Goal: Task Accomplishment & Management: Complete application form

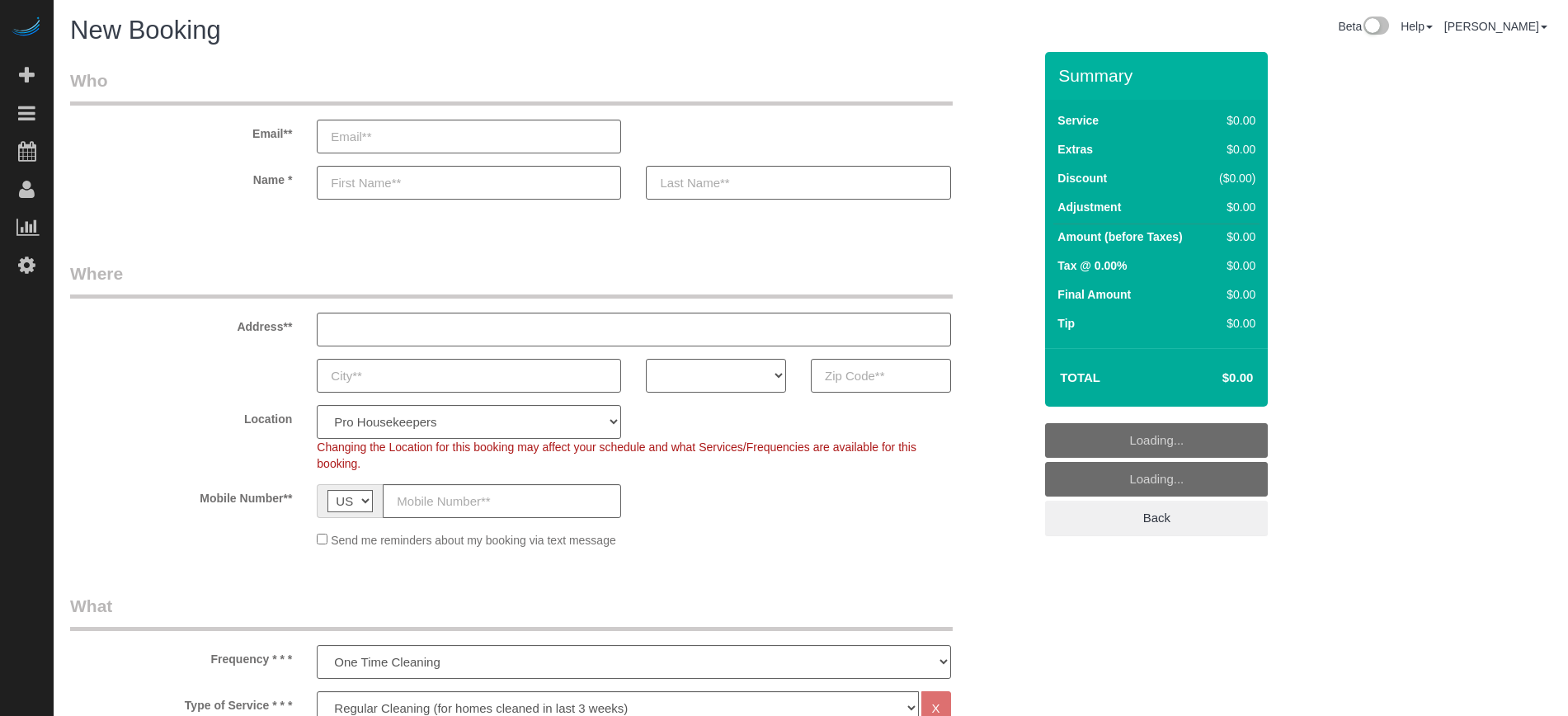
select select "4"
select select "number:9"
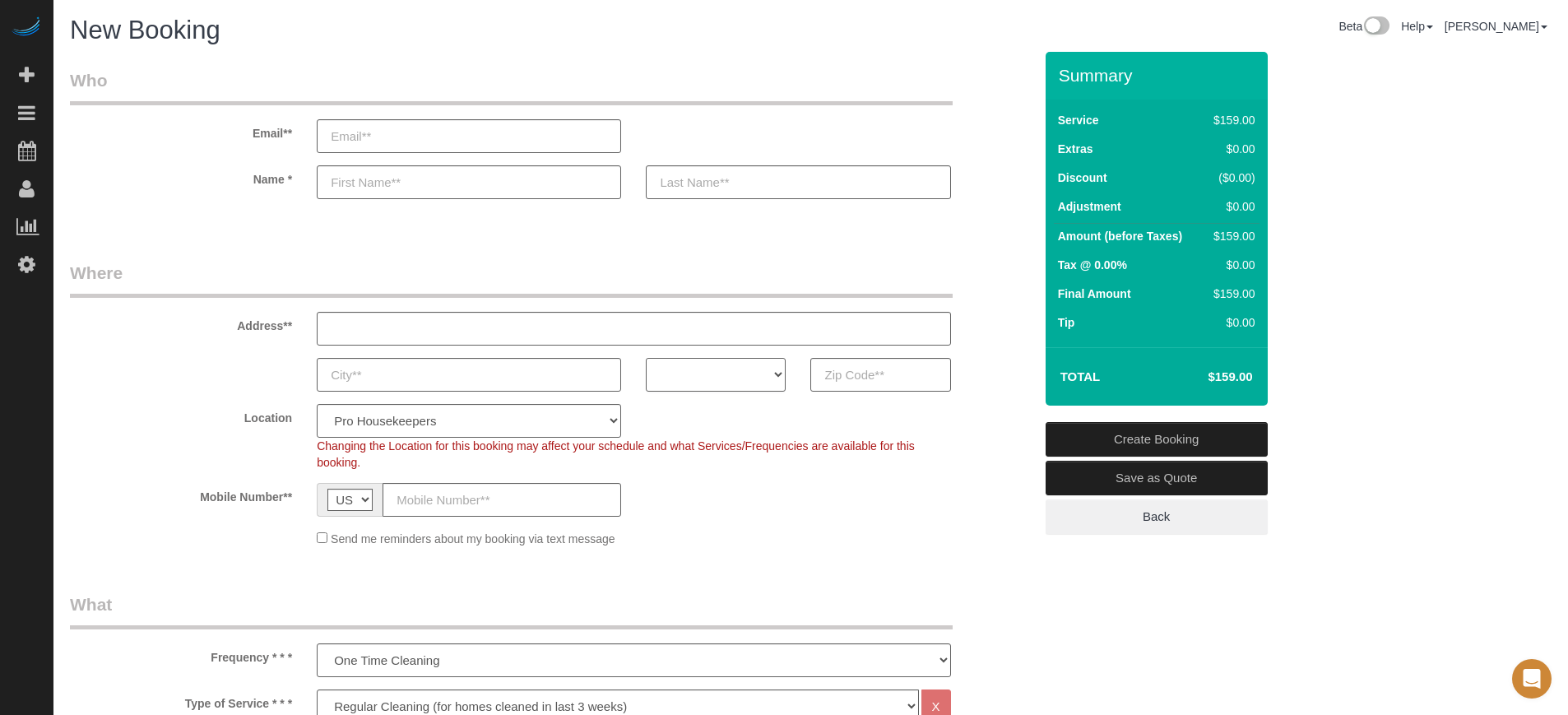
click at [688, 364] on select "AK AL AR AZ CA CO CT DC DE [GEOGRAPHIC_DATA] [GEOGRAPHIC_DATA] HI IA ID IL IN K…" at bounding box center [715, 375] width 140 height 34
select select "FL"
click at [646, 358] on select "AK AL AR AZ CA CO CT DC DE FL GA HI IA ID IL IN KS KY LA MA MD ME MI MN MO MS M…" at bounding box center [715, 375] width 140 height 34
click at [565, 427] on select "Pro Housekeepers Atlanta Austin Boston Chicago Cincinnati Clearwater Denver Ft …" at bounding box center [468, 420] width 304 height 34
select select "20"
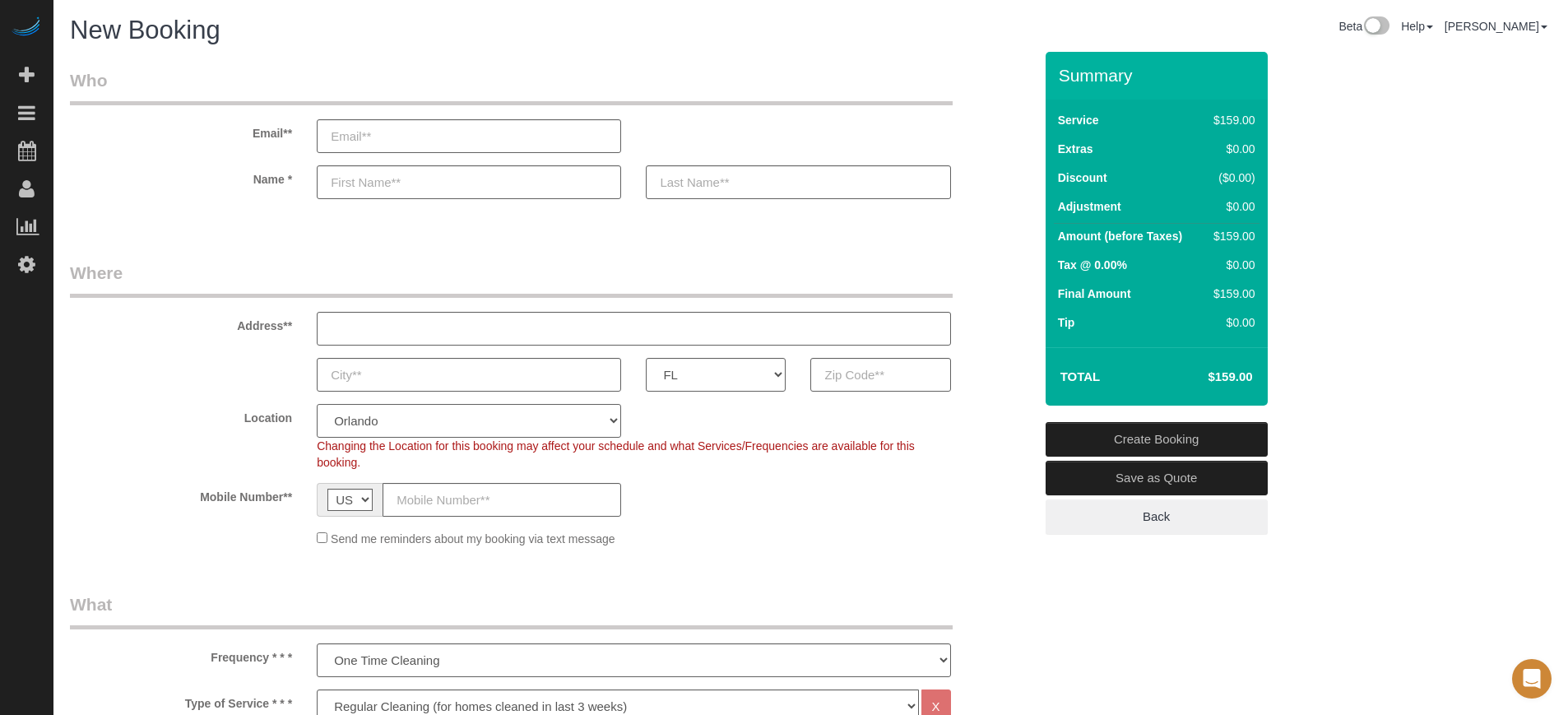
click at [317, 403] on select "Pro Housekeepers Atlanta Austin Boston Chicago Cincinnati Clearwater Denver Ft …" at bounding box center [468, 420] width 304 height 34
select select "object:1215"
click at [287, 268] on legend "Where" at bounding box center [511, 278] width 883 height 37
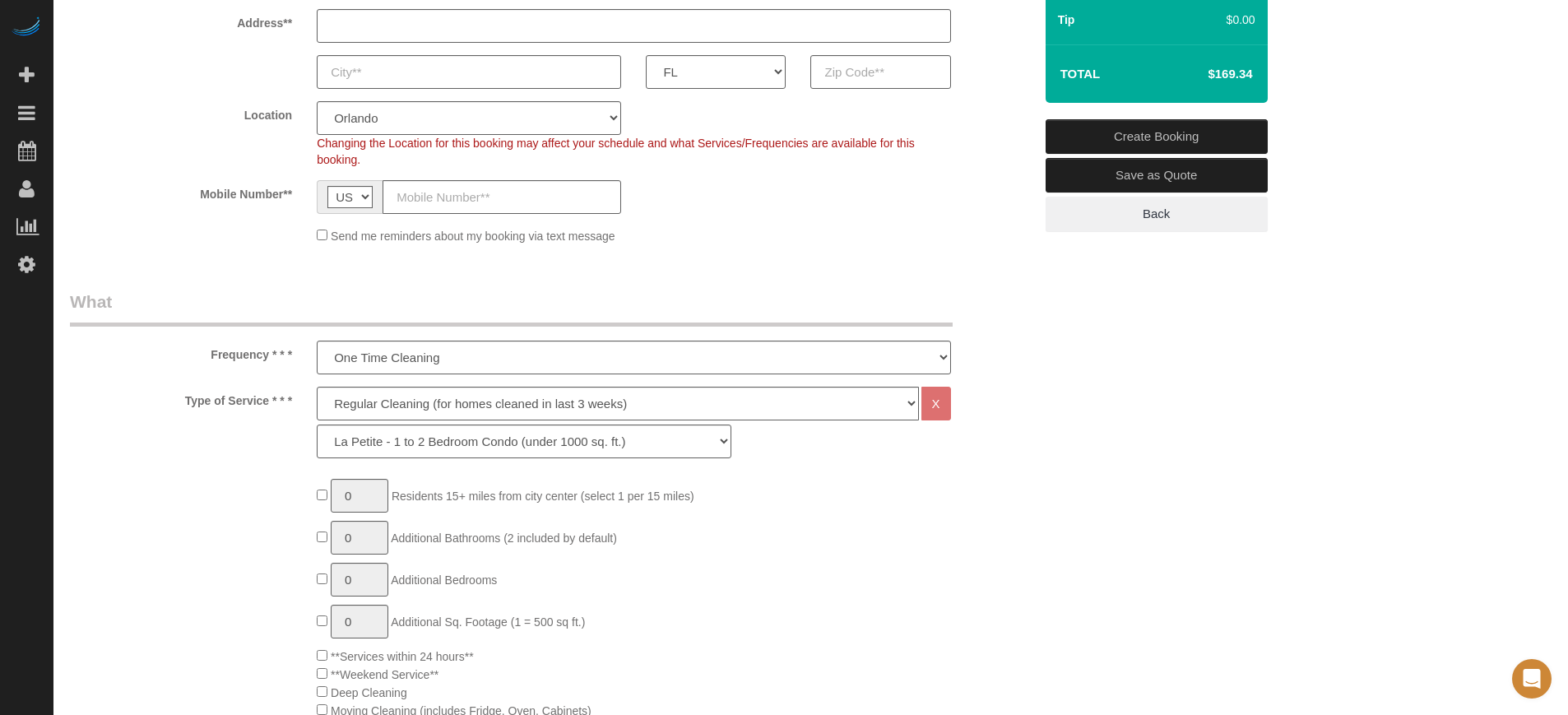
scroll to position [411, 0]
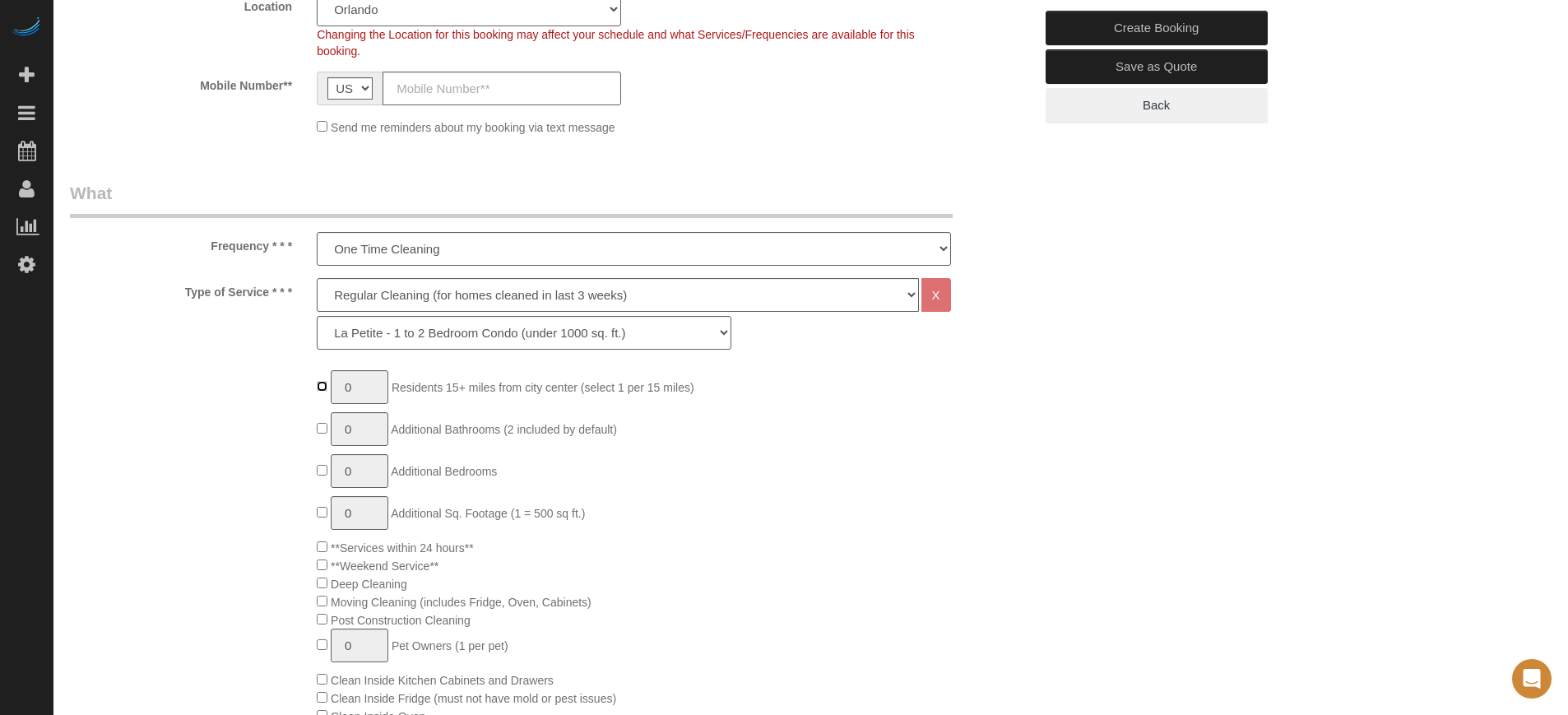
type input "1"
click at [436, 283] on select "Deep Cleaning (for homes that have not been cleaned in 3+ weeks) Spruce Regular…" at bounding box center [617, 295] width 601 height 34
select select "5"
click at [317, 278] on select "Deep Cleaning (for homes that have not been cleaned in 3+ weeks) Spruce Regular…" at bounding box center [617, 295] width 601 height 34
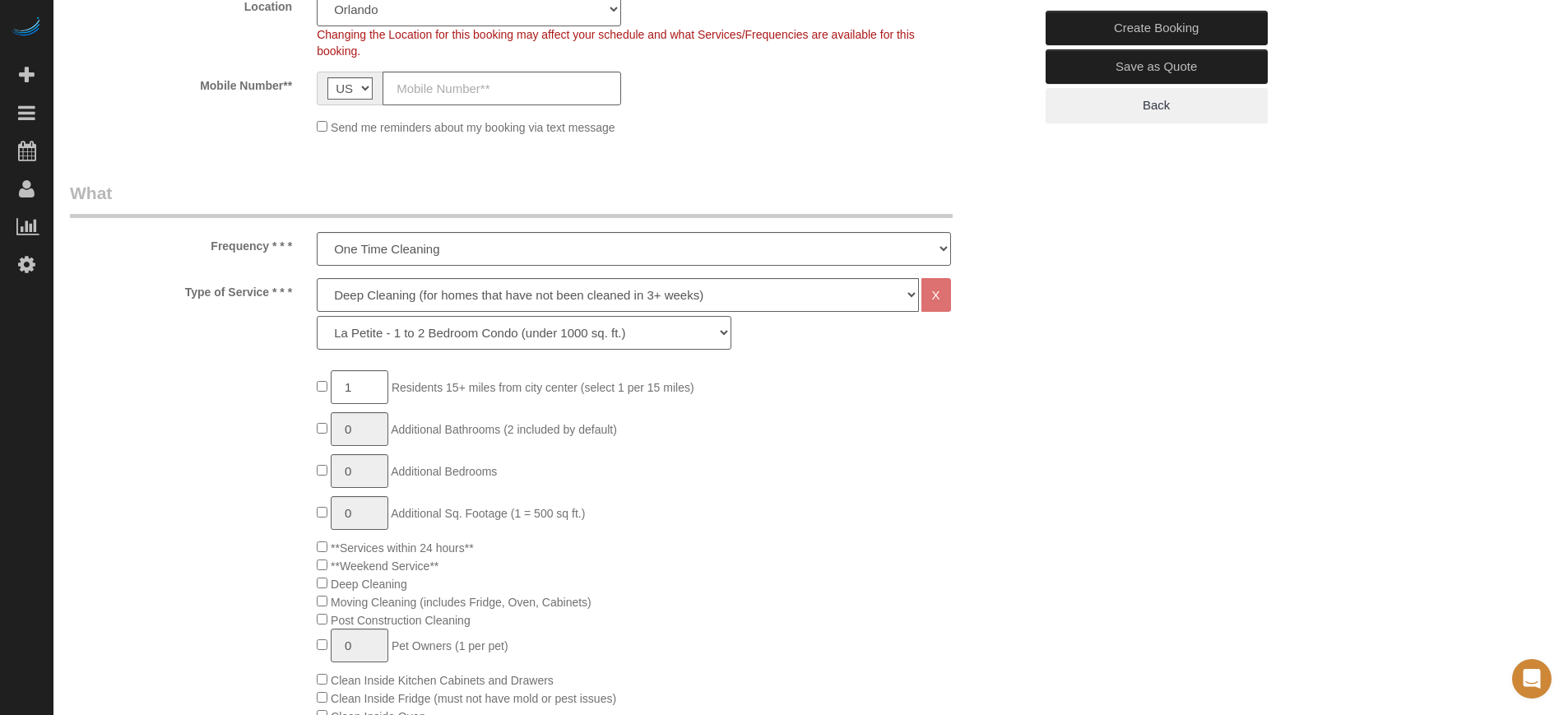
click at [415, 341] on select "La Petite - 1 to 2 Bedroom Condo (under 1000 sq. ft.) La Petite II - 2 Bedroom …" at bounding box center [524, 333] width 415 height 34
select select "96"
click at [317, 316] on select "La Petite - 1 to 2 Bedroom Condo (under 1000 sq. ft.) La Petite II - 2 Bedroom …" at bounding box center [524, 333] width 415 height 34
type input "1"
click at [364, 429] on input "1" at bounding box center [359, 429] width 58 height 34
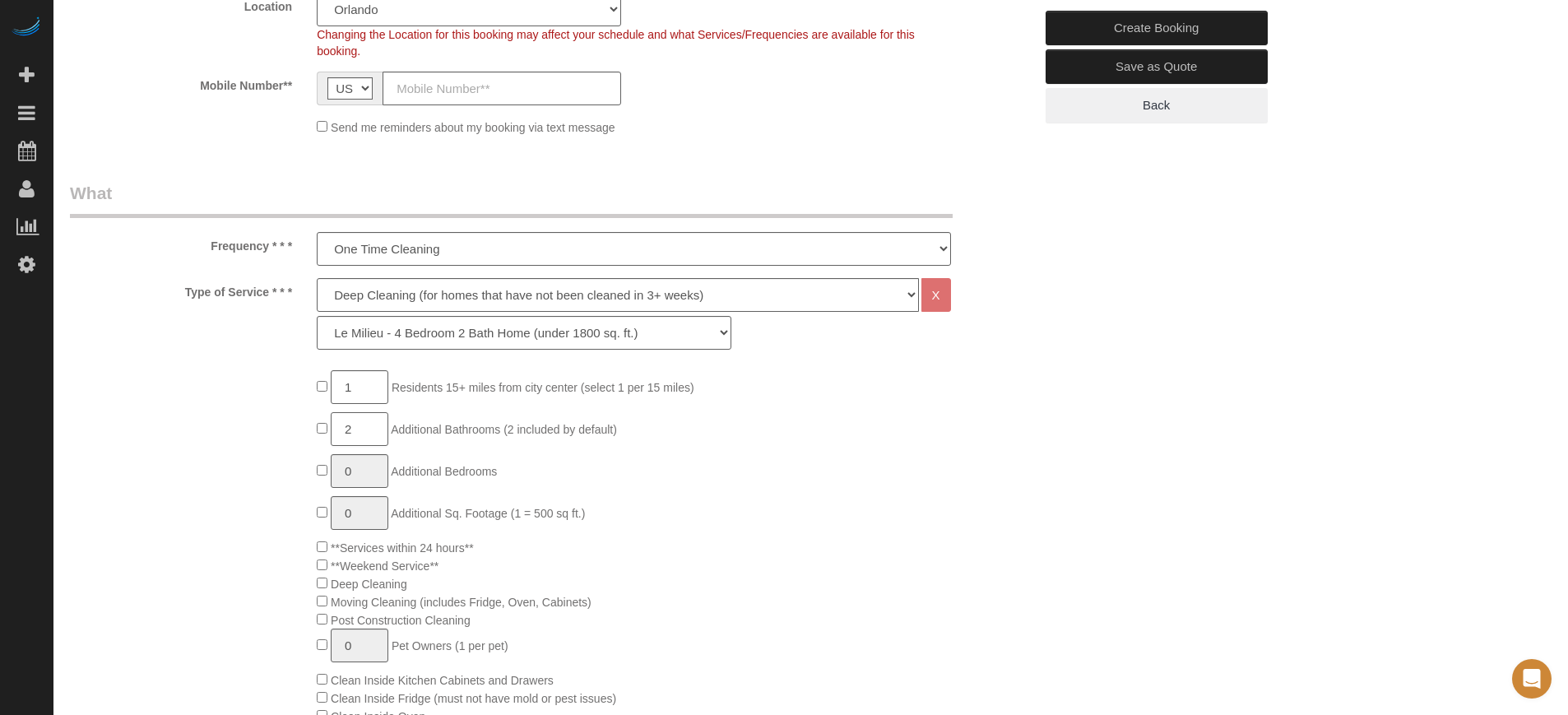
type input "2"
type input "1"
click at [369, 511] on input "1" at bounding box center [359, 513] width 58 height 34
type input "2"
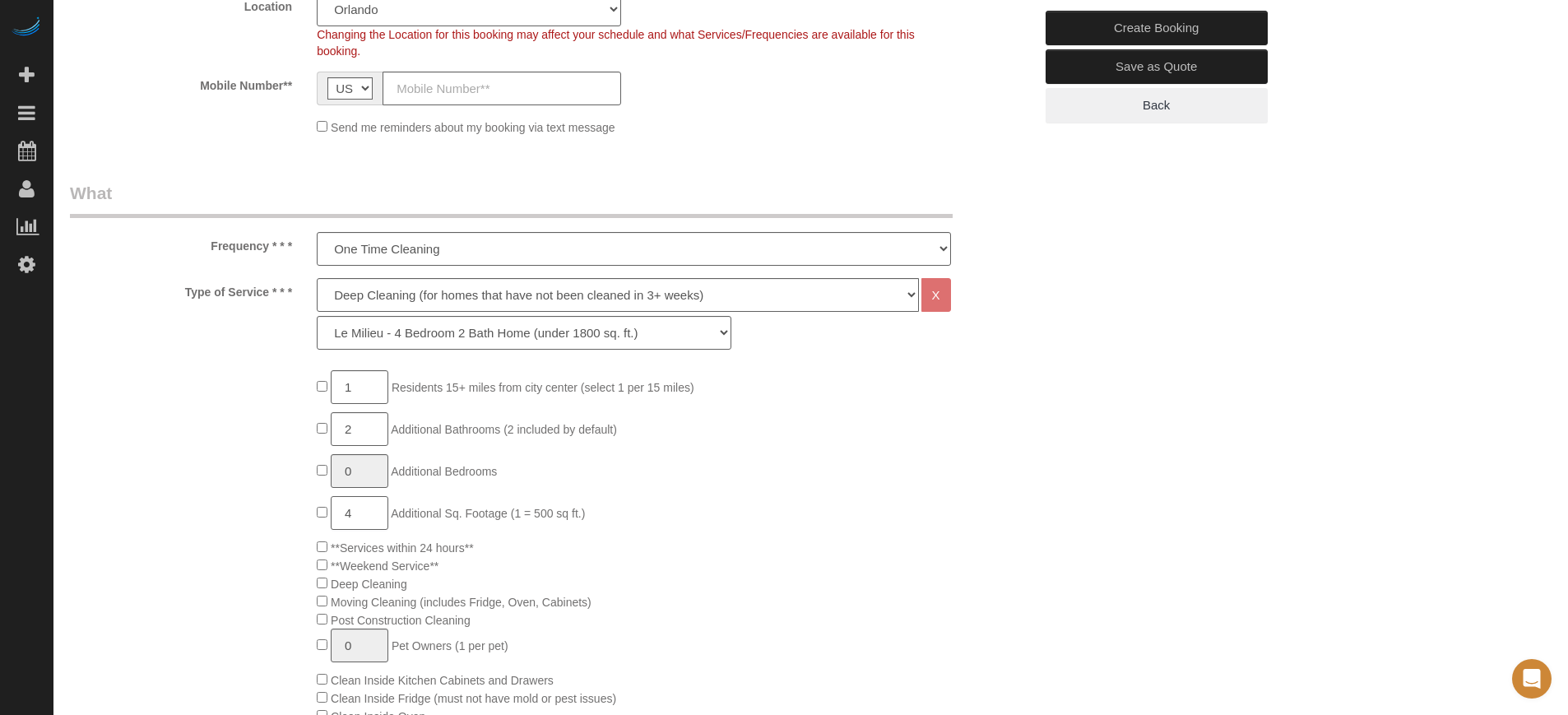
type input "4"
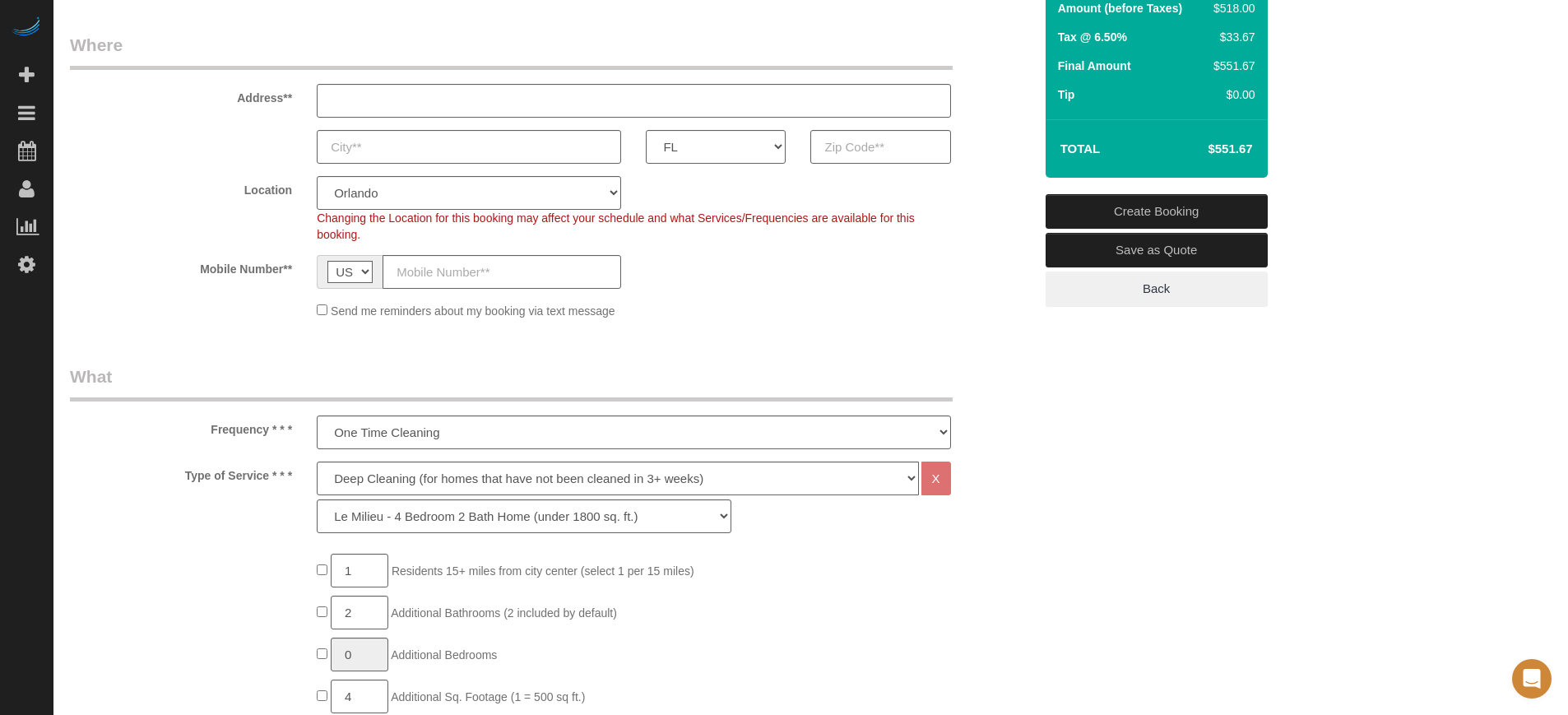
scroll to position [308, 0]
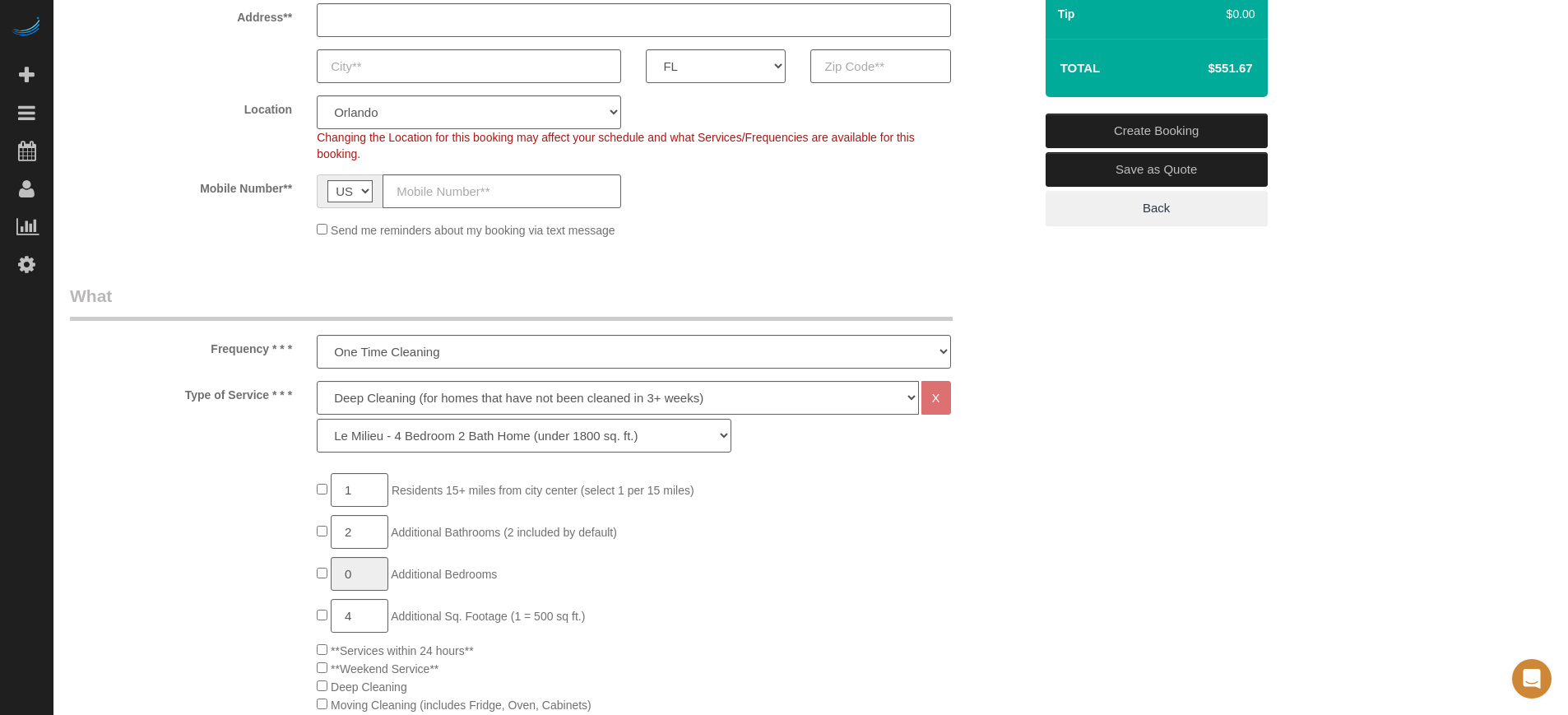
click at [417, 438] on select "La Petite - 1 to 2 Bedroom Condo (under 1000 sq. ft.) La Petite II - 2 Bedroom …" at bounding box center [524, 436] width 415 height 34
select select "97"
click at [317, 419] on select "La Petite - 1 to 2 Bedroom Condo (under 1000 sq. ft.) La Petite II - 2 Bedroom …" at bounding box center [524, 436] width 415 height 34
type input "1"
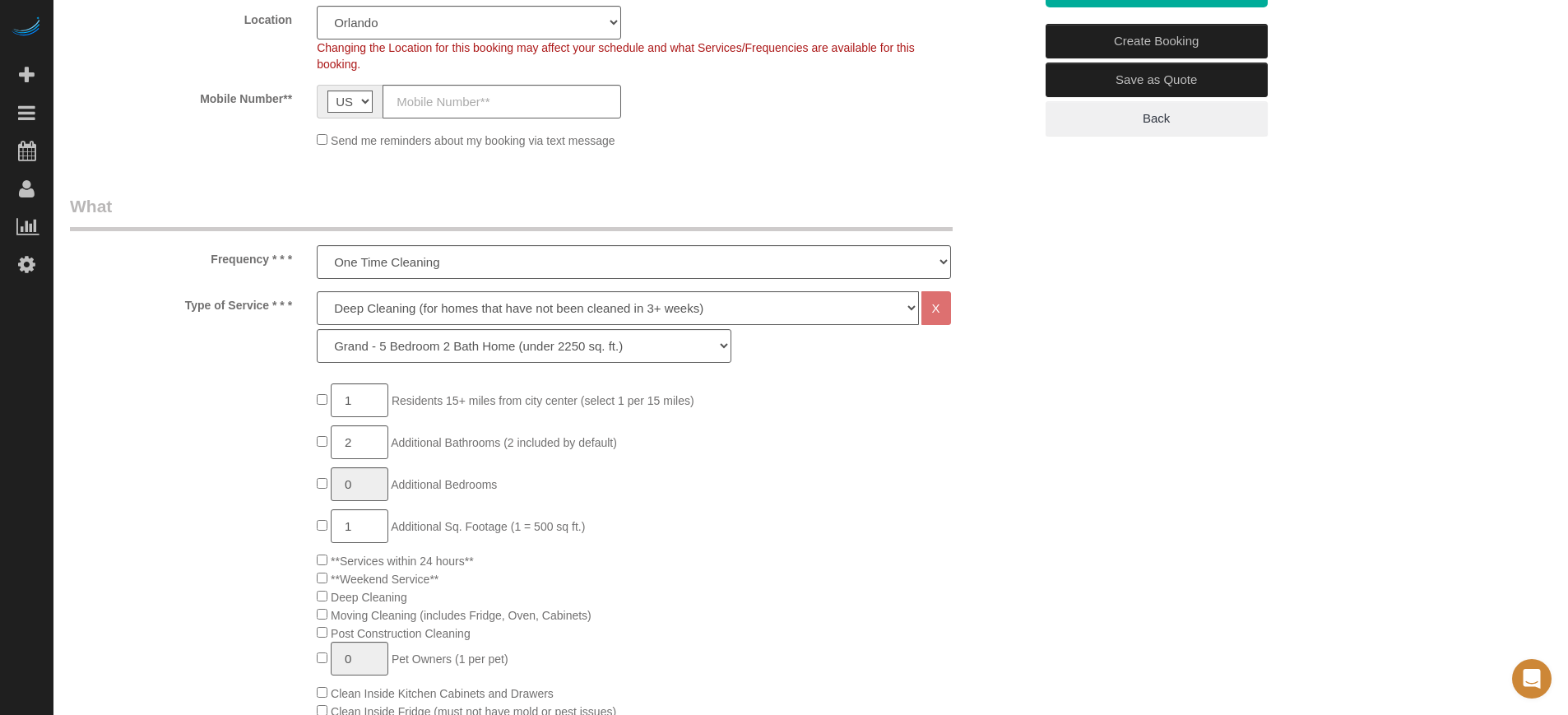
scroll to position [411, 0]
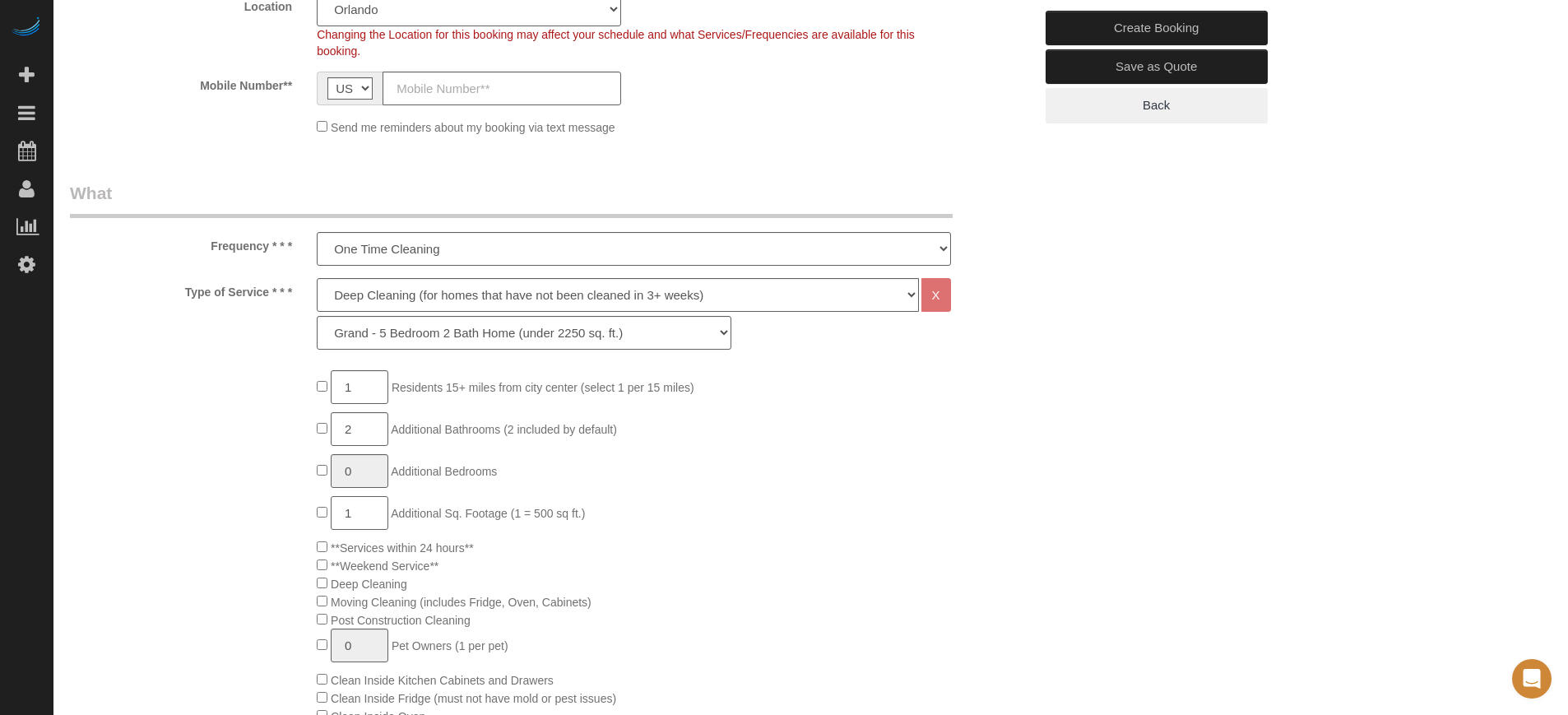
click at [359, 508] on input "1" at bounding box center [359, 513] width 58 height 34
type input "3"
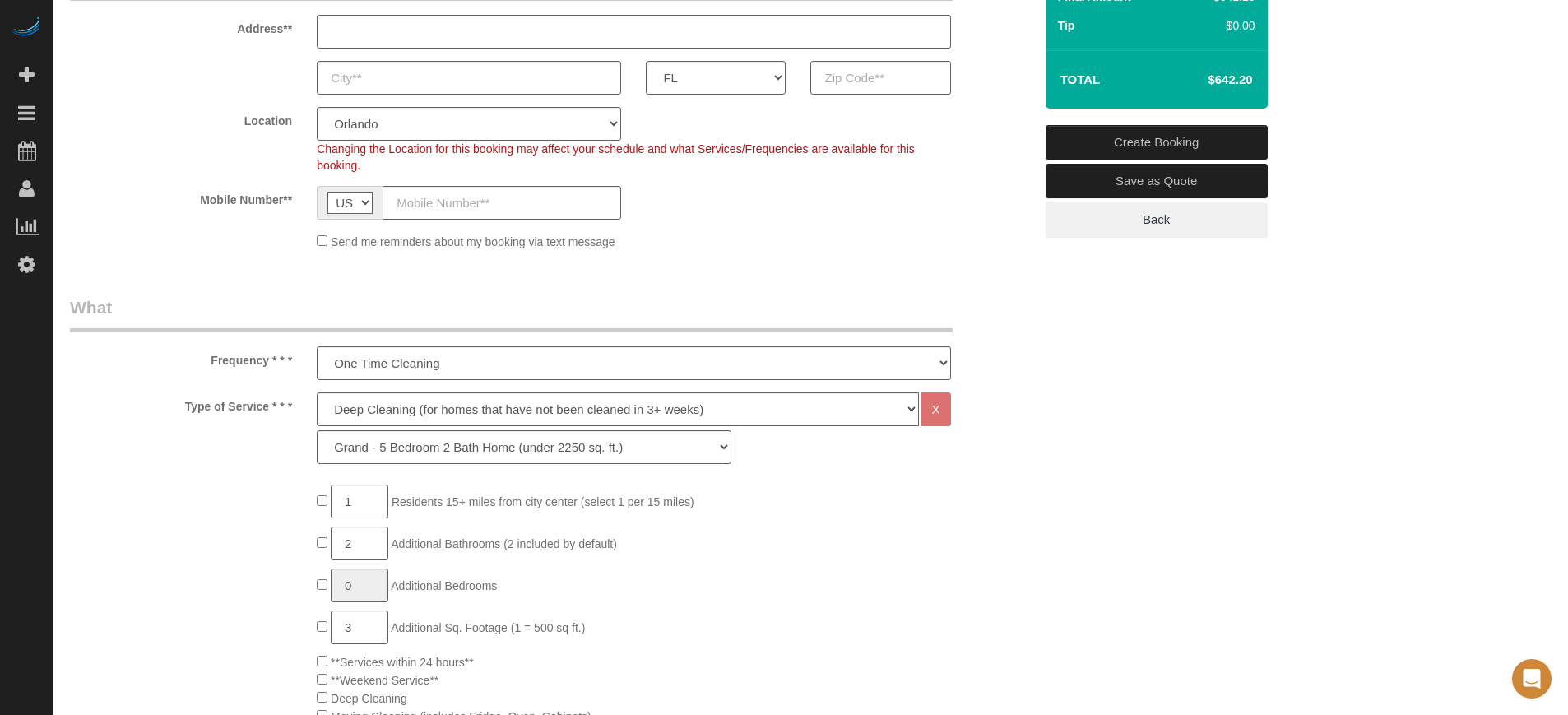
scroll to position [0, 0]
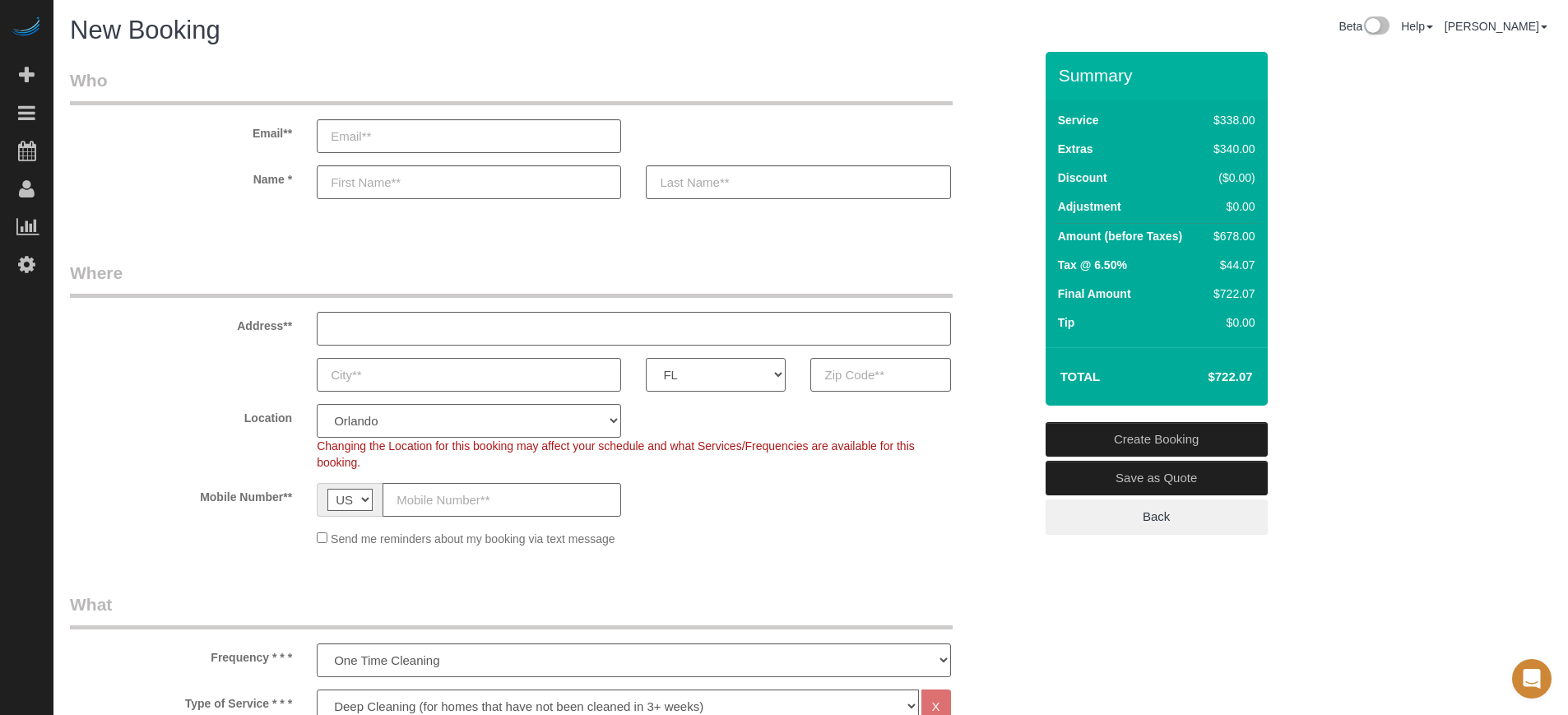
click at [981, 433] on div "Location Pro Housekeepers Atlanta Austin Boston Chicago Cincinnati Clearwater D…" at bounding box center [552, 437] width 988 height 66
click at [1002, 153] on sui-booking-customer "Email** Name *" at bounding box center [551, 141] width 963 height 147
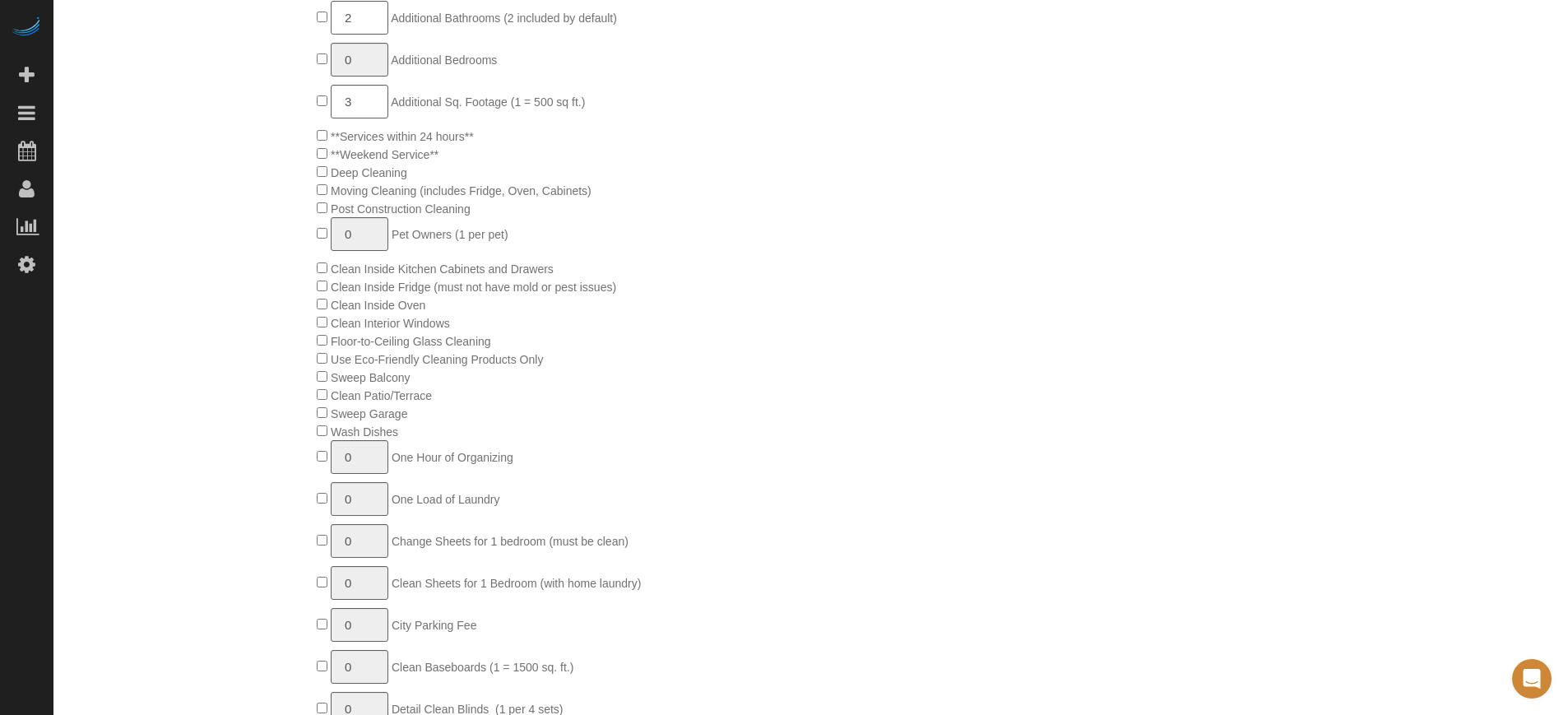
scroll to position [411, 0]
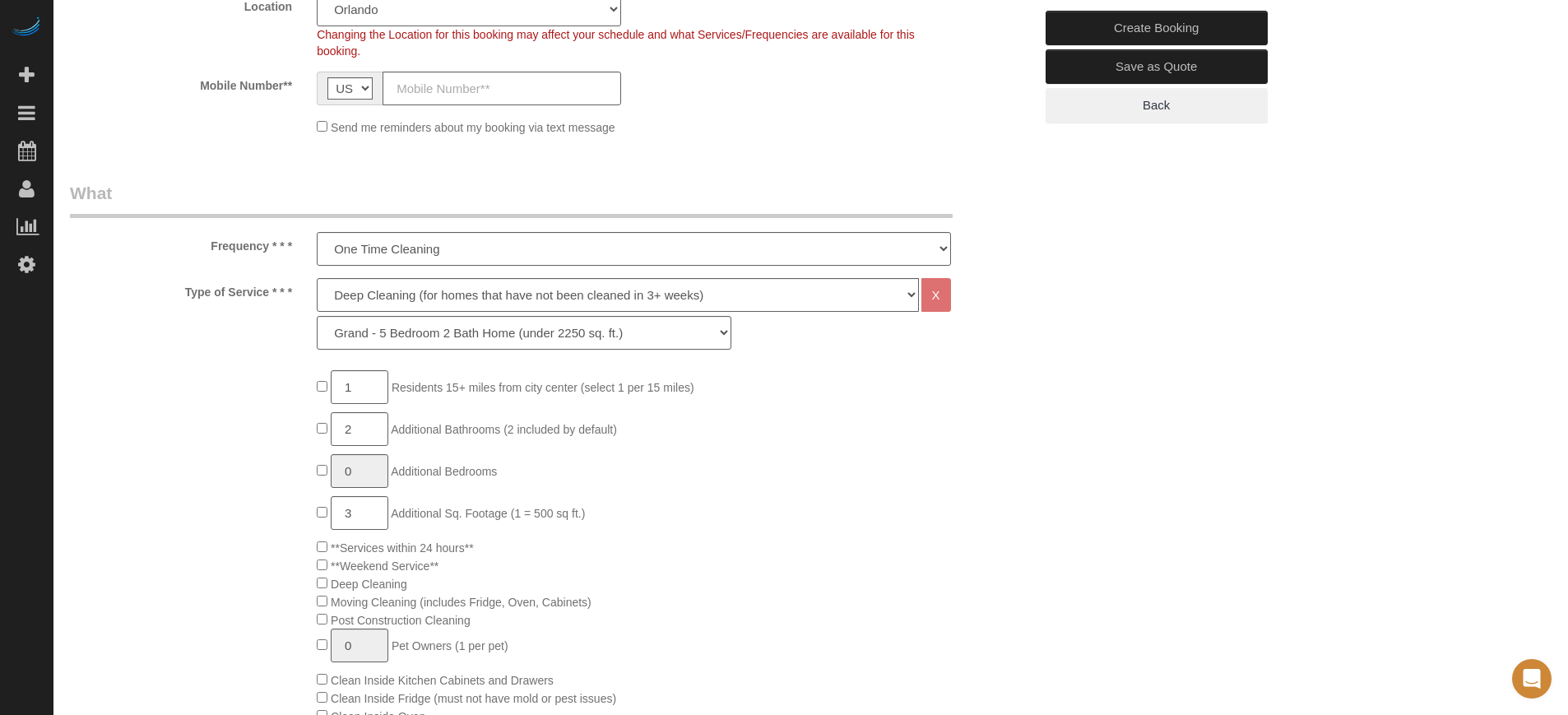
drag, startPoint x: 212, startPoint y: 248, endPoint x: 290, endPoint y: 298, distance: 92.6
click at [290, 298] on label "Type of Service * * *" at bounding box center [181, 289] width 247 height 22
drag, startPoint x: 212, startPoint y: 243, endPoint x: 288, endPoint y: 298, distance: 93.8
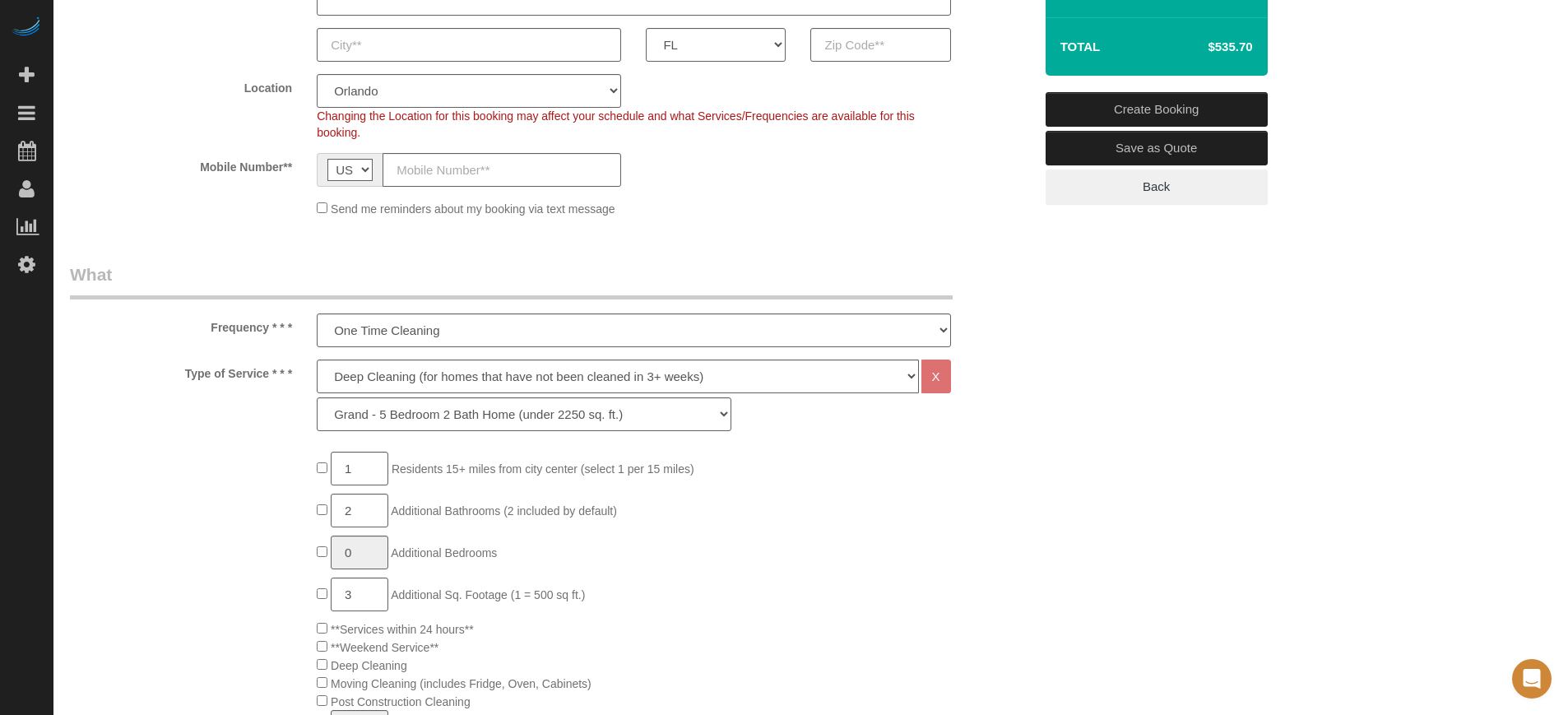
scroll to position [206, 0]
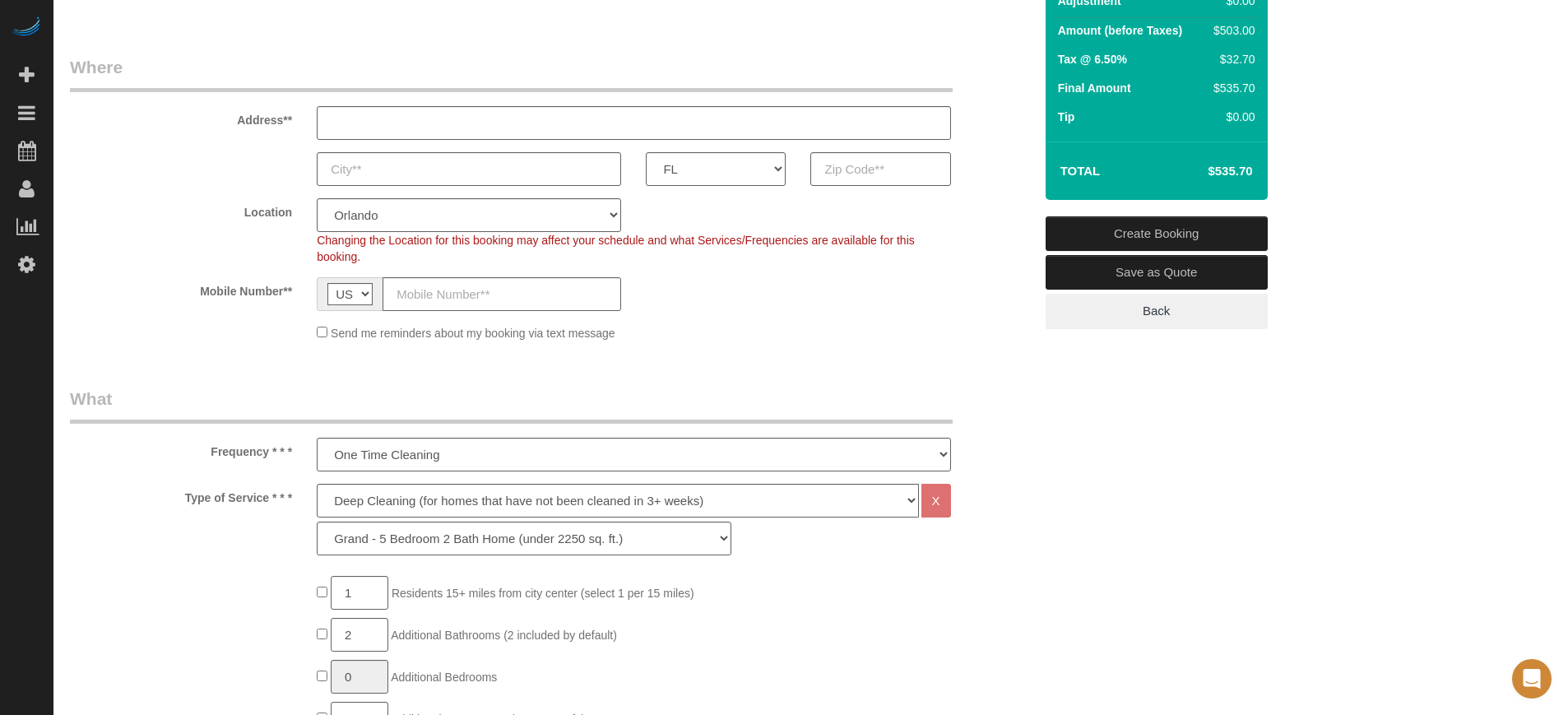
drag, startPoint x: 208, startPoint y: 449, endPoint x: 287, endPoint y: 511, distance: 100.4
click at [998, 415] on div "Frequency * * * One Time Cleaning Weekly Cleaning (20%) - 20.00% (0% for the Fi…" at bounding box center [552, 429] width 988 height 85
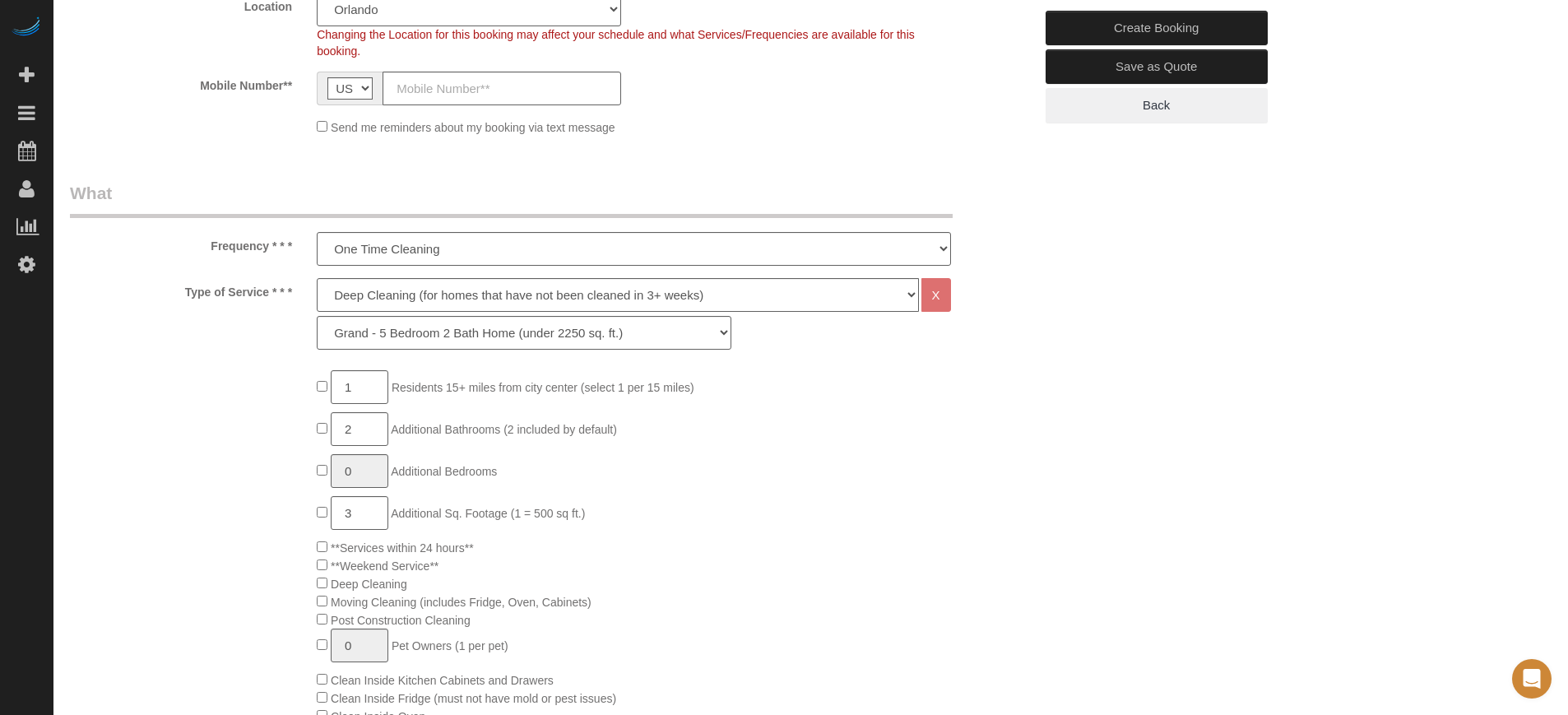
scroll to position [0, 0]
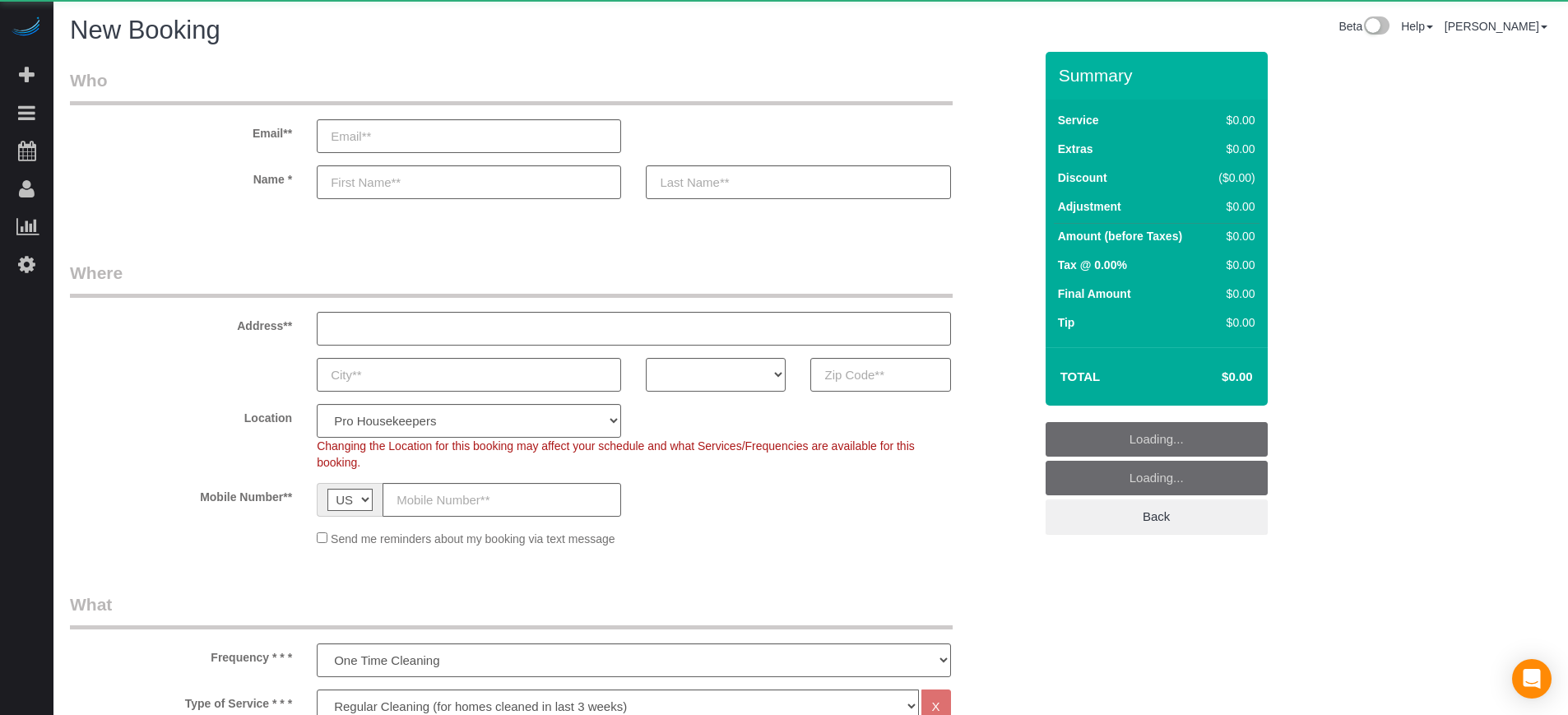
select select "4"
select select "number:9"
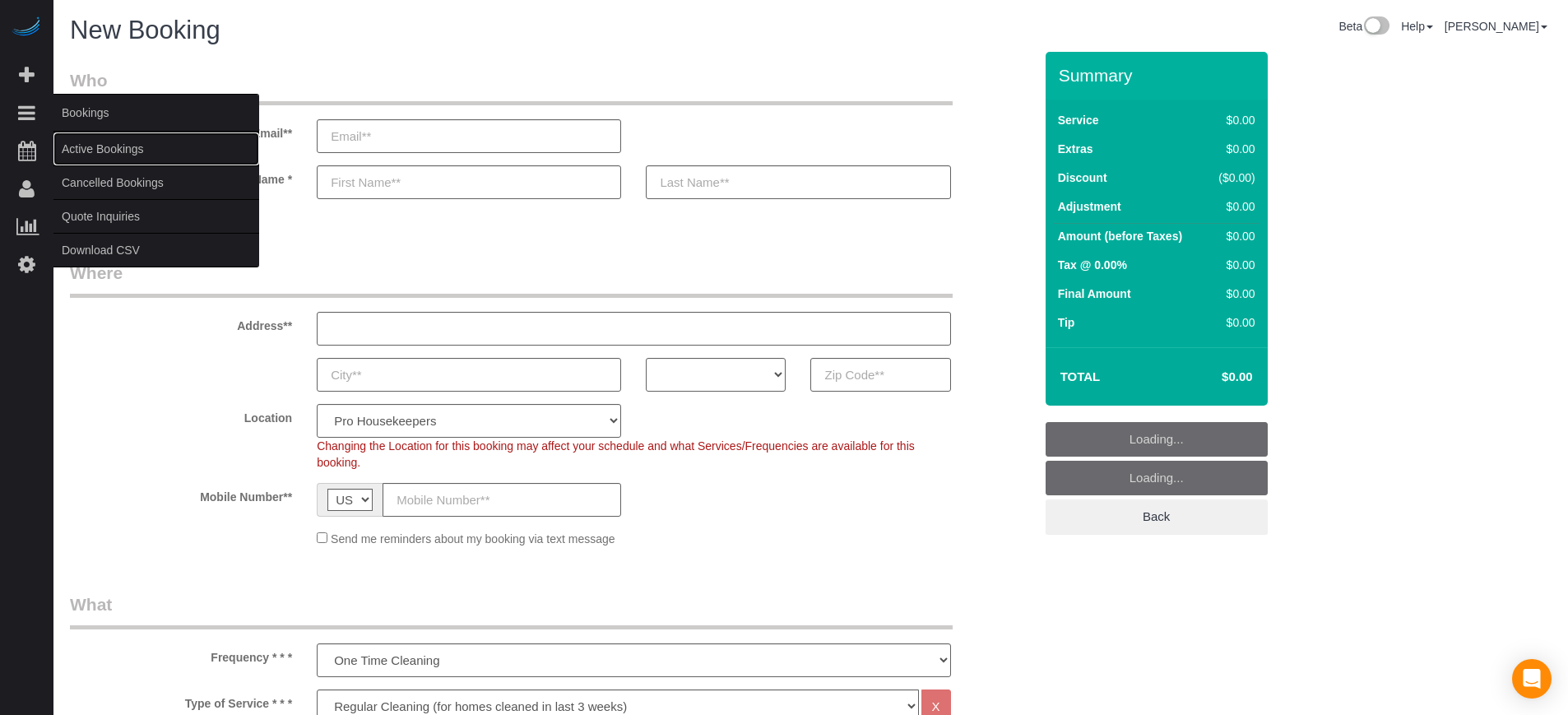
click at [116, 144] on link "Active Bookings" at bounding box center [157, 149] width 206 height 33
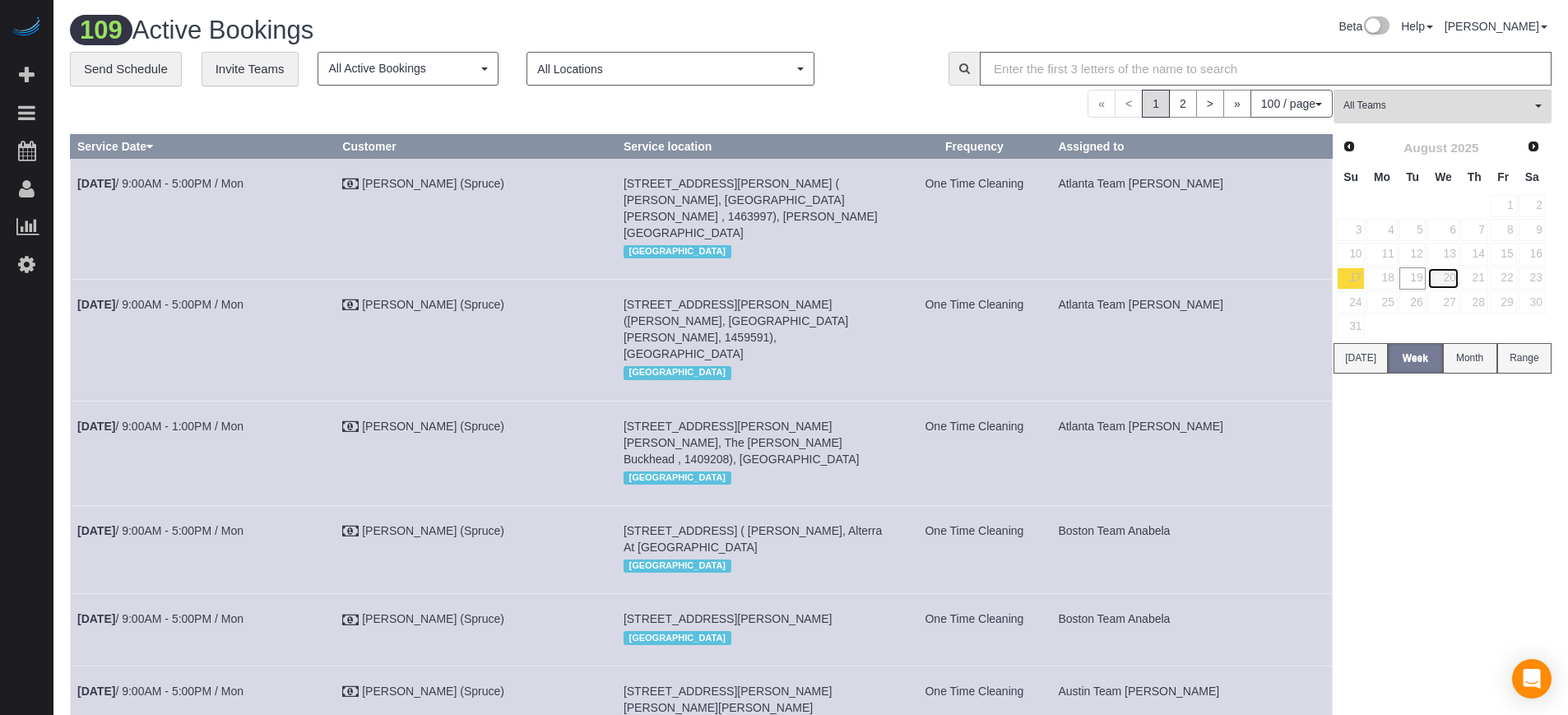
click at [1447, 279] on link "20" at bounding box center [1443, 278] width 32 height 22
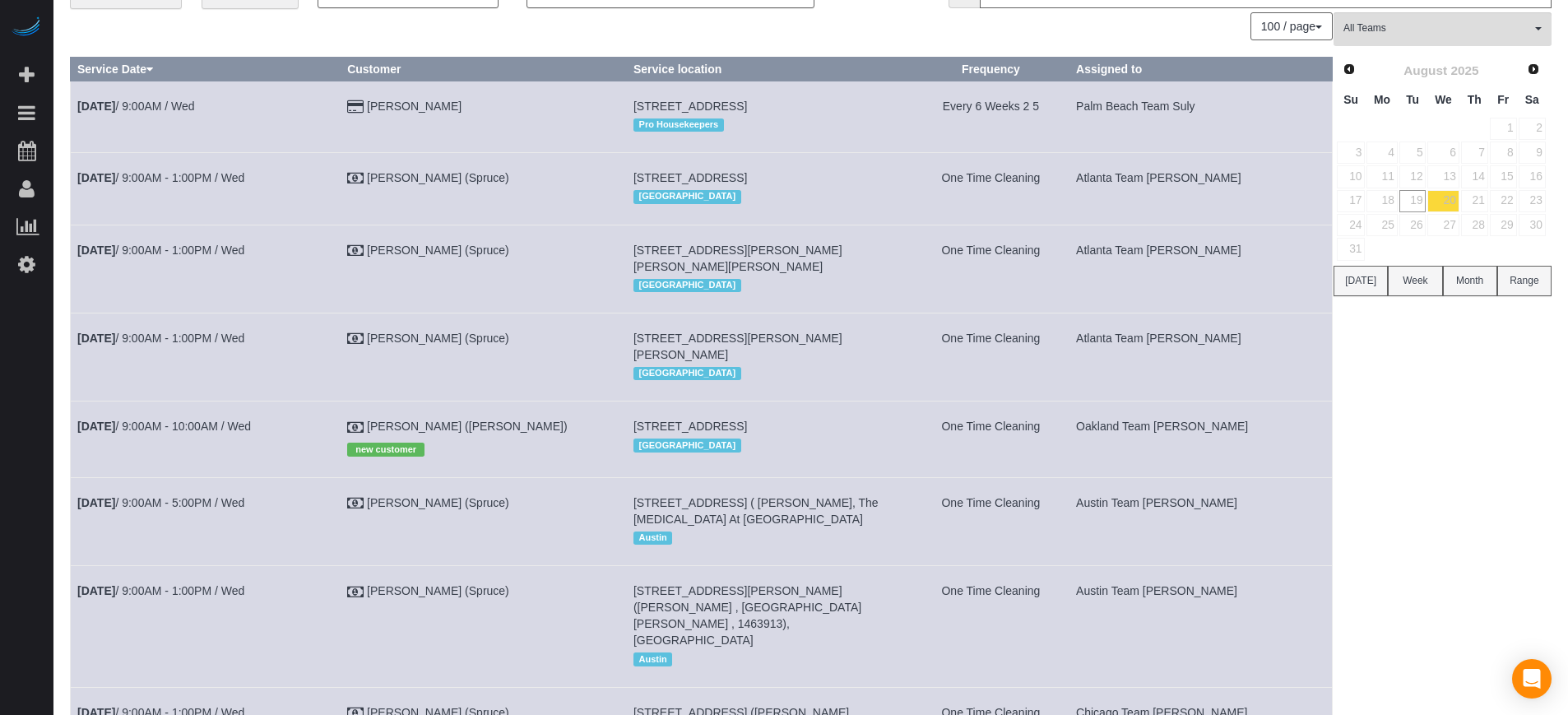
scroll to position [103, 0]
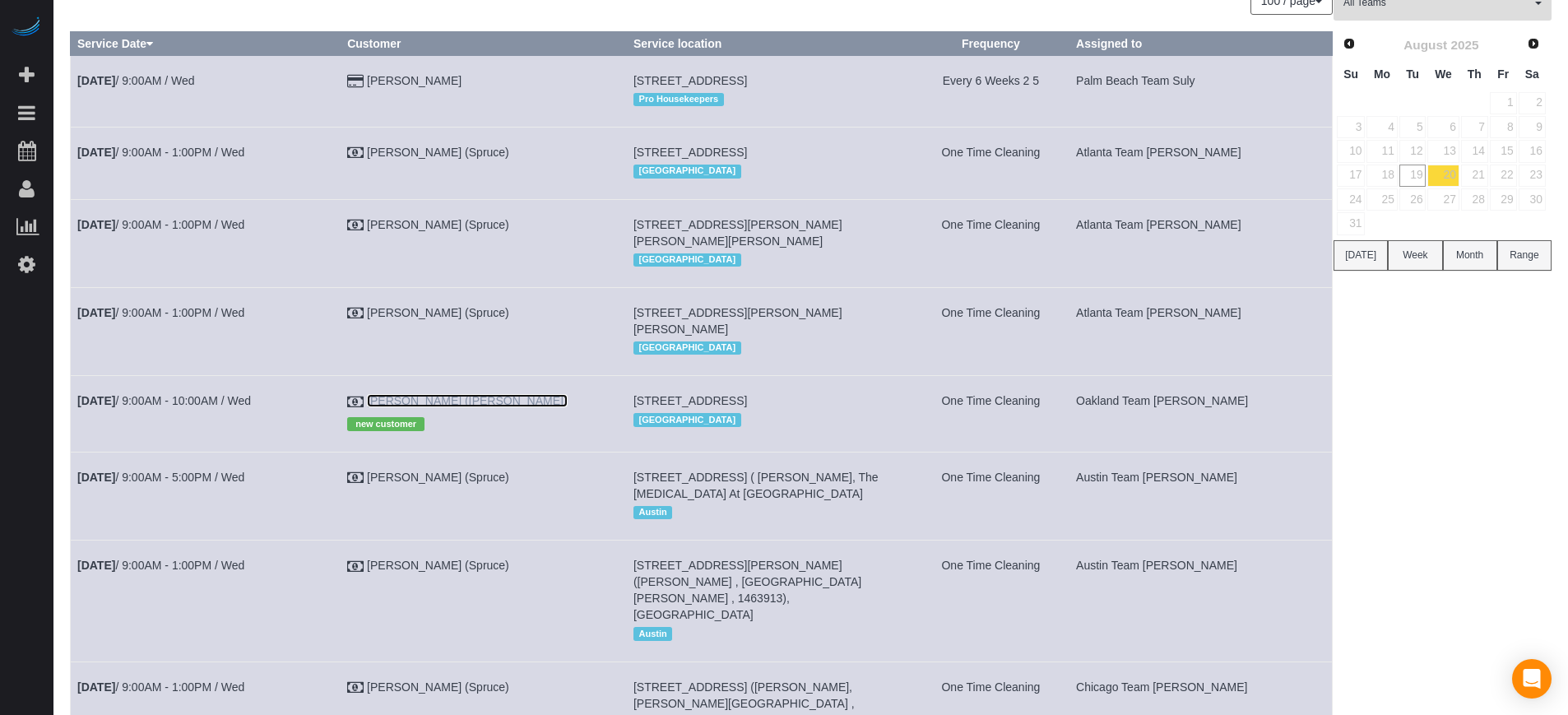
click at [491, 407] on link "Lloyd Credo (Hawk)" at bounding box center [468, 400] width 201 height 13
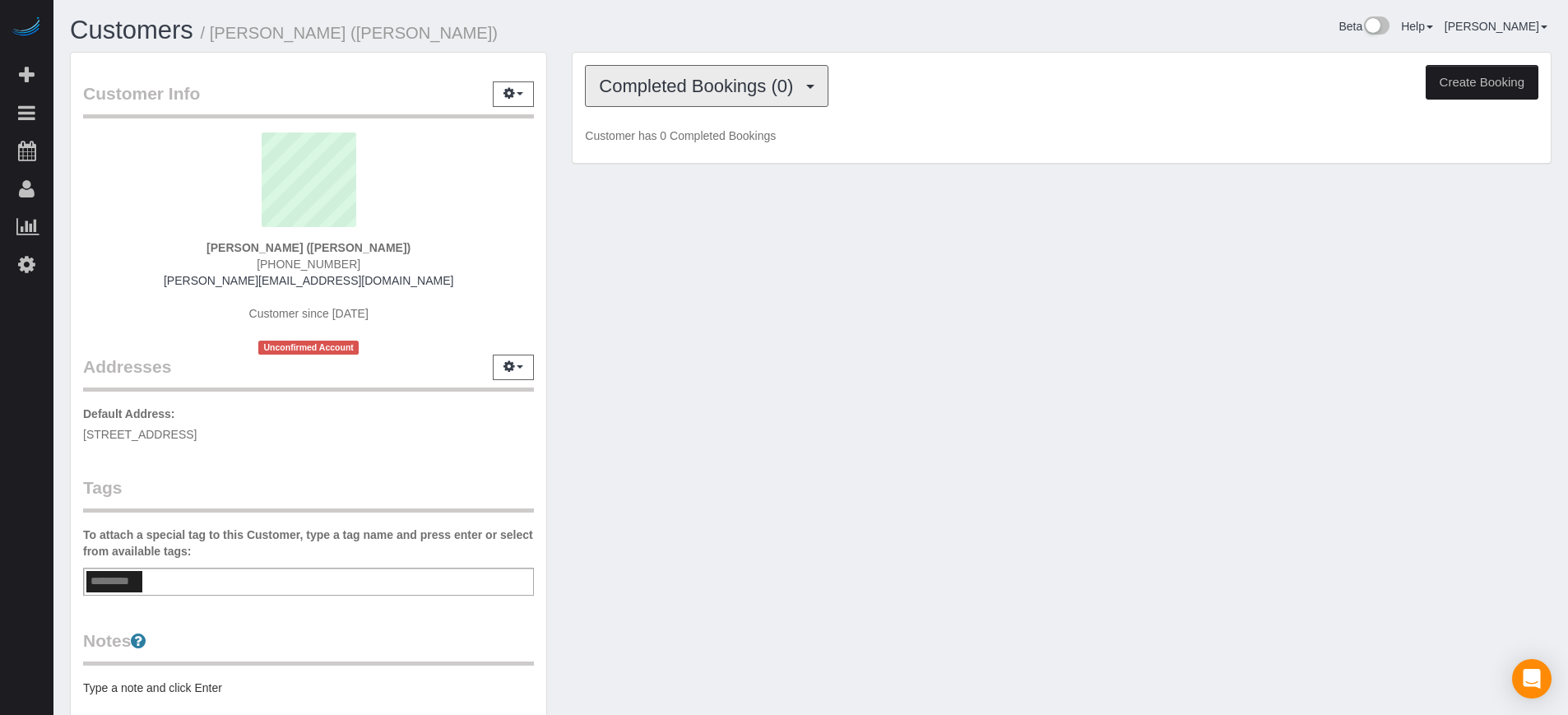
click at [658, 89] on span "Completed Bookings (0)" at bounding box center [700, 86] width 203 height 20
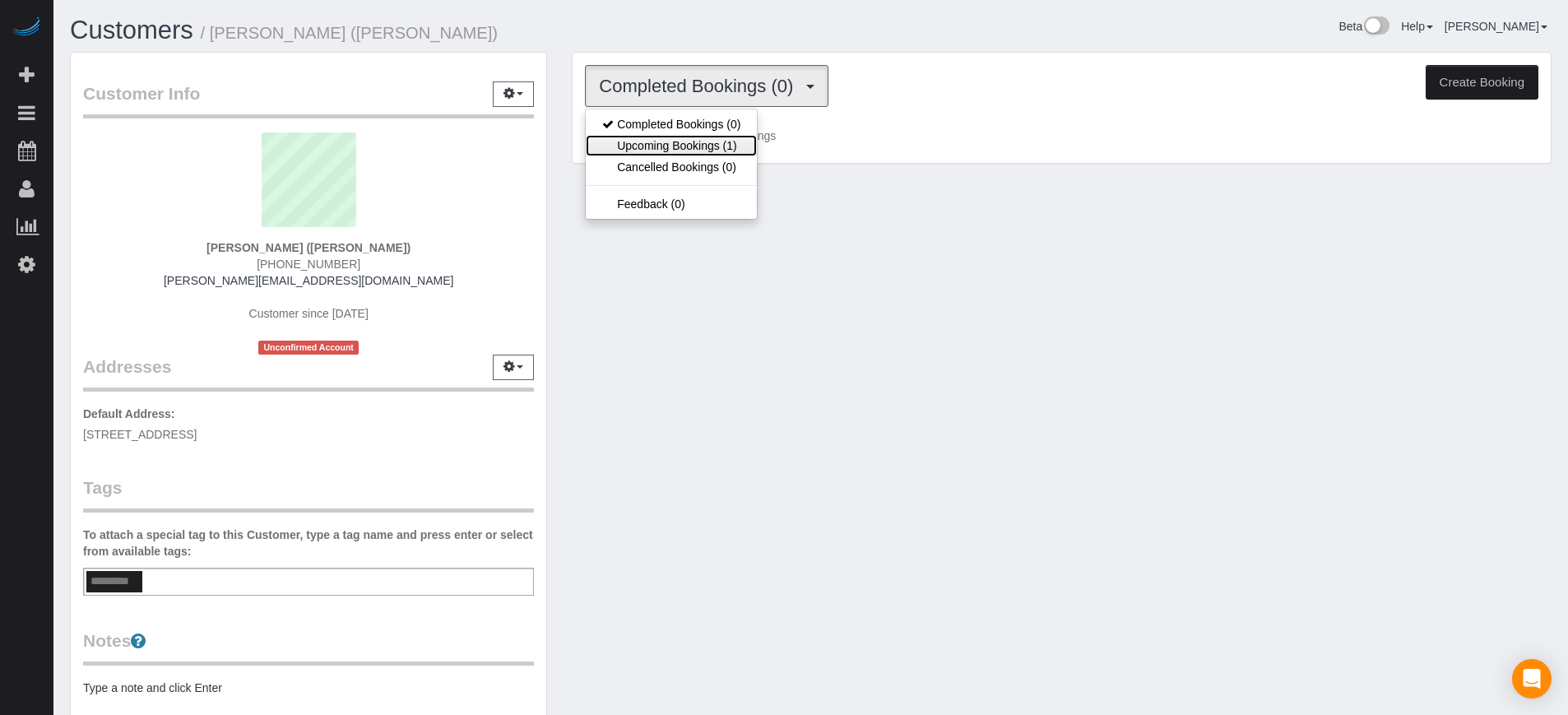
click at [692, 143] on link "Upcoming Bookings (1)" at bounding box center [671, 145] width 171 height 21
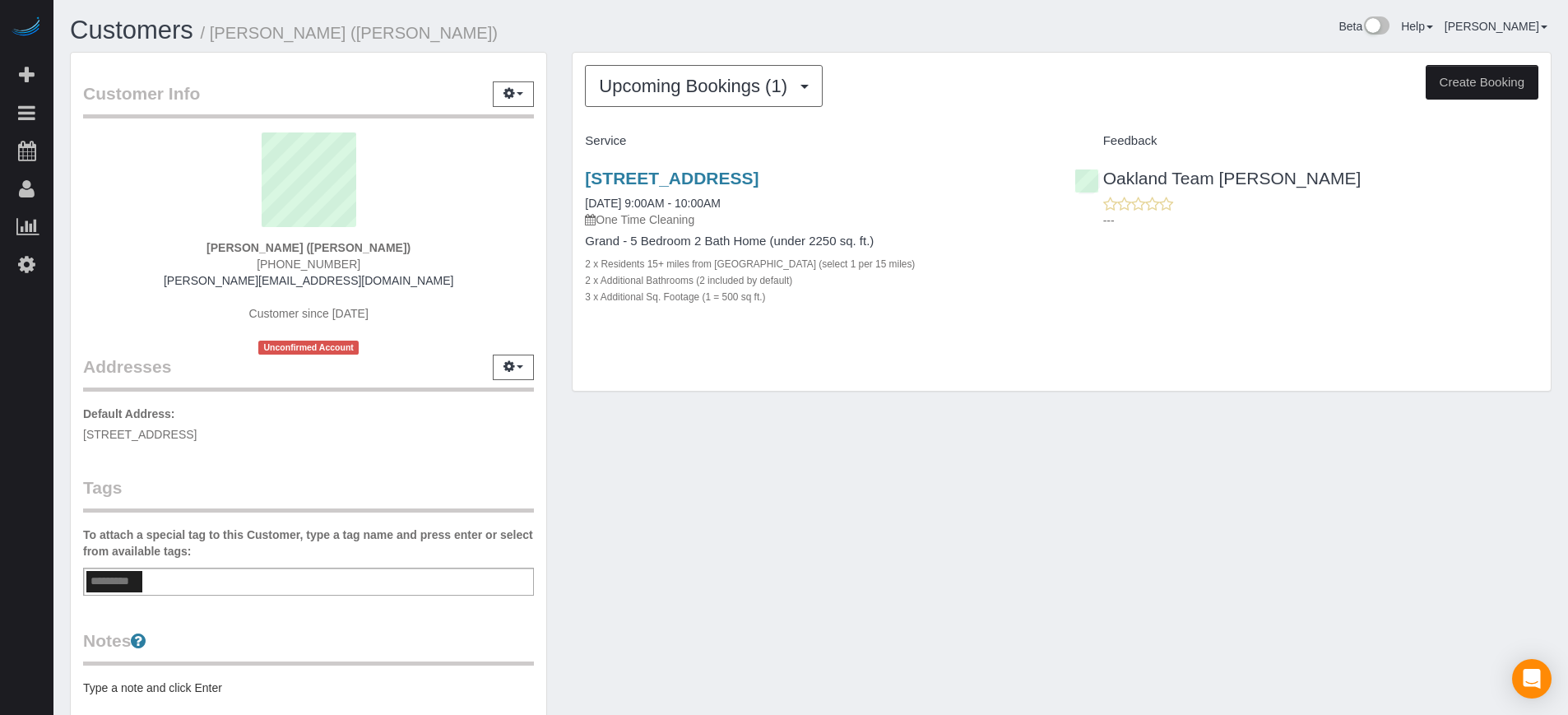
click at [674, 426] on div "Customer Info Edit Contact Info Send Message Email Preferences Special Sales Ta…" at bounding box center [811, 455] width 1507 height 807
click at [671, 185] on link "5678 Como Circle, Woodland Hills, CA 91367" at bounding box center [672, 178] width 174 height 19
click at [1465, 375] on div "Upcoming Bookings (1) Completed Bookings (0) Upcoming Bookings (1) Cancelled Bo…" at bounding box center [1061, 222] width 979 height 339
click at [1565, 427] on div "Customers / Lloyd Credo (Hawk) Beta Help Help Docs Take a Tour Contact Support …" at bounding box center [811, 458] width 1515 height 916
click at [1008, 407] on div "Upcoming Bookings (1) Completed Bookings (0) Upcoming Bookings (1) Cancelled Bo…" at bounding box center [1062, 230] width 1005 height 357
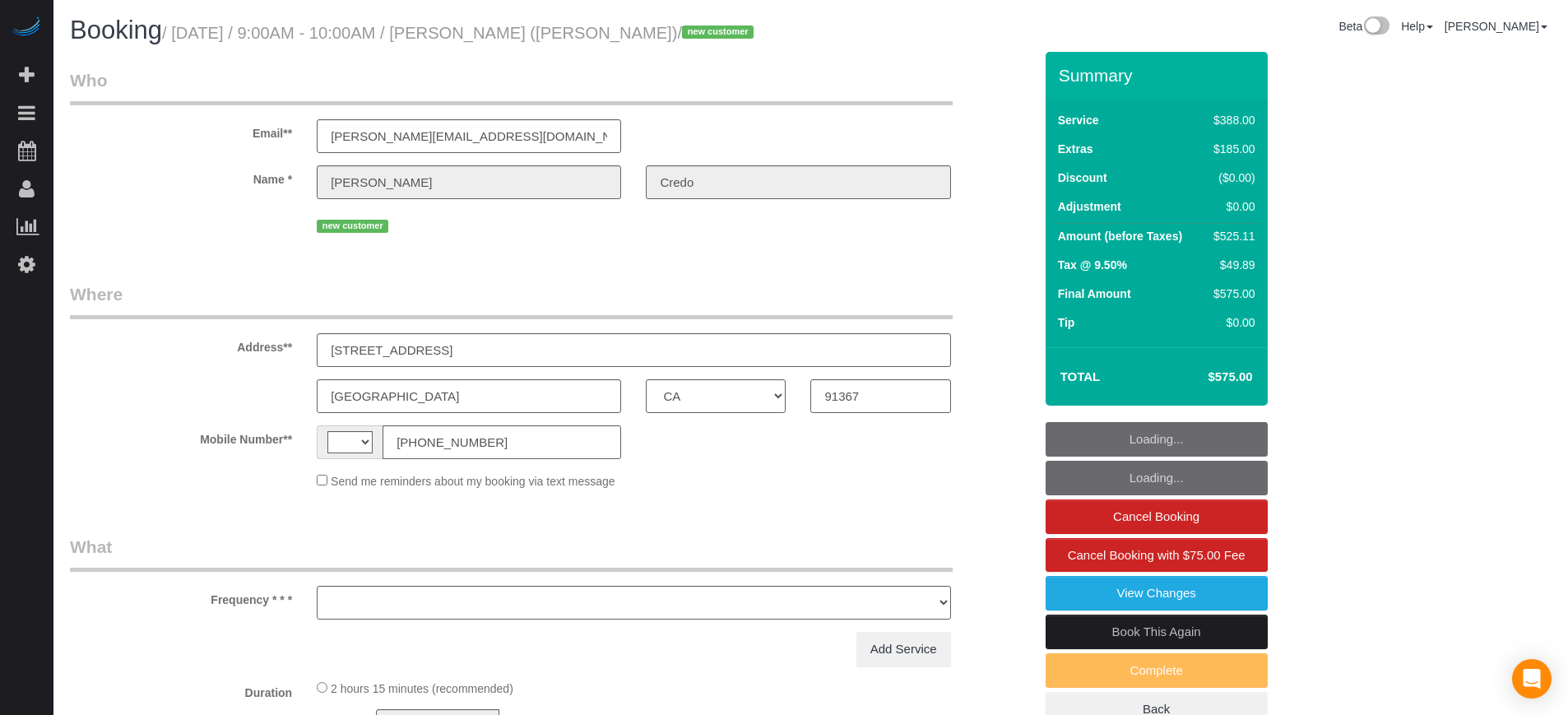
select select "CA"
select select "string:US"
select select "object:587"
select select "5"
select select "spot1"
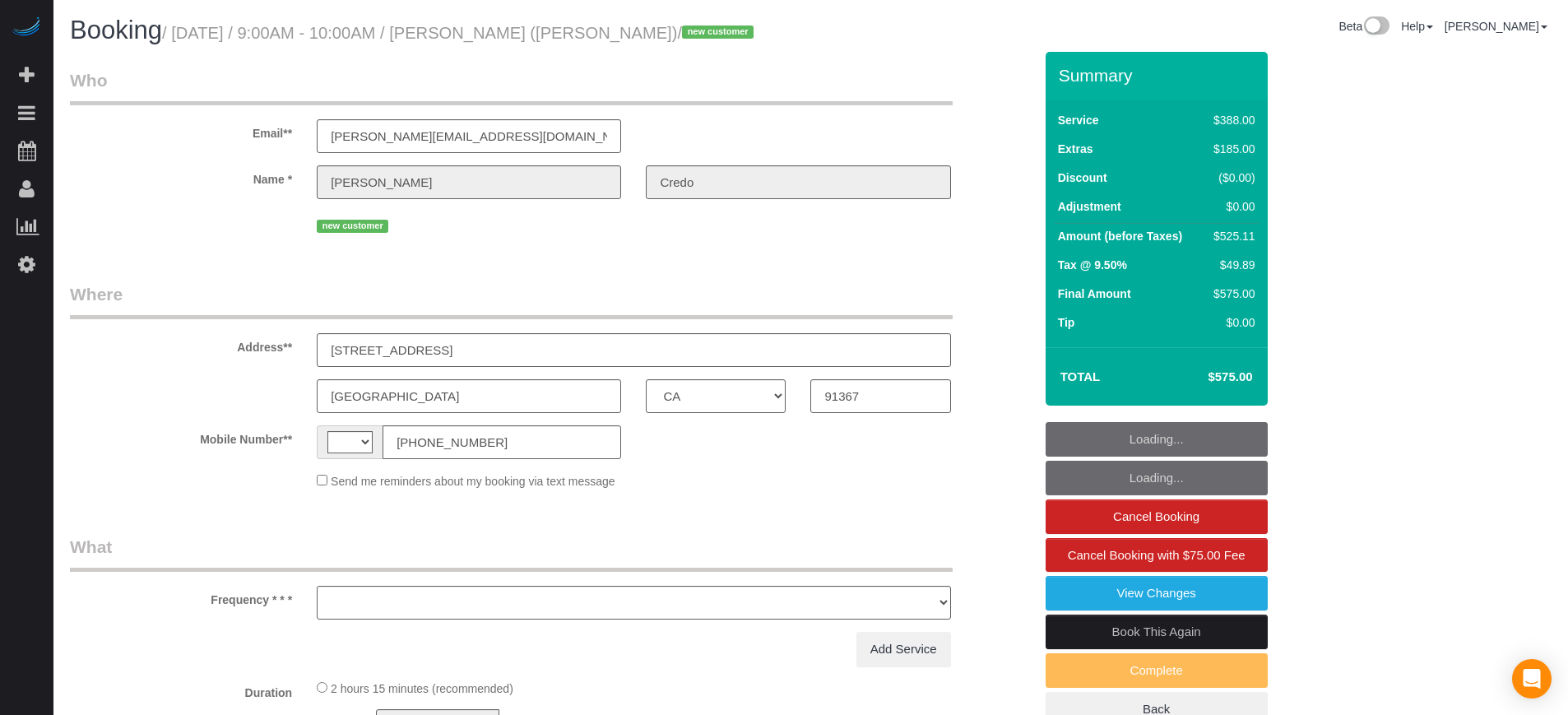
select select "number:9"
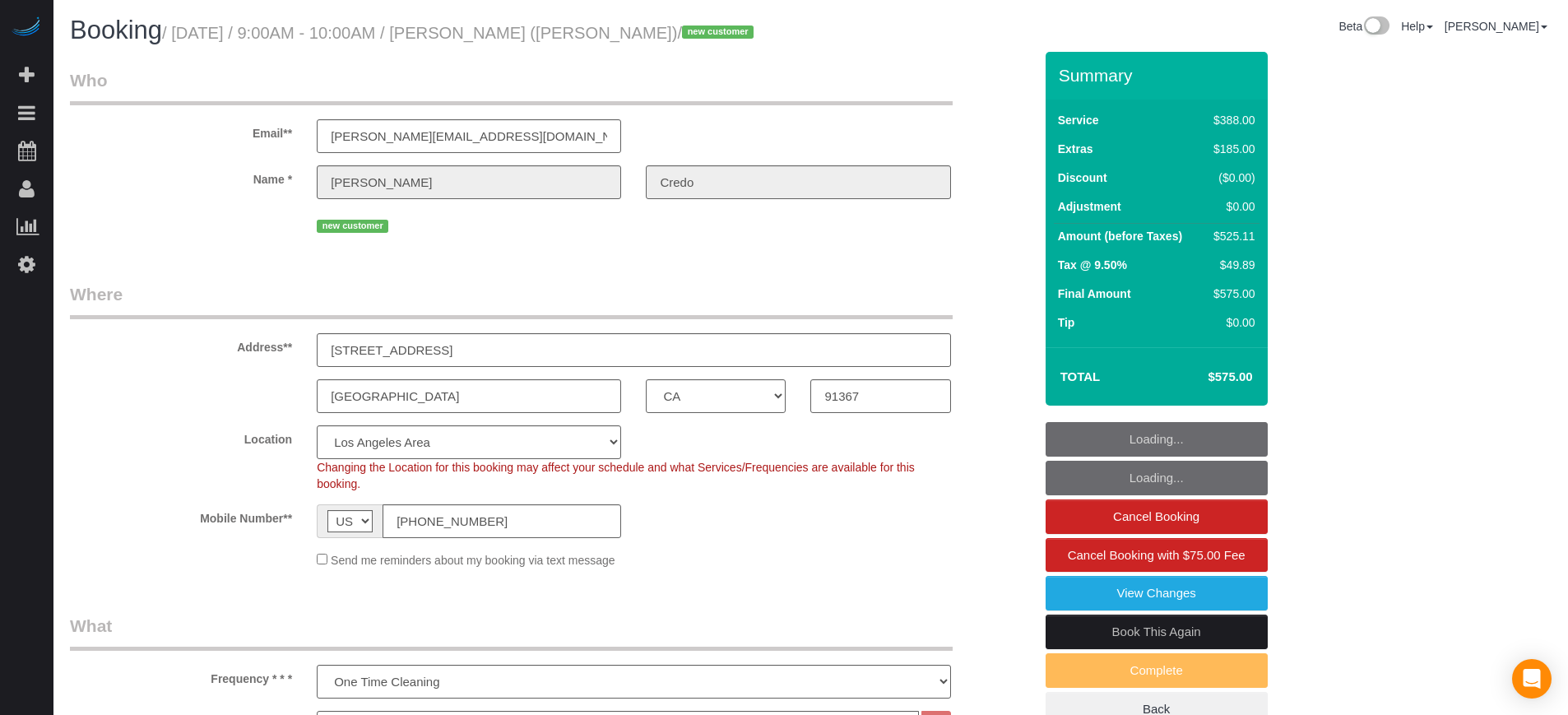
select select "object:802"
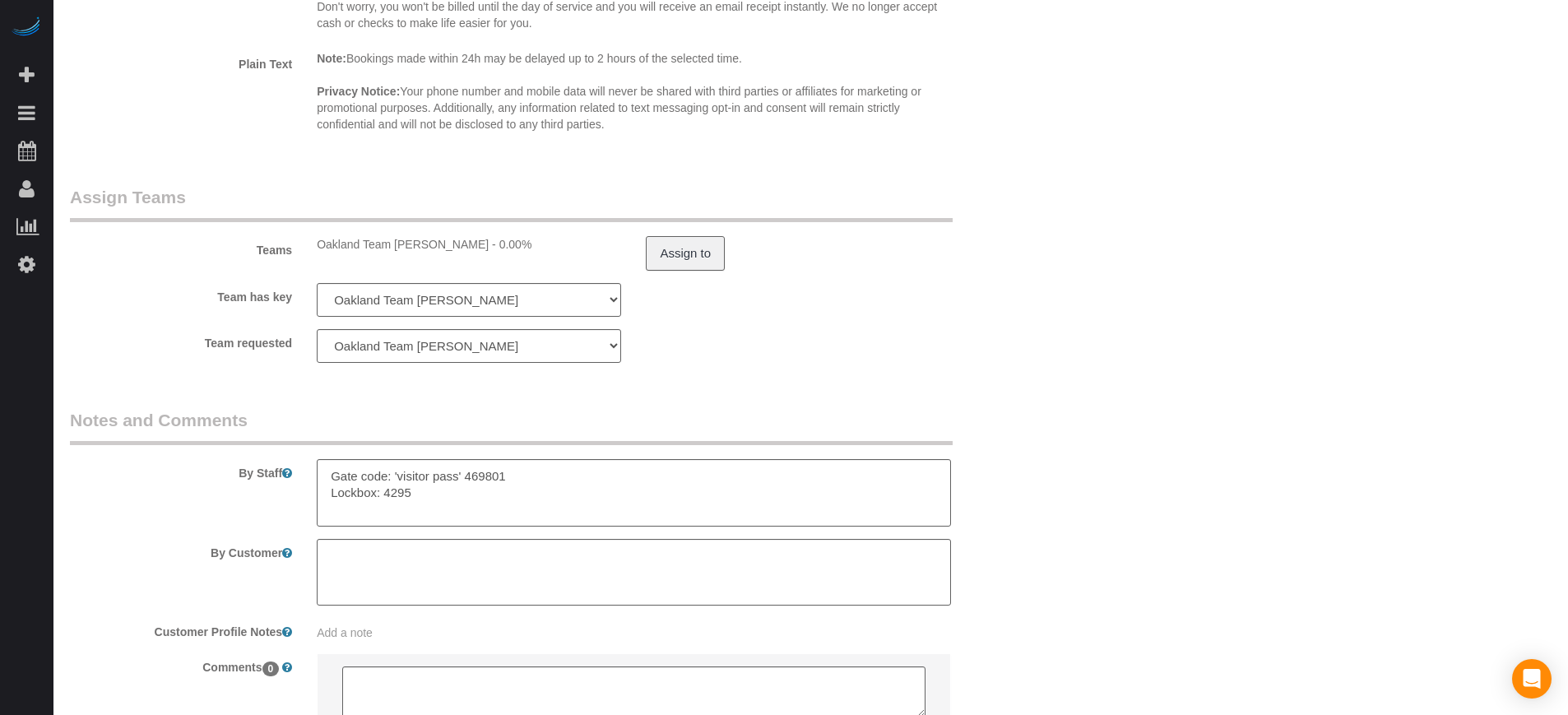
scroll to position [2675, 0]
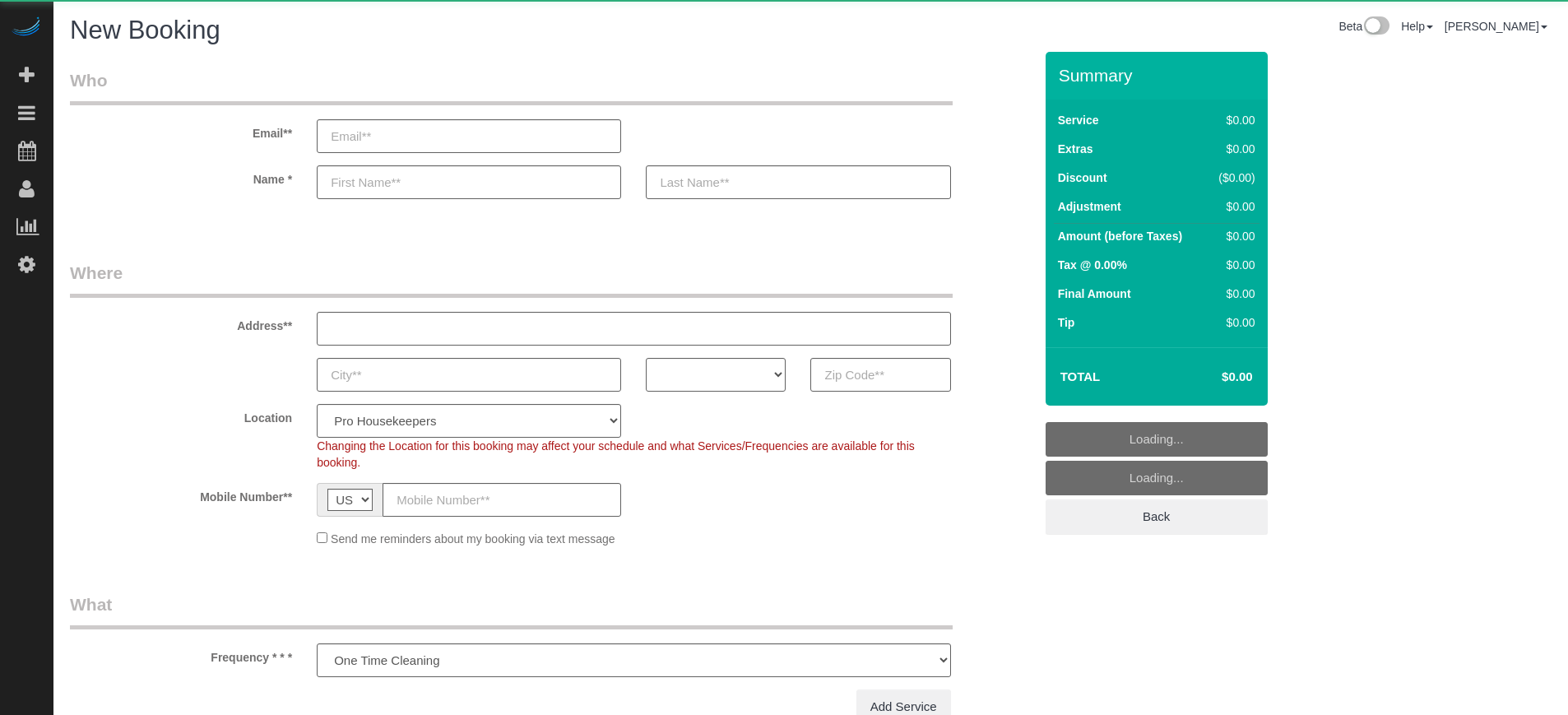
select select "number:9"
select select "object:1206"
select select "4"
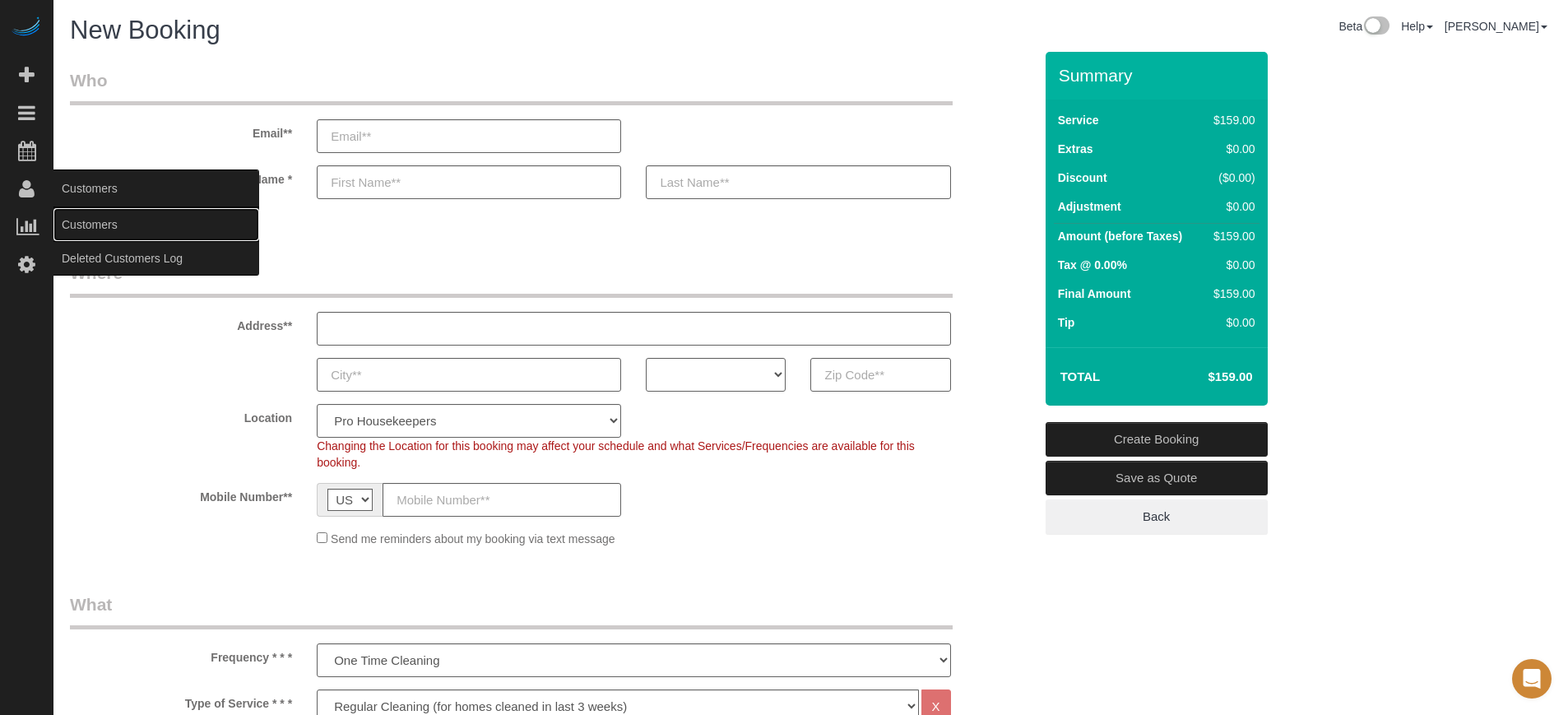
click at [84, 230] on link "Customers" at bounding box center [157, 224] width 206 height 33
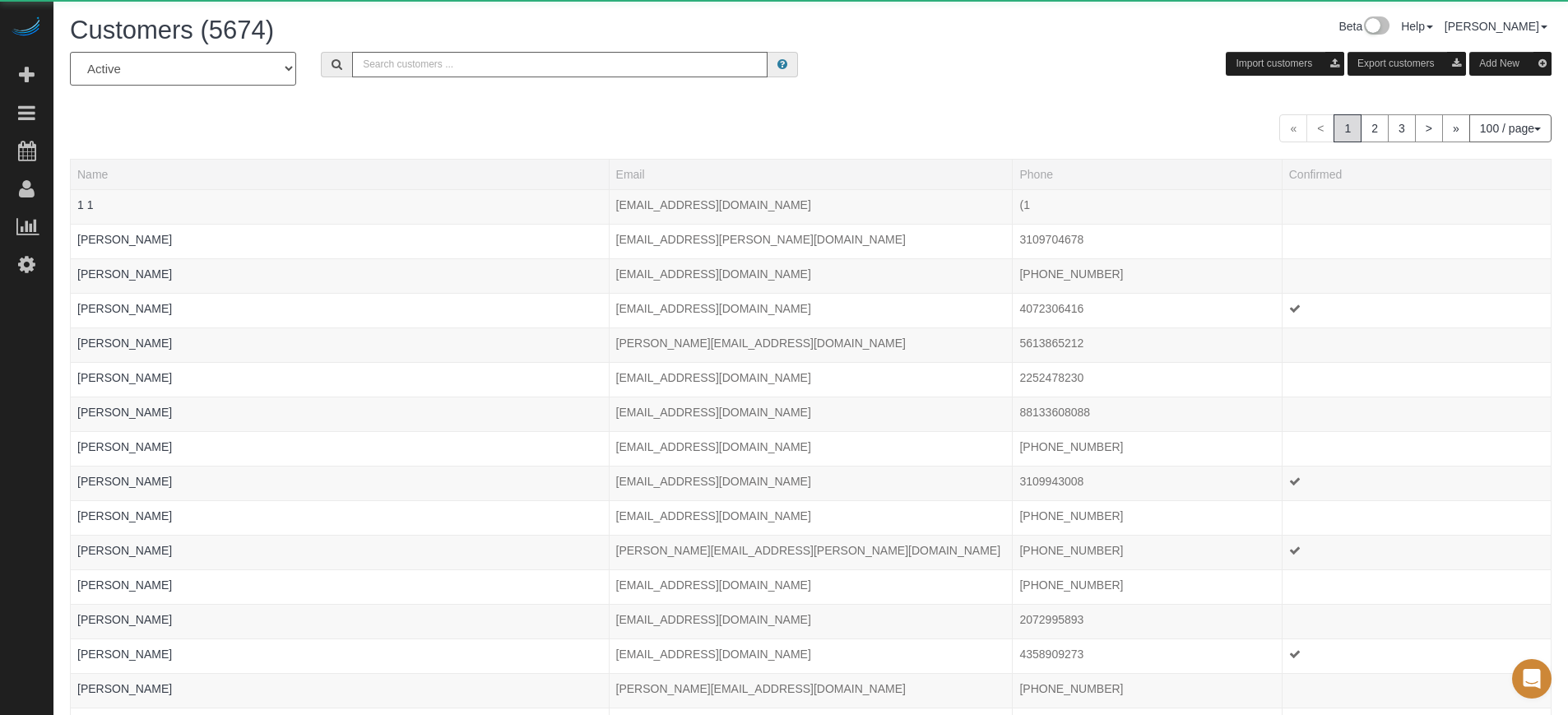
click at [1516, 64] on button "Add New" at bounding box center [1510, 64] width 83 height 24
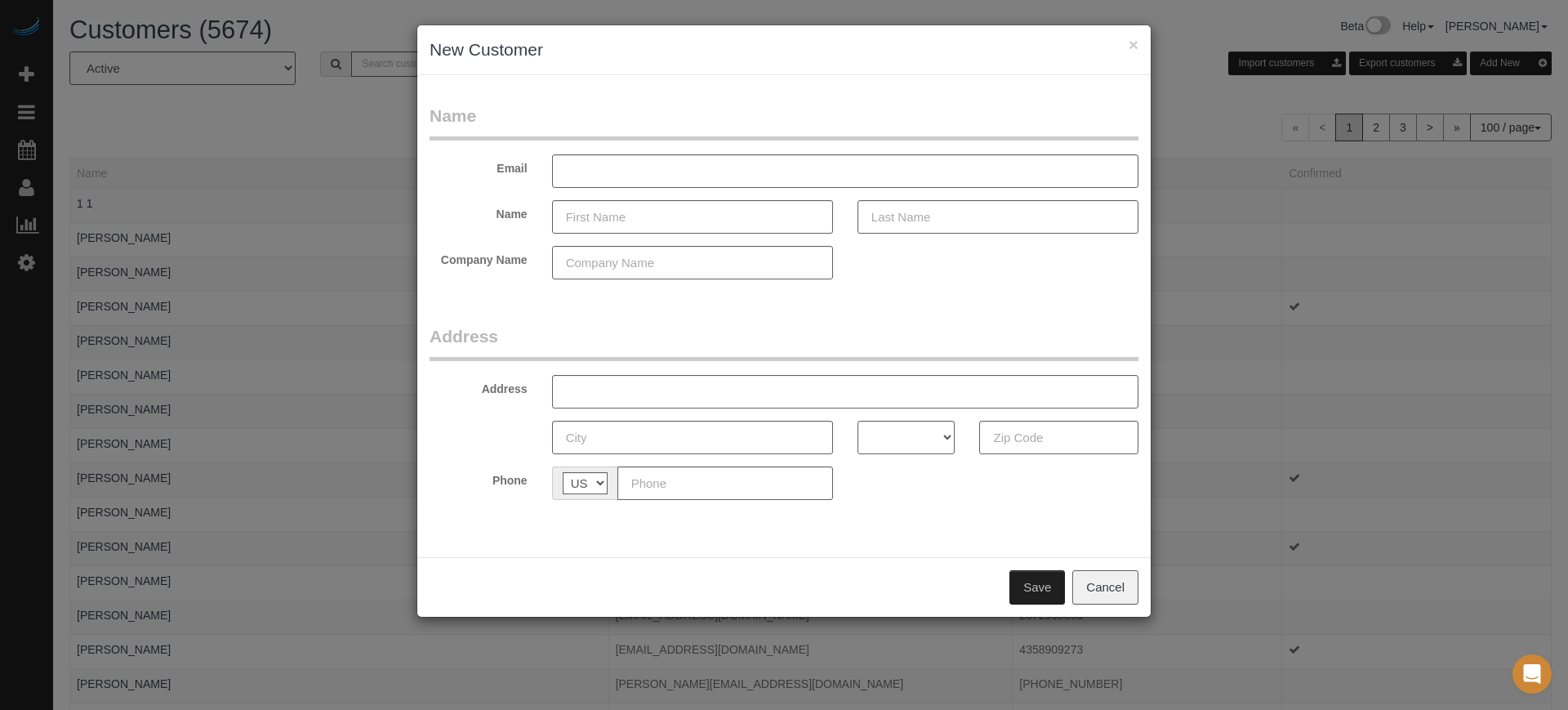
click at [1507, 294] on div "× New Customer Name Email Name Company Name Address Address AK AL AR AZ CA CO C…" at bounding box center [784, 355] width 1568 height 710
click at [691, 483] on input "text" at bounding box center [724, 483] width 216 height 34
paste input "(607) 765-4321"
type input "(607) 765-4321"
click at [636, 216] on input "text" at bounding box center [692, 217] width 281 height 34
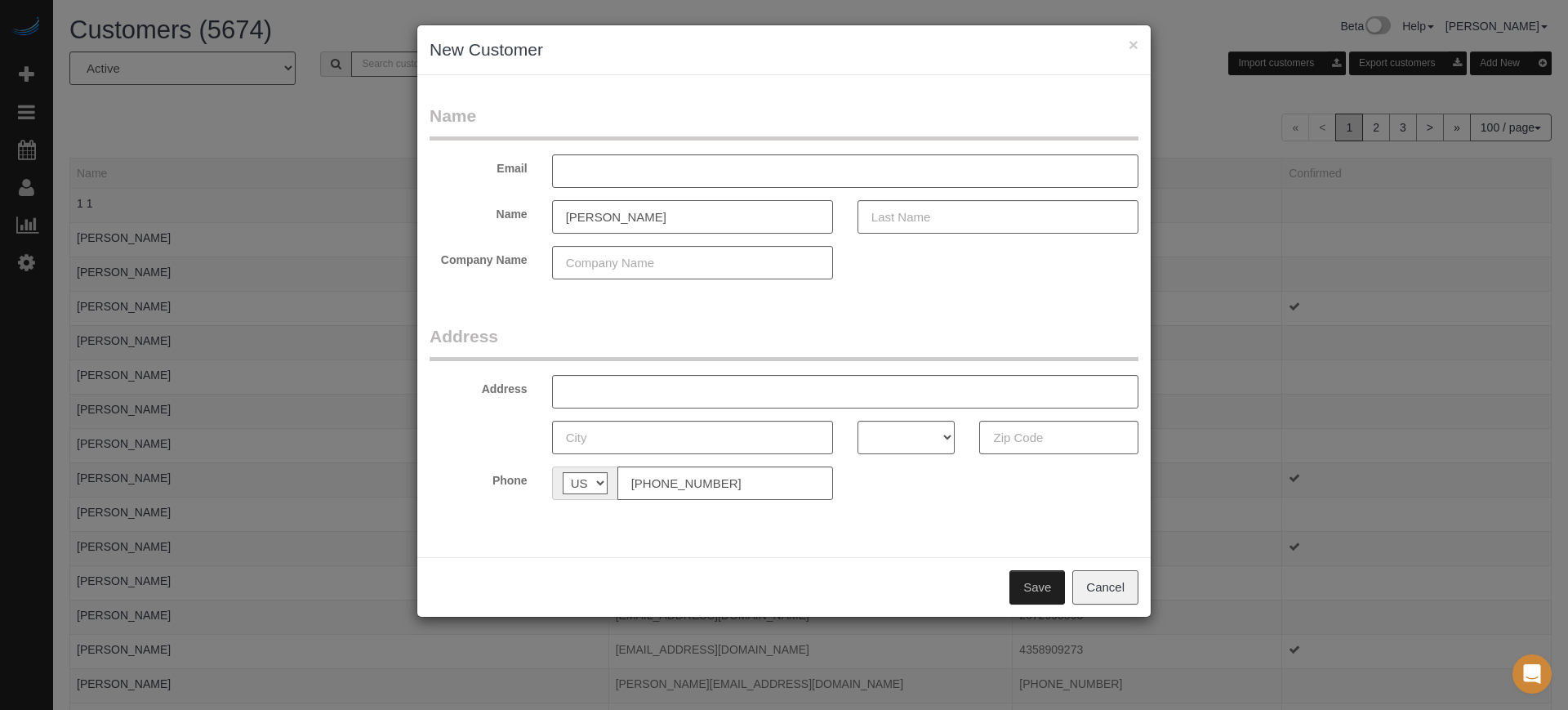
type input "Donna"
click at [1518, 372] on div "× New Customer Name Email Name Donna Pryb Company Name Address Address AK AL AR…" at bounding box center [784, 355] width 1568 height 710
click at [954, 209] on input "Pryb" at bounding box center [997, 217] width 281 height 34
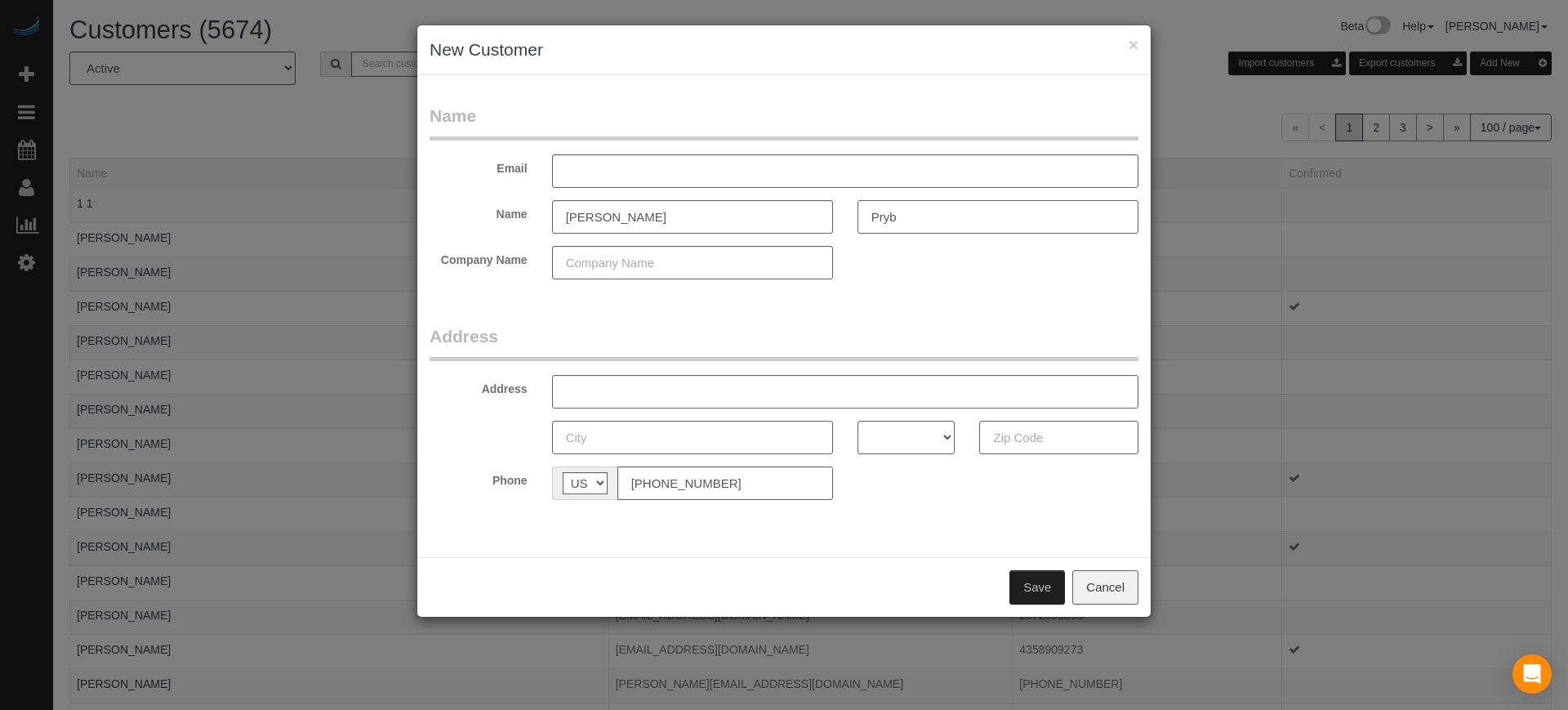
paste input "-R-Y-B-Y-L."
type input "PRYBYL."
click at [751, 161] on input "text" at bounding box center [845, 172] width 587 height 34
click at [751, 169] on input "text" at bounding box center [845, 172] width 587 height 34
click at [607, 173] on input "dprybyl@gmail.com" at bounding box center [845, 172] width 587 height 34
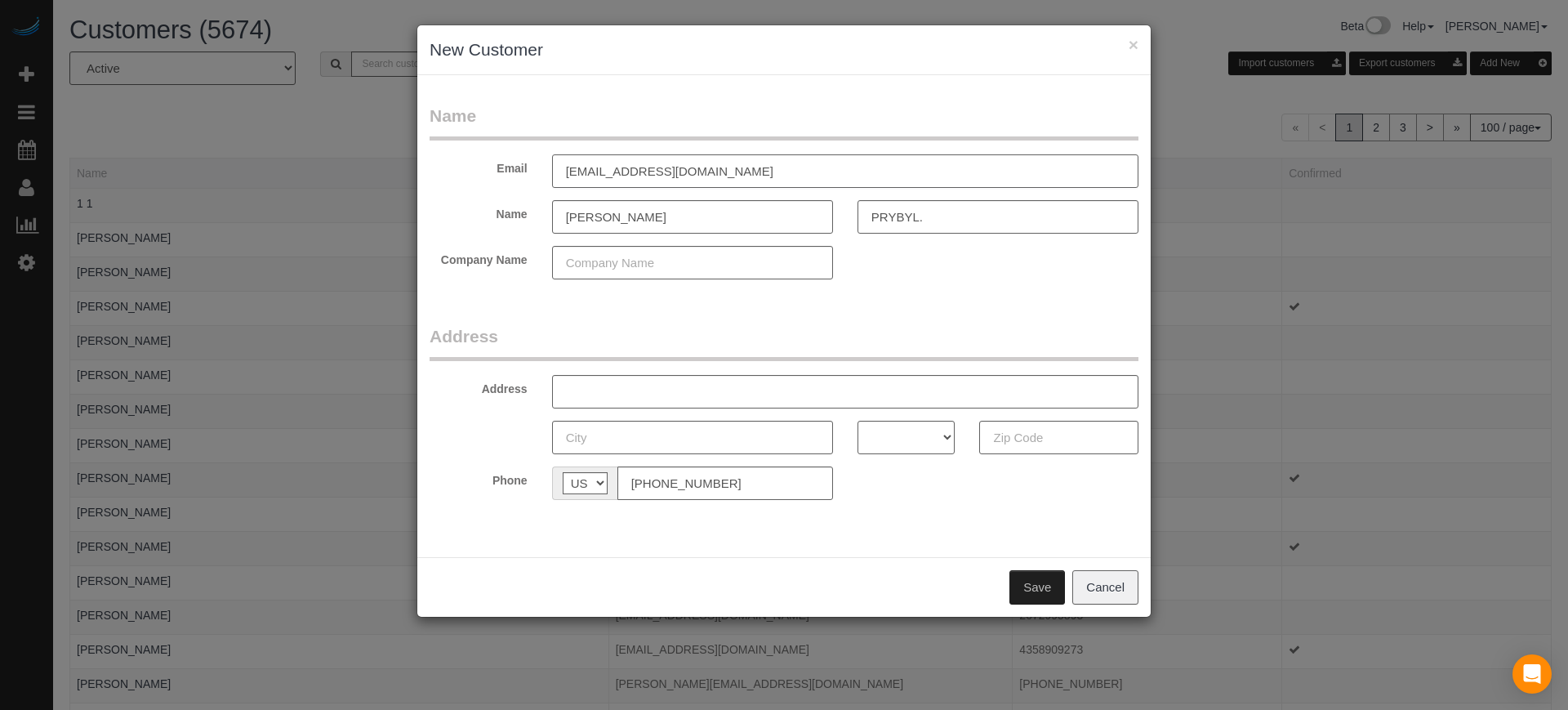
type input "dprybyl@gmail.com"
click at [649, 391] on input "text" at bounding box center [845, 391] width 587 height 34
paste input "9227 Bayway Dr, Orlando, FL 32819, USA"
type input "9227 Bayway Dr, Orlando, FL 32819"
click at [916, 440] on select "AK AL AR AZ CA CO CT DC DE FL GA HI IA ID IL IN KS KY LA MA MD ME MI MN MO MS M…" at bounding box center [906, 438] width 98 height 34
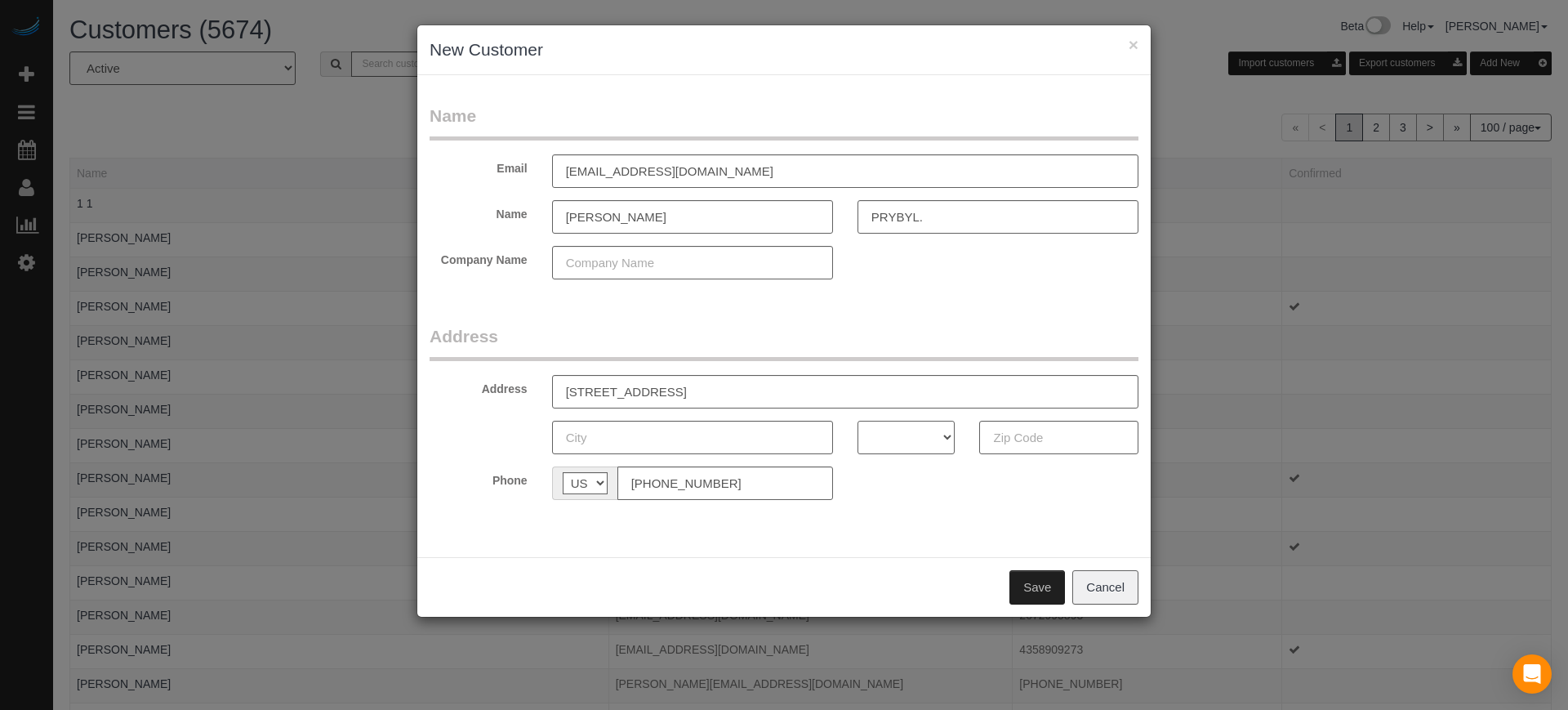
select select "FL"
click at [857, 421] on select "AK AL AR AZ CA CO CT DC DE FL GA HI IA ID IL IN KS KY LA MA MD ME MI MN MO MS M…" at bounding box center [906, 438] width 98 height 34
click at [759, 392] on input "9227 Bayway Dr, Orlando, FL 32819" at bounding box center [845, 391] width 587 height 34
click at [759, 393] on input "9227 Bayway Dr, Orlando, FL 32819" at bounding box center [845, 391] width 587 height 34
type input "9227 Bayway Dr, Orlando, FL"
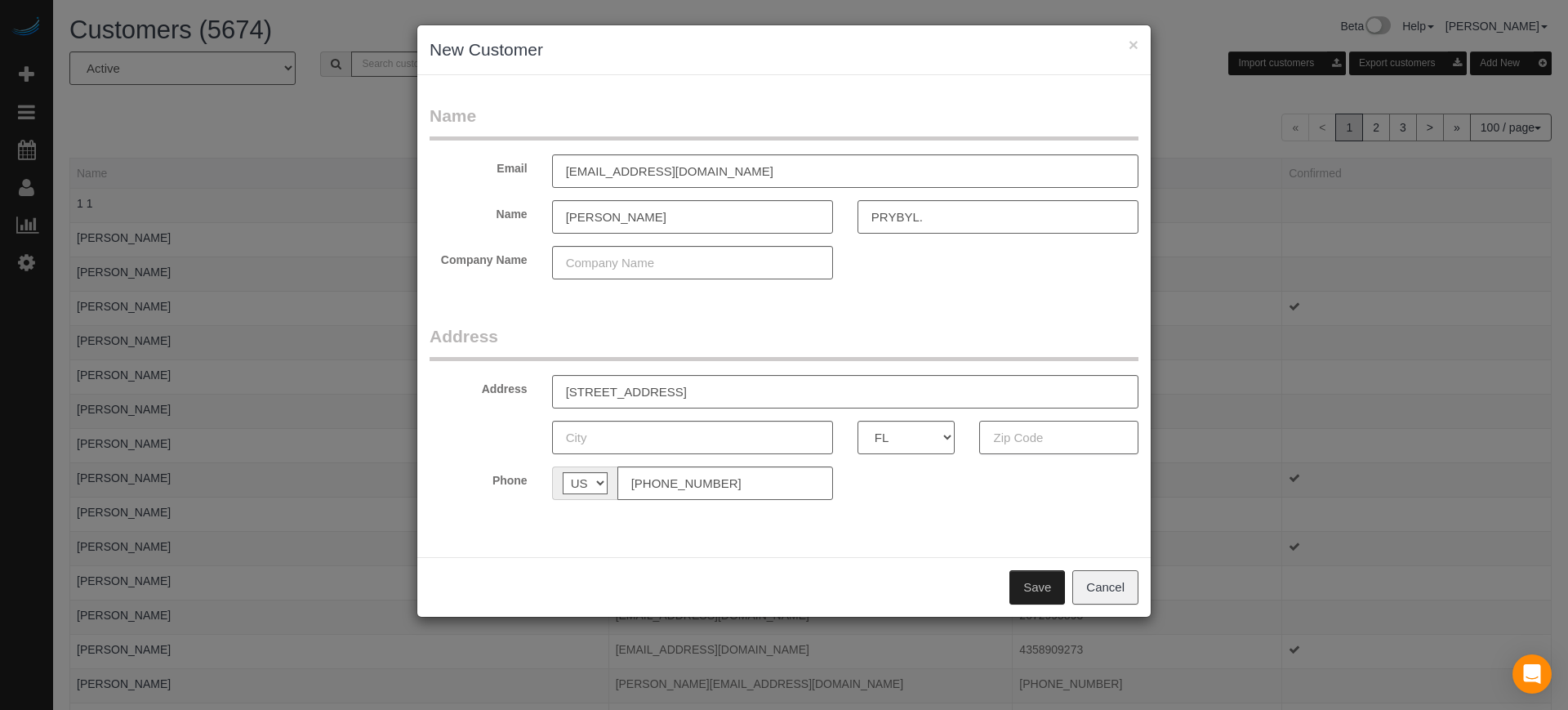
click at [1040, 441] on input "text" at bounding box center [1058, 438] width 159 height 34
paste input "32819"
type input "32819"
click at [680, 395] on input "9227 Bayway Dr, Orlando, FL" at bounding box center [845, 391] width 587 height 34
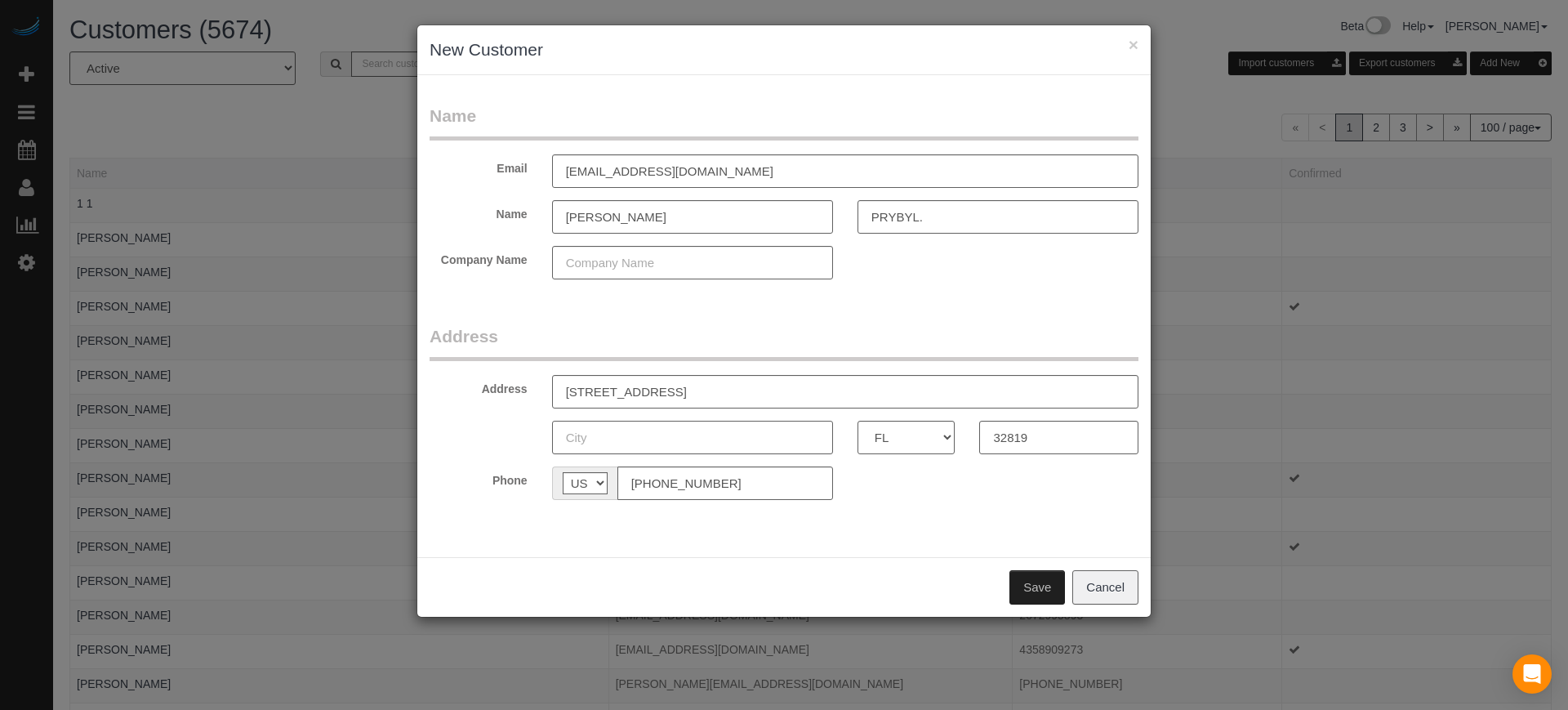
click at [680, 445] on input "text" at bounding box center [692, 438] width 281 height 34
paste input "32819"
type input "32819"
click at [744, 390] on input "9227 Bayway Dr, Orlando, FL" at bounding box center [845, 391] width 587 height 34
drag, startPoint x: 743, startPoint y: 390, endPoint x: 675, endPoint y: 400, distance: 68.7
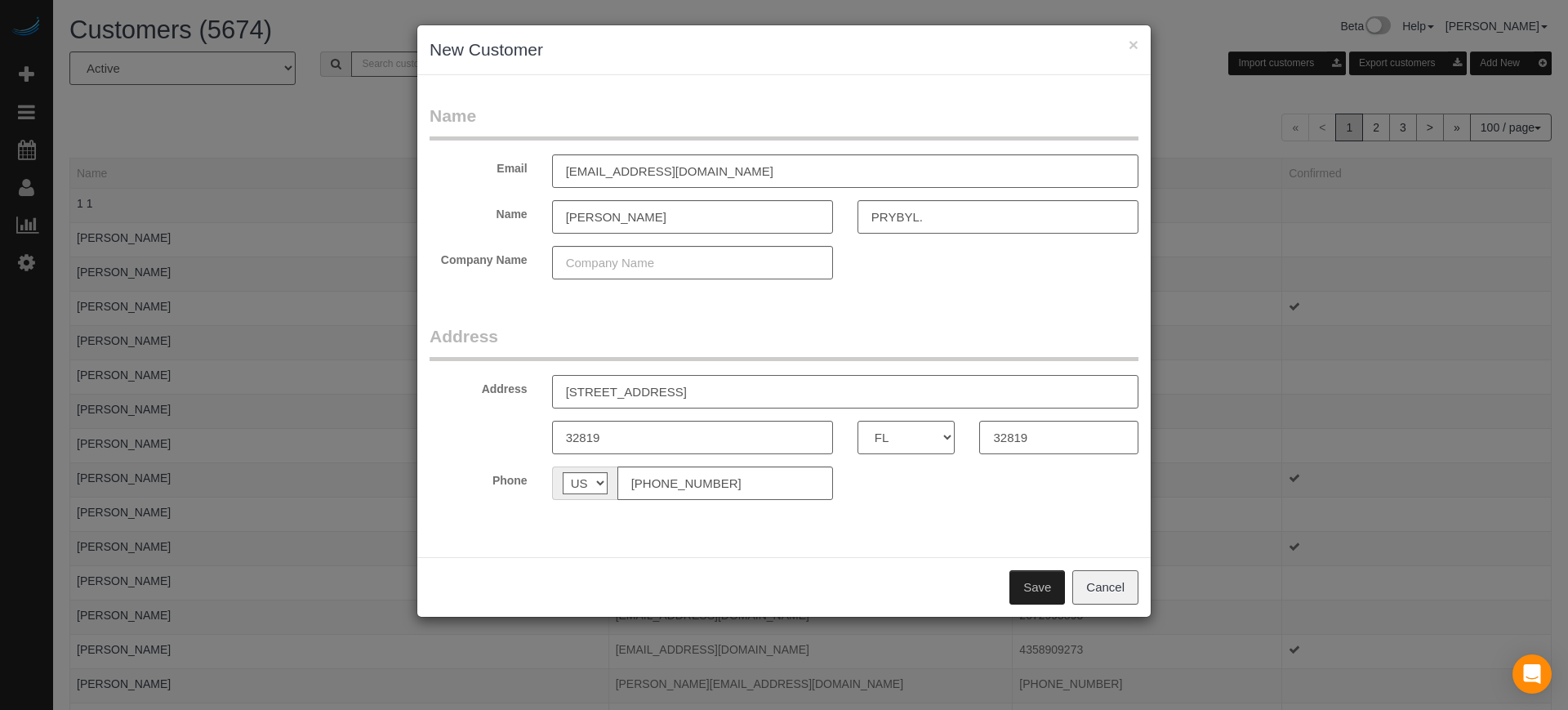
click at [676, 403] on input "9227 Bayway Dr, Orlando, FL" at bounding box center [845, 391] width 587 height 34
type input "9227 Bayway Dr"
click at [1050, 597] on button "Save" at bounding box center [1037, 587] width 56 height 35
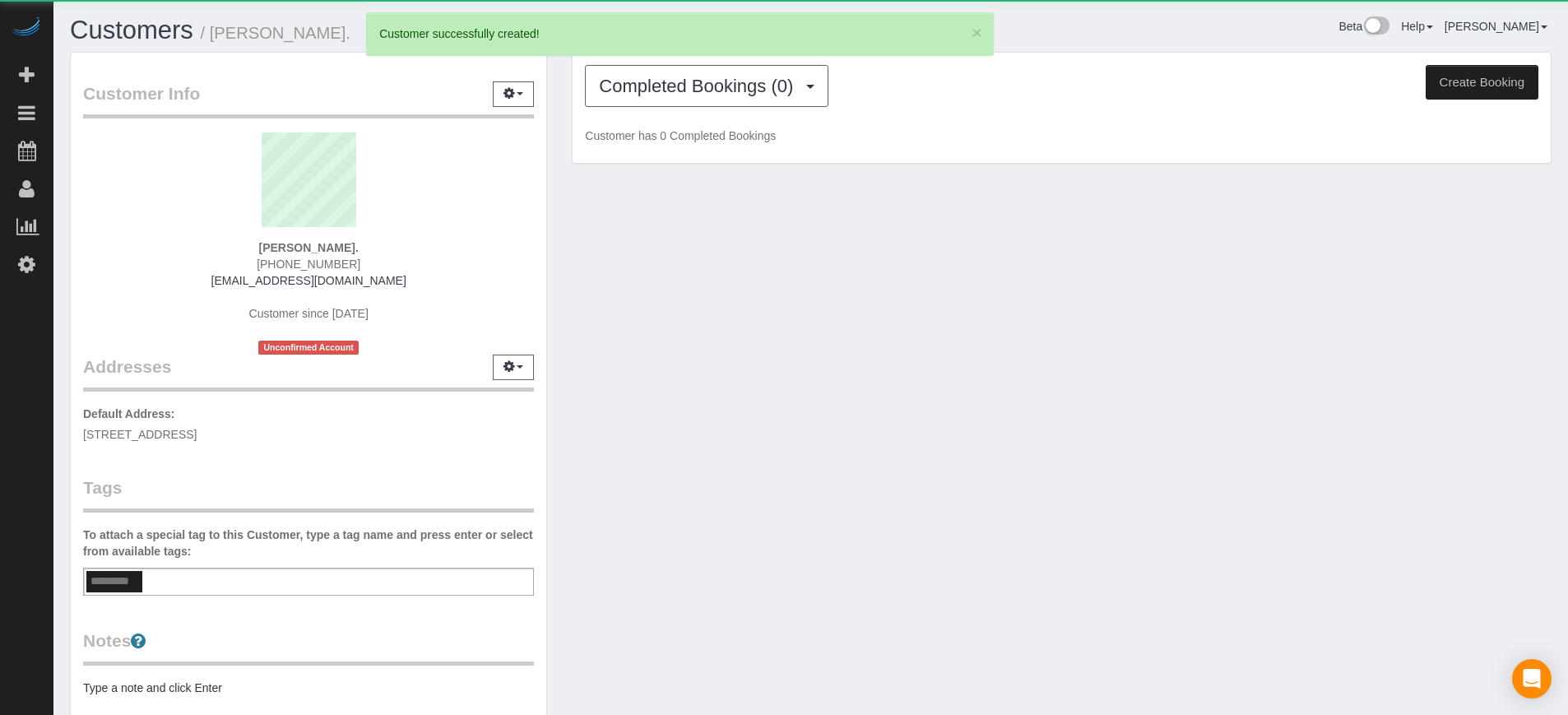
click at [1446, 94] on button "Create Booking" at bounding box center [1482, 82] width 112 height 35
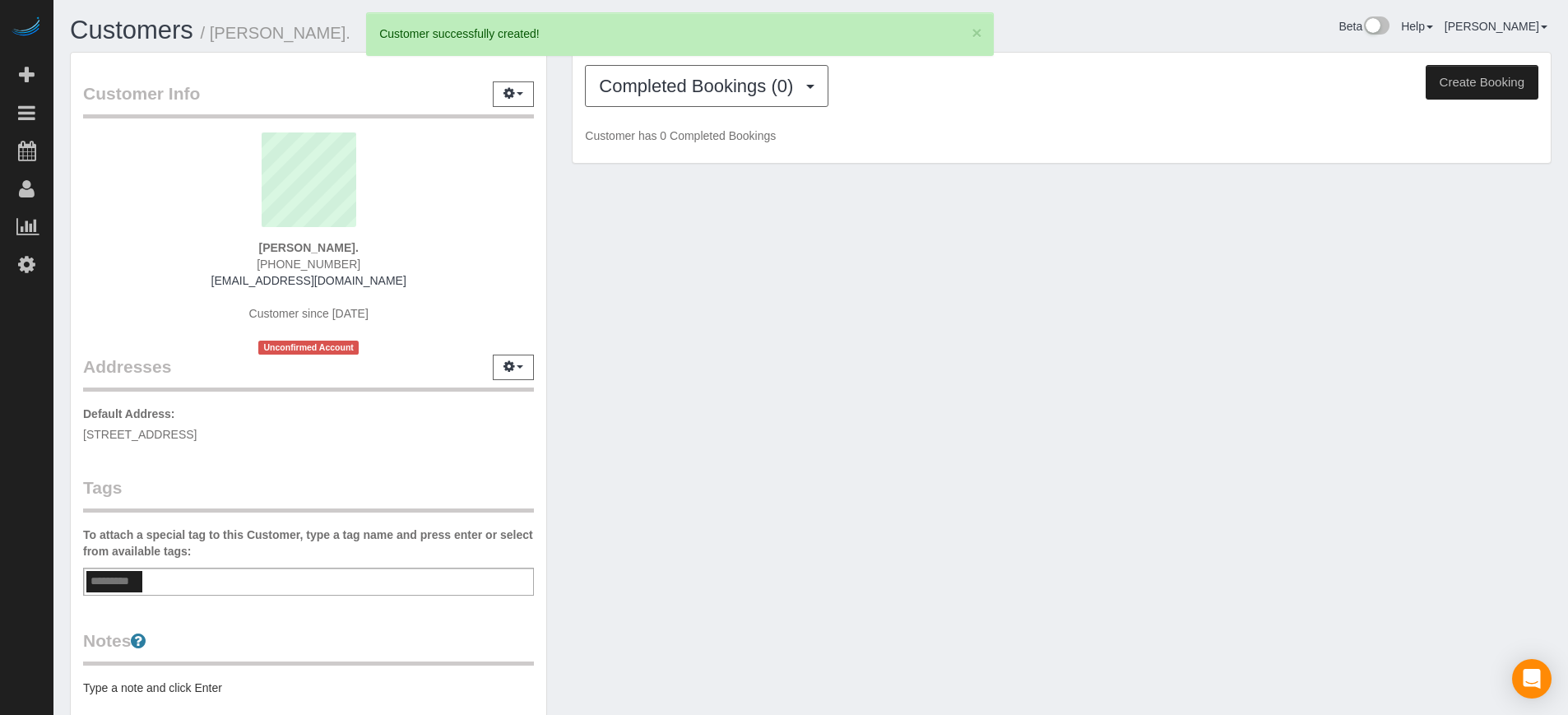
select select "FL"
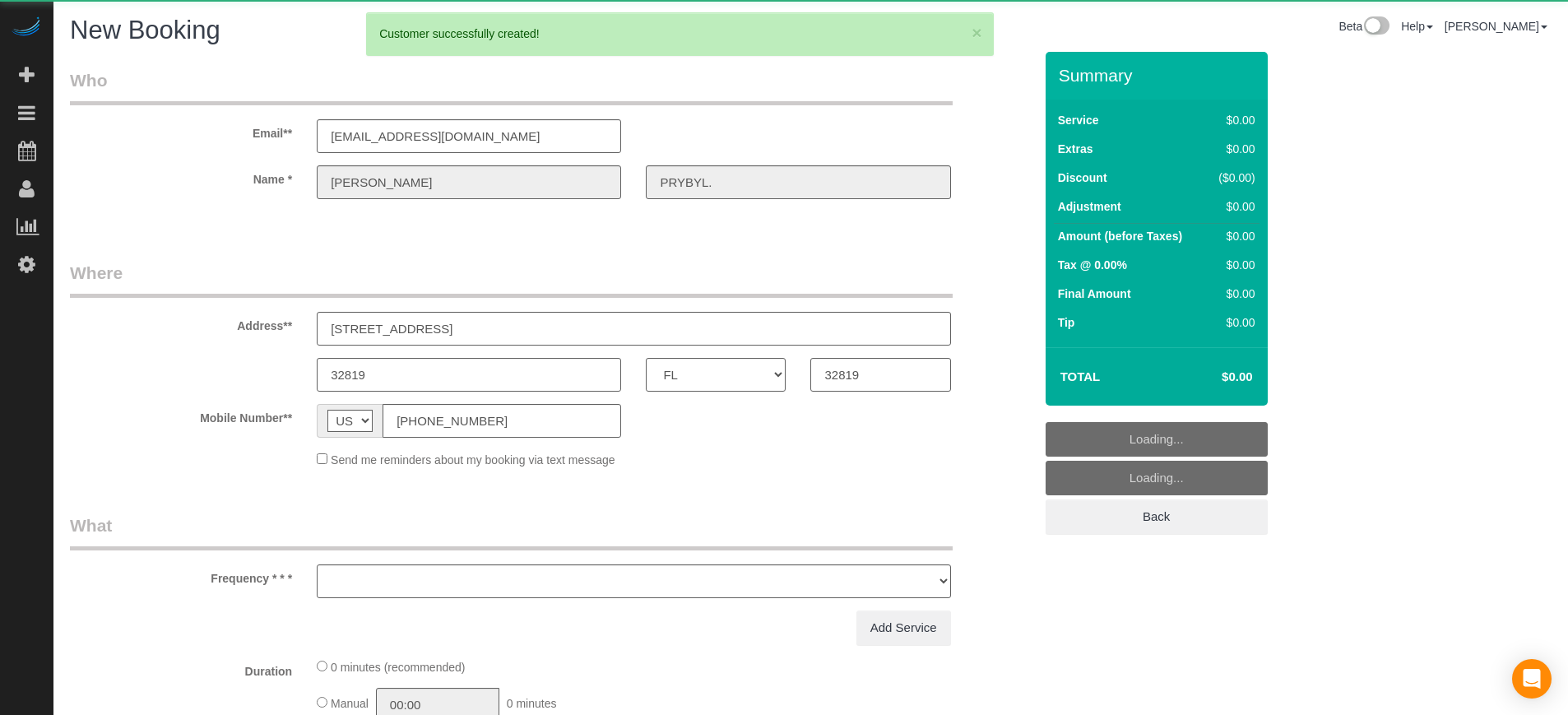
select select "object:2227"
select select "number:9"
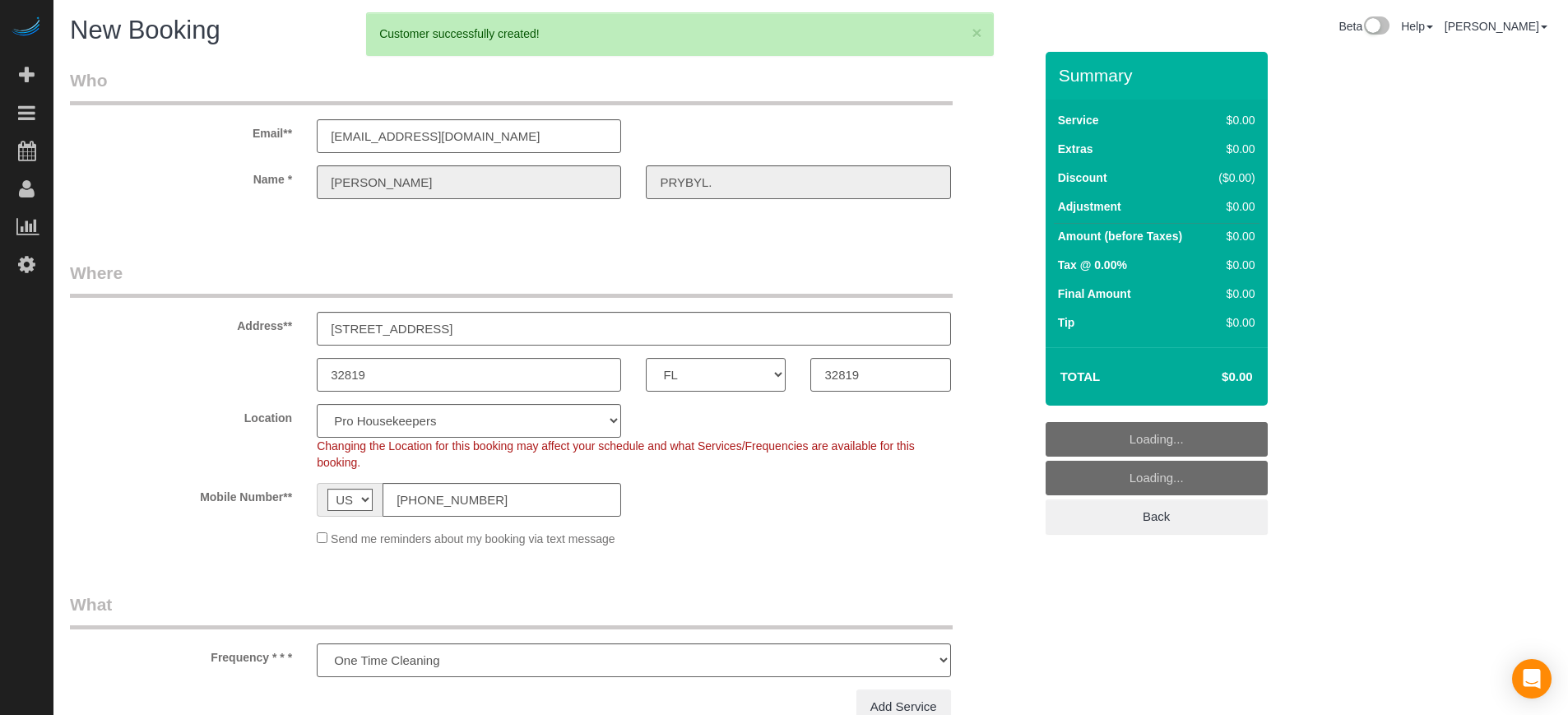
select select "object:2700"
select select "4"
select select "20"
select select "object:2836"
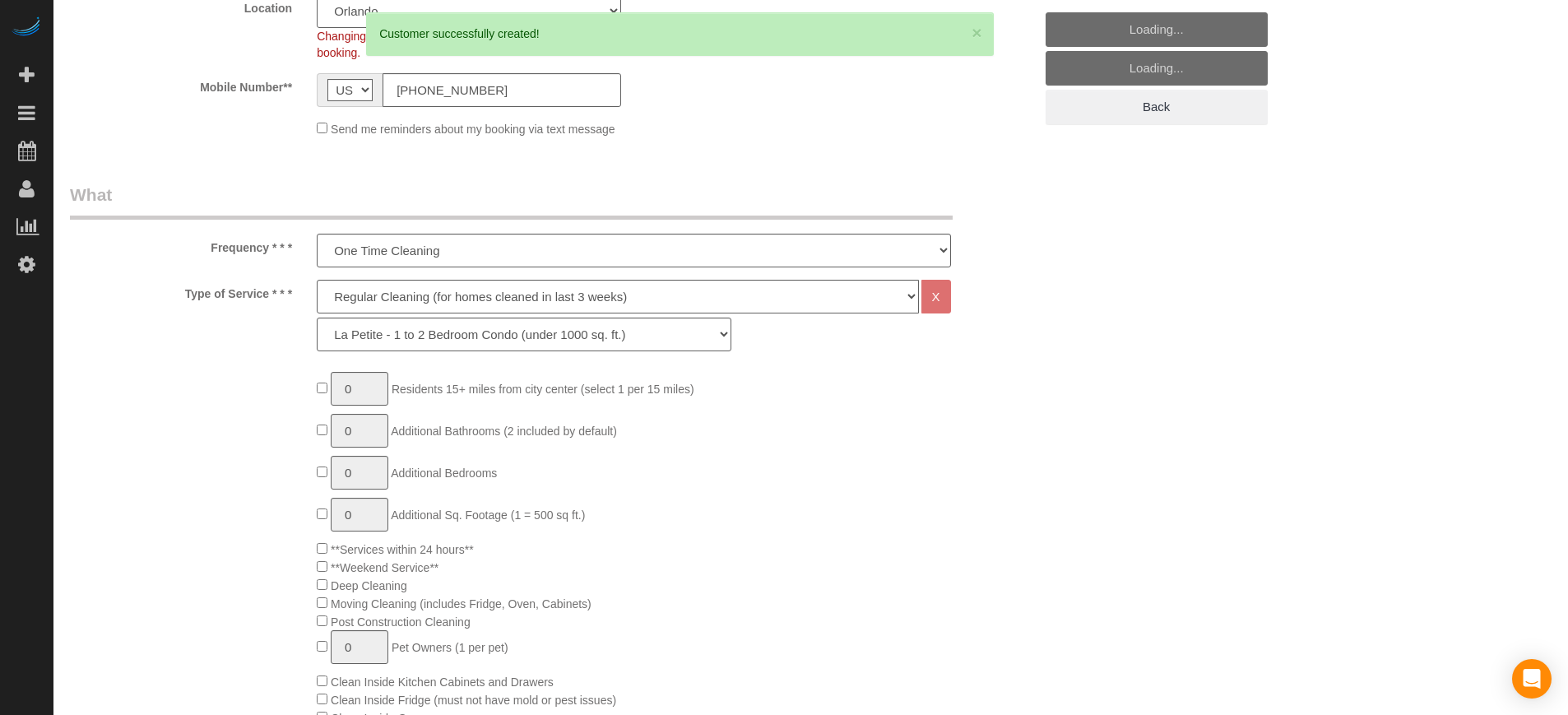
scroll to position [420, 0]
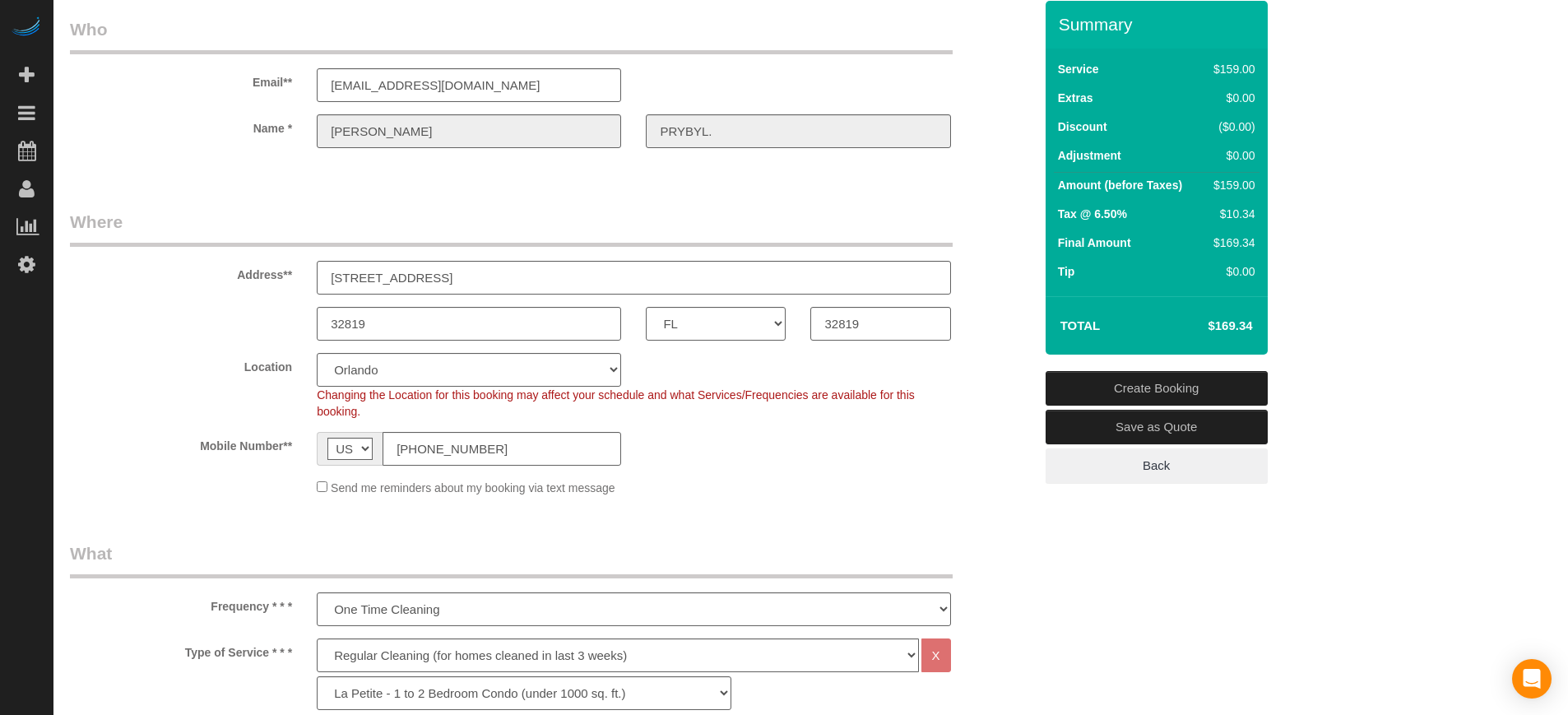
scroll to position [486, 0]
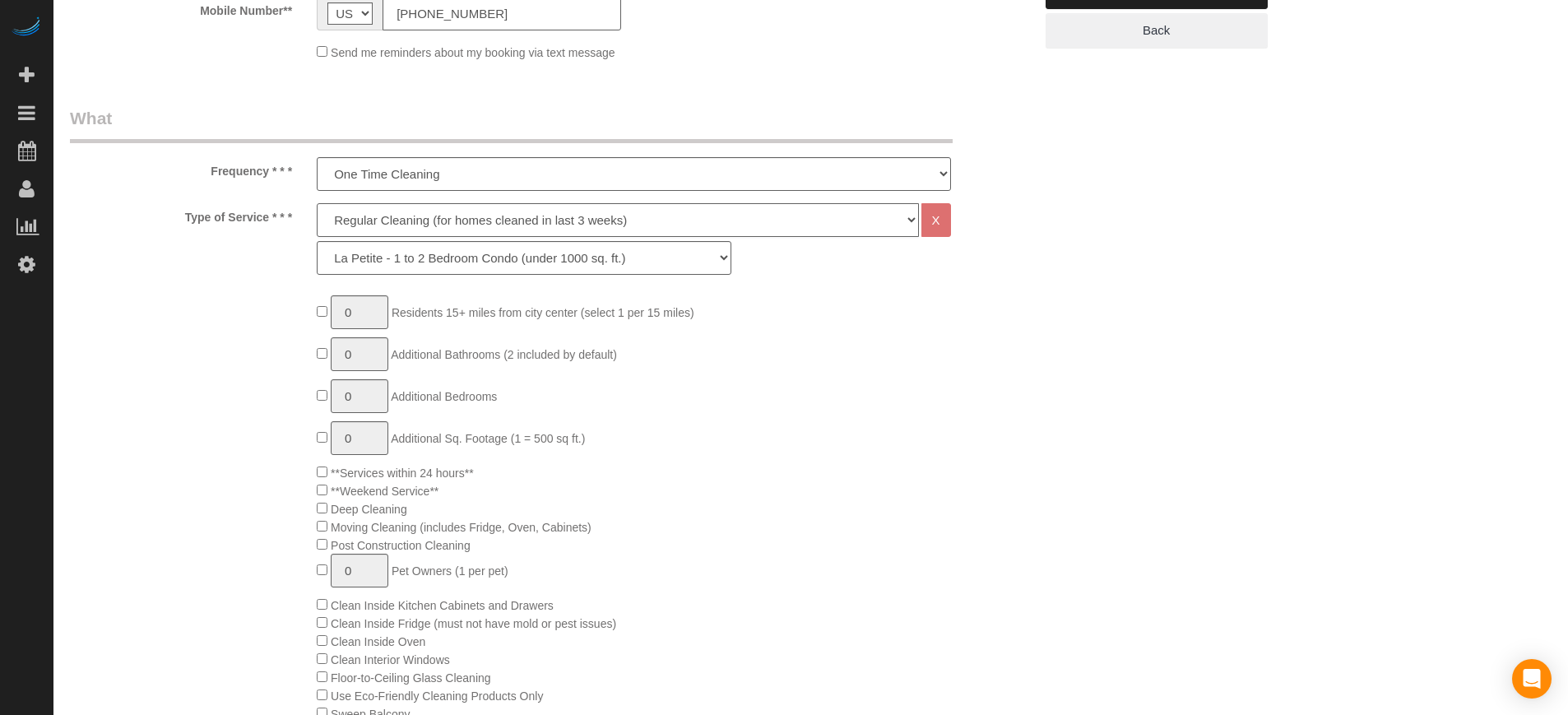
click at [360, 217] on select "Deep Cleaning (for homes that have not been cleaned in 3+ weeks) Spruce Regular…" at bounding box center [617, 220] width 601 height 34
select select "5"
click at [317, 203] on select "Deep Cleaning (for homes that have not been cleaned in 3+ weeks) Spruce Regular…" at bounding box center [617, 220] width 601 height 34
click at [389, 262] on select "La Petite - 1 to 2 Bedroom Condo (under 1000 sq. ft.) La Petite II - 2 Bedroom …" at bounding box center [524, 258] width 415 height 34
select select "97"
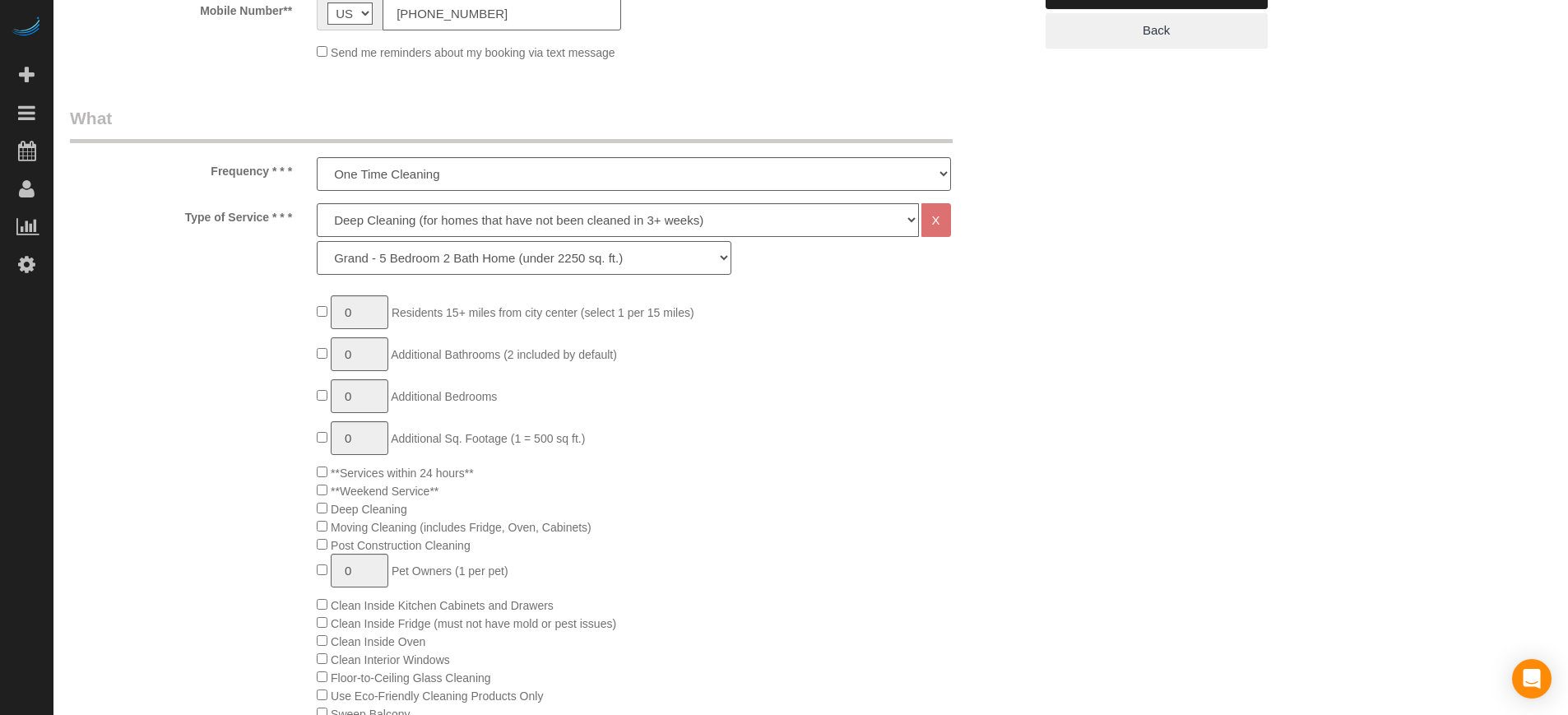
click at [317, 241] on select "La Petite - 1 to 2 Bedroom Condo (under 1000 sq. ft.) La Petite II - 2 Bedroom …" at bounding box center [524, 258] width 415 height 34
type input "1"
click at [358, 354] on input "1" at bounding box center [359, 354] width 58 height 34
type input "2"
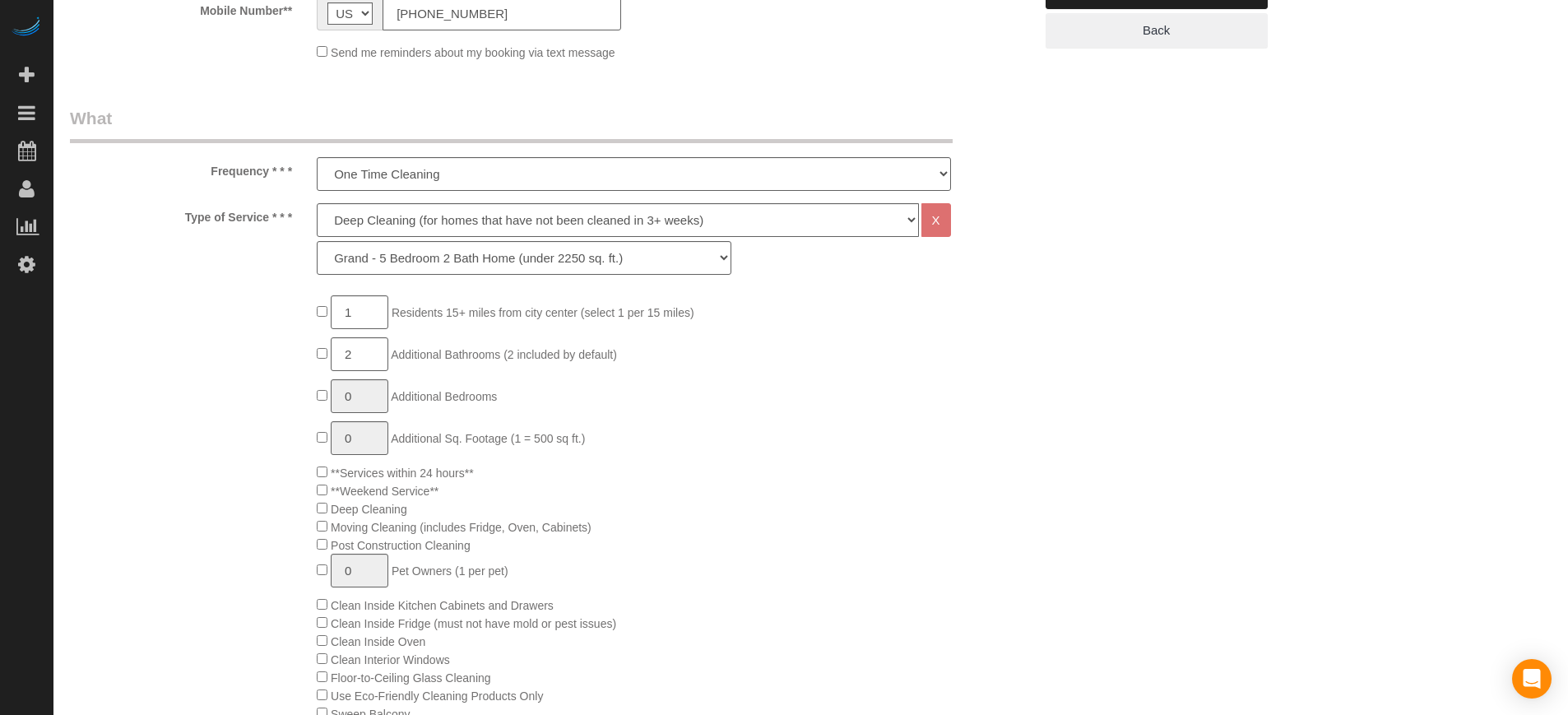
click at [238, 328] on div "1 Residents 15+ miles from city center (select 1 per 15 miles) 2 Additional Bat…" at bounding box center [552, 703] width 988 height 816
click at [322, 443] on span "0 Additional Sq. Footage (1 = 500 sq ft.)" at bounding box center [451, 438] width 268 height 13
type input "1"
click at [361, 438] on input "1" at bounding box center [359, 438] width 58 height 34
type input "3"
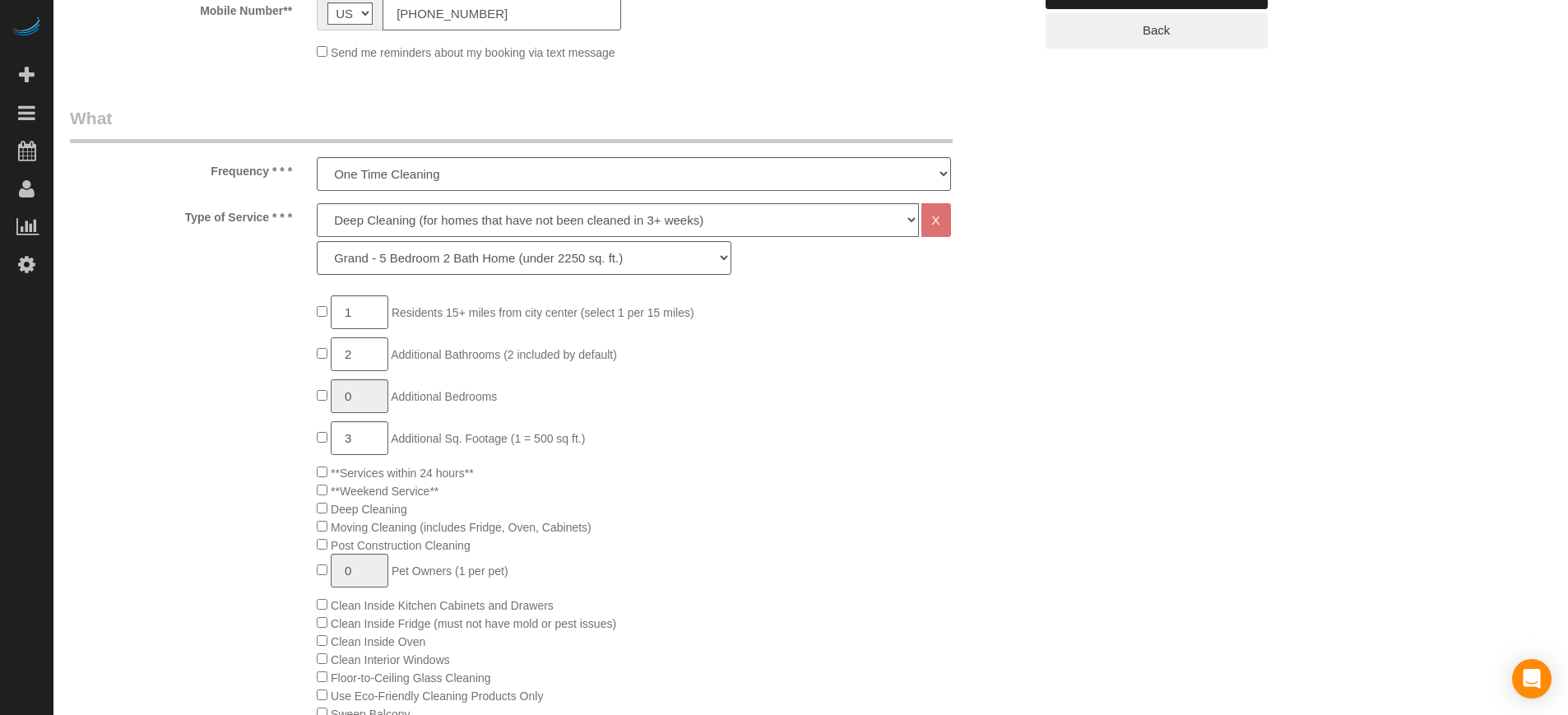
click at [951, 420] on div "1 Residents 15+ miles from city center (select 1 per 15 miles) 2 Additional Bat…" at bounding box center [674, 703] width 740 height 816
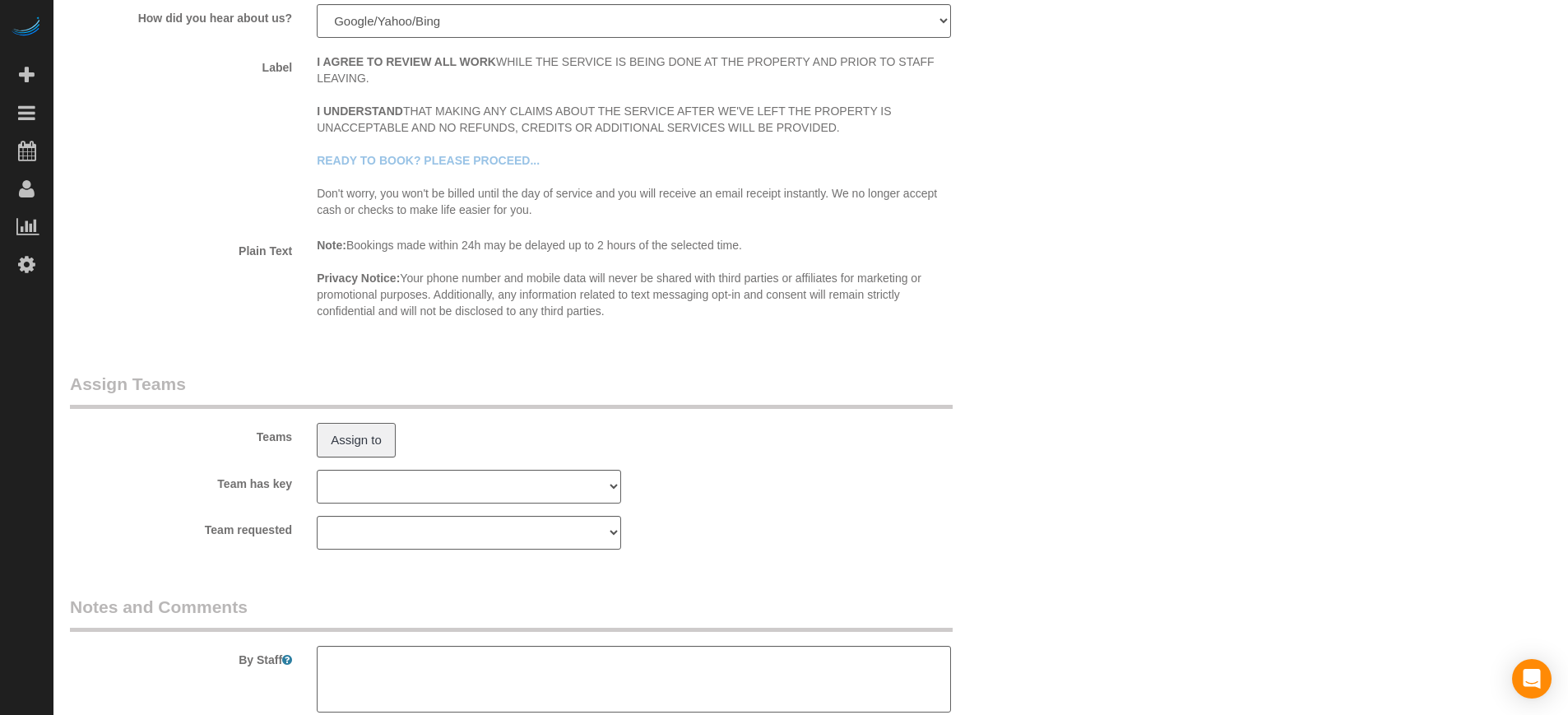
scroll to position [2800, 0]
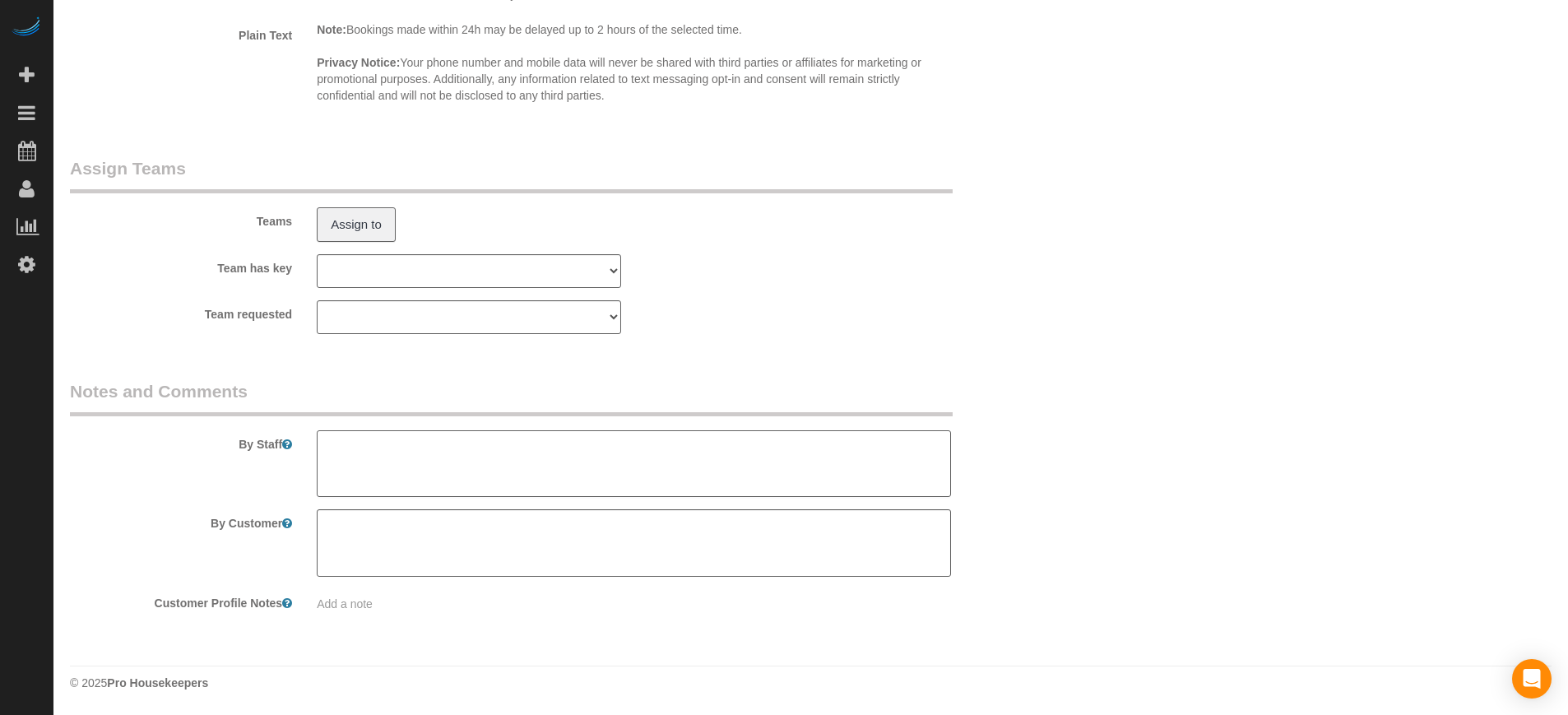
click at [490, 456] on textarea at bounding box center [634, 463] width 634 height 67
click at [467, 396] on legend "Notes and Comments" at bounding box center [511, 397] width 883 height 37
click at [462, 461] on textarea at bounding box center [634, 463] width 634 height 67
click at [425, 383] on legend "Notes and Comments" at bounding box center [511, 397] width 883 height 37
click at [228, 470] on div "By Staff" at bounding box center [552, 438] width 988 height 118
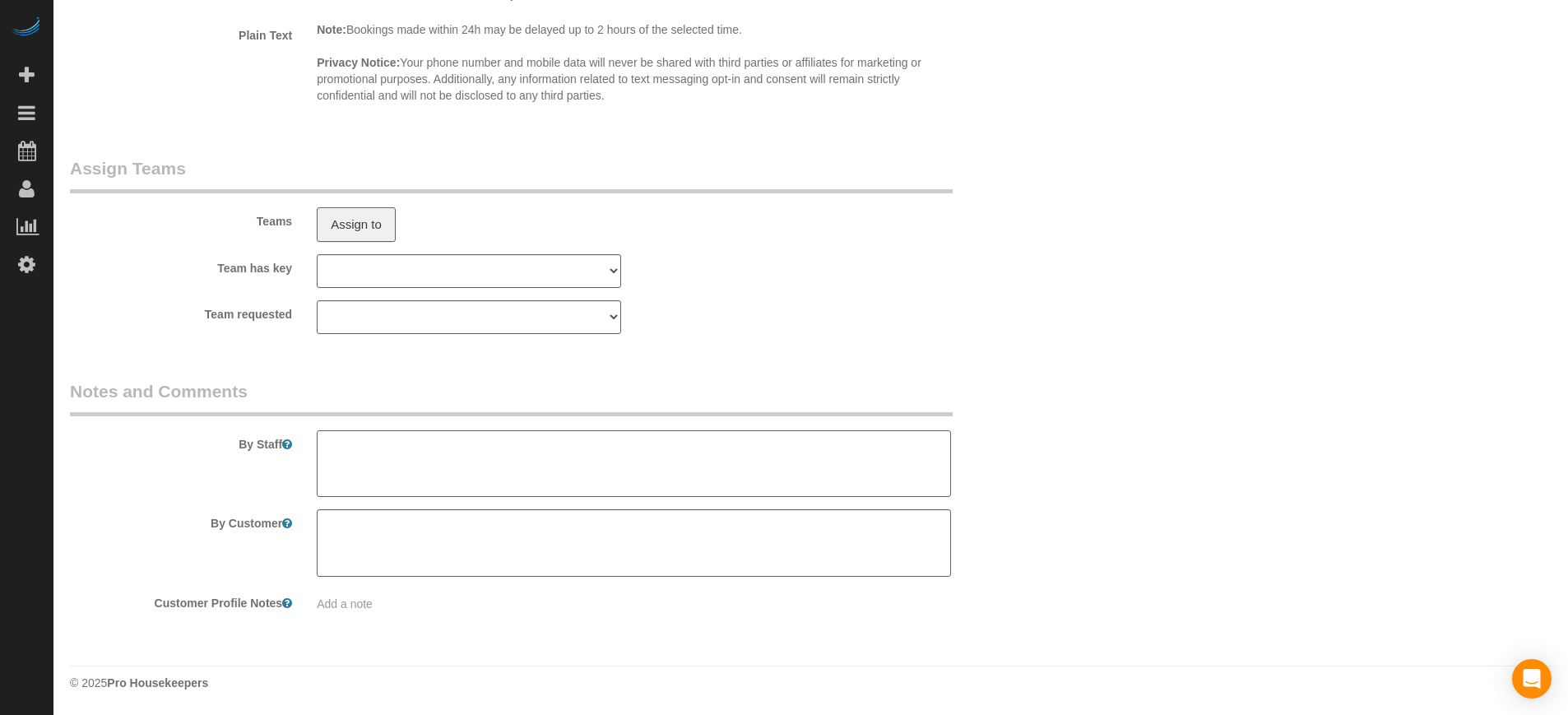
click at [397, 455] on textarea at bounding box center [634, 463] width 634 height 67
click at [378, 392] on legend "Notes and Comments" at bounding box center [511, 397] width 883 height 37
click at [399, 444] on textarea at bounding box center [634, 463] width 634 height 67
type textarea "She will be there to provide access"
click at [882, 316] on div "Team requested Houston Team Kaysha Oakland Team Cristina Orlando Carpet Cleanin…" at bounding box center [552, 317] width 988 height 34
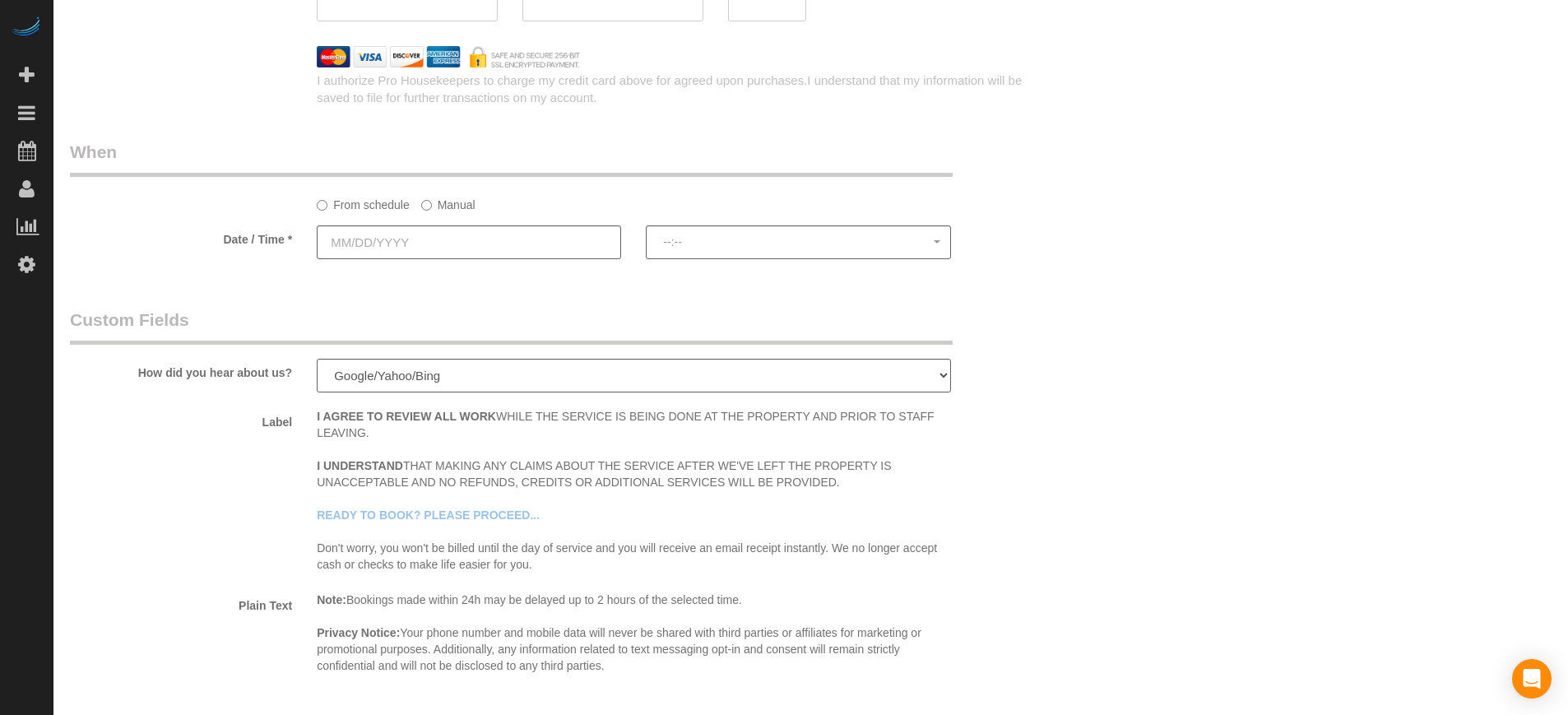
scroll to position [2183, 0]
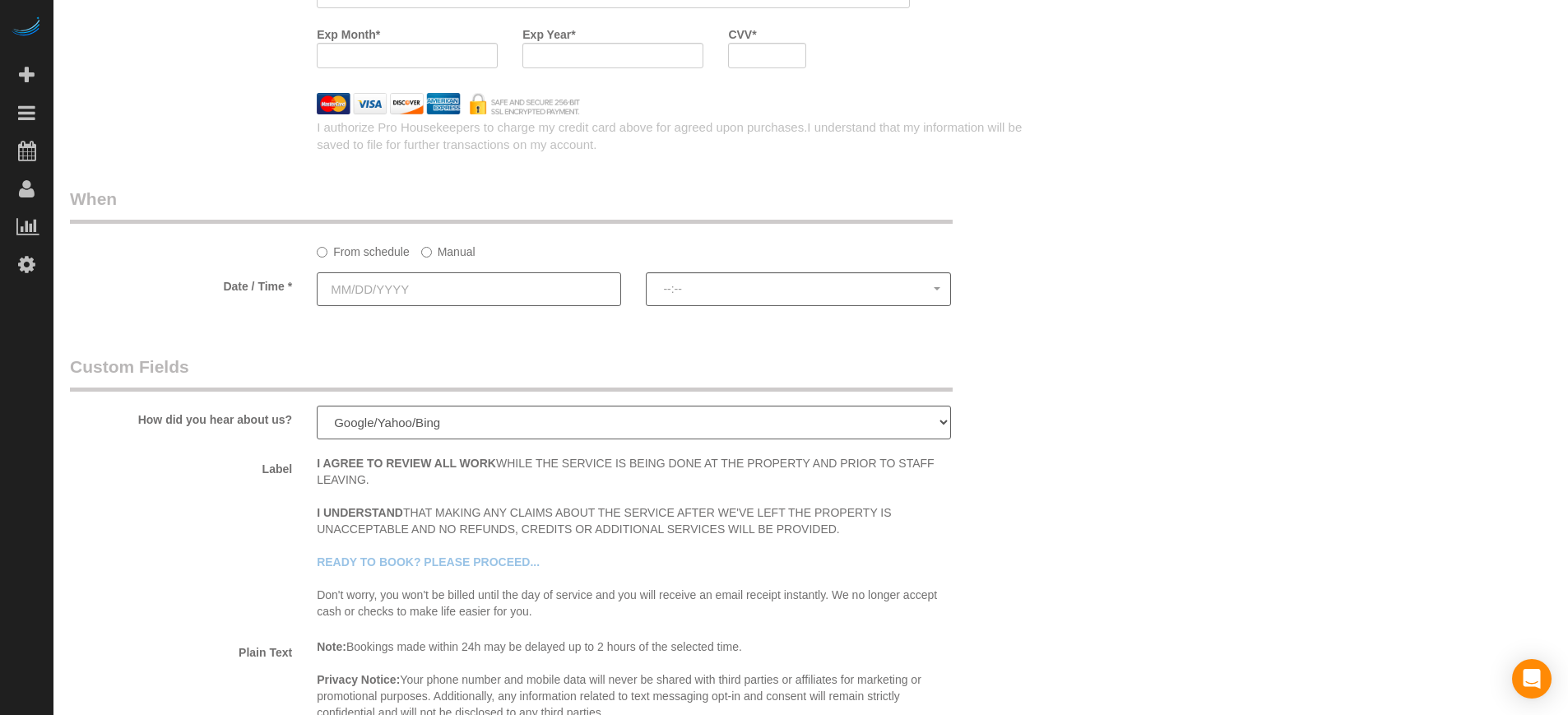
click at [541, 296] on input "text" at bounding box center [468, 289] width 304 height 34
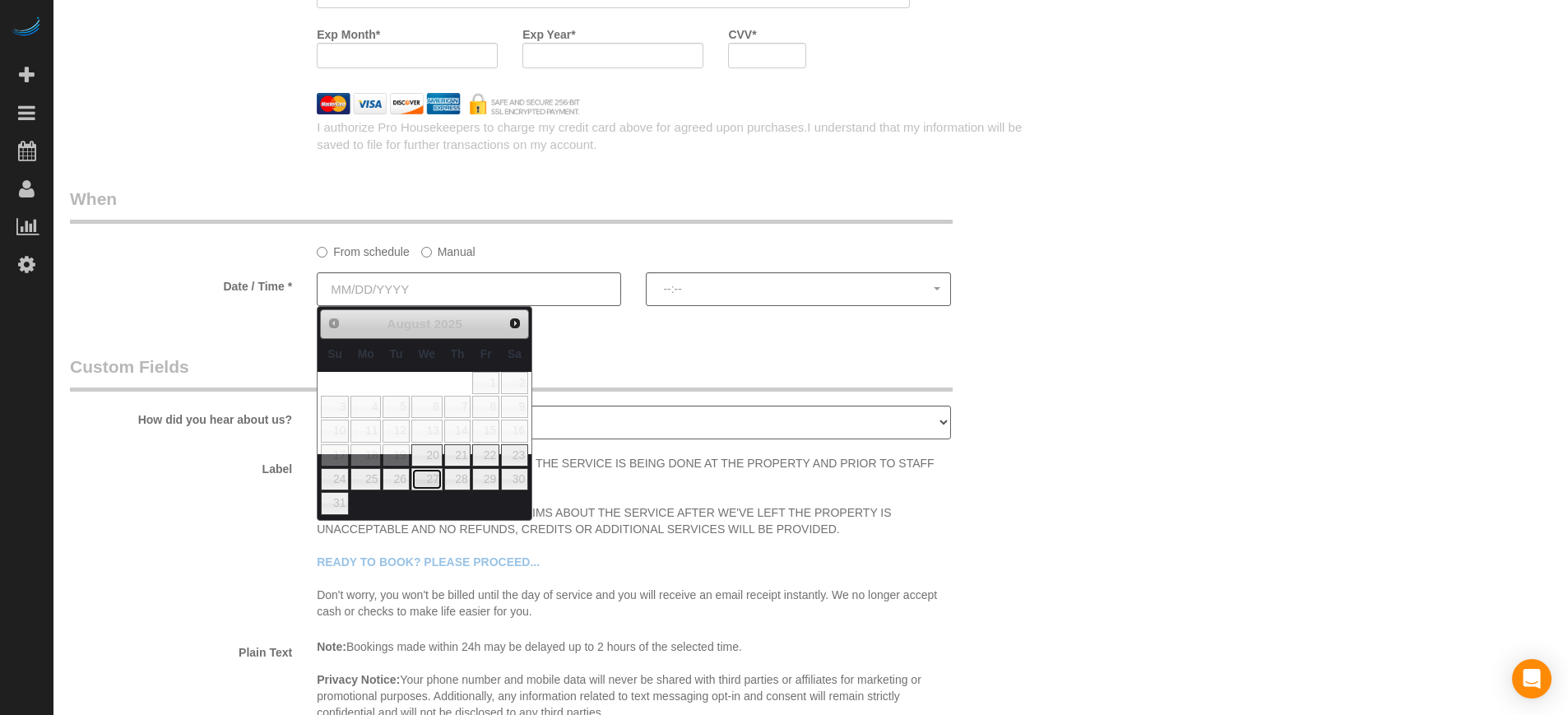
drag, startPoint x: 424, startPoint y: 480, endPoint x: 628, endPoint y: 354, distance: 239.8
click at [424, 479] on link "27" at bounding box center [427, 479] width 32 height 22
type input "08/27/2025"
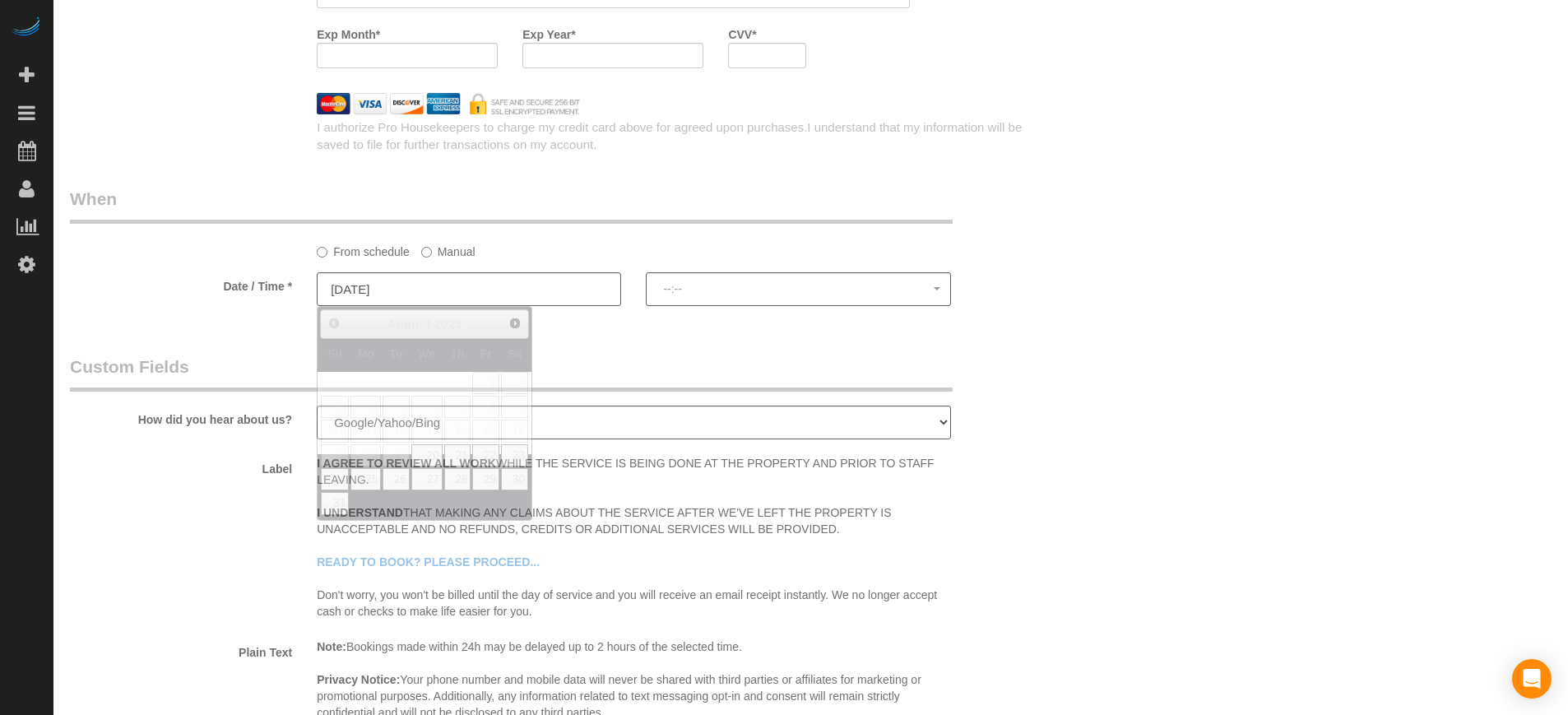
select select "spot1"
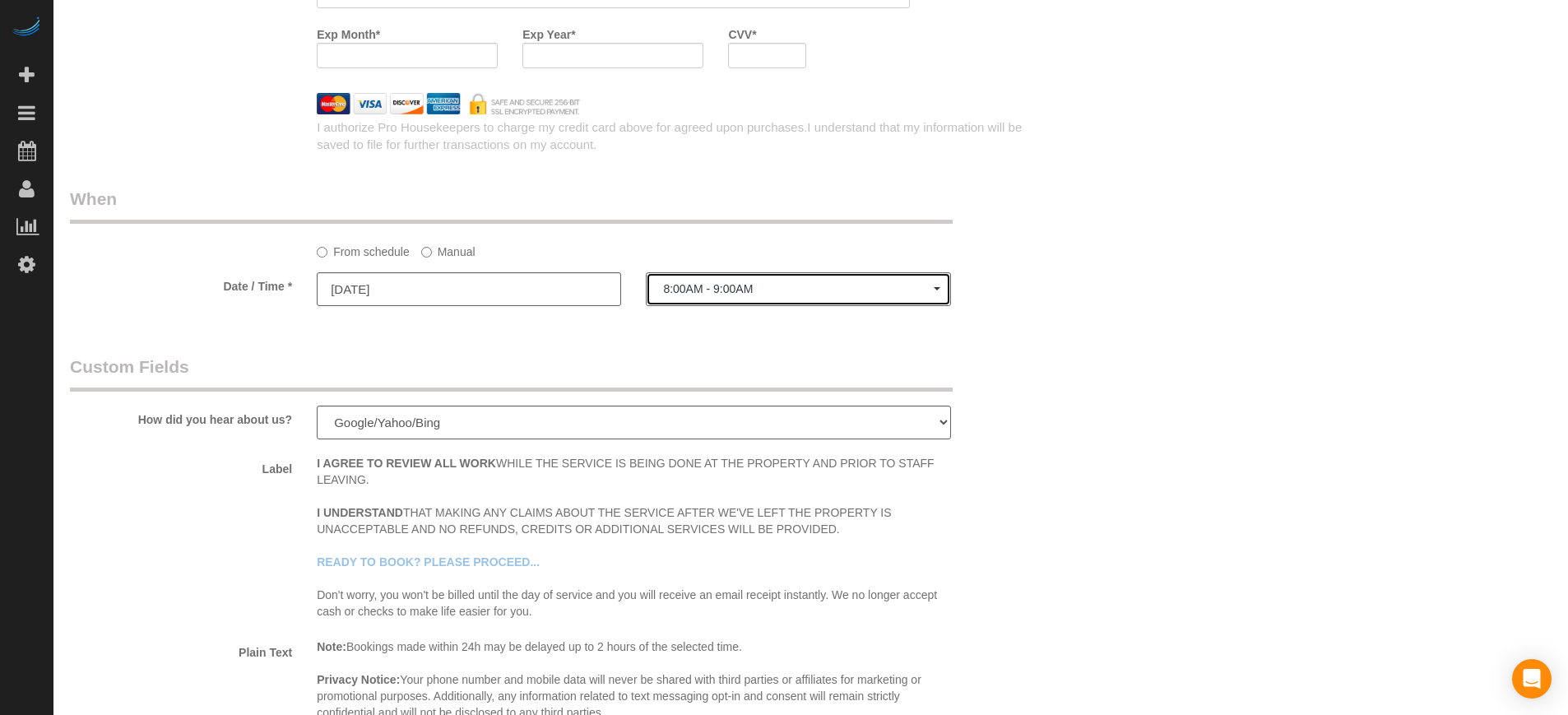
click at [719, 296] on button "8:00AM - 9:00AM" at bounding box center [797, 289] width 304 height 34
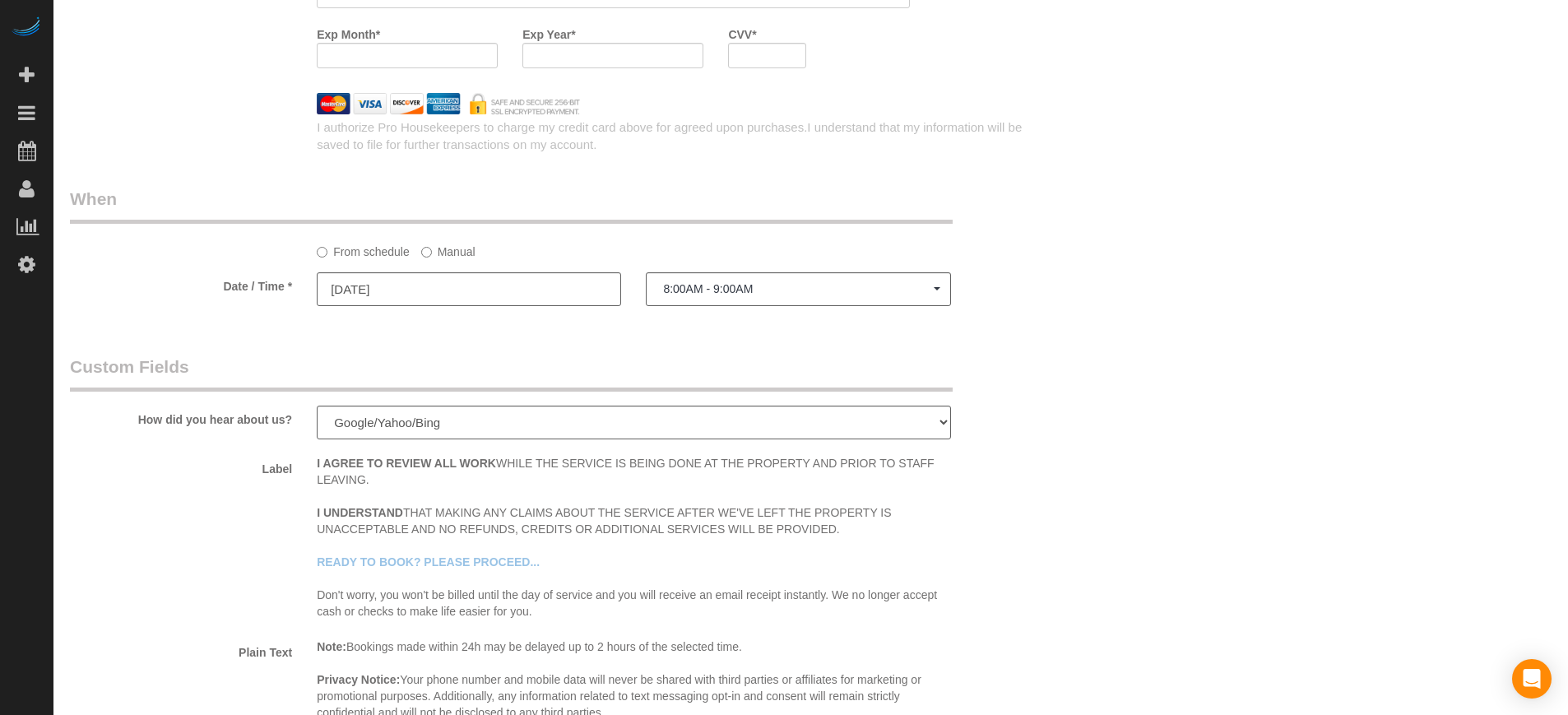
click at [466, 255] on label "Manual" at bounding box center [449, 249] width 55 height 22
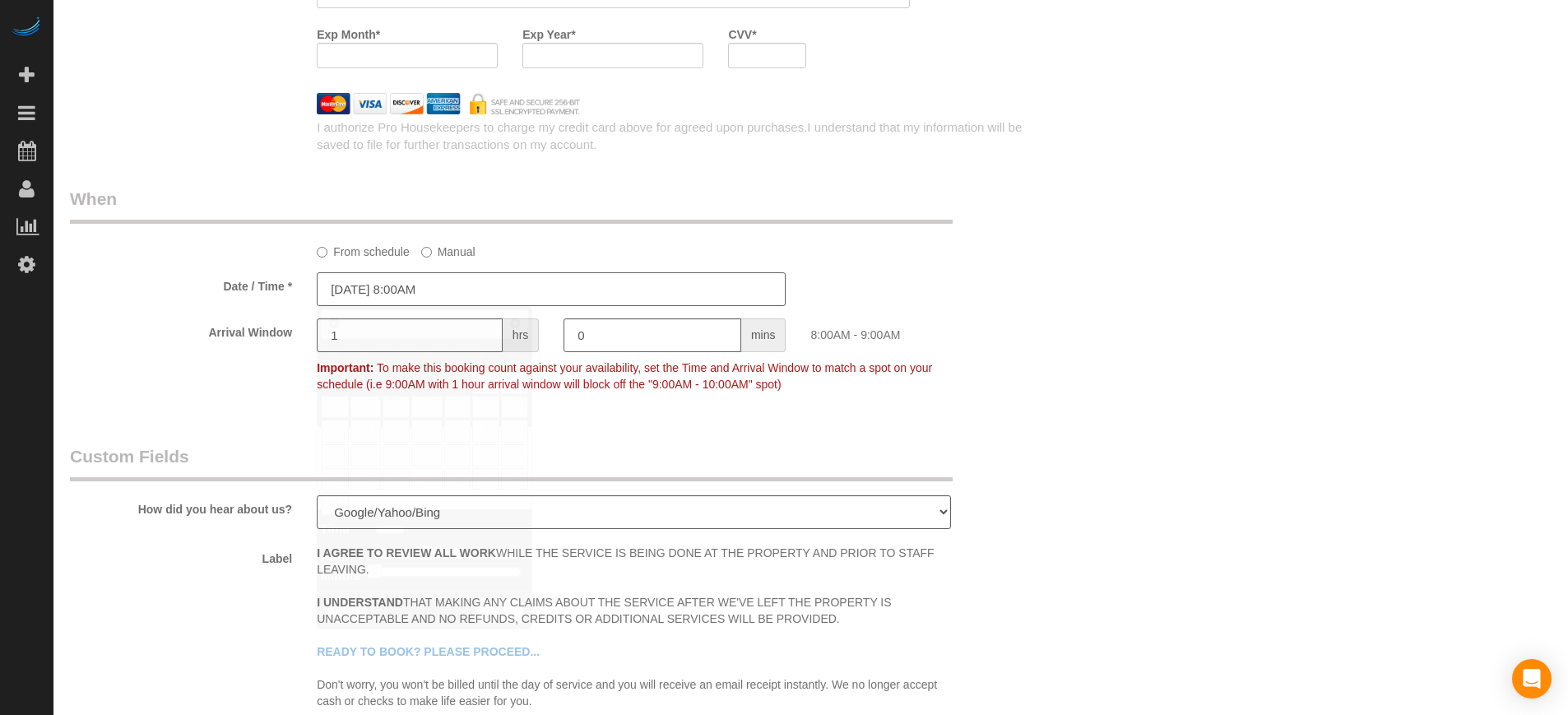
click at [446, 296] on input "08/27/2025 8:00AM" at bounding box center [551, 289] width 469 height 34
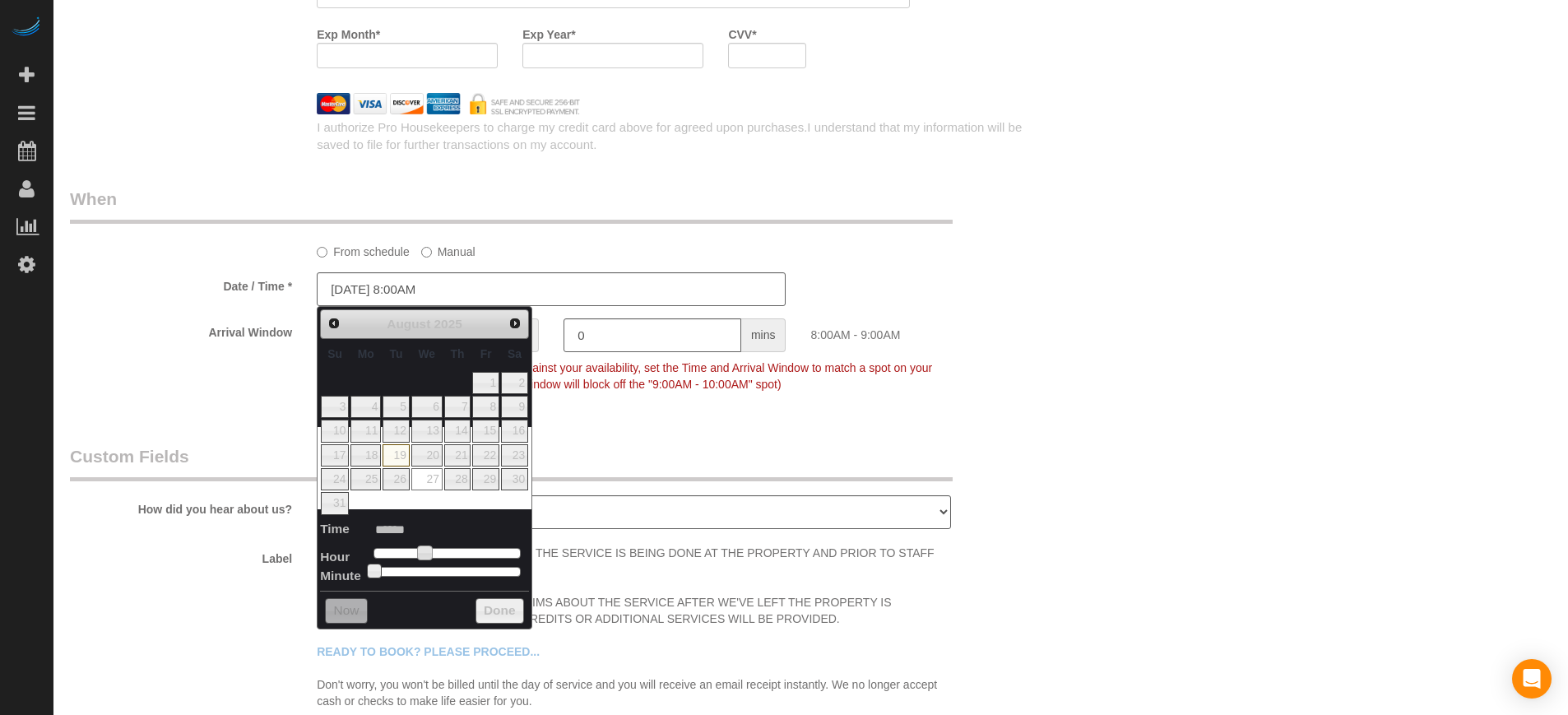
type input "[DATE] 9:00AM"
type input "******"
click at [434, 554] on span at bounding box center [431, 552] width 14 height 14
click at [614, 448] on legend "Custom Fields" at bounding box center [511, 462] width 883 height 37
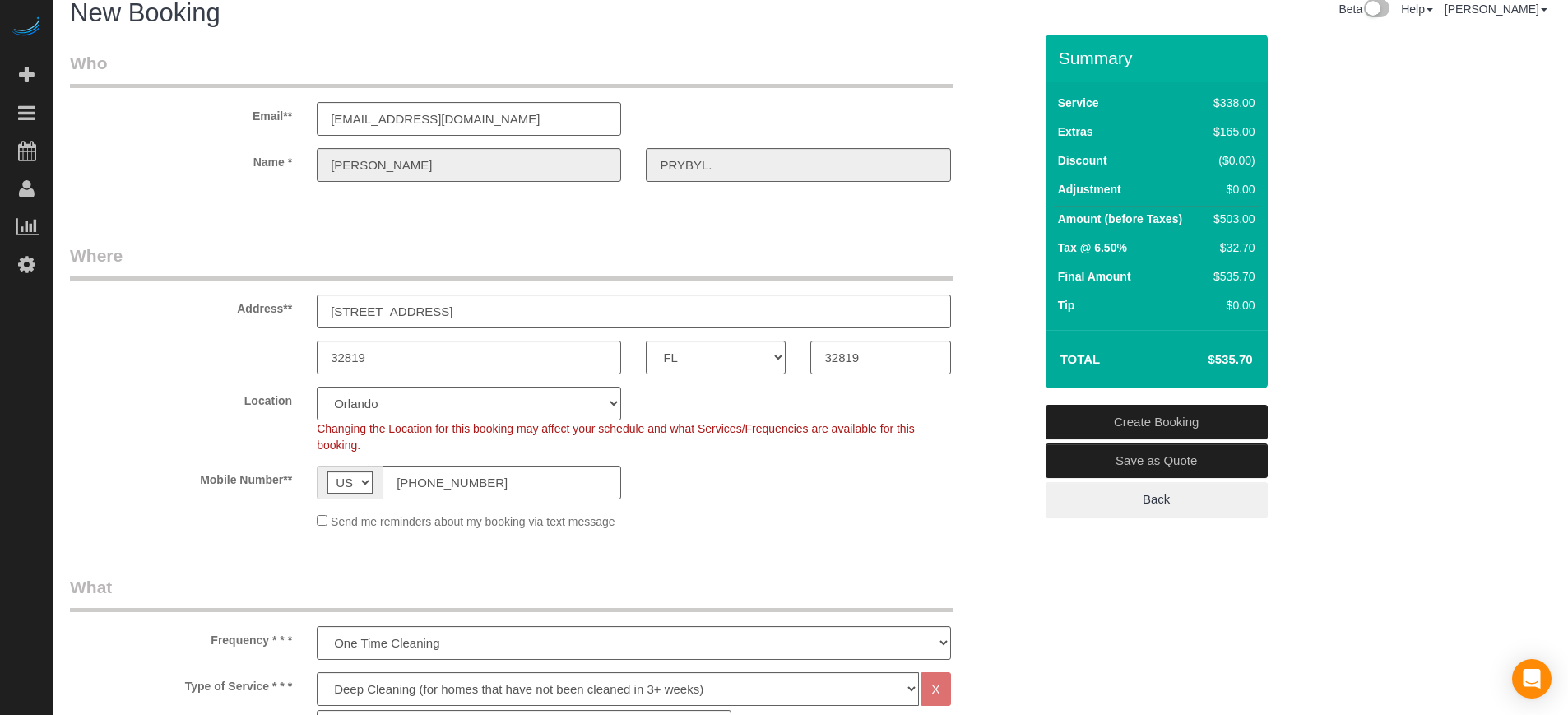
scroll to position [0, 0]
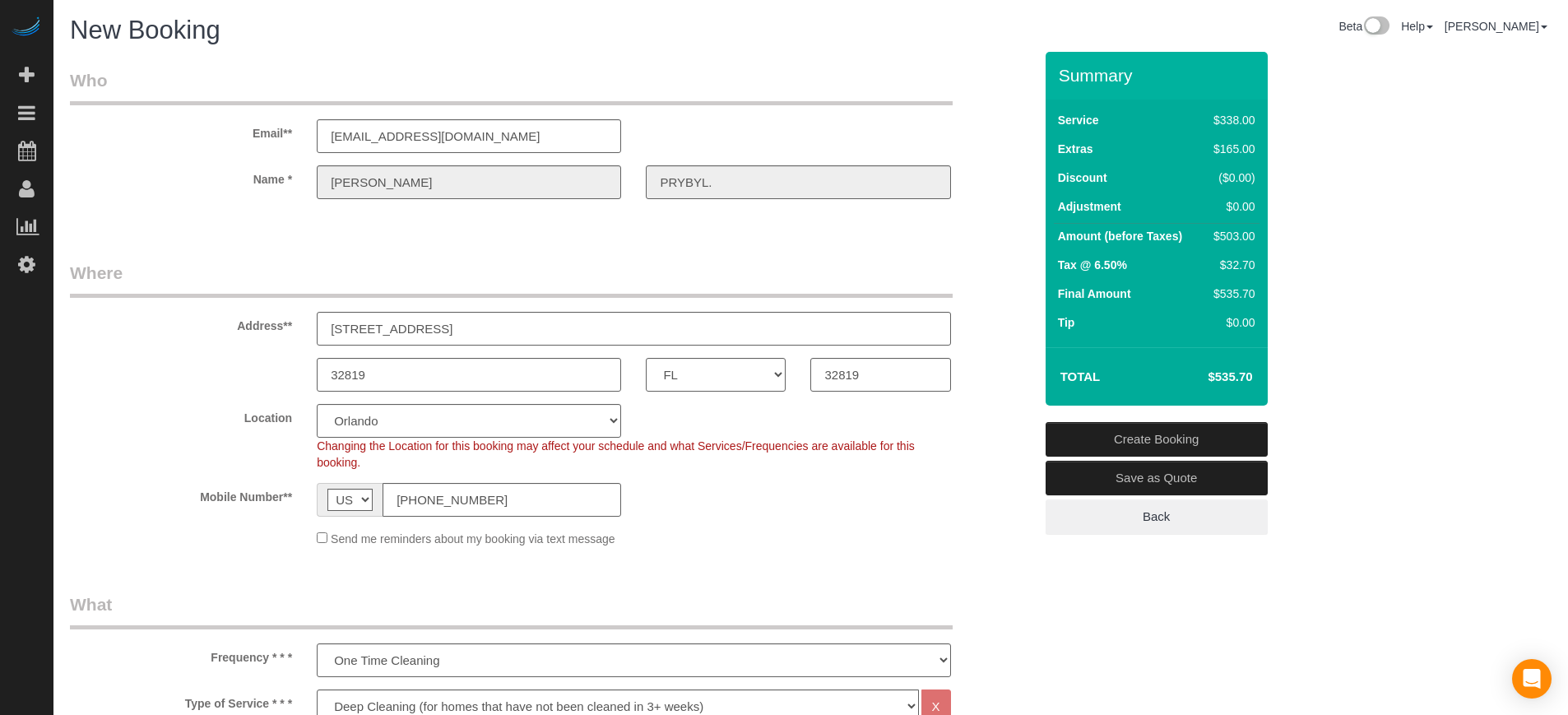
click at [279, 195] on div "Name * Donna PRYBYL." at bounding box center [552, 182] width 988 height 34
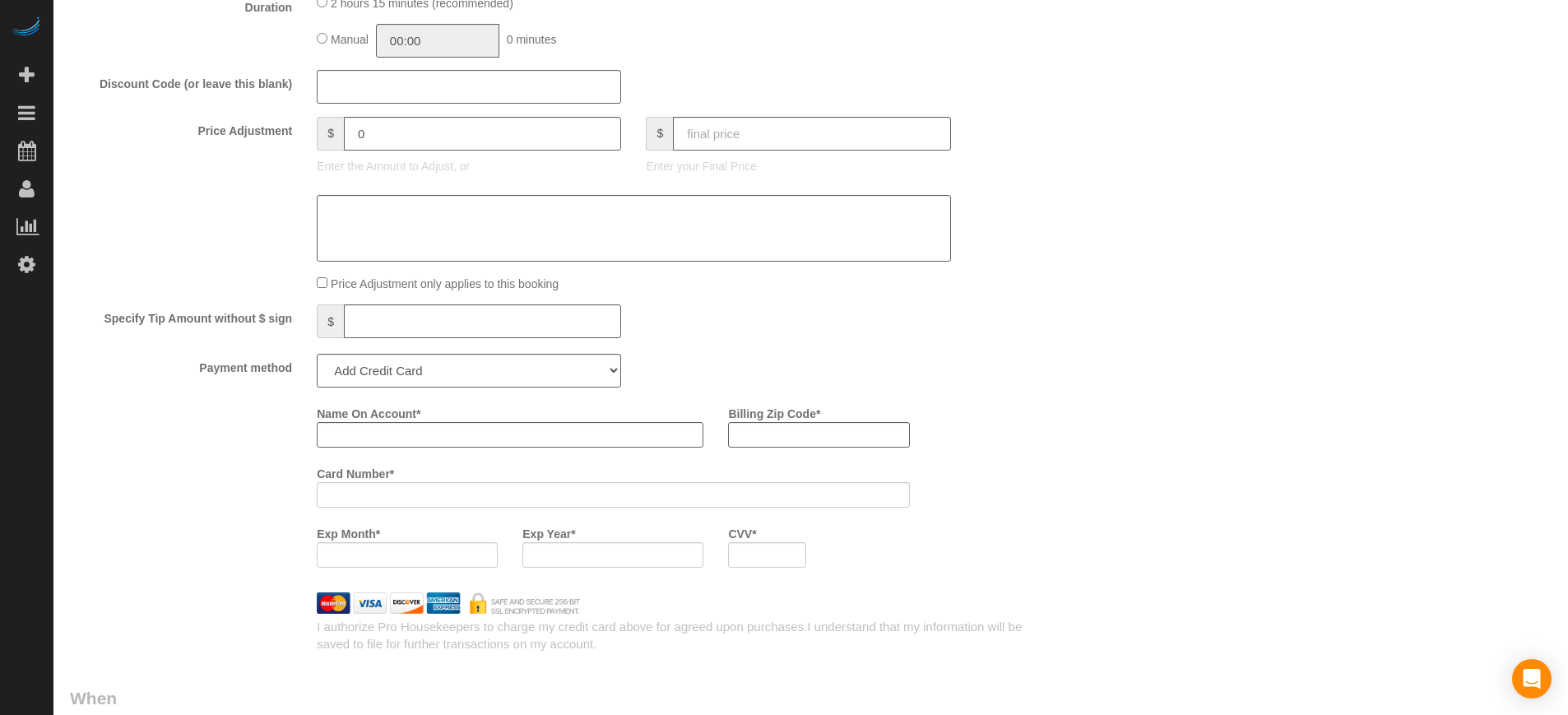
scroll to position [1793, 0]
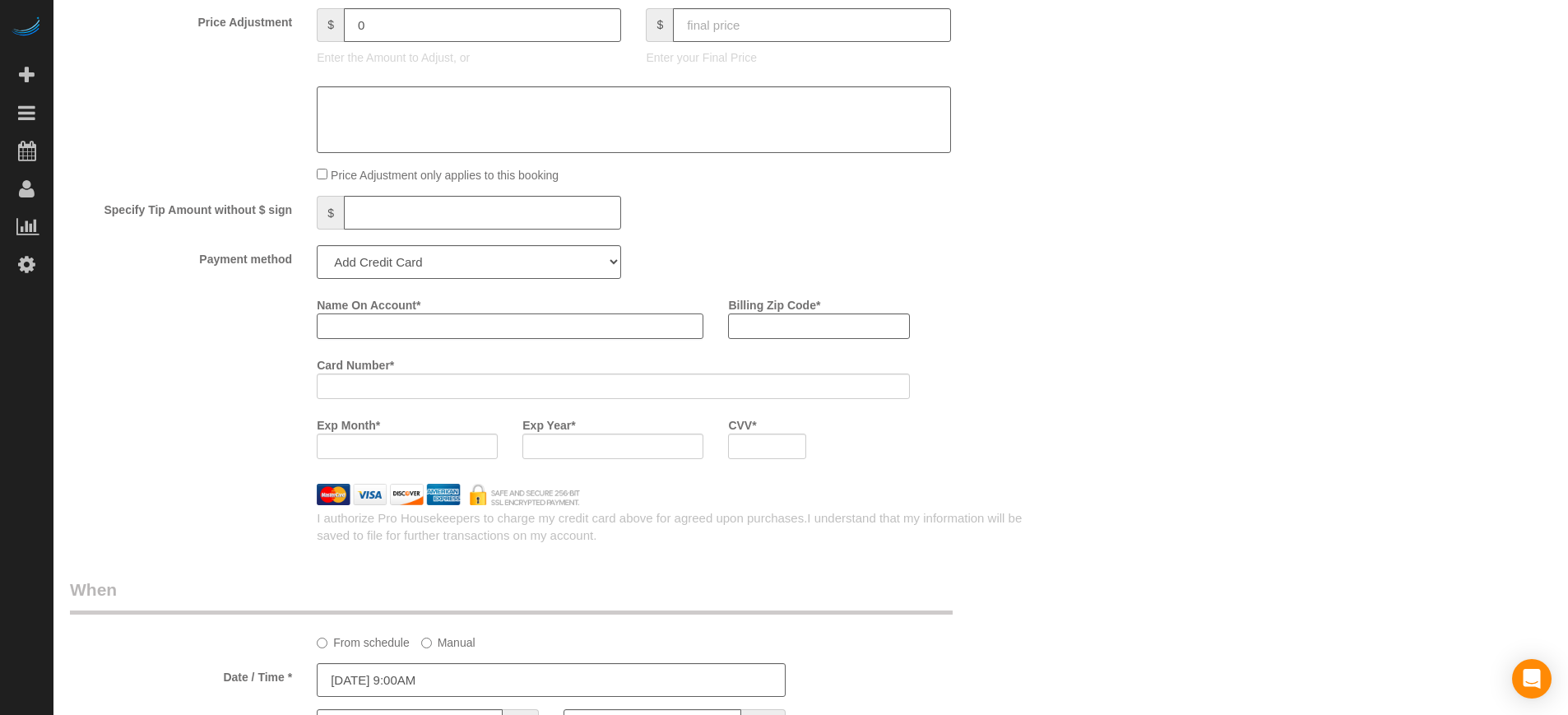
click at [345, 329] on input "Name On Account *" at bounding box center [510, 326] width 387 height 26
paste input "[PERSON_NAME]"
click at [1338, 323] on div "Who Email** dprybyl@gmail.com Name * Donna PRYBYL. Where Address** 9227 Bayway …" at bounding box center [811, 7] width 1482 height 3496
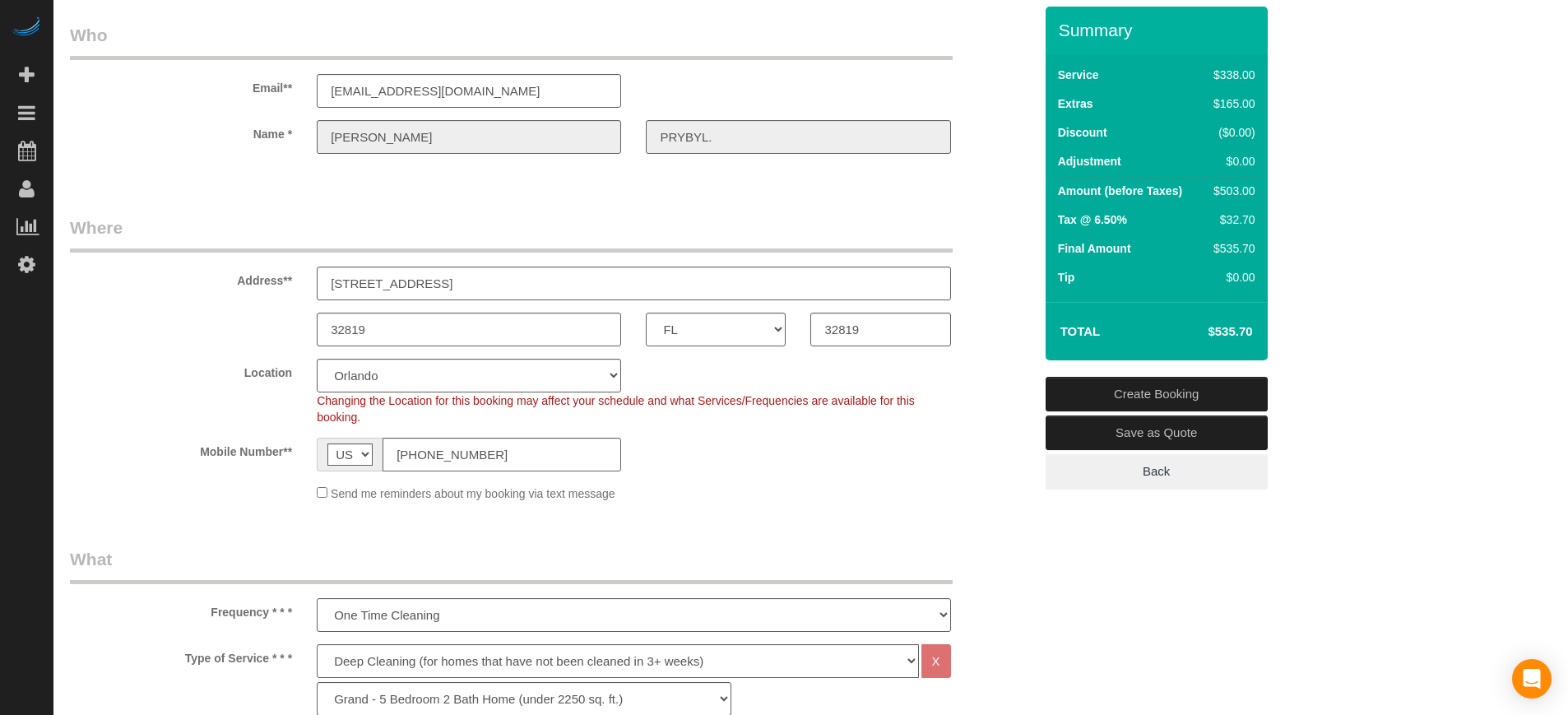
scroll to position [0, 0]
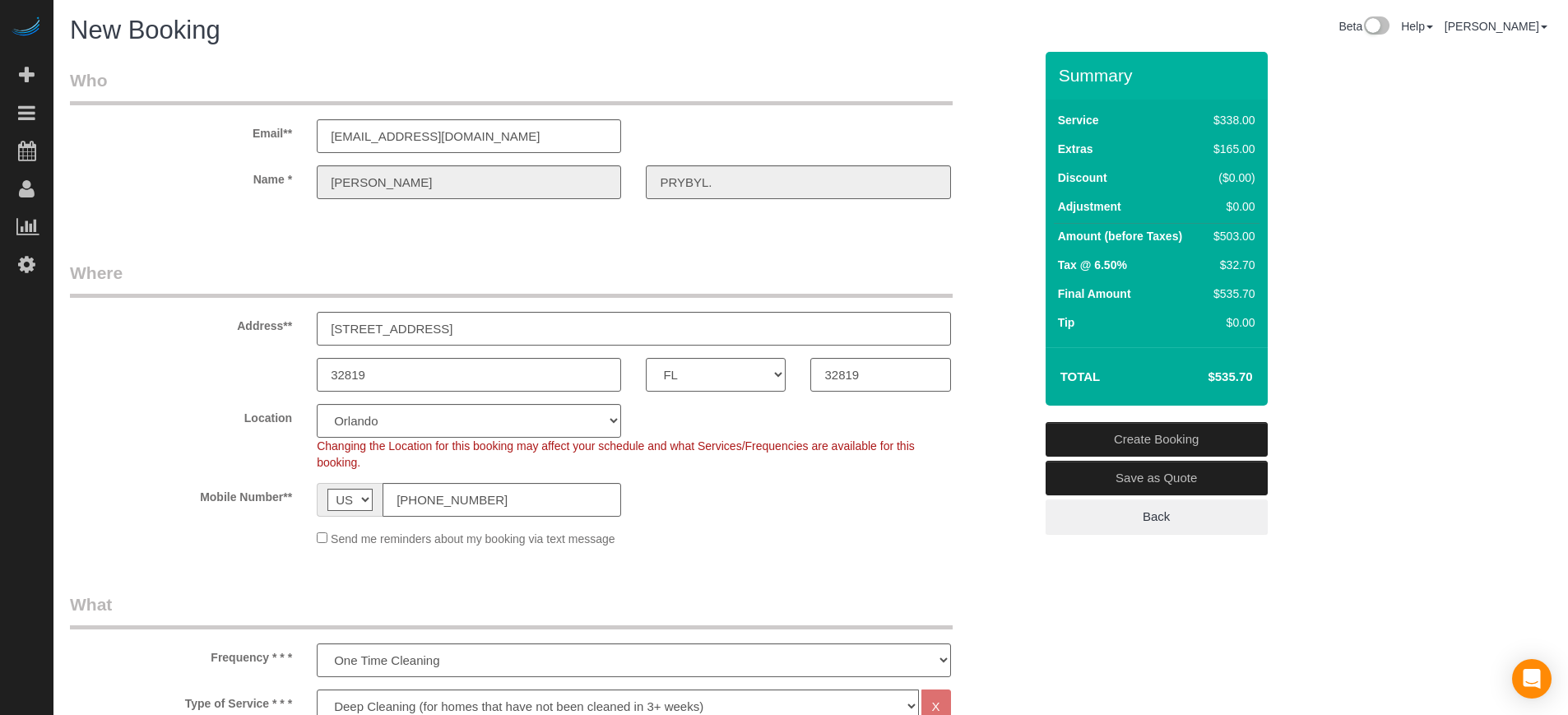
click at [624, 192] on div "Name * Donna PRYBYL." at bounding box center [552, 182] width 988 height 34
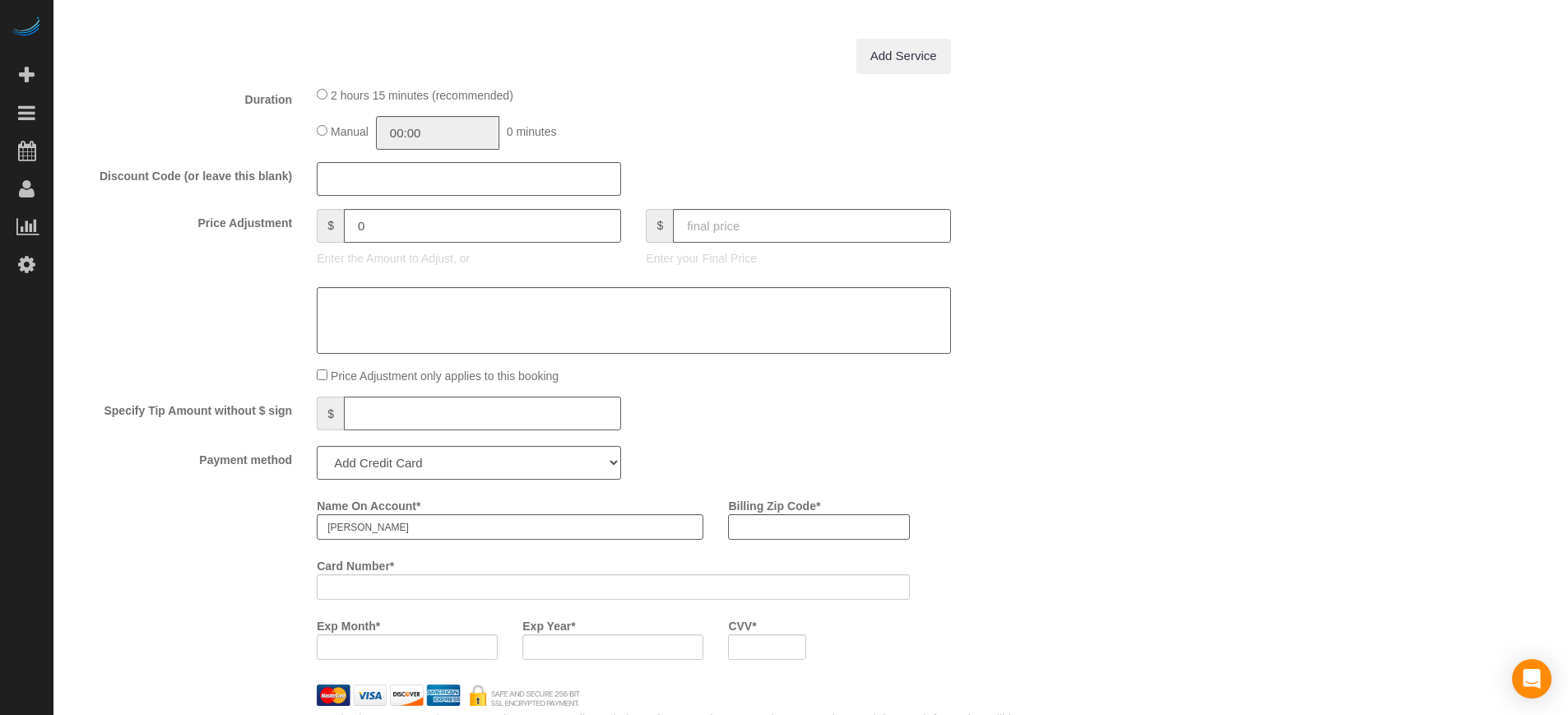
scroll to position [1747, 0]
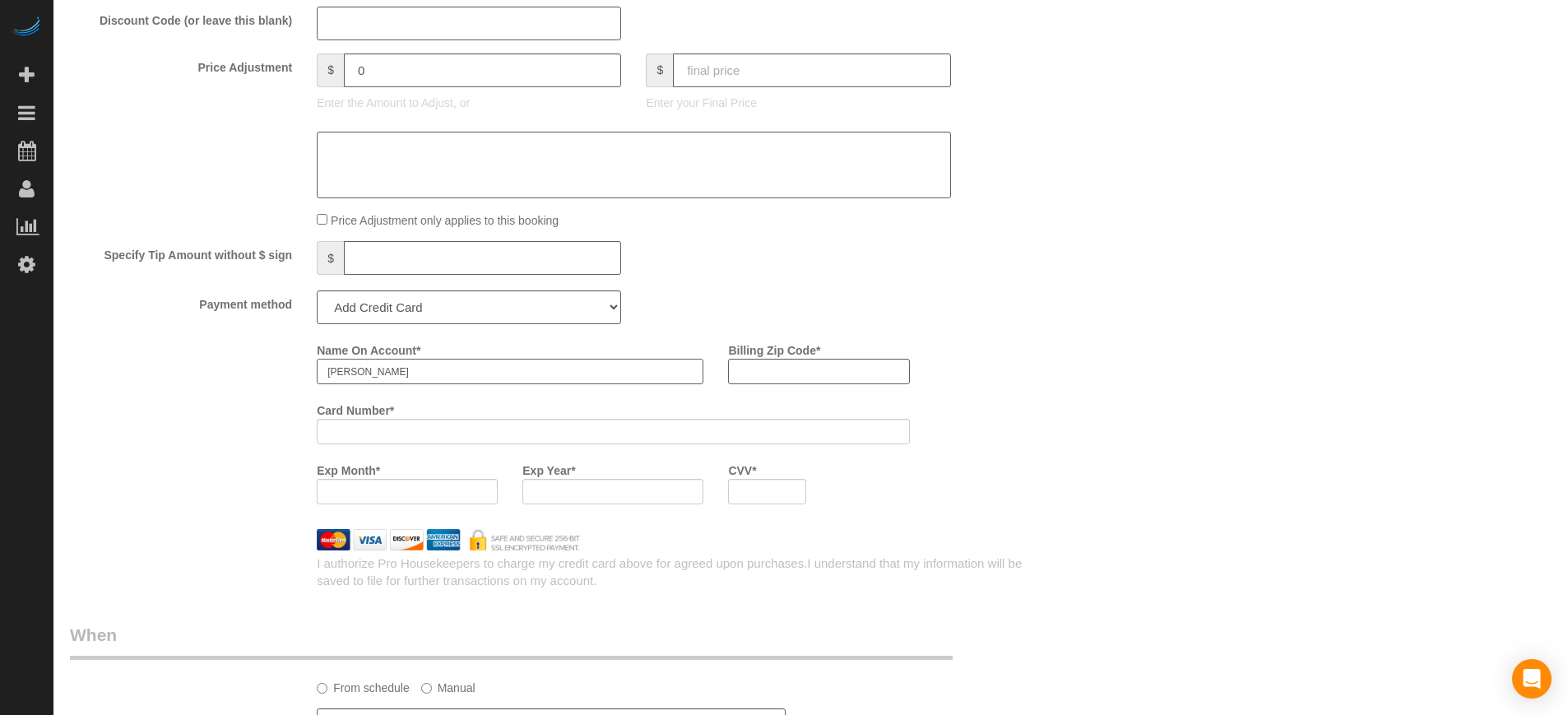
click at [432, 374] on input "[PERSON_NAME]" at bounding box center [510, 371] width 387 height 26
paste input "PRYBYL."
type input "Donna Prybyl"
click at [1173, 337] on div "Who Email** dprybyl@gmail.com Name * Donna PRYBYL. Where Address** 9227 Bayway …" at bounding box center [811, 52] width 1482 height 3496
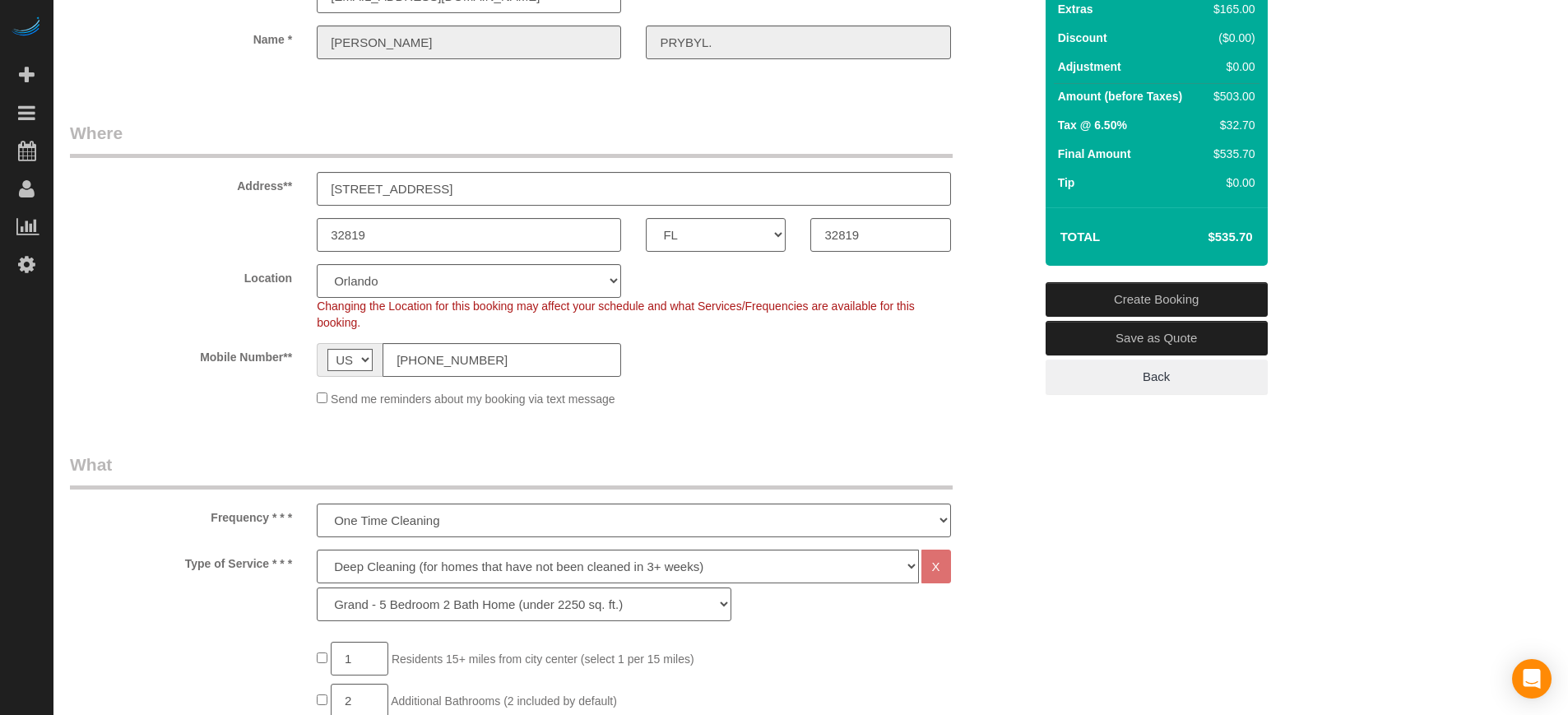
scroll to position [0, 0]
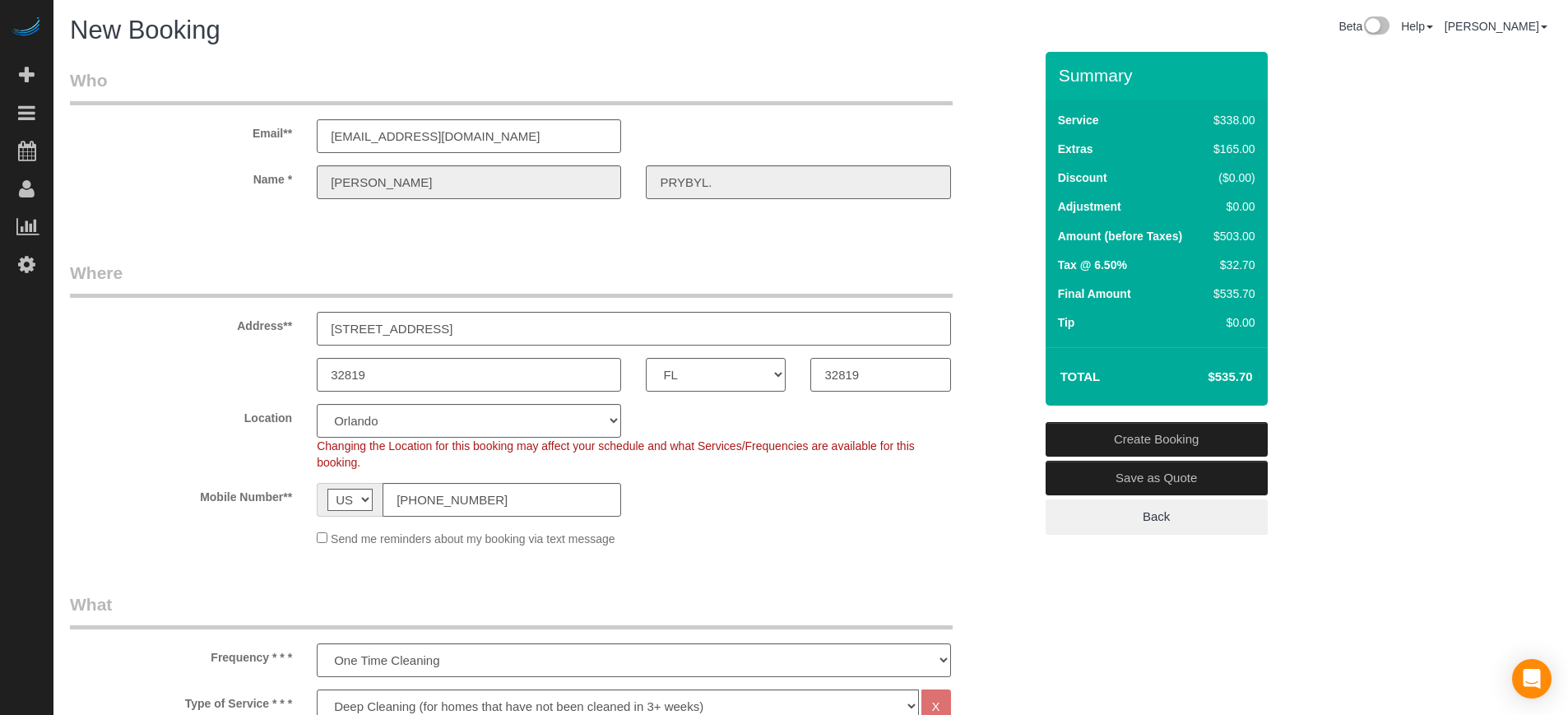
click at [850, 369] on input "32819" at bounding box center [881, 375] width 140 height 34
click at [850, 371] on input "32819" at bounding box center [881, 375] width 140 height 34
click at [988, 335] on div "Address** 9227 Bayway Dr" at bounding box center [552, 303] width 988 height 85
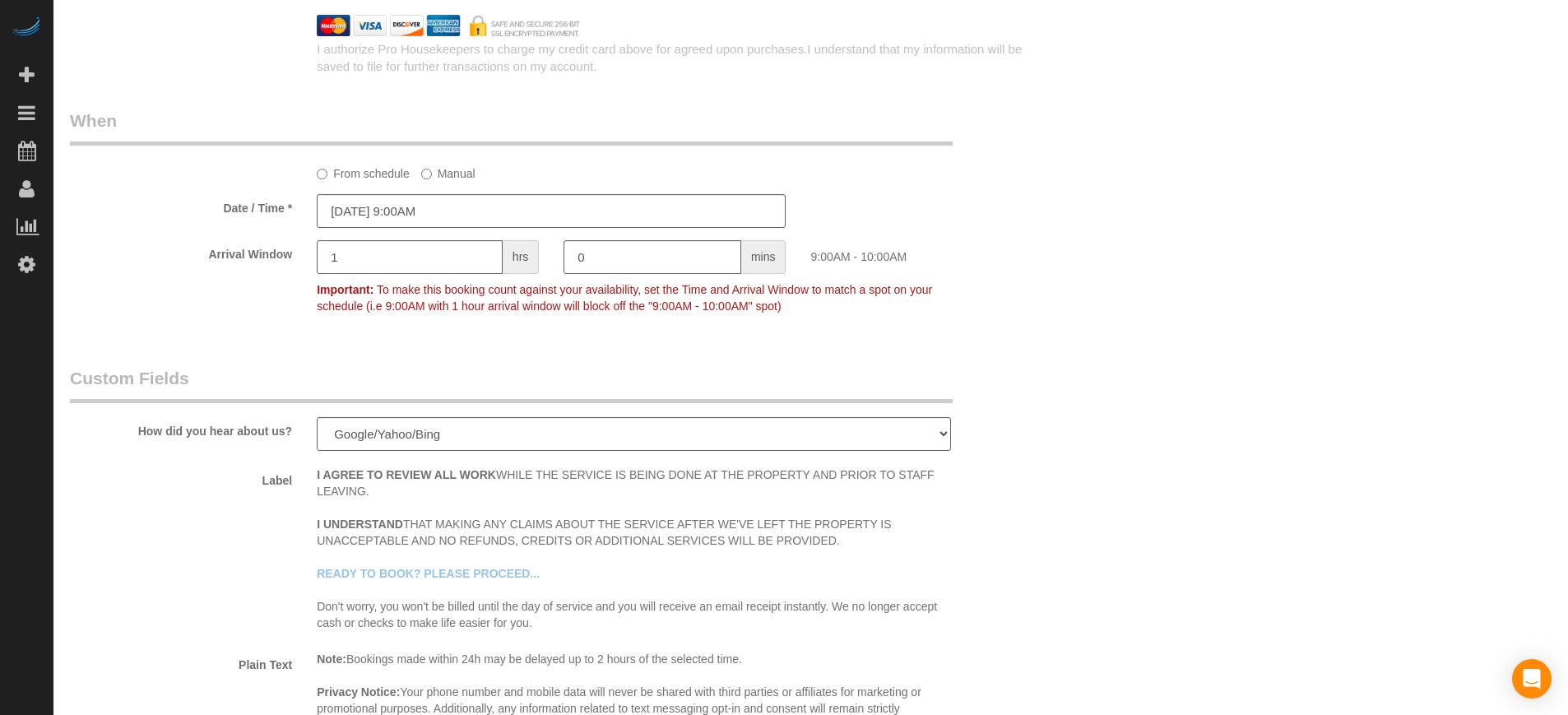
scroll to position [1850, 0]
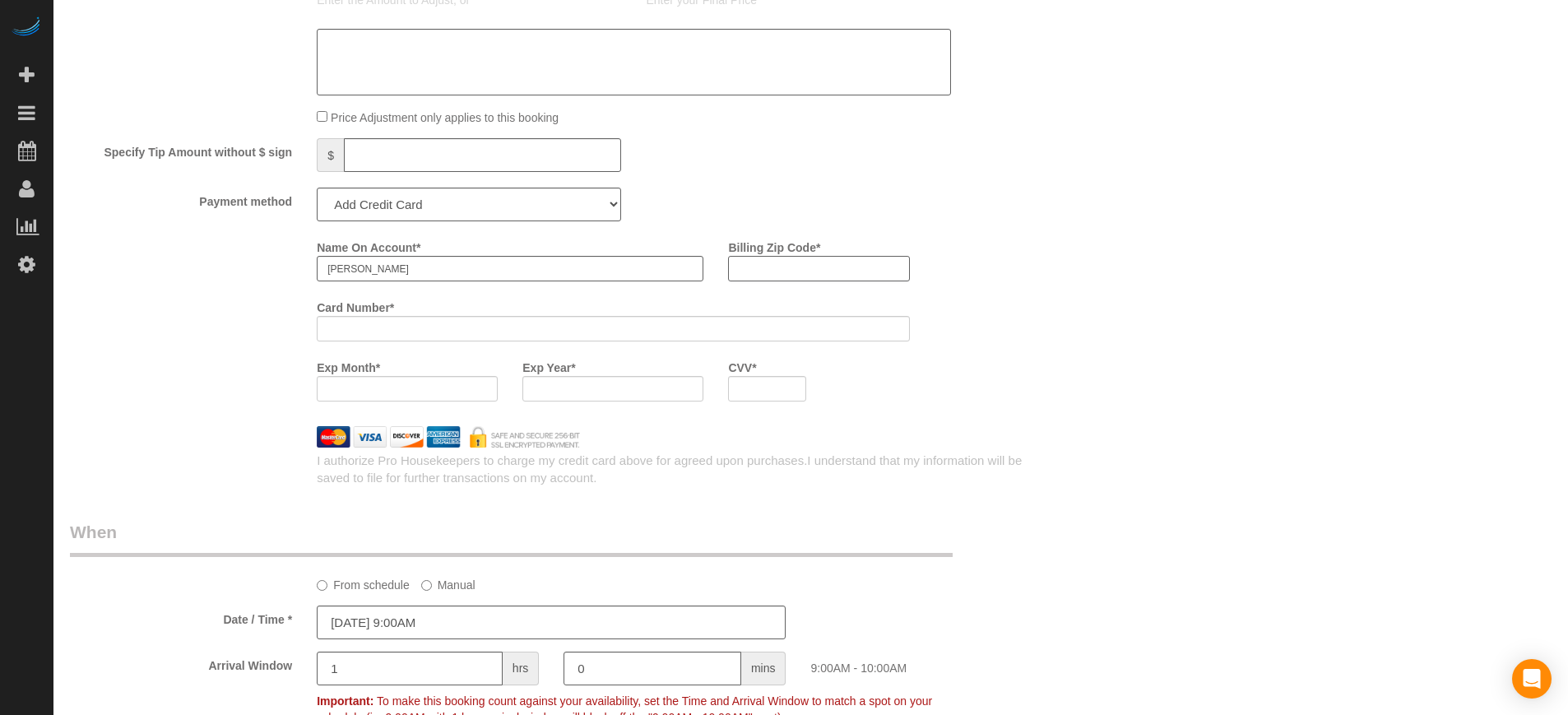
click at [820, 266] on input "Billing Zip Code *" at bounding box center [818, 268] width 181 height 26
paste input "32819"
type input "32819"
click at [1025, 256] on div "Name On Account * Donna Prybyl Billing Zip Code * 32819 Card Number * Exp Month…" at bounding box center [674, 323] width 740 height 180
click at [562, 381] on iframe at bounding box center [612, 388] width 159 height 14
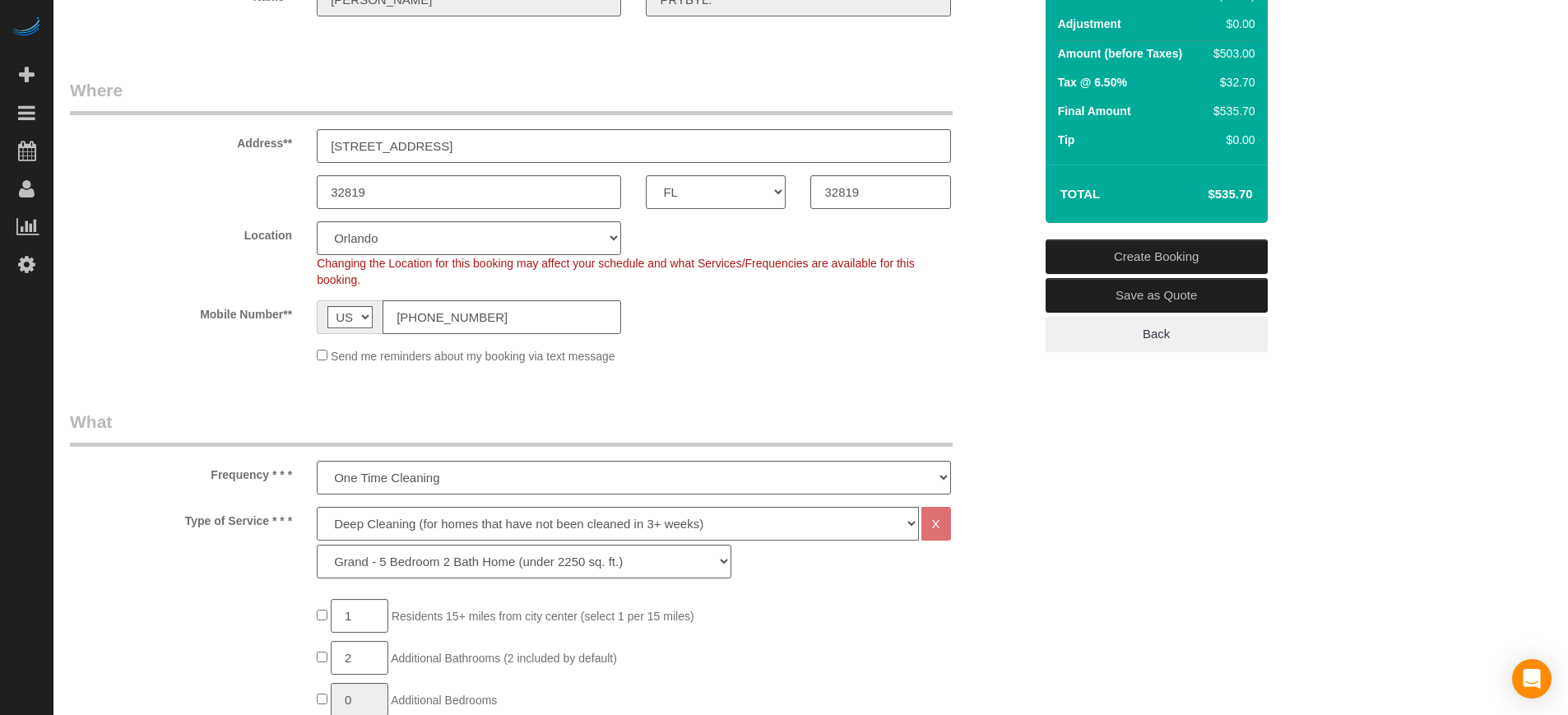
scroll to position [9, 0]
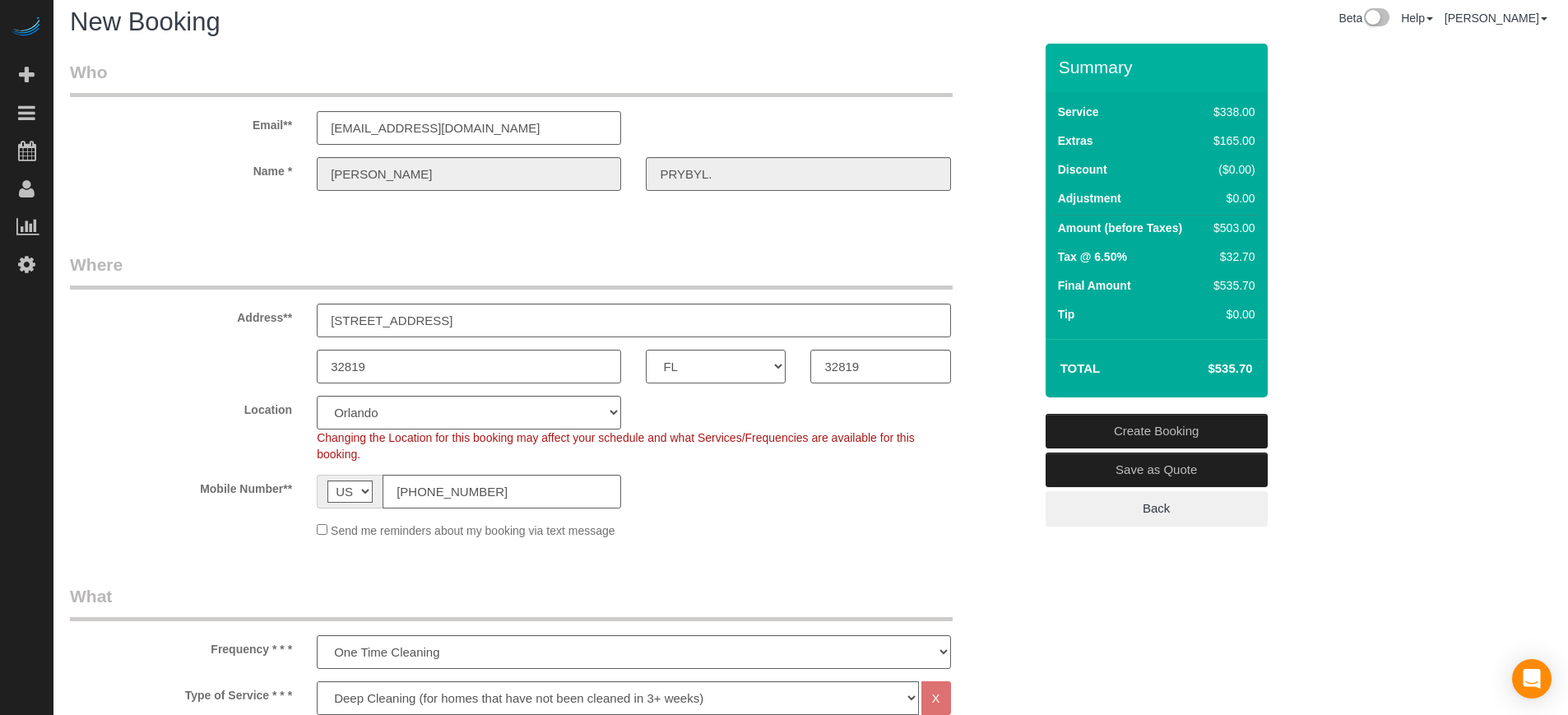
click at [1134, 424] on link "Create Booking" at bounding box center [1157, 431] width 222 height 35
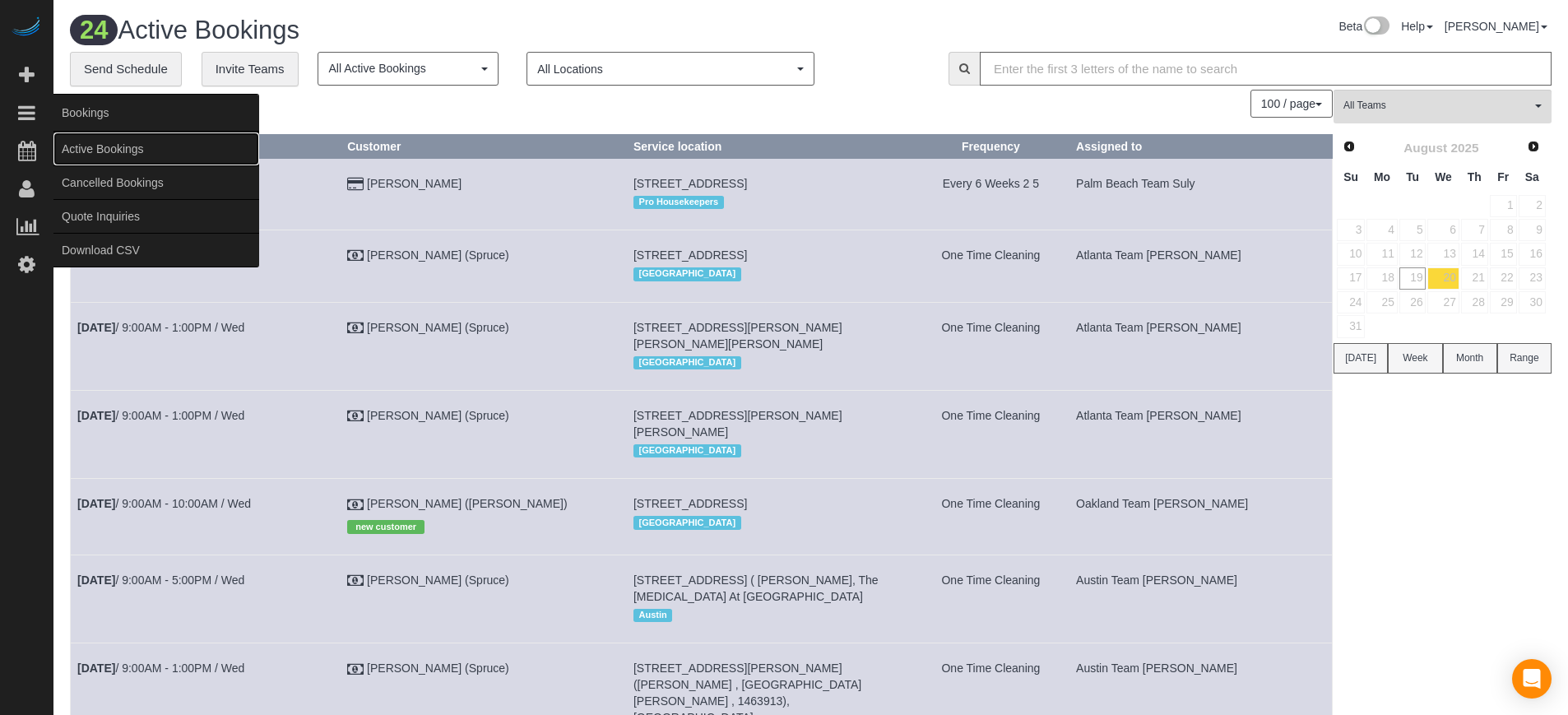
click at [86, 156] on link "Active Bookings" at bounding box center [157, 149] width 206 height 33
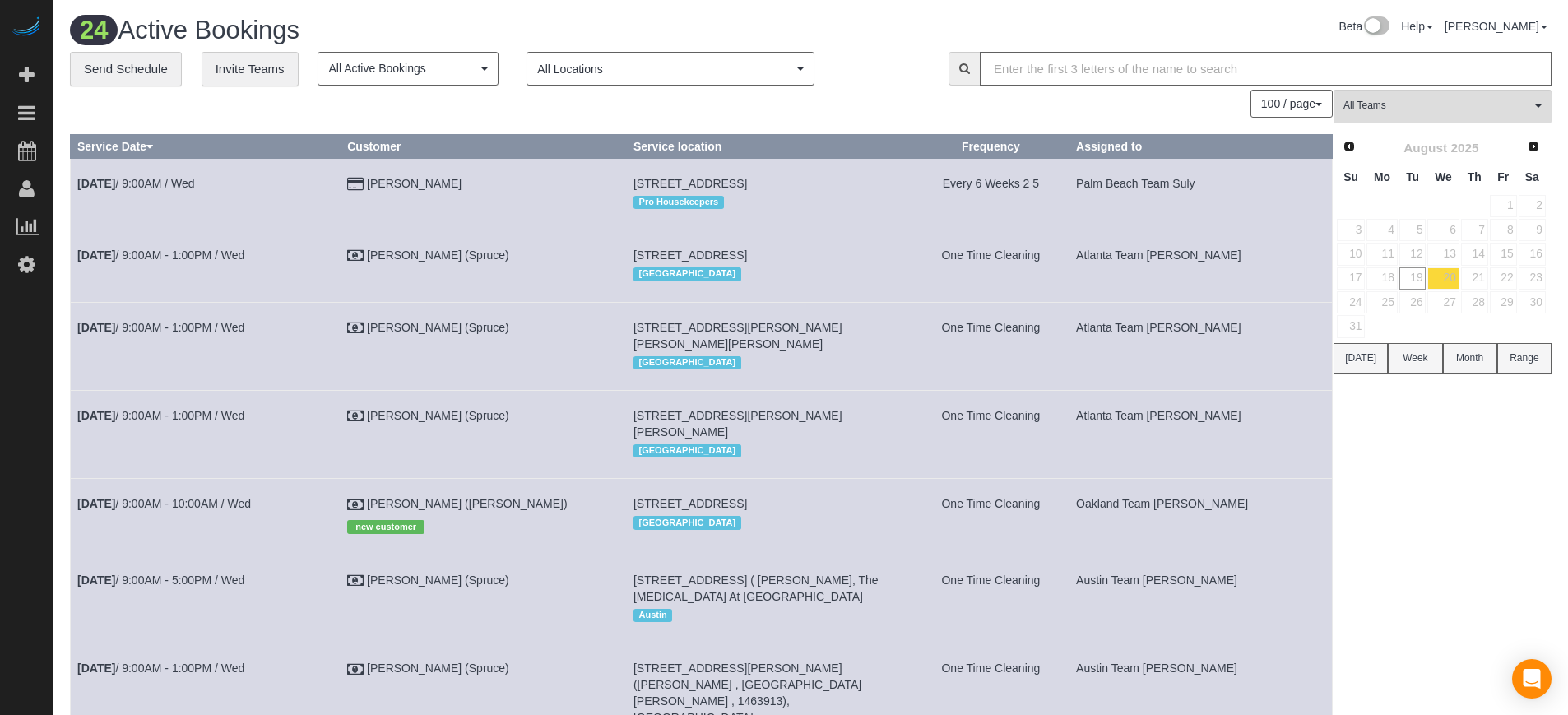
drag, startPoint x: 1539, startPoint y: 450, endPoint x: 1507, endPoint y: 449, distance: 32.0
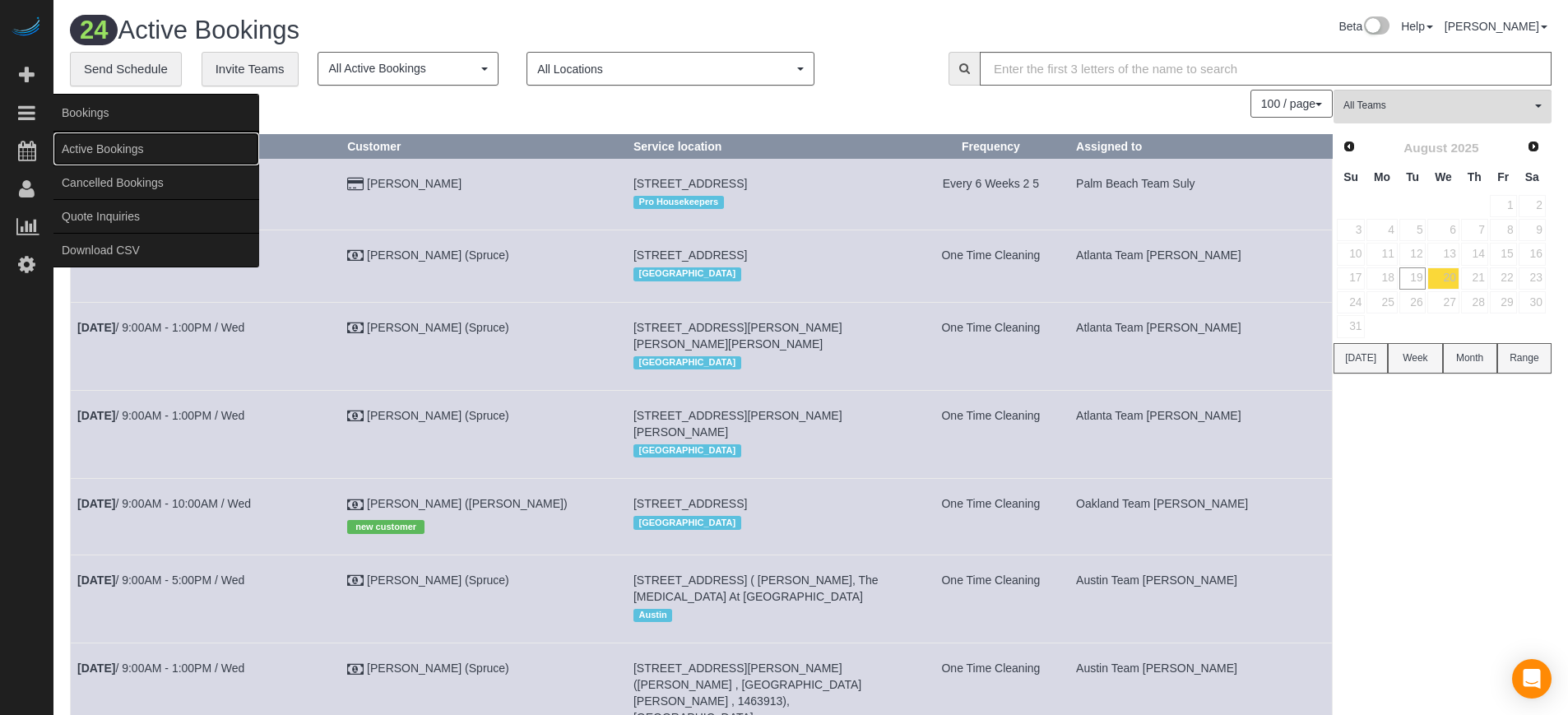
click at [78, 141] on link "Active Bookings" at bounding box center [157, 149] width 206 height 33
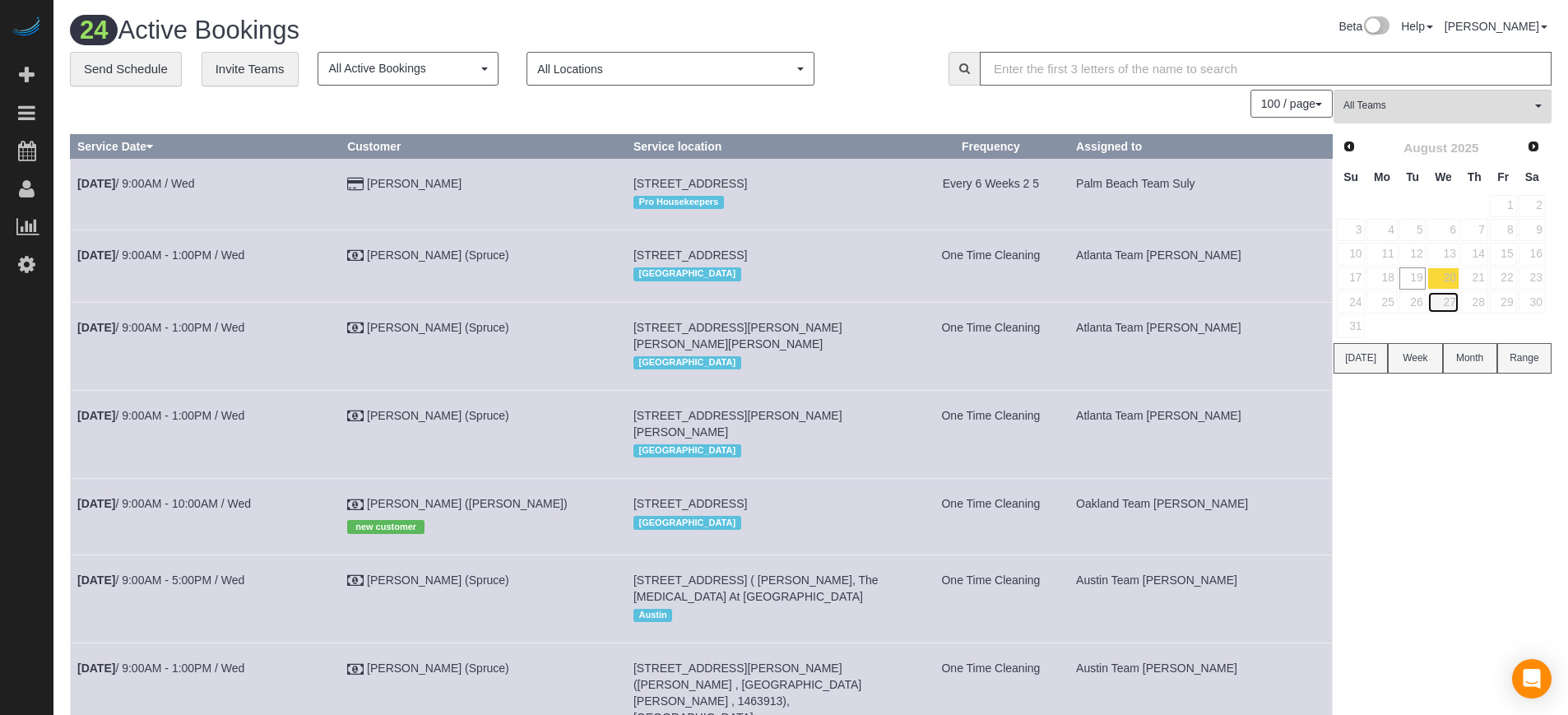
click at [1449, 306] on link "27" at bounding box center [1443, 302] width 32 height 22
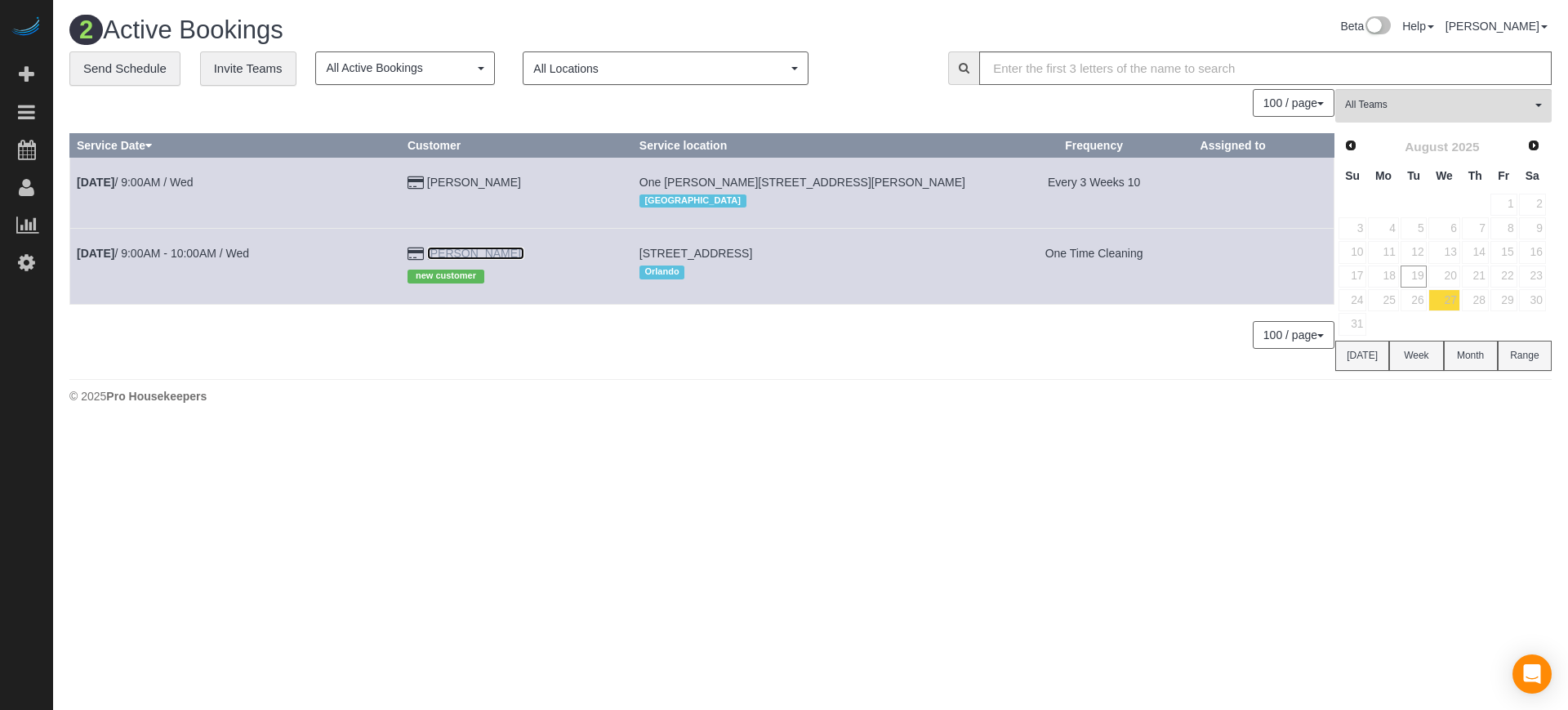
click at [494, 254] on link "[PERSON_NAME]." at bounding box center [475, 253] width 97 height 13
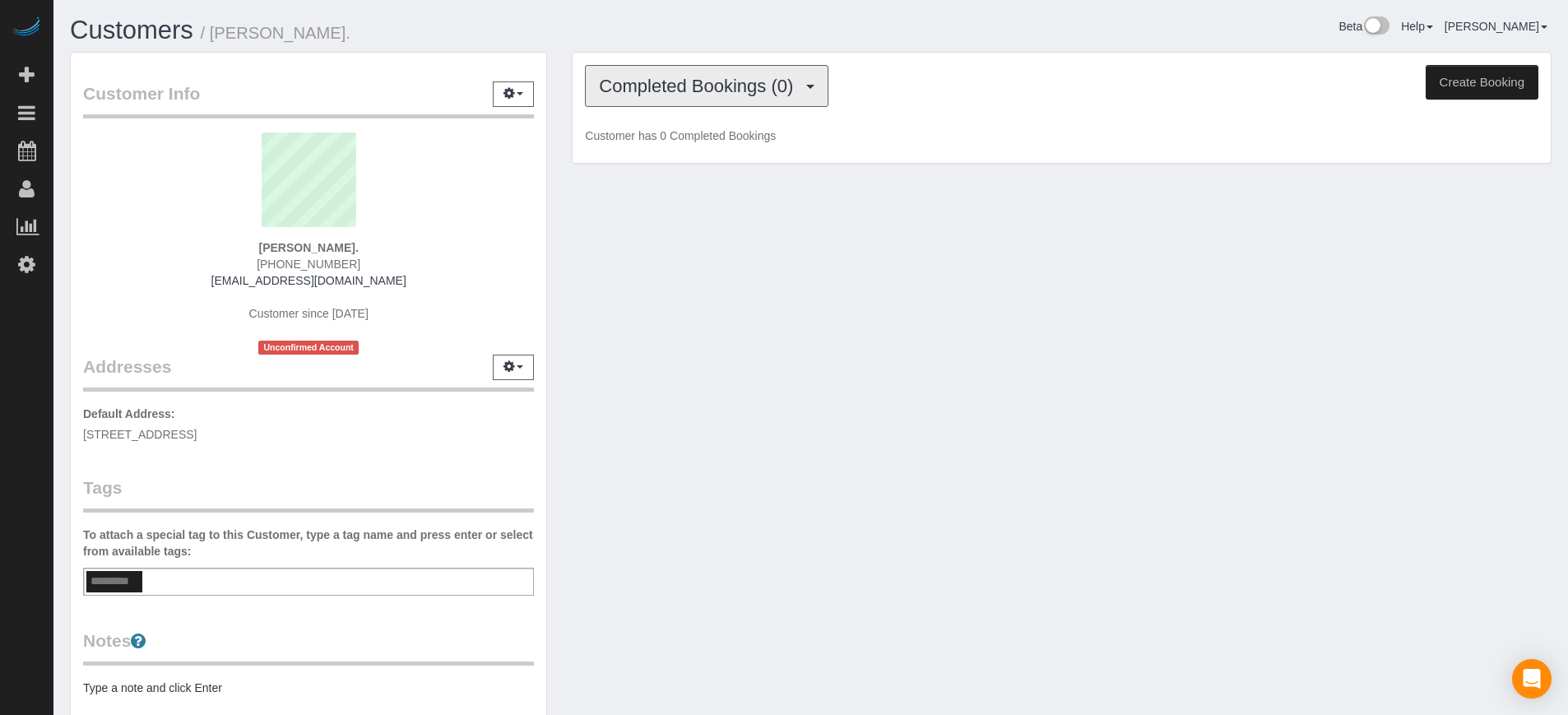
click at [792, 93] on span "Completed Bookings (0)" at bounding box center [700, 86] width 203 height 20
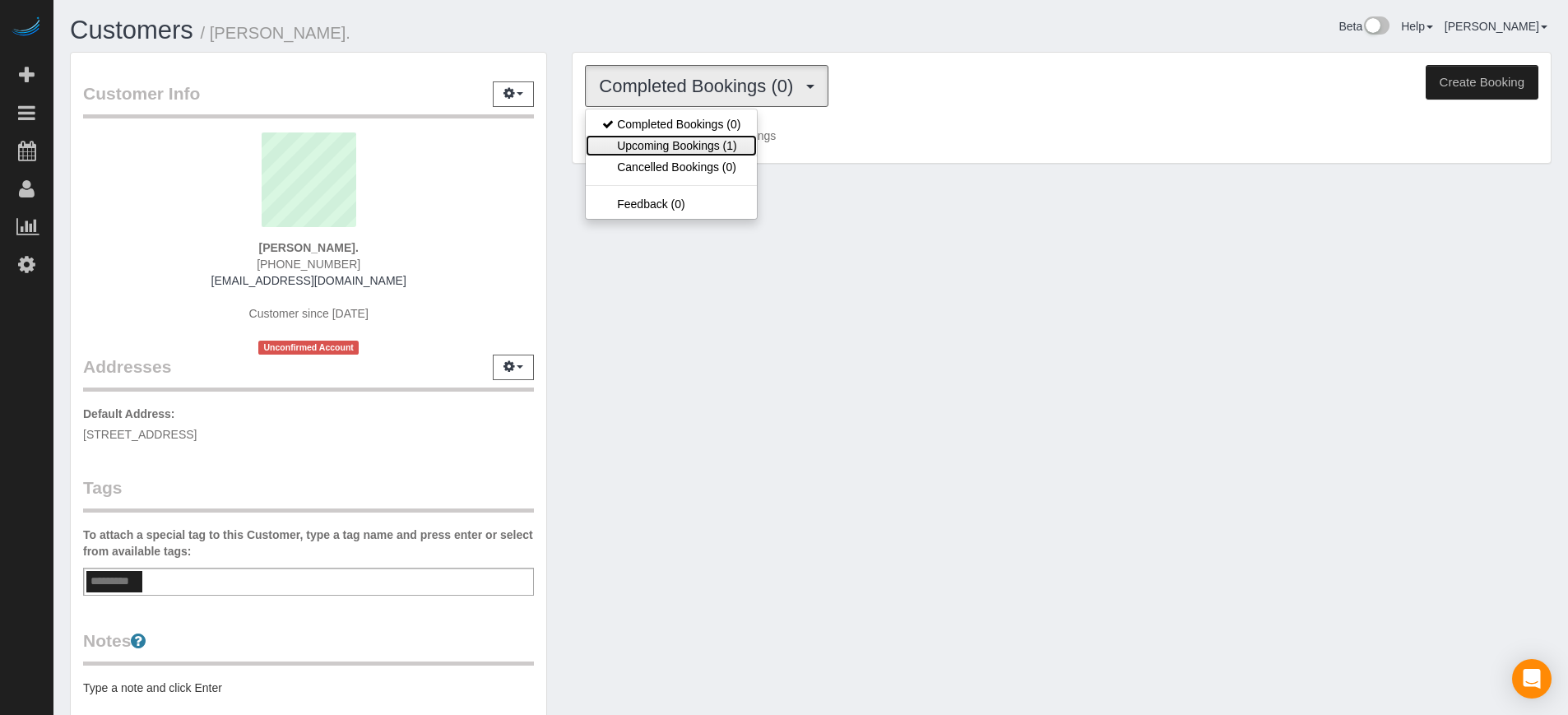
click at [692, 148] on link "Upcoming Bookings (1)" at bounding box center [671, 145] width 171 height 21
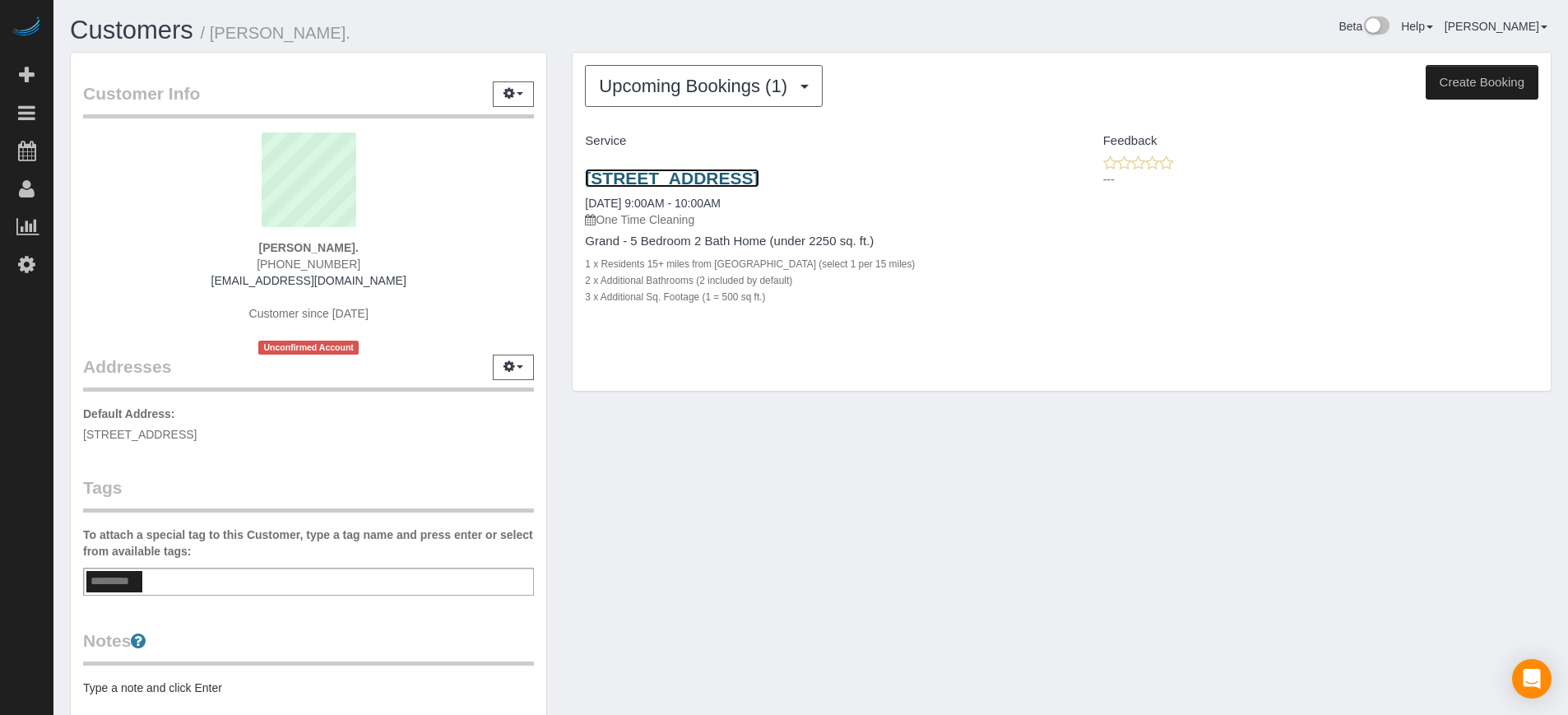
click at [607, 173] on link "[STREET_ADDRESS]" at bounding box center [672, 178] width 174 height 19
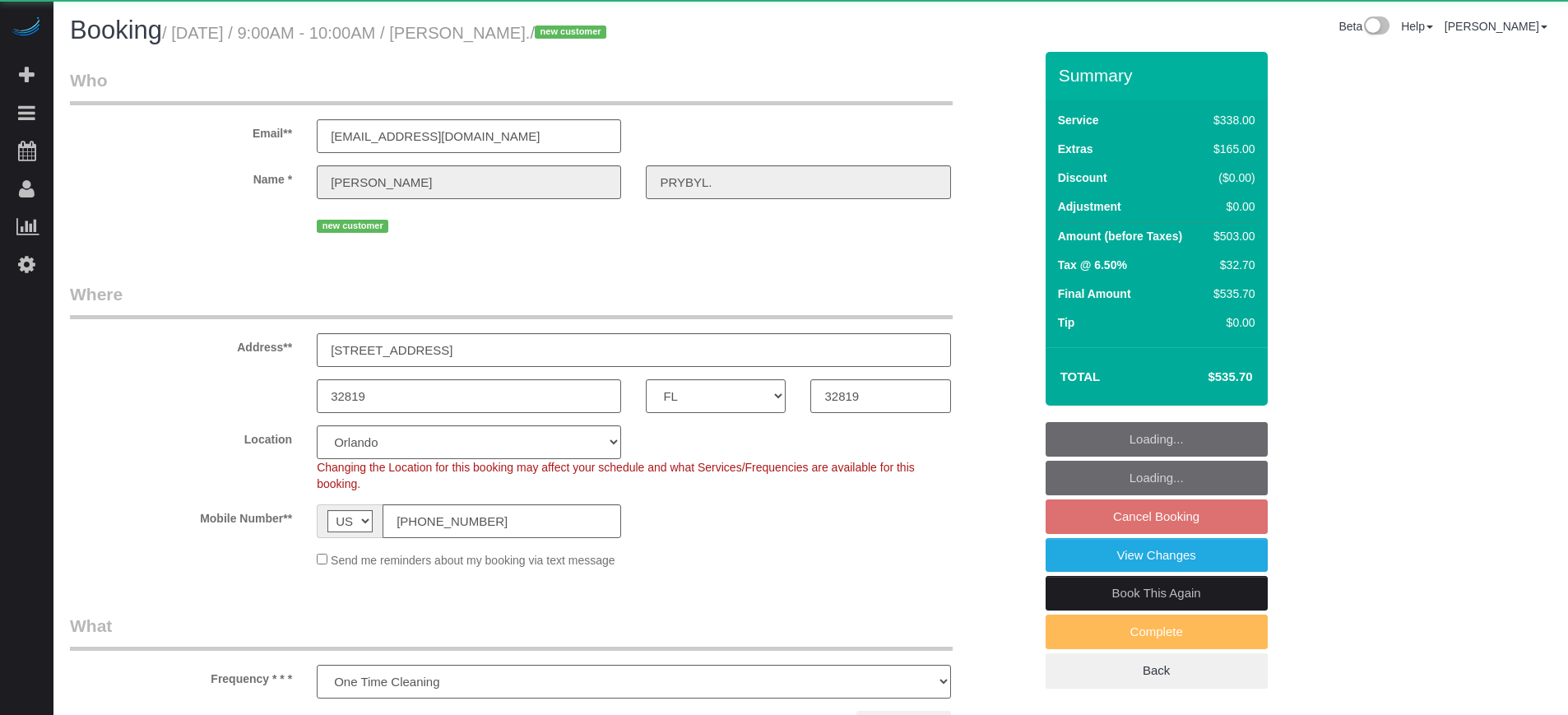
select select "FL"
select select "object:820"
select select "5"
select select "number:9"
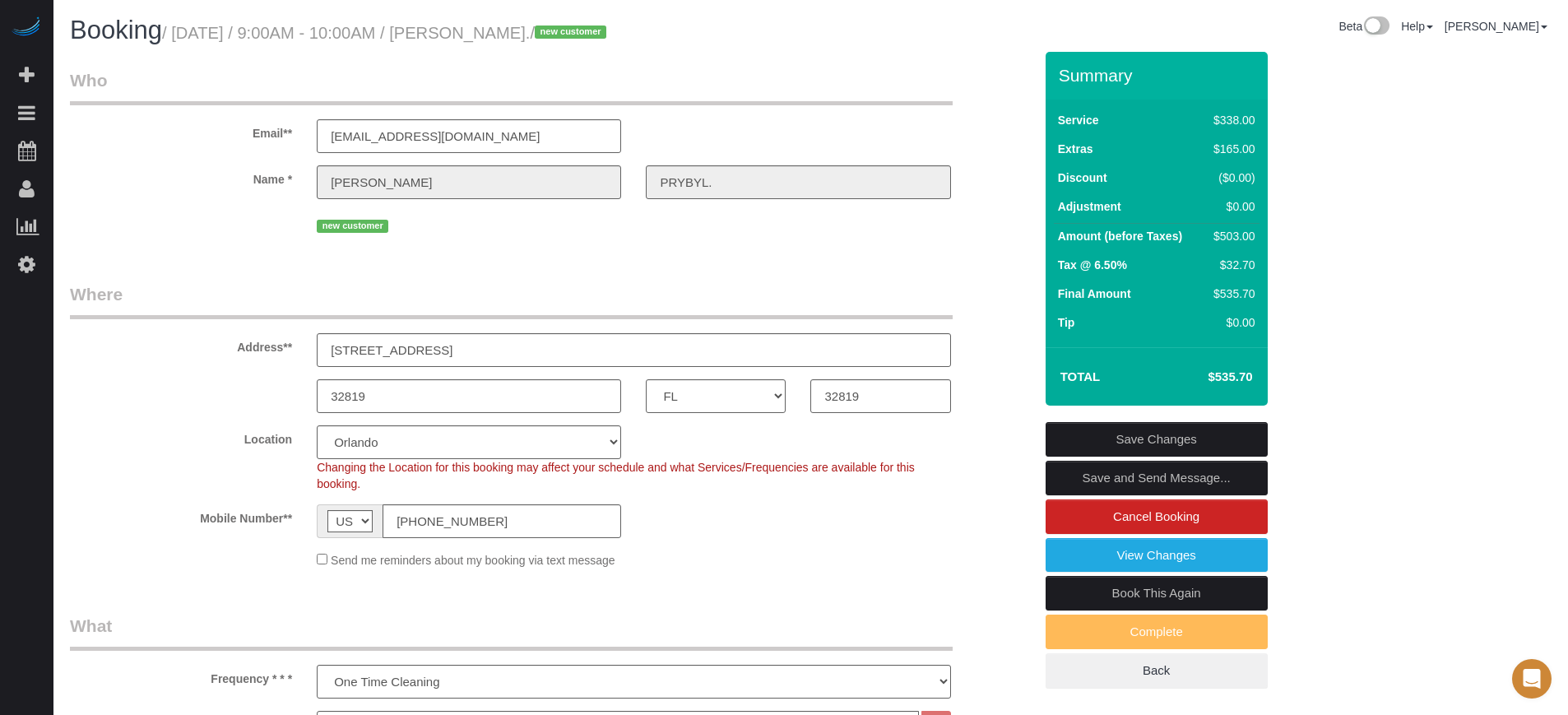
click at [1005, 116] on div "Email** [EMAIL_ADDRESS][DOMAIN_NAME]" at bounding box center [552, 111] width 988 height 85
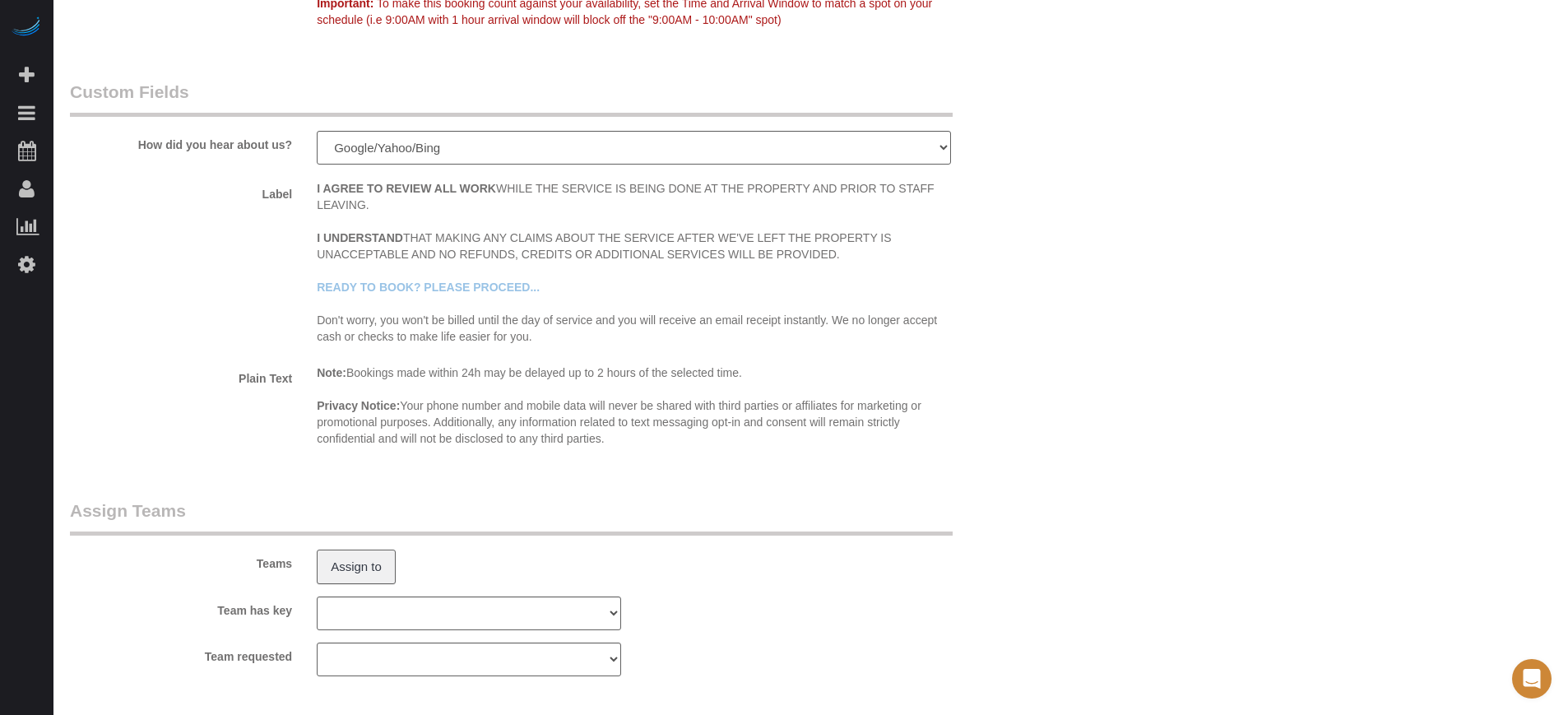
scroll to position [2766, 0]
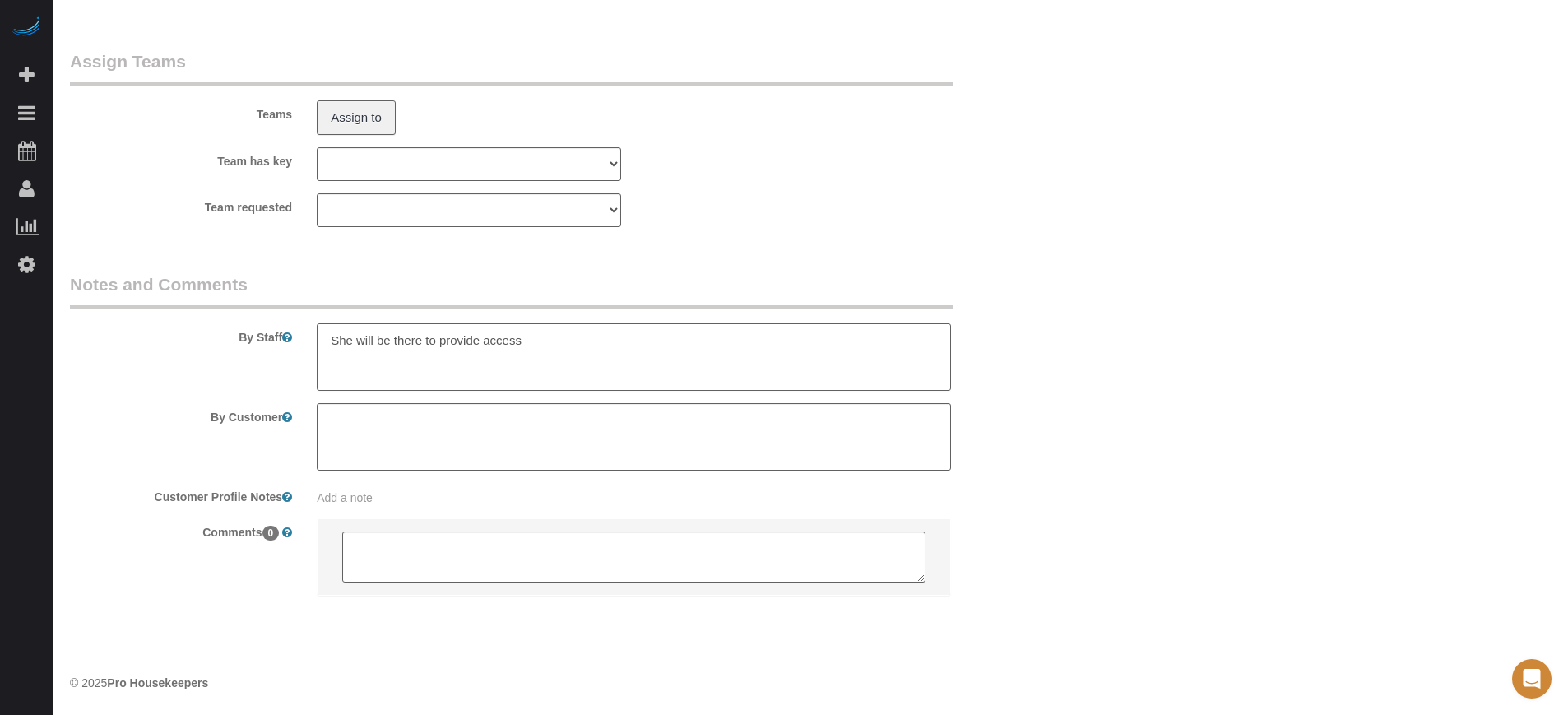
click at [562, 347] on textarea at bounding box center [634, 357] width 634 height 67
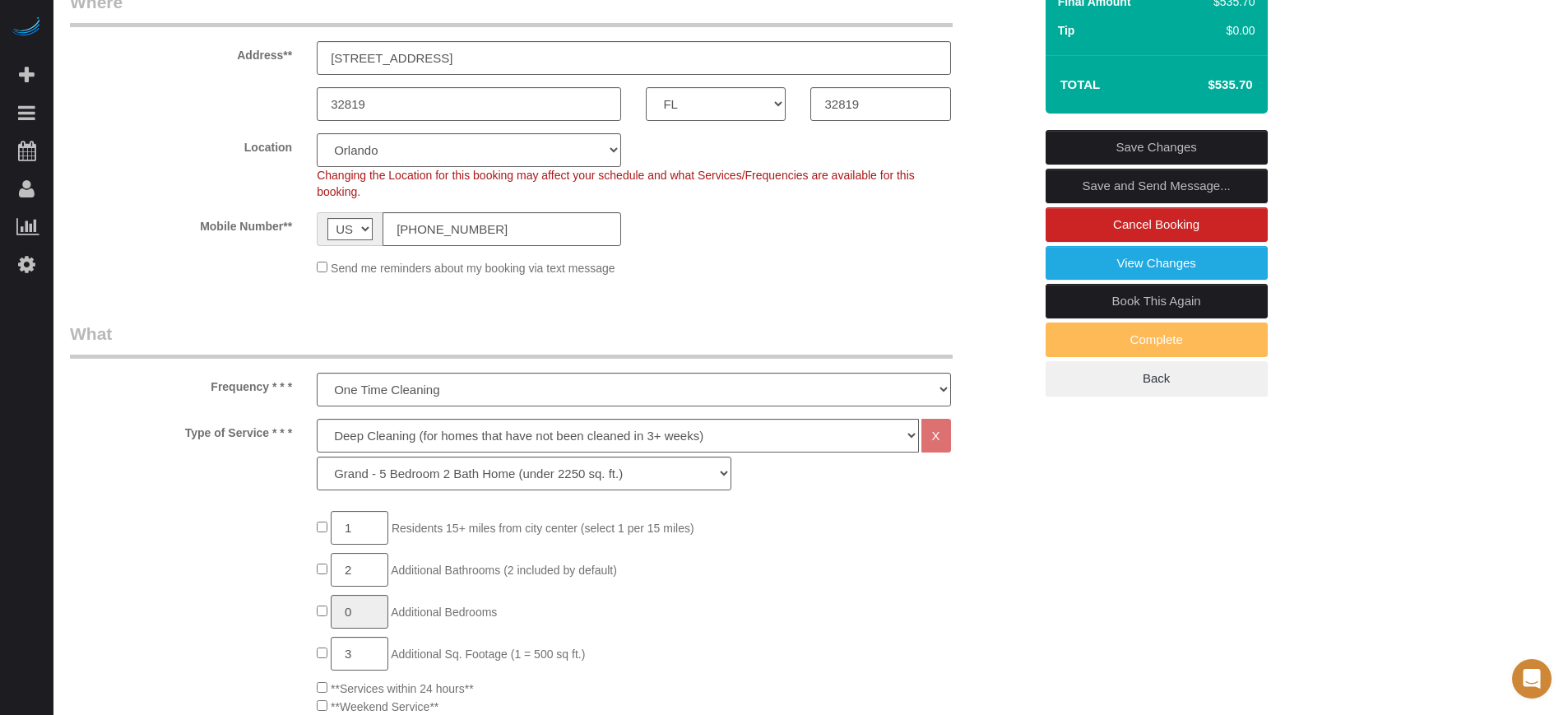
scroll to position [0, 0]
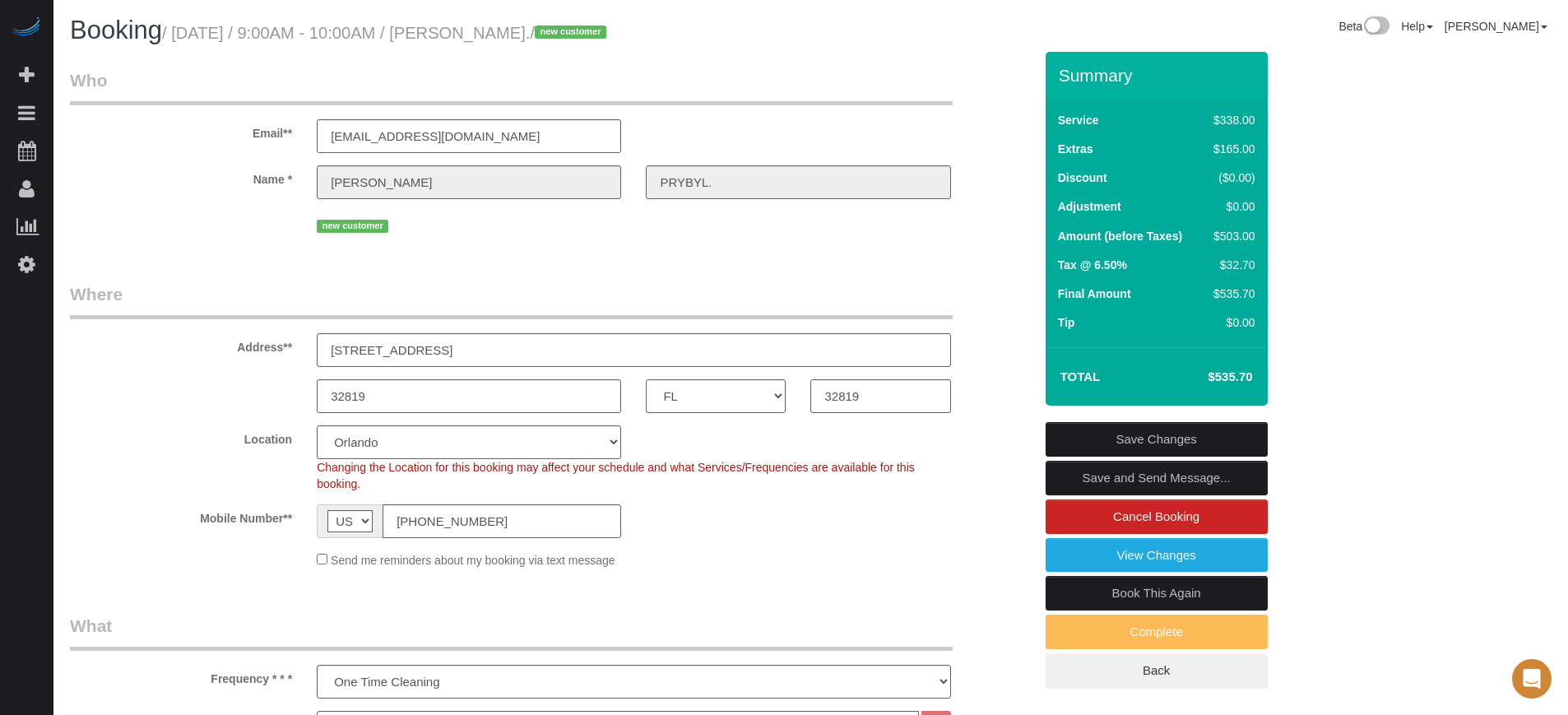
drag, startPoint x: 1539, startPoint y: 545, endPoint x: 1510, endPoint y: 522, distance: 37.0
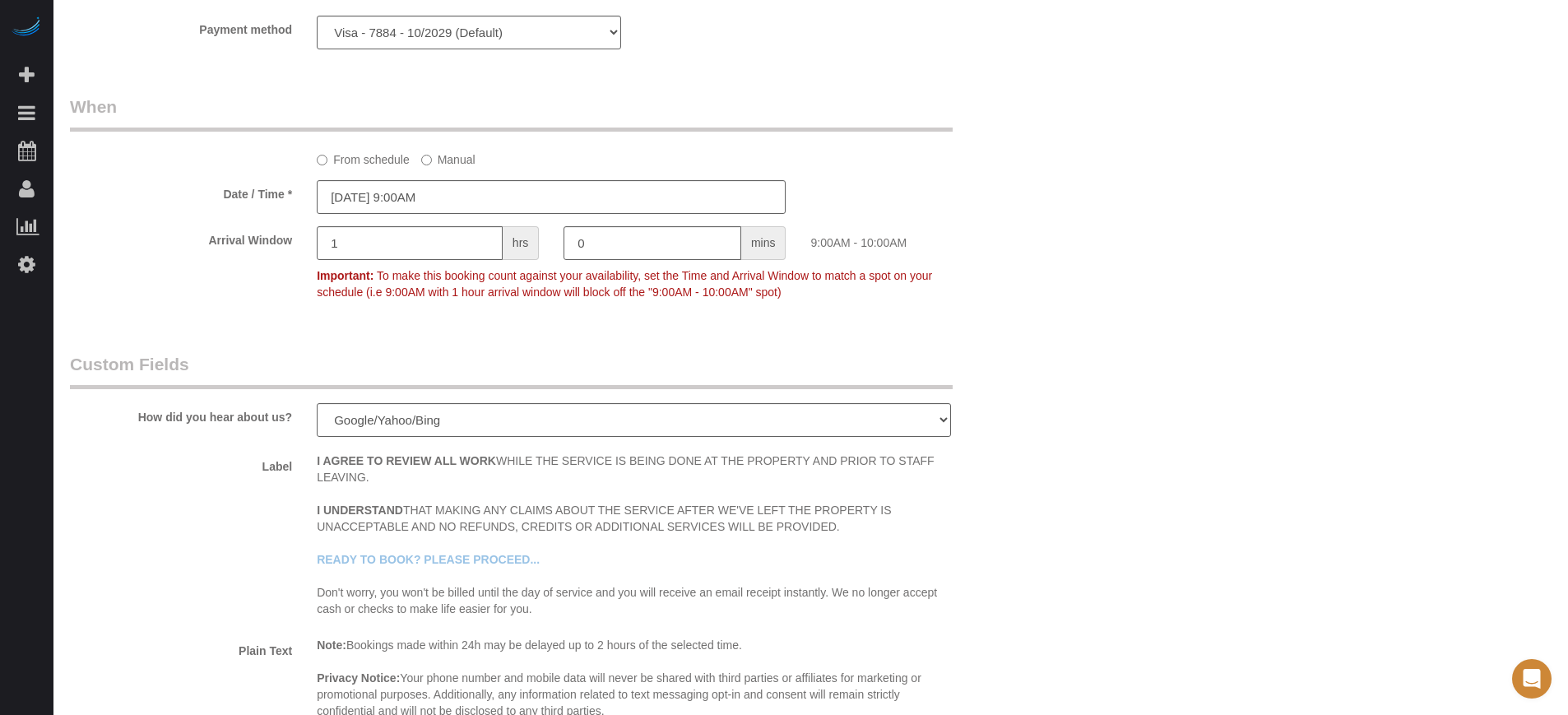
scroll to position [2766, 0]
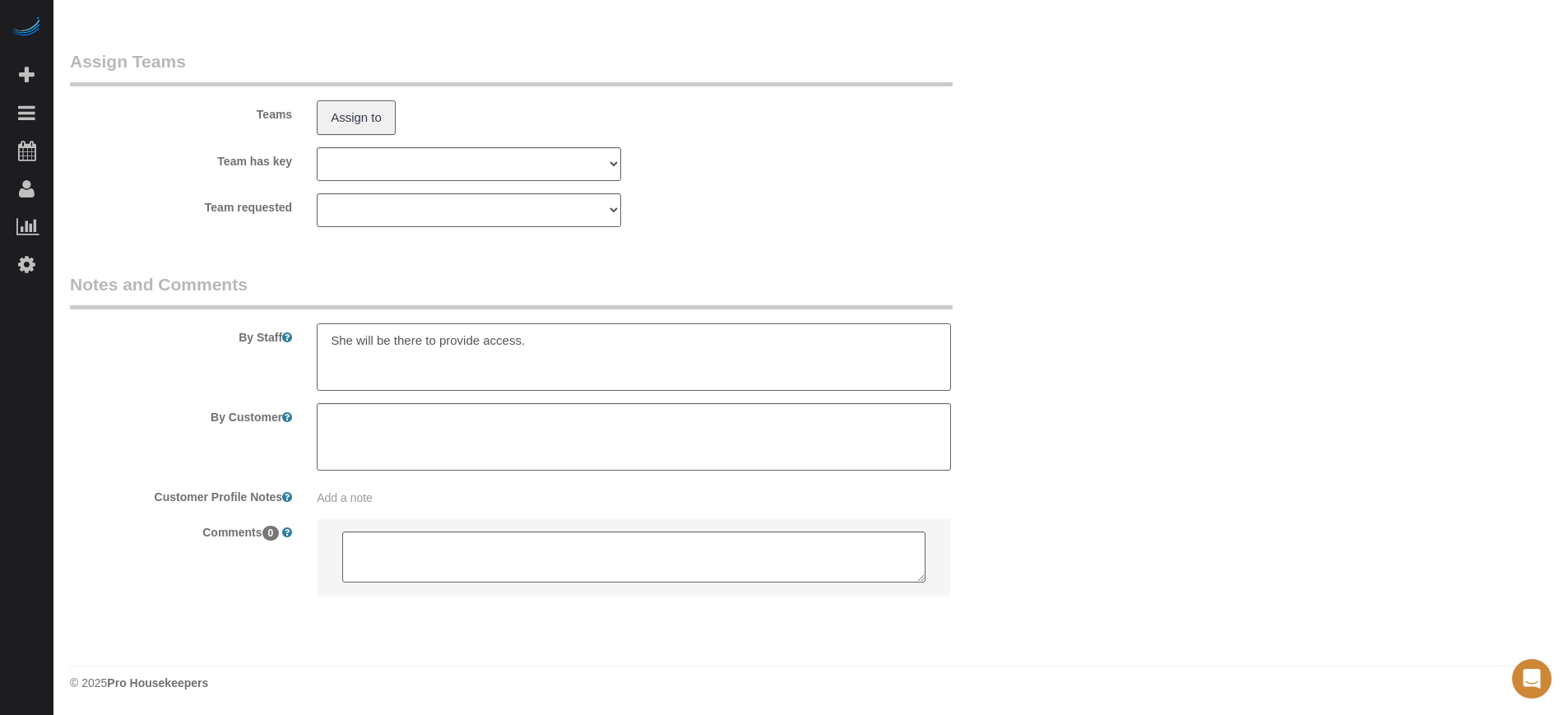
click at [334, 345] on textarea at bounding box center [634, 357] width 634 height 67
type textarea "It's a gated community. She will be there to provide access."
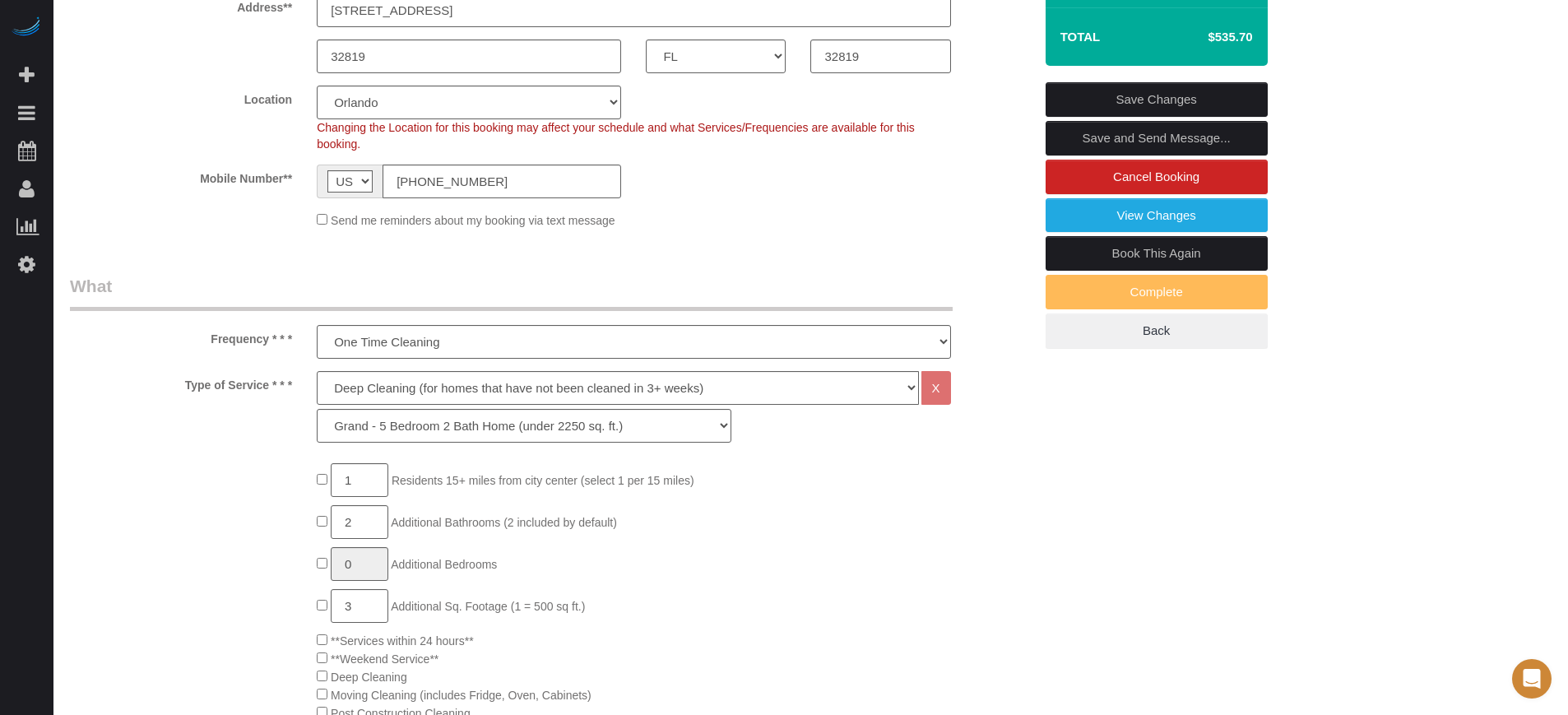
scroll to position [0, 0]
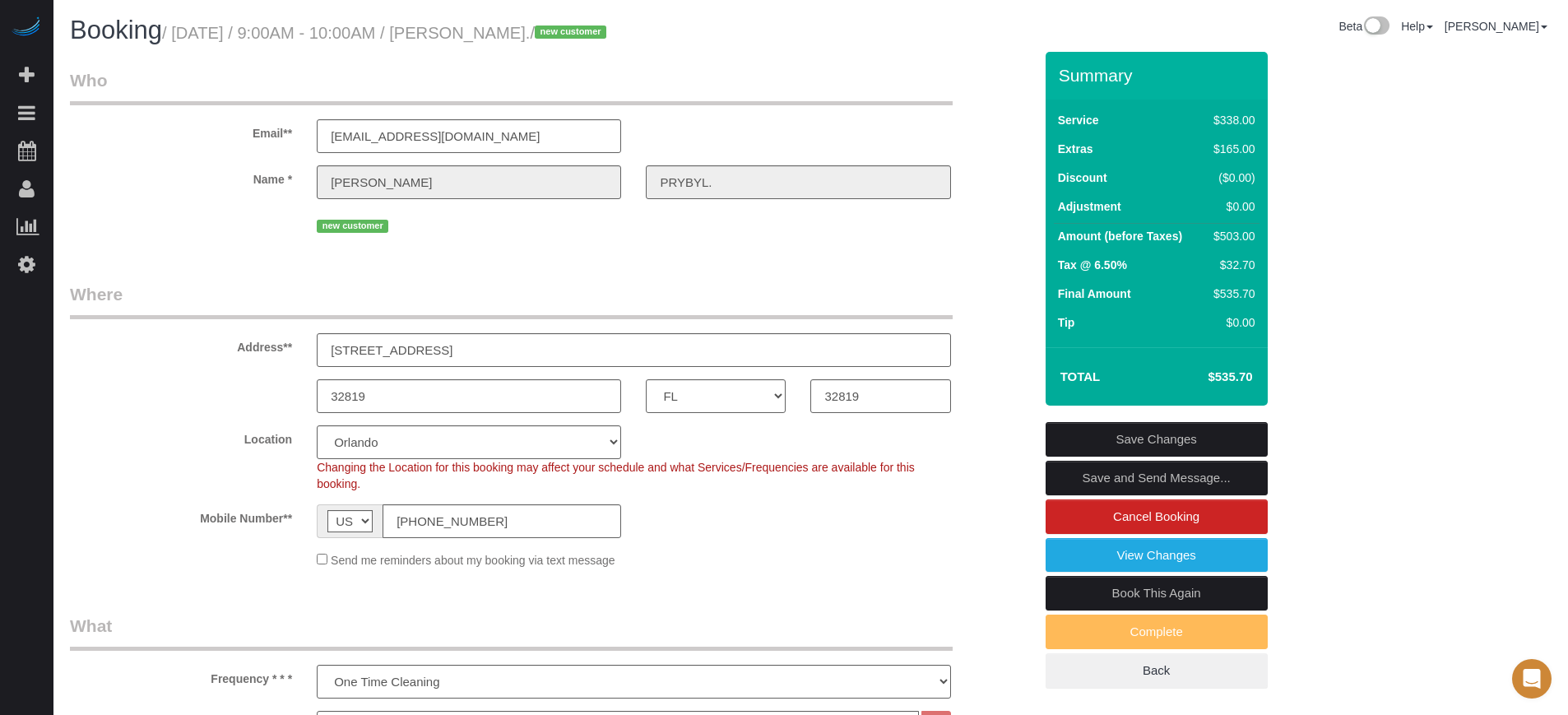
click at [1217, 431] on link "Save Changes" at bounding box center [1157, 439] width 222 height 35
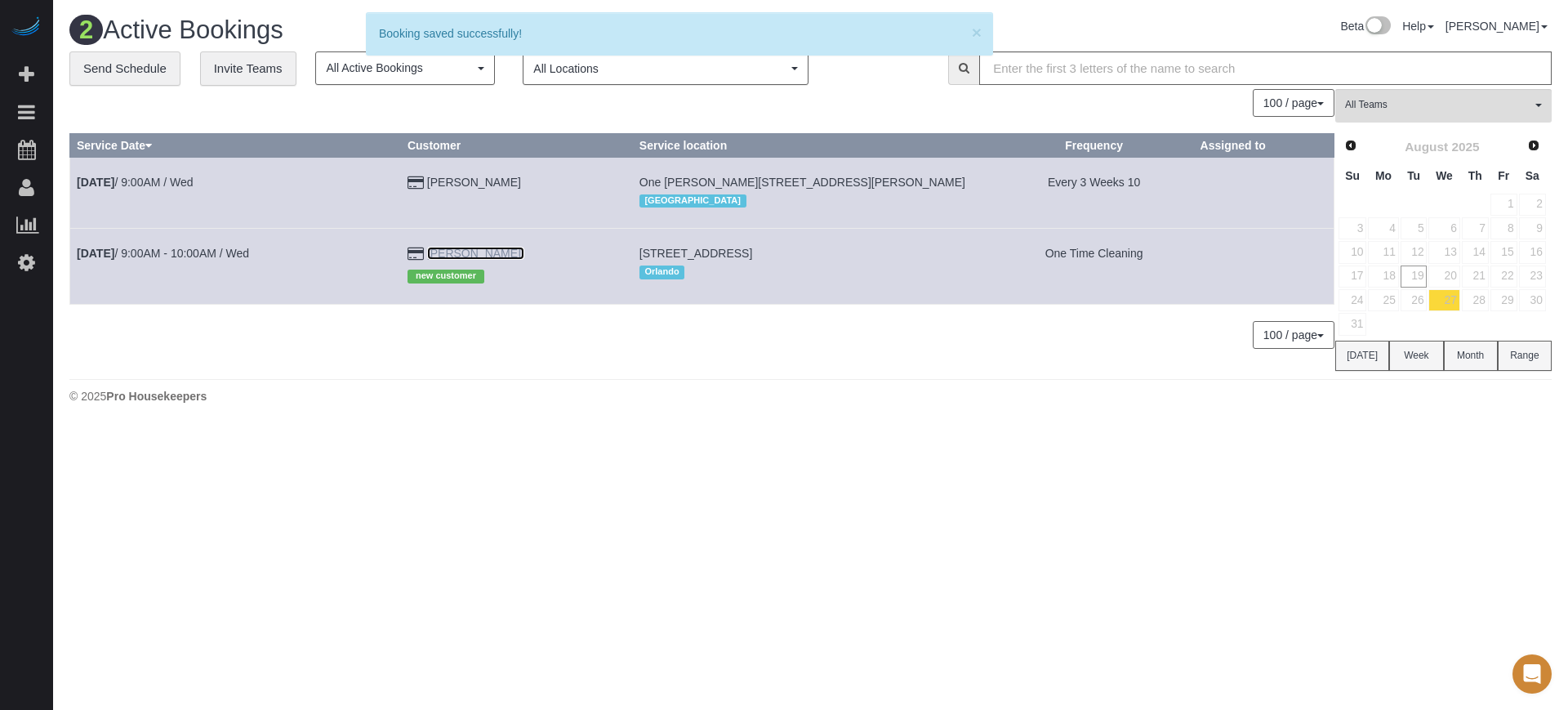
click at [508, 251] on link "Donna PRYBYL." at bounding box center [475, 253] width 97 height 13
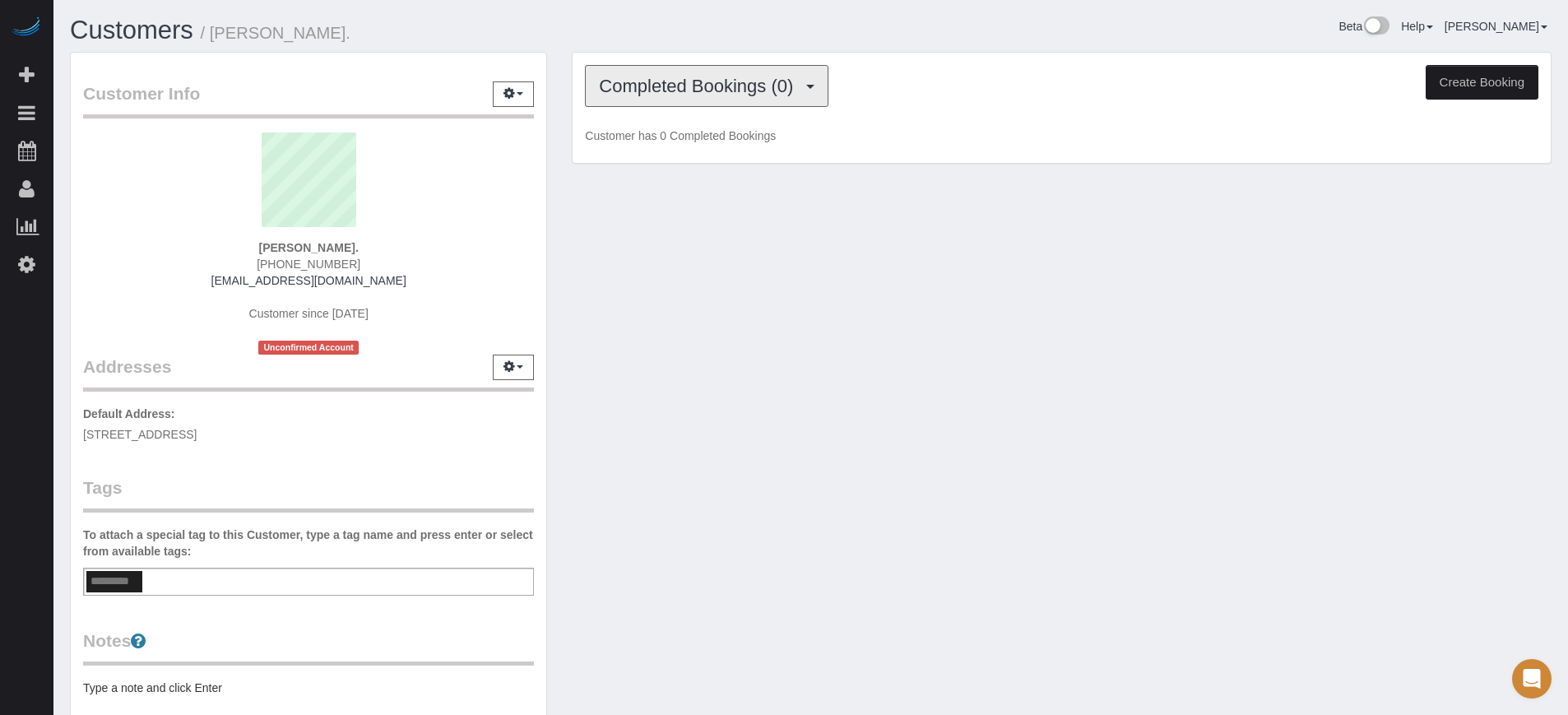
click at [671, 99] on button "Completed Bookings (0)" at bounding box center [707, 85] width 244 height 42
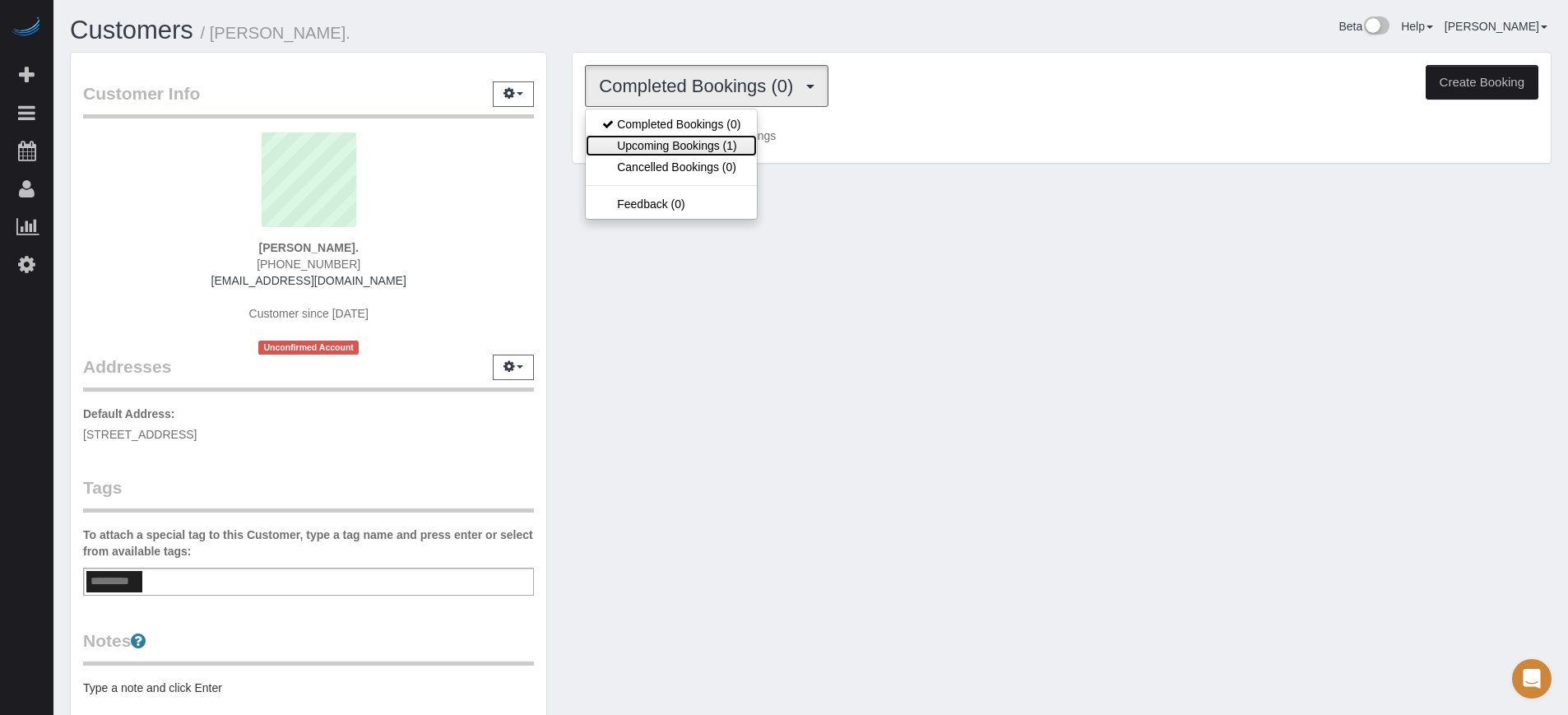
click at [682, 135] on link "Upcoming Bookings (1)" at bounding box center [671, 145] width 171 height 21
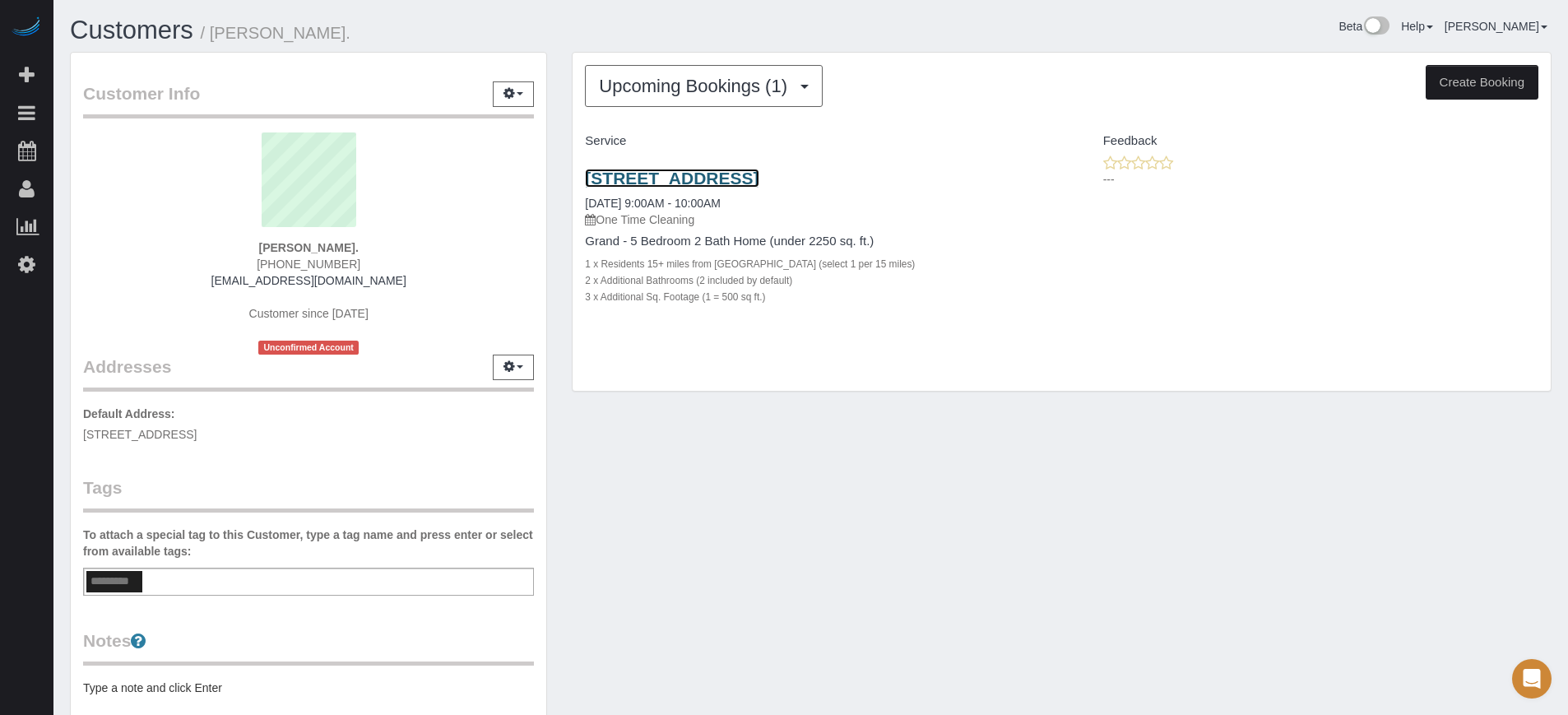
click at [667, 171] on link "9227 Bayway Dr, 32819, FL 32819" at bounding box center [672, 178] width 174 height 19
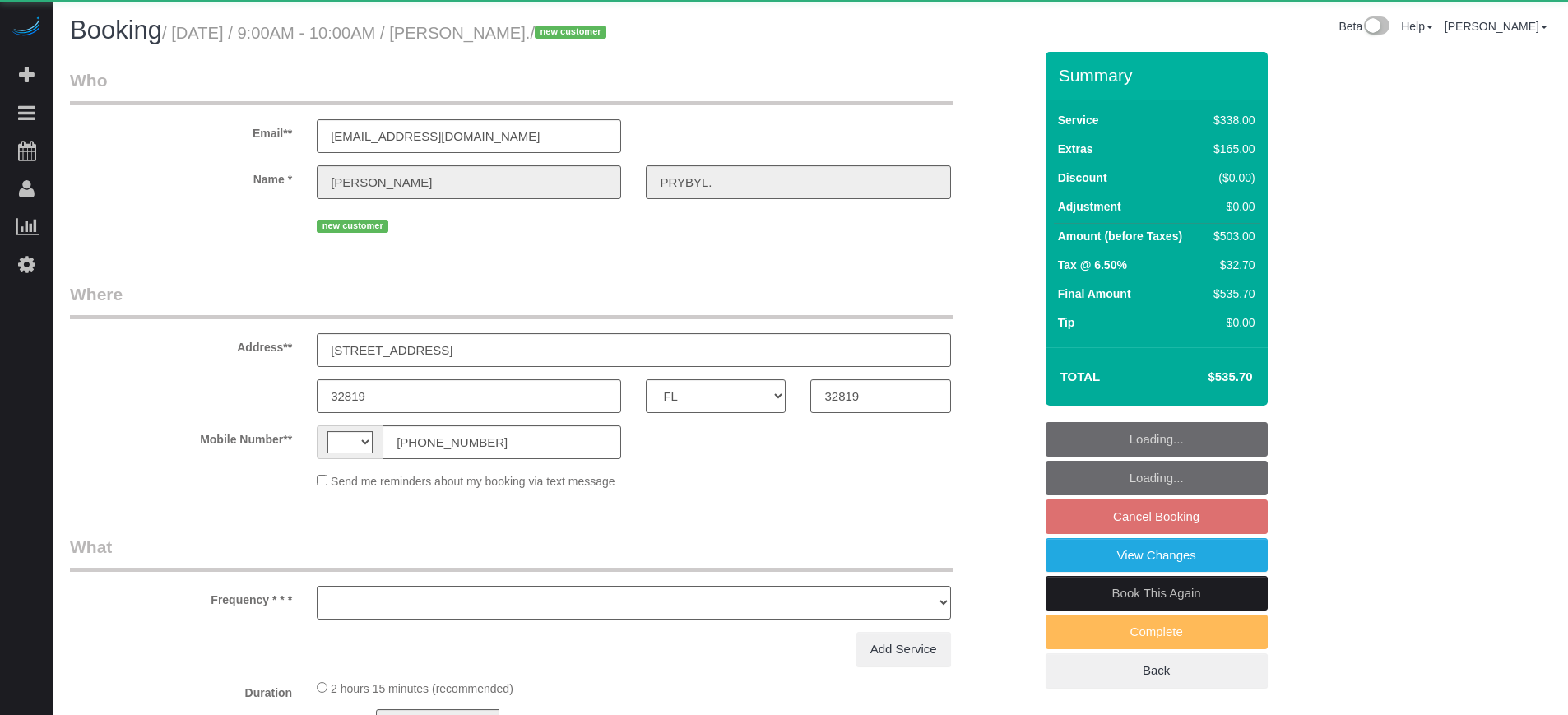
select select "FL"
select select "string:US"
select select "object:820"
select select "5"
select select "number:9"
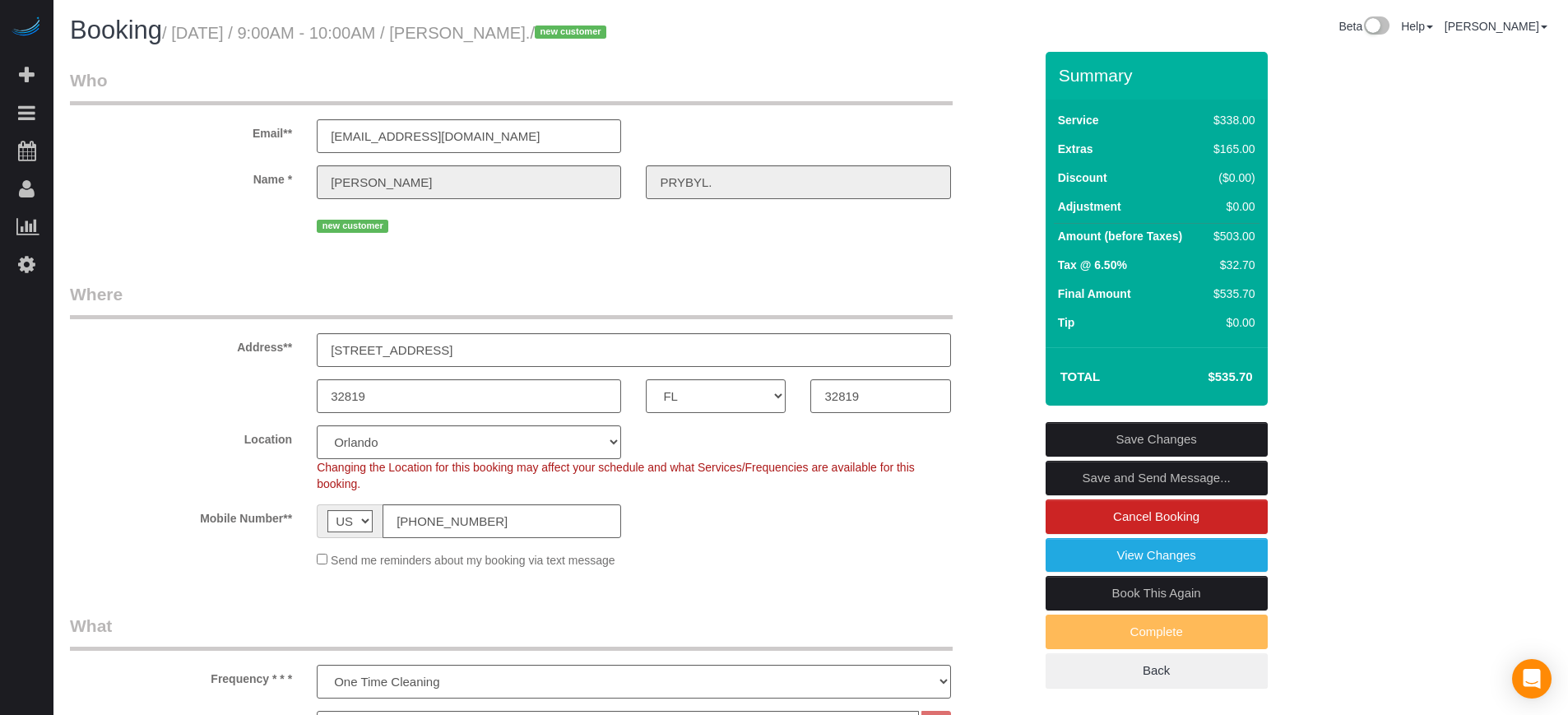
click at [1398, 450] on div "Summary Service $338.00 Extras $165.00 Discount ($0.00) Adjustment $0.00 Amount…" at bounding box center [1218, 386] width 370 height 669
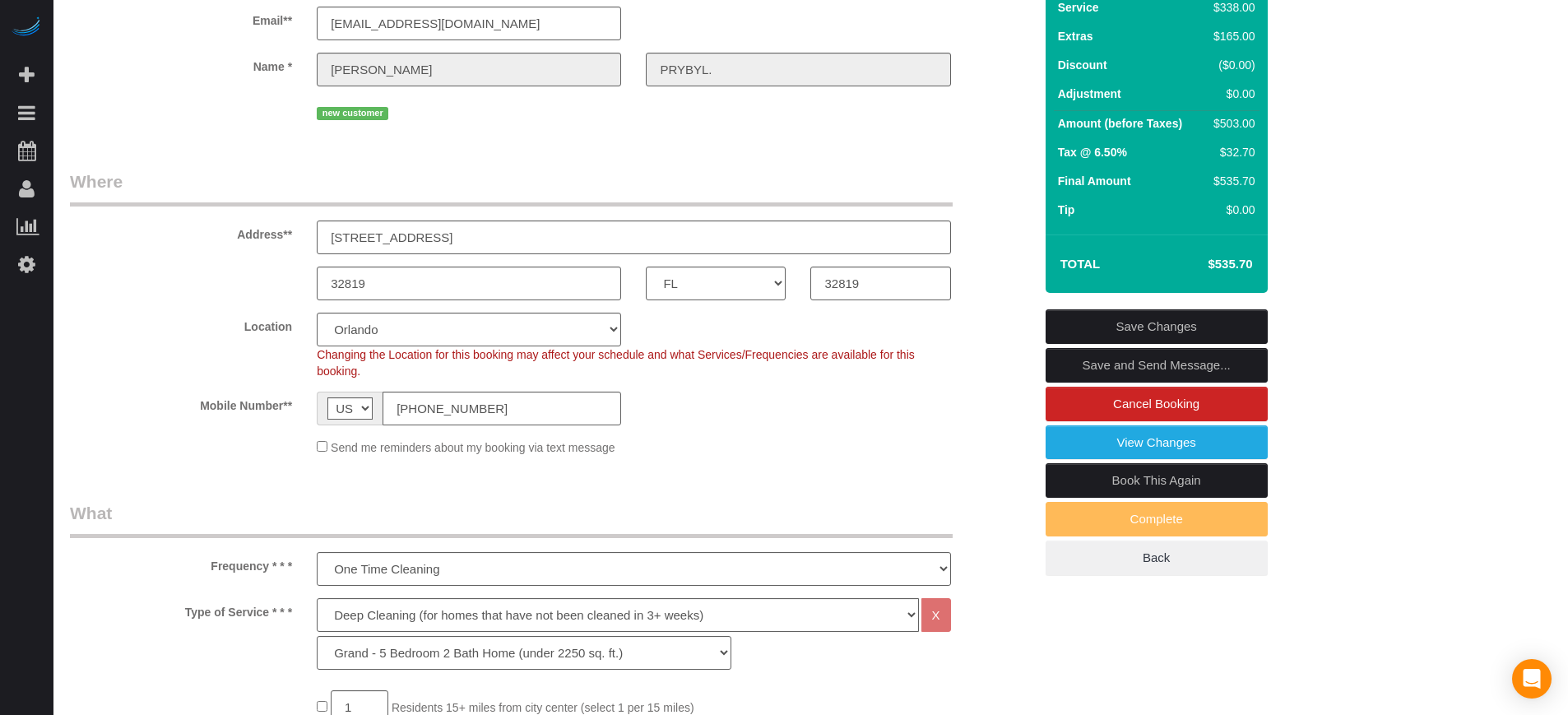
scroll to position [2766, 0]
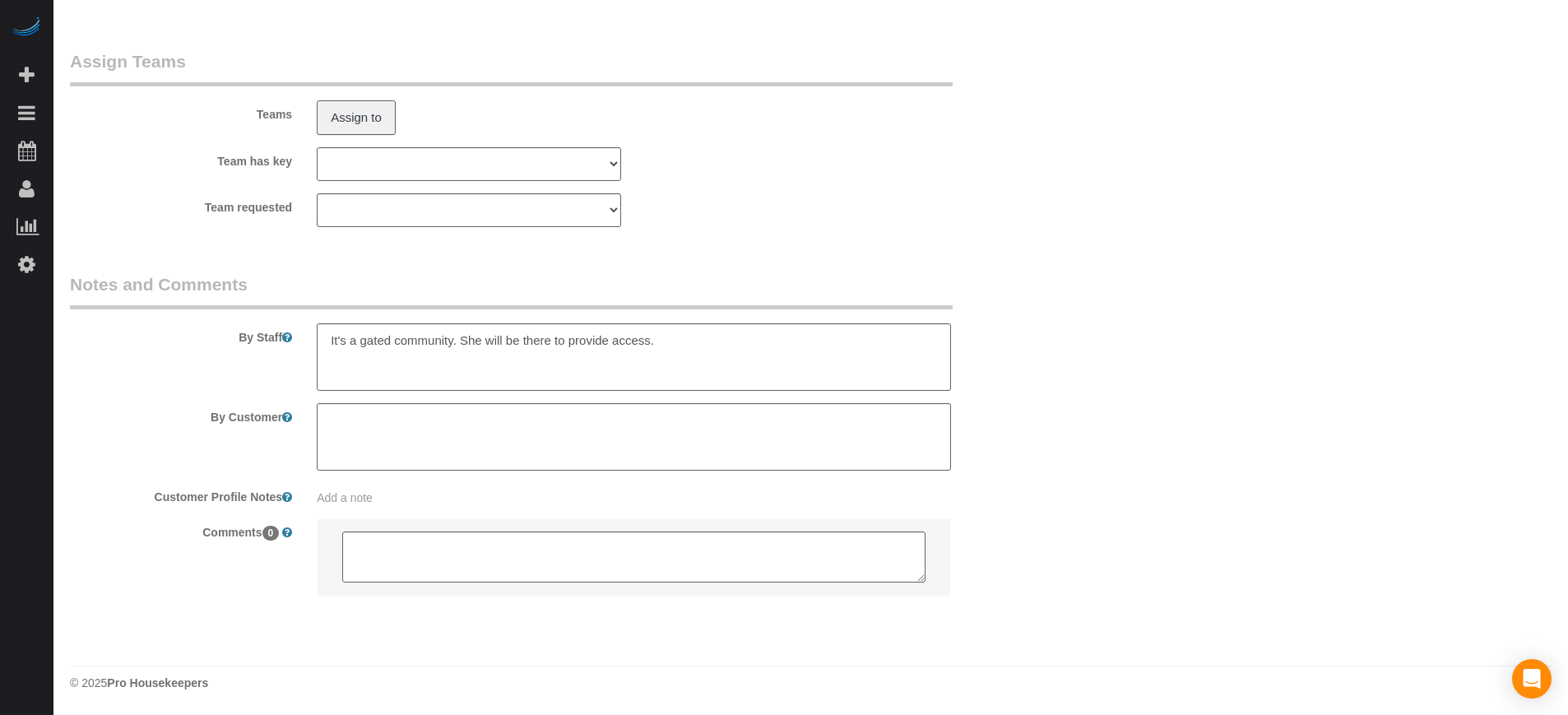
click at [692, 331] on textarea at bounding box center [634, 357] width 634 height 67
click at [709, 346] on textarea at bounding box center [634, 357] width 634 height 67
click at [725, 341] on textarea at bounding box center [634, 357] width 634 height 67
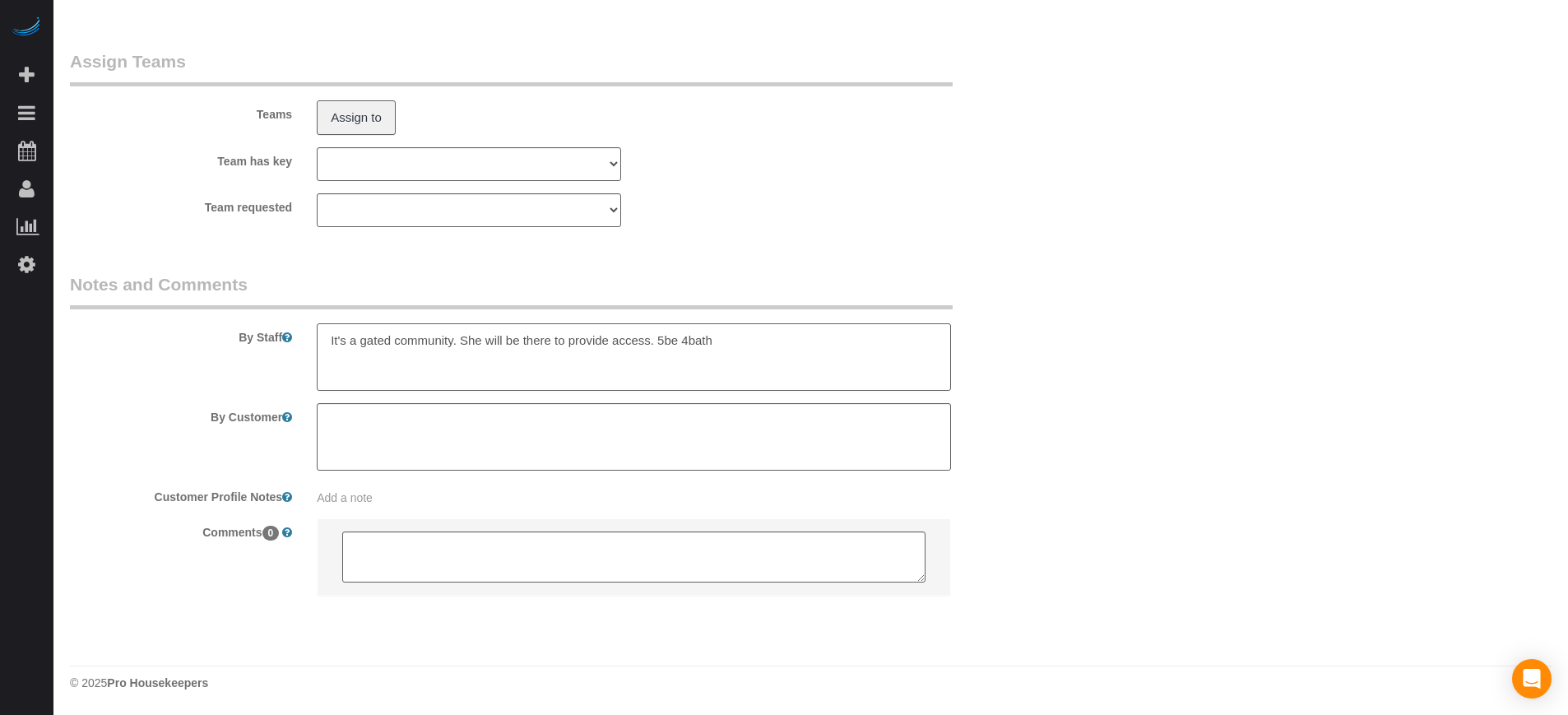
click at [765, 345] on textarea at bounding box center [634, 357] width 634 height 67
click at [744, 344] on textarea at bounding box center [634, 357] width 634 height 67
click at [657, 351] on textarea at bounding box center [634, 357] width 634 height 67
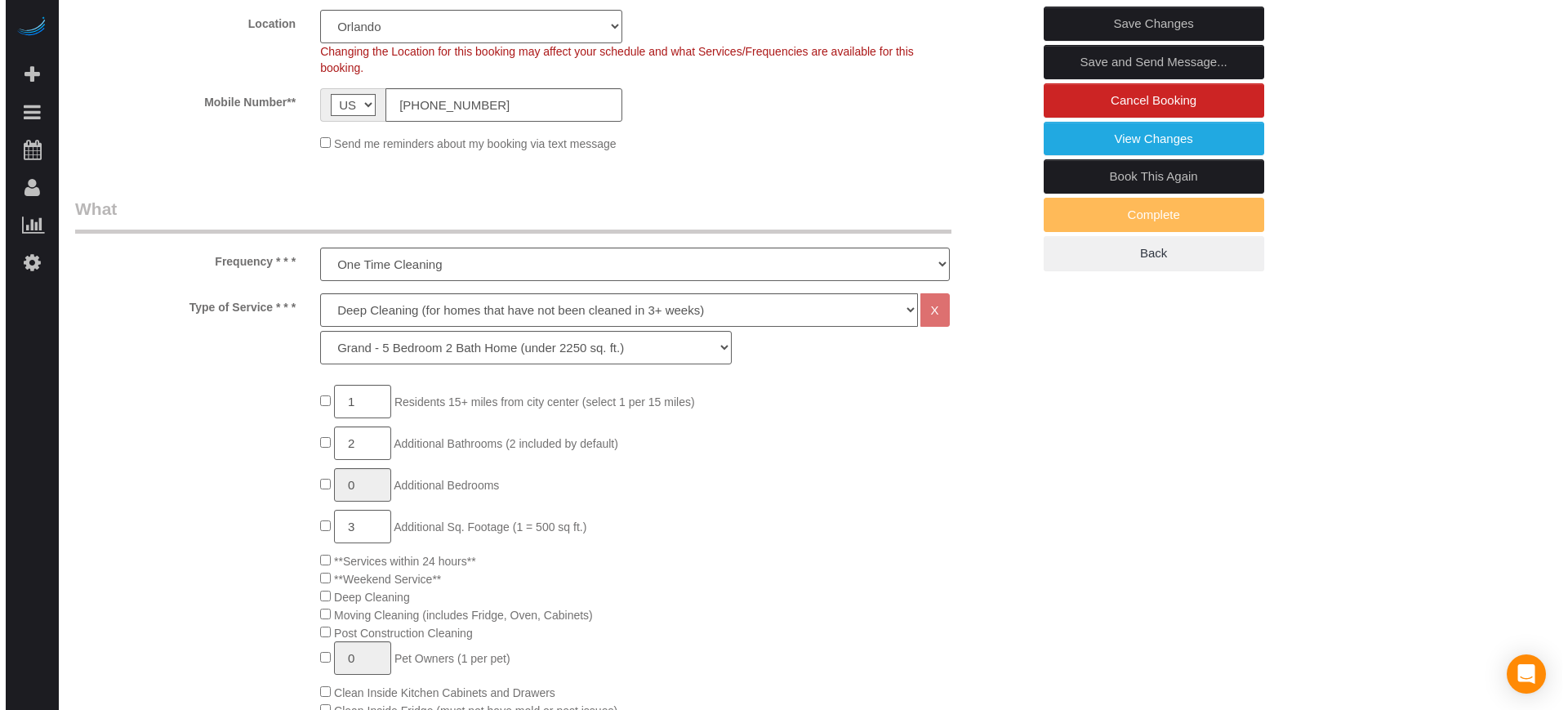
scroll to position [0, 0]
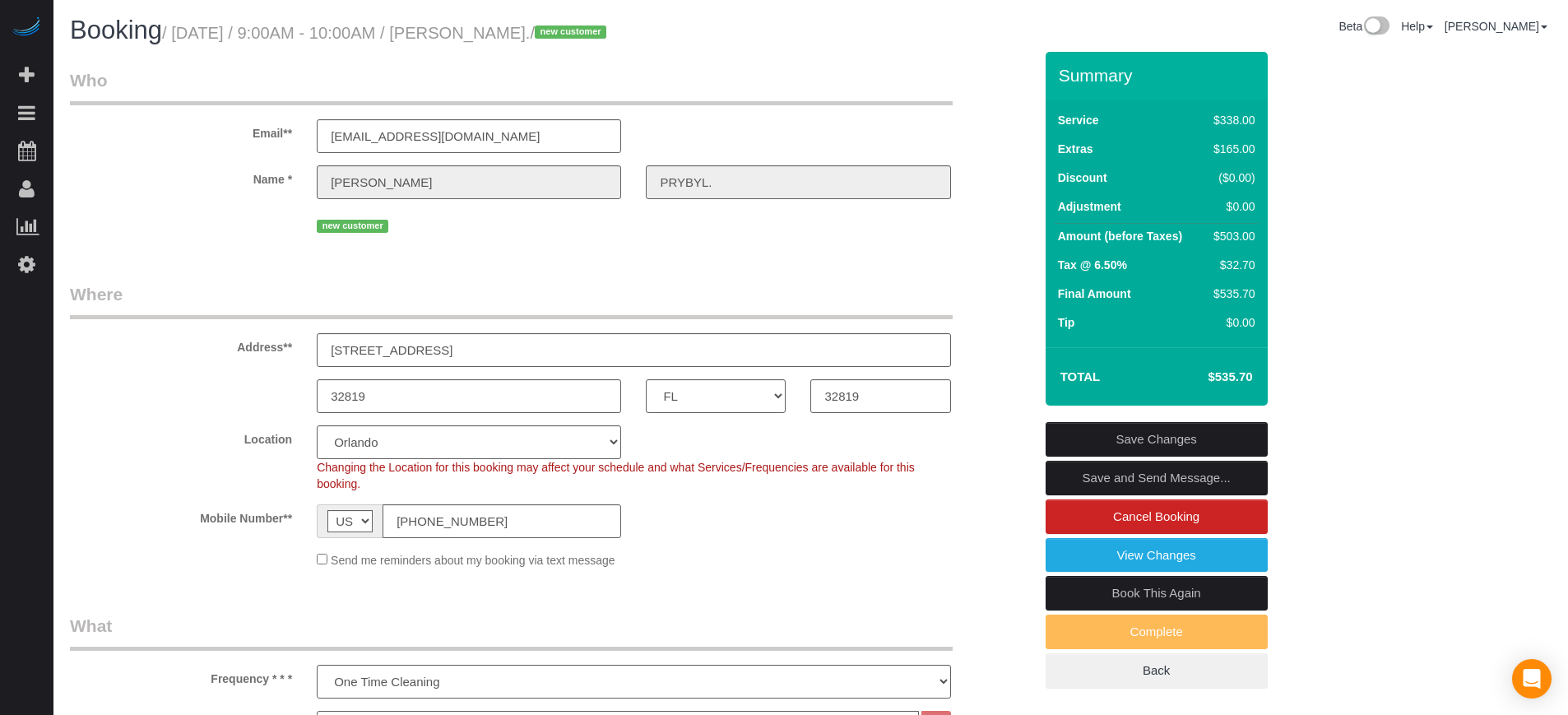
type textarea "It's a gated community. She will be there to provide access. 5be 4bath 3600sqft"
click at [1168, 442] on link "Save Changes" at bounding box center [1157, 439] width 222 height 35
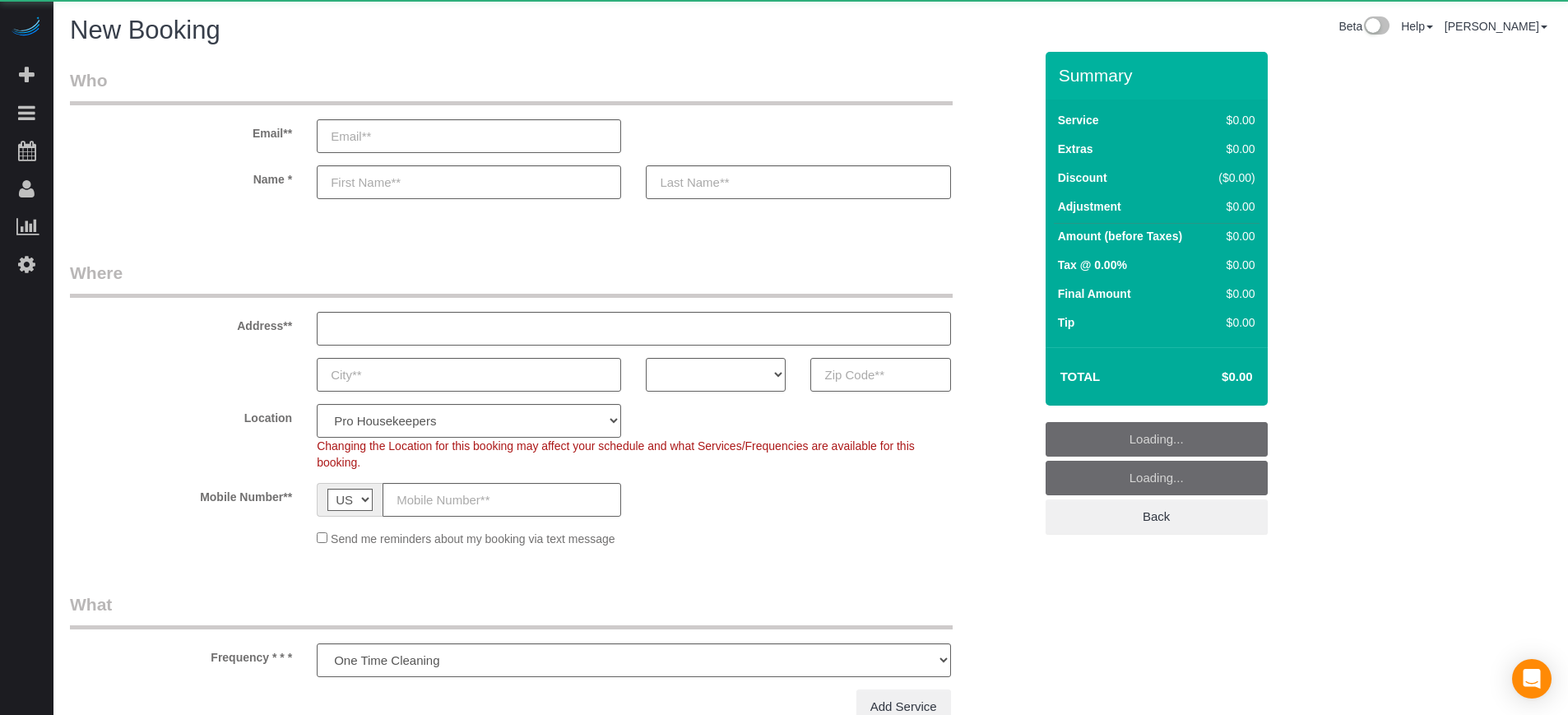
select select "number:9"
select select "object:1206"
select select "4"
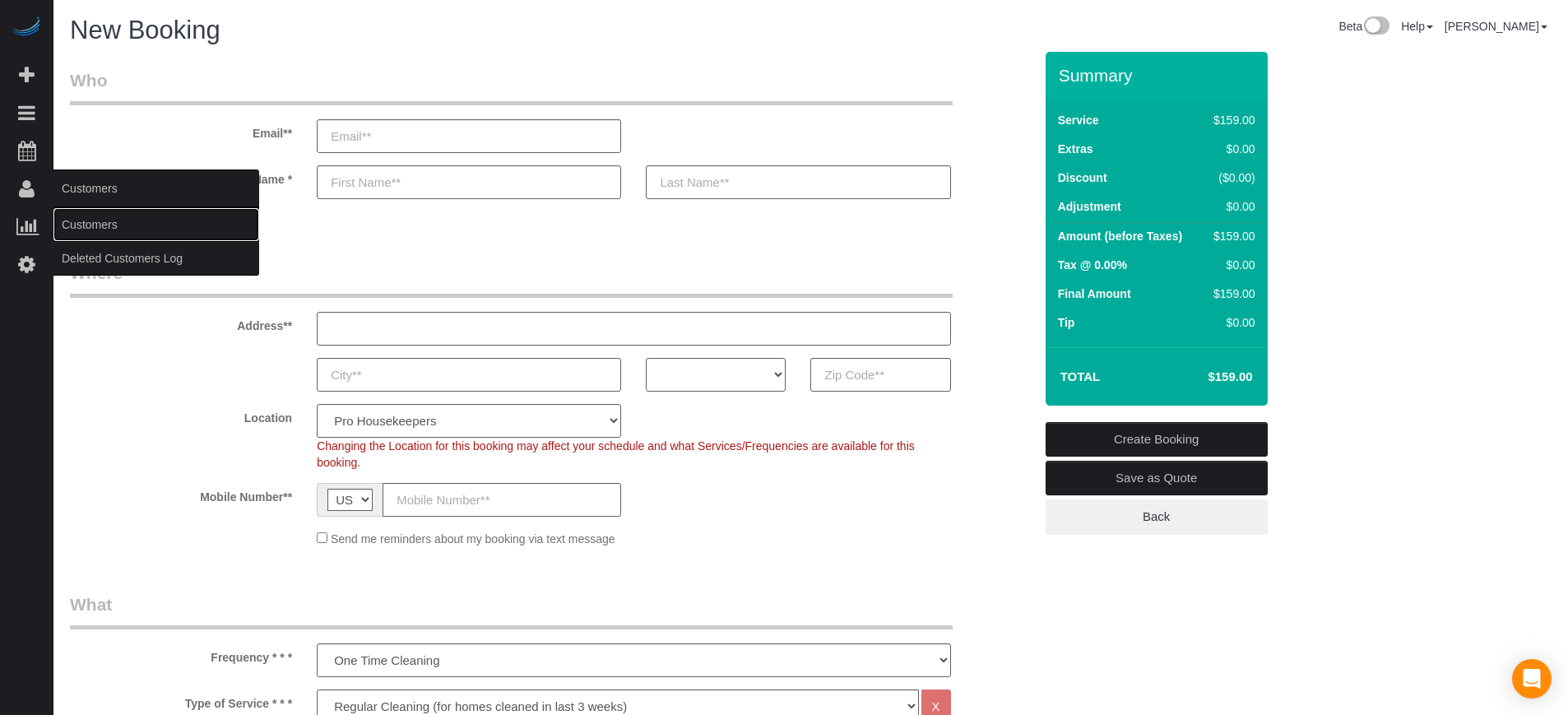
click at [75, 226] on link "Customers" at bounding box center [157, 224] width 206 height 33
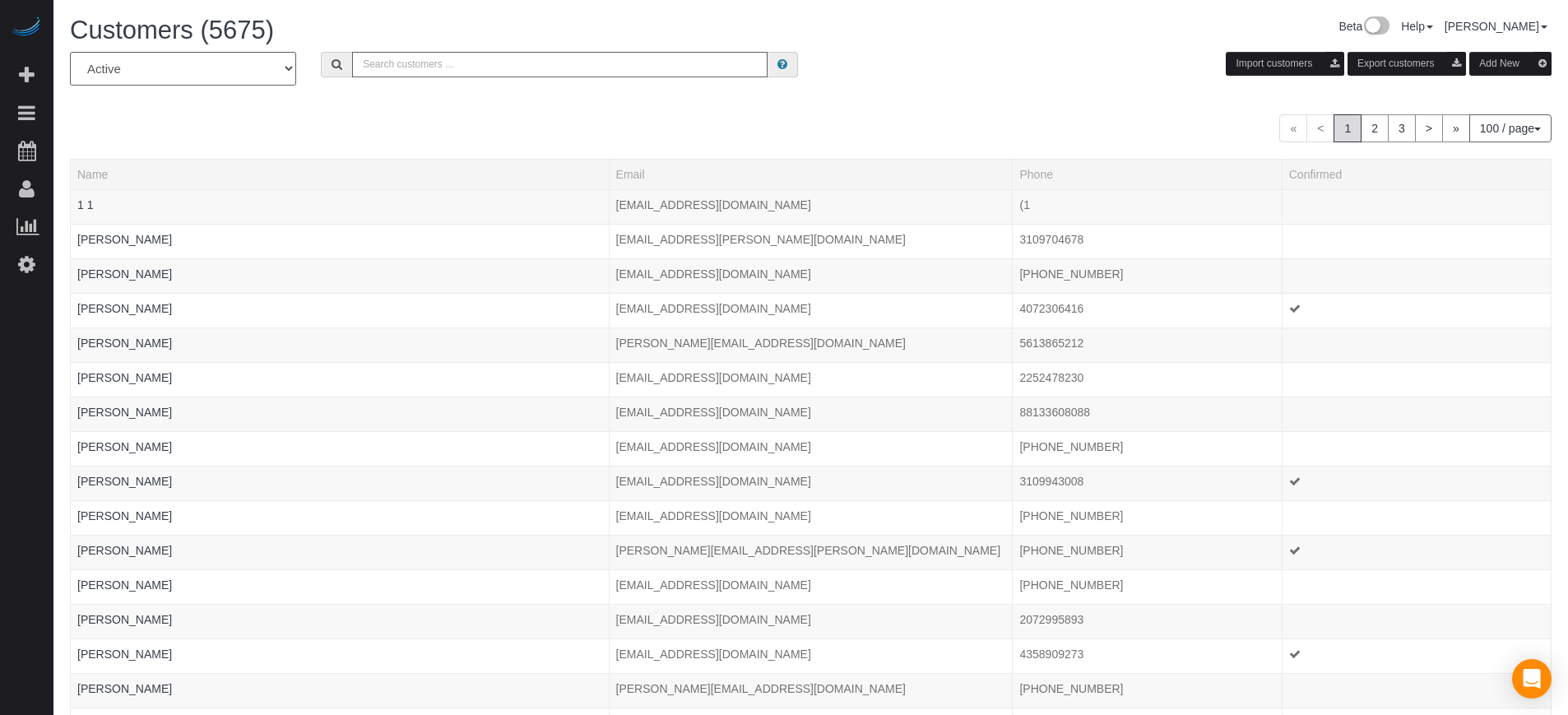
click at [400, 56] on input "text" at bounding box center [560, 65] width 416 height 26
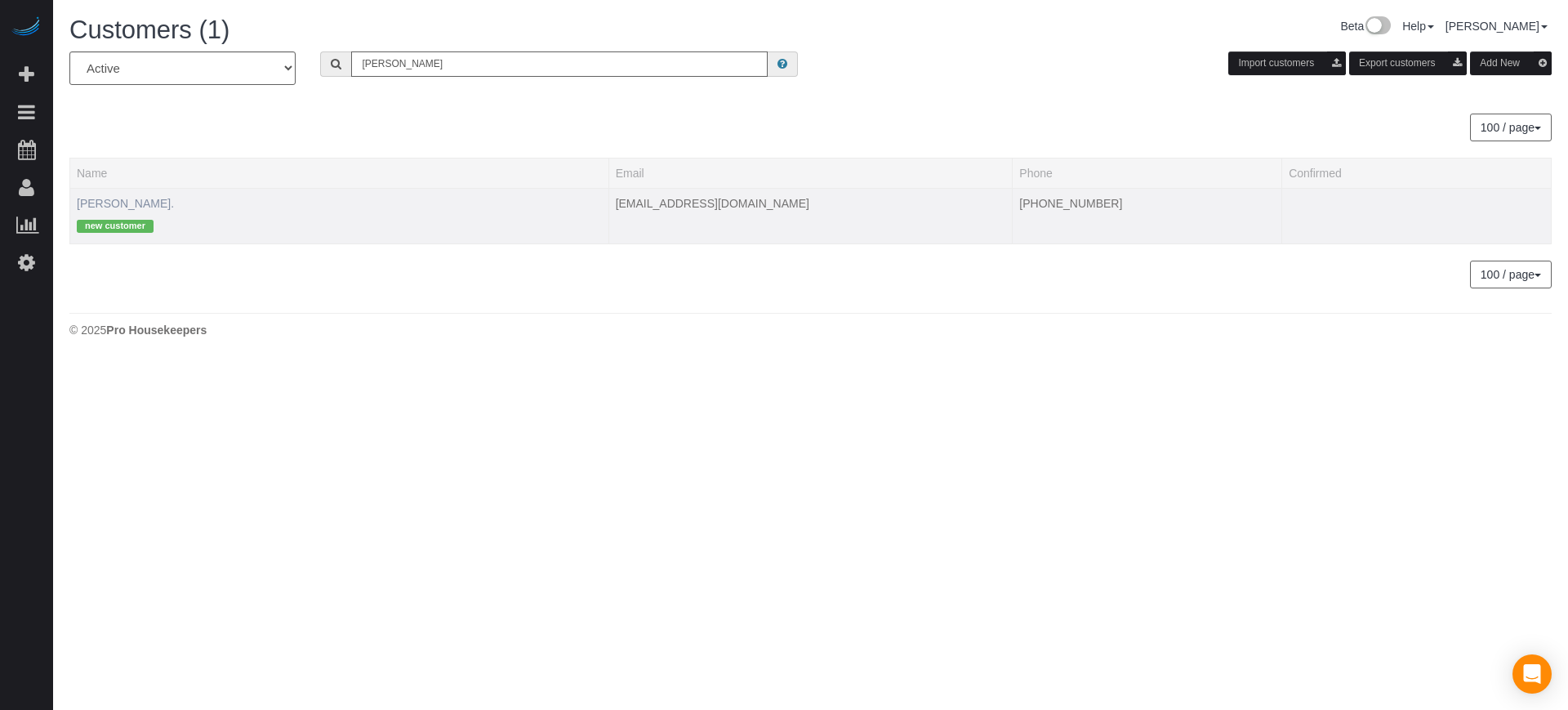
type input "donna p"
click at [128, 199] on link "[PERSON_NAME]." at bounding box center [125, 203] width 97 height 13
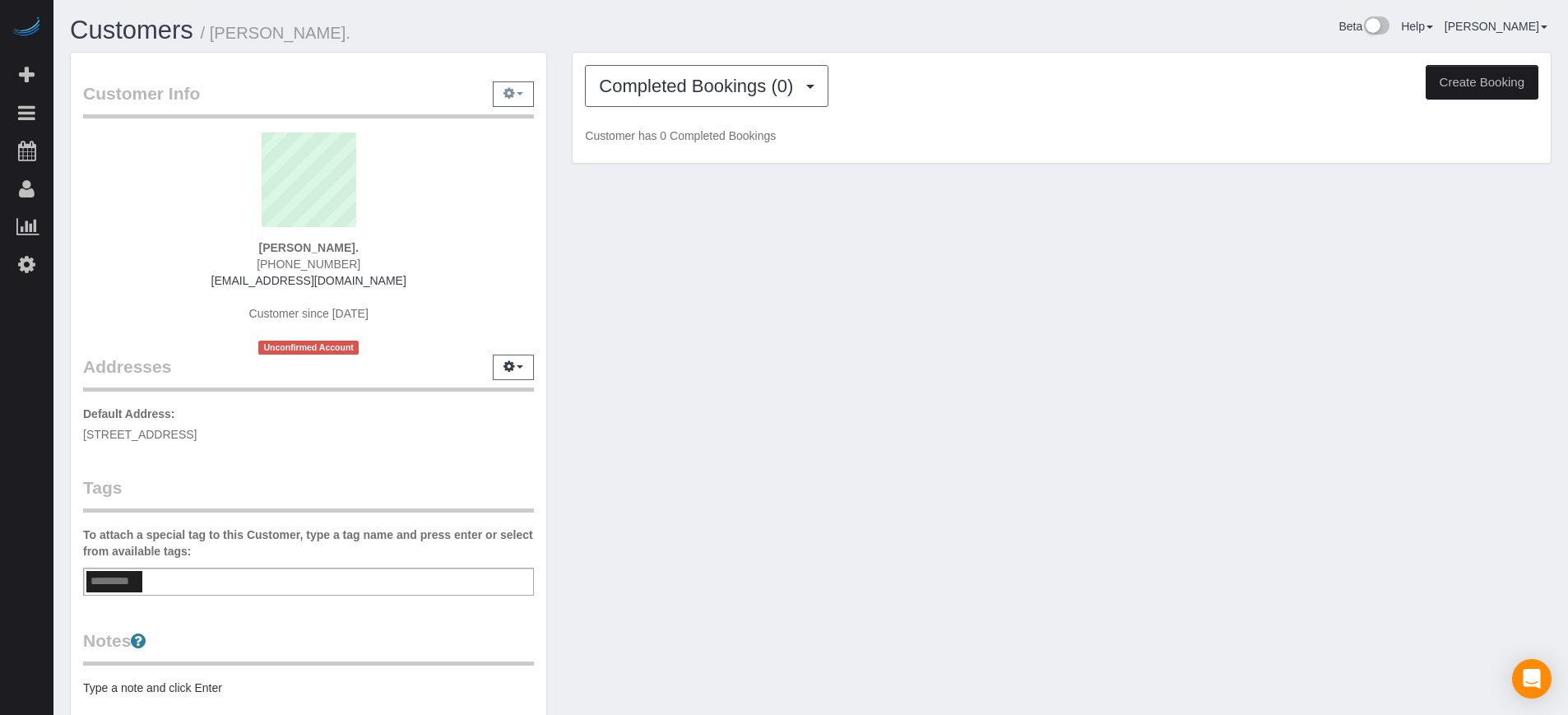
click at [500, 94] on button "button" at bounding box center [514, 94] width 41 height 26
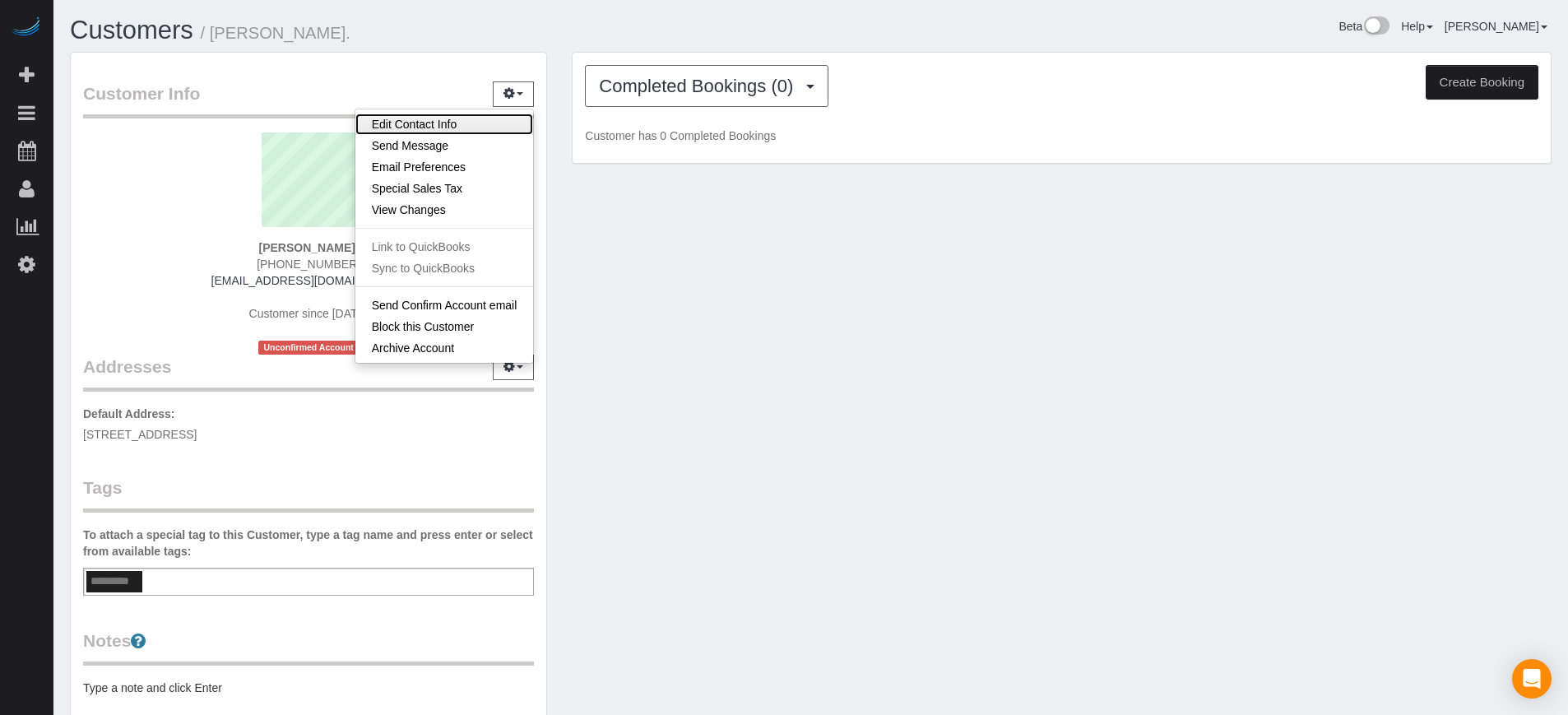
click at [441, 125] on link "Edit Contact Info" at bounding box center [445, 123] width 179 height 21
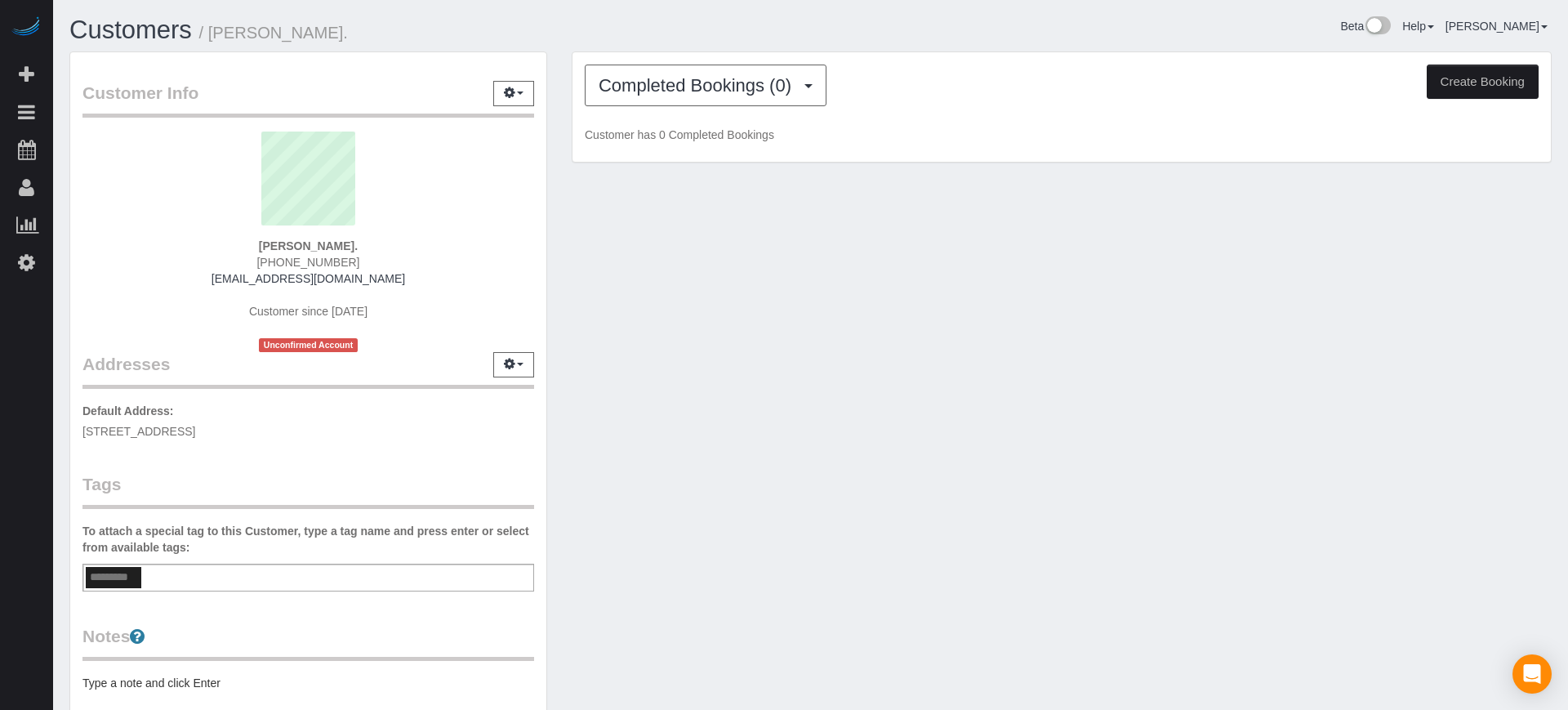
select select "FL"
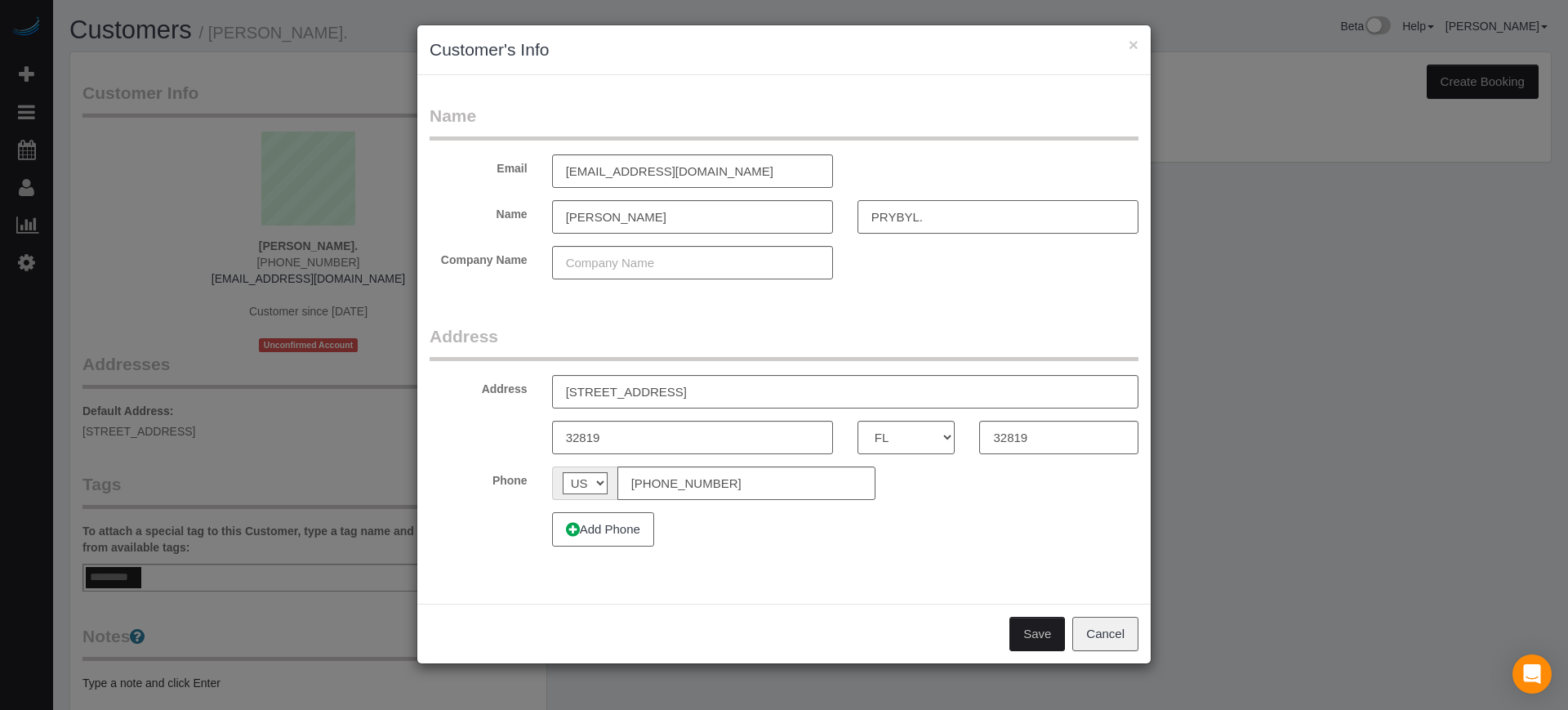
click at [953, 215] on input "PRYBYL." at bounding box center [997, 217] width 281 height 34
type input "Prybyl"
click at [896, 291] on fieldset "Name Email dprybyl@gmail.com Name Donna Prybyl Company Name" at bounding box center [784, 198] width 709 height 188
click at [1030, 624] on button "Save" at bounding box center [1037, 633] width 56 height 35
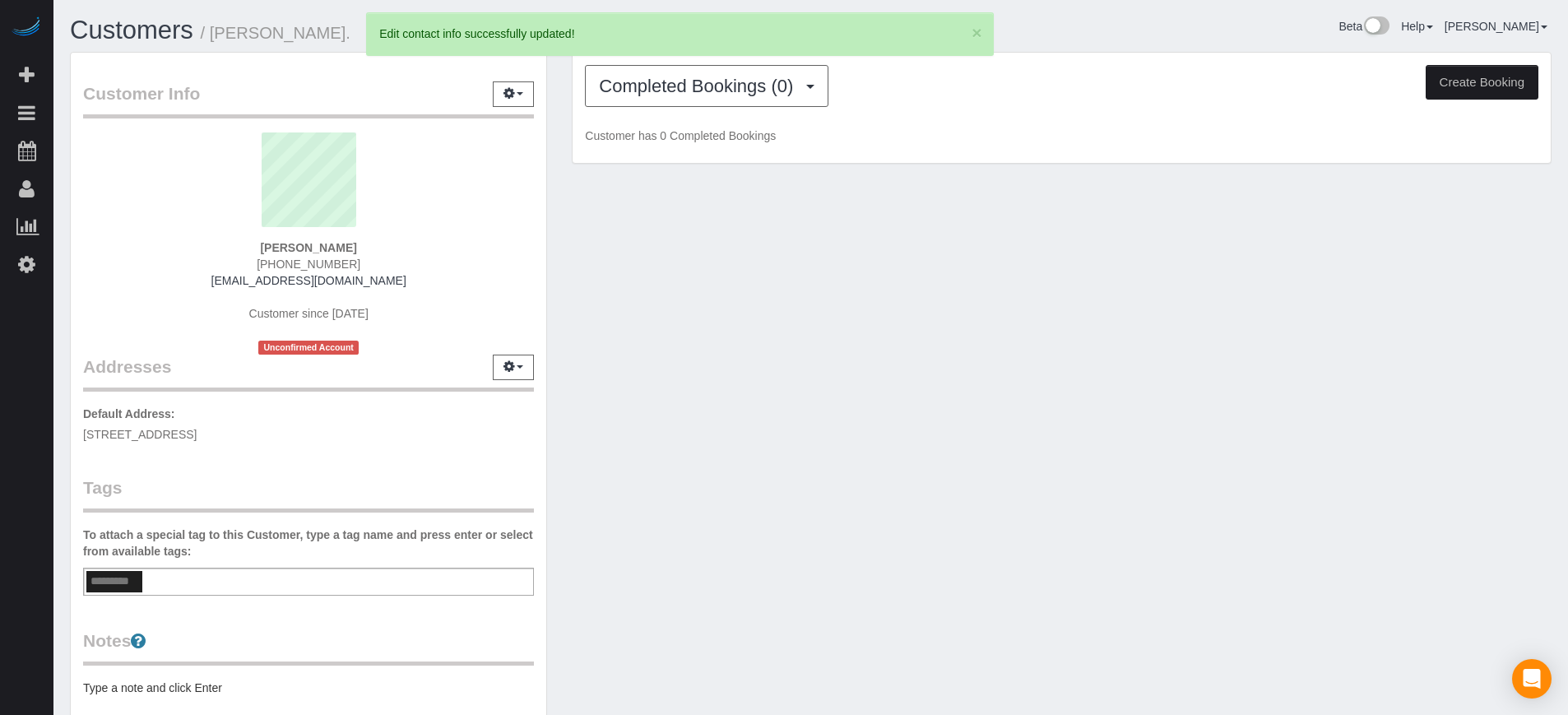
click at [669, 293] on div "Customer Info Edit Contact Info Send Message Email Preferences Special Sales Ta…" at bounding box center [811, 458] width 1507 height 812
click at [707, 103] on button "Completed Bookings (0)" at bounding box center [707, 85] width 244 height 42
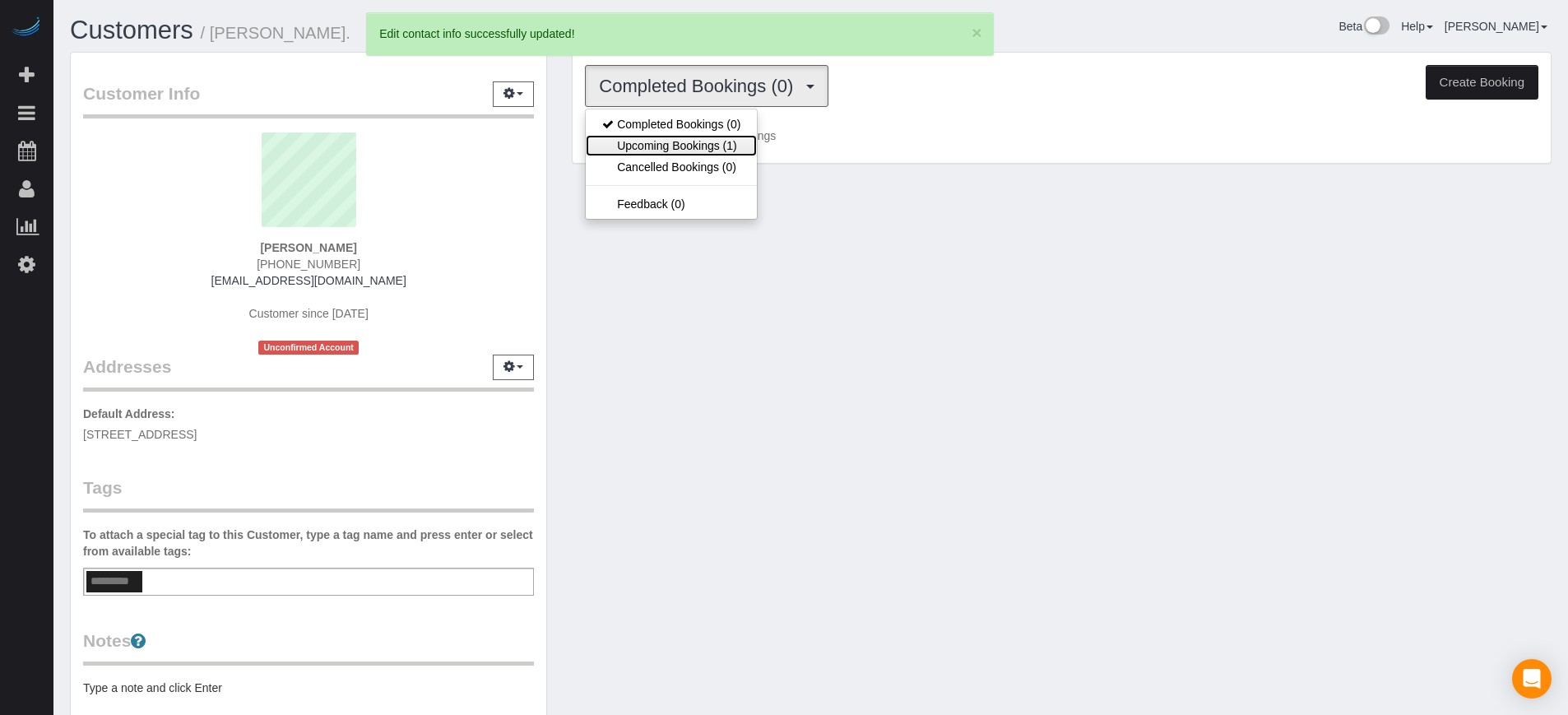
click at [693, 141] on link "Upcoming Bookings (1)" at bounding box center [671, 145] width 171 height 21
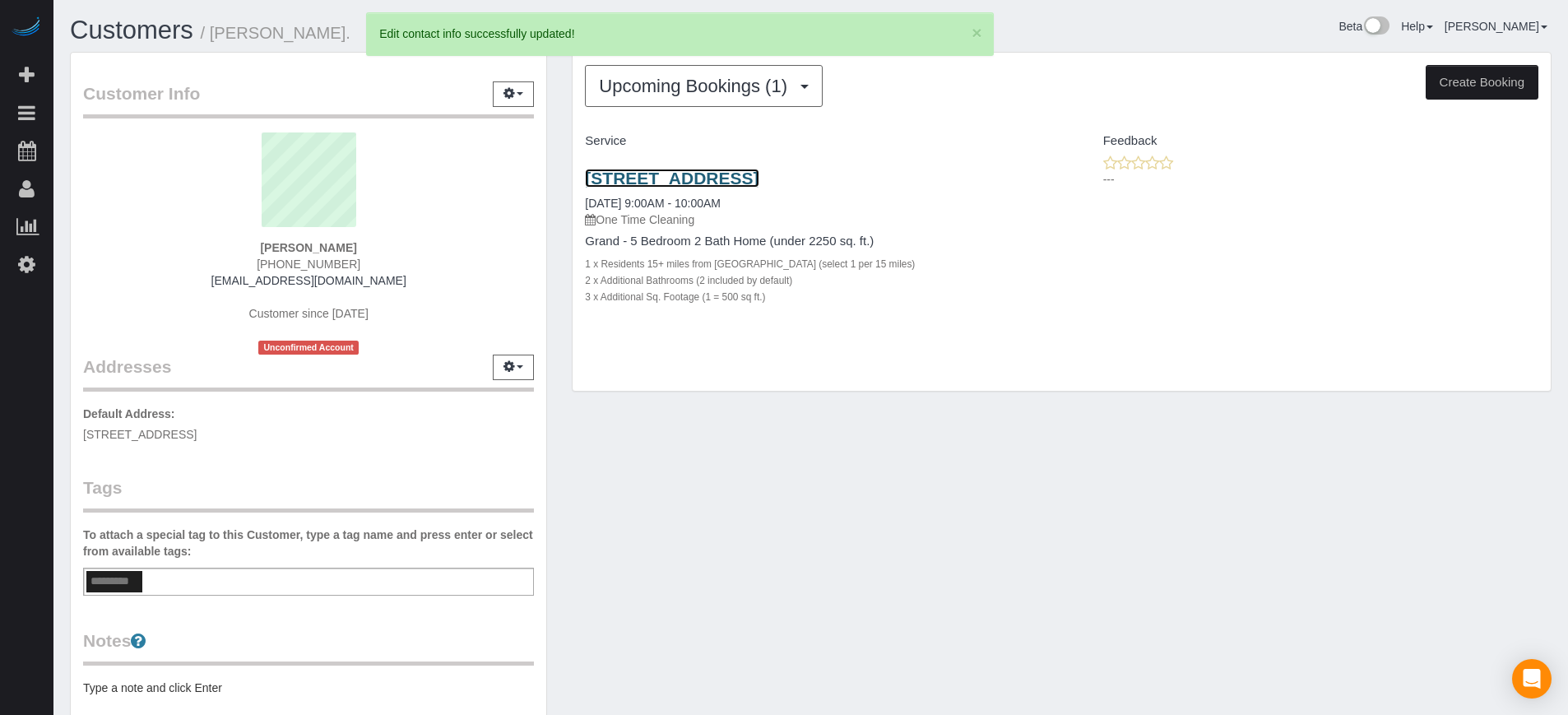
click at [652, 177] on link "[STREET_ADDRESS]" at bounding box center [672, 178] width 174 height 19
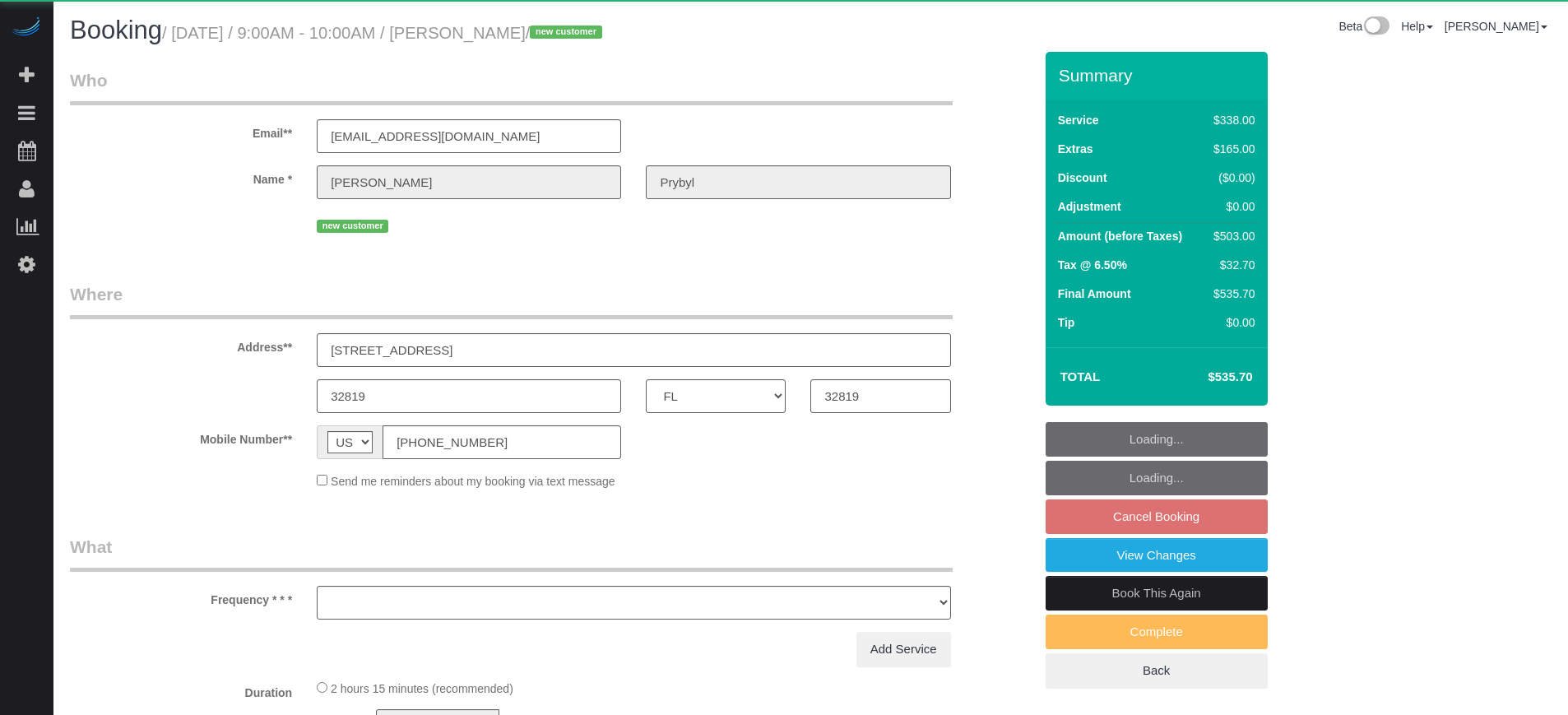
select select "FL"
select select "number:9"
select select "object:820"
select select "5"
select select "FL"
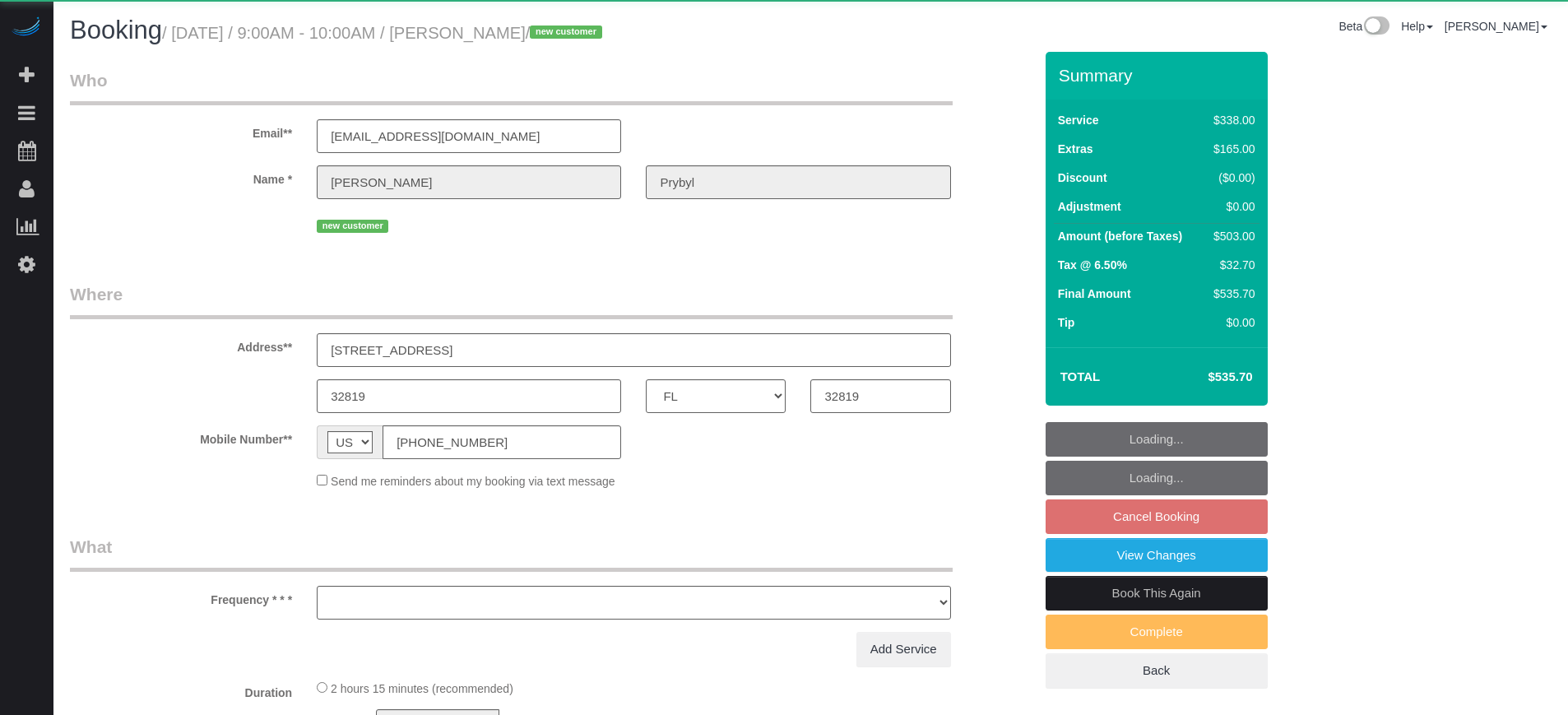
select select "object:820"
select select "5"
select select "number:9"
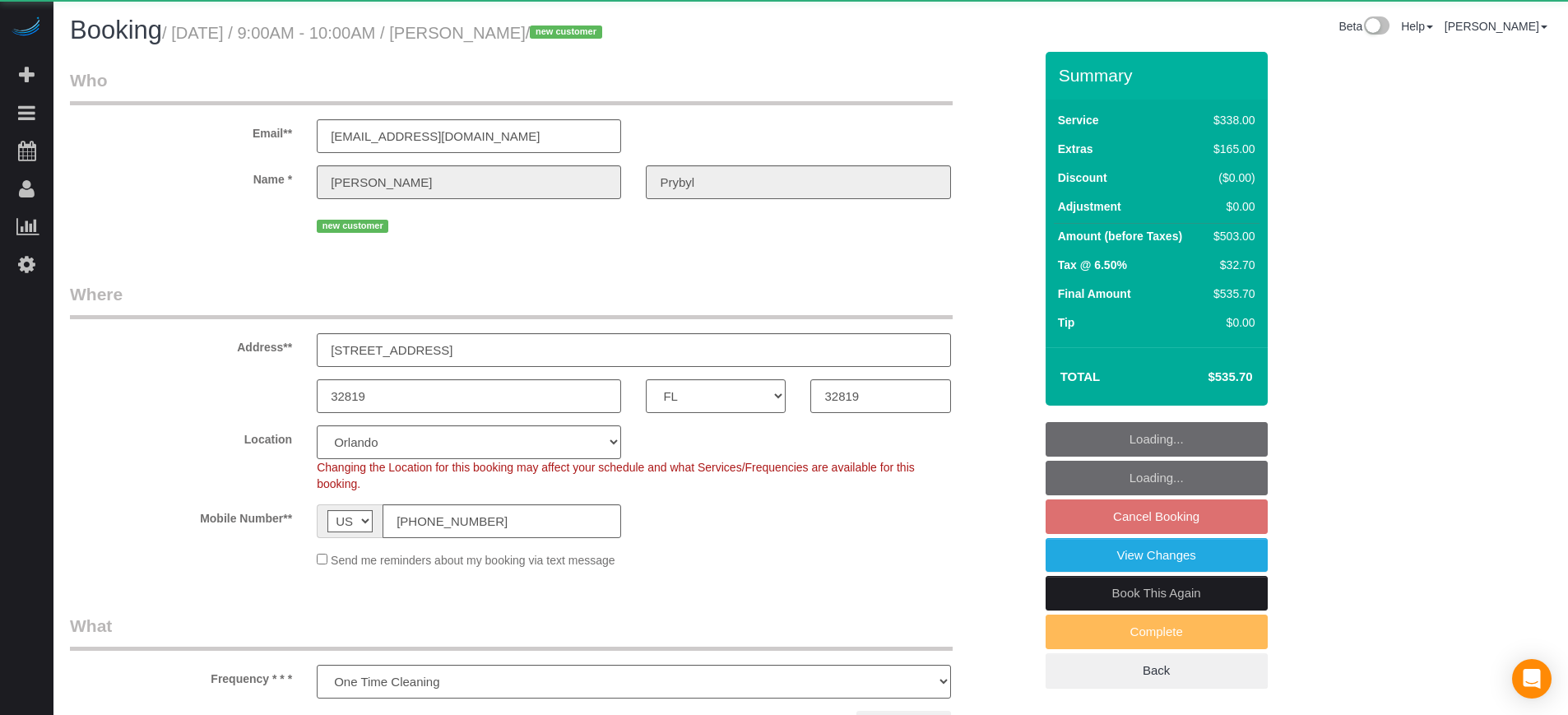
select select "FL"
select select "number:9"
select select "object:646"
select select "5"
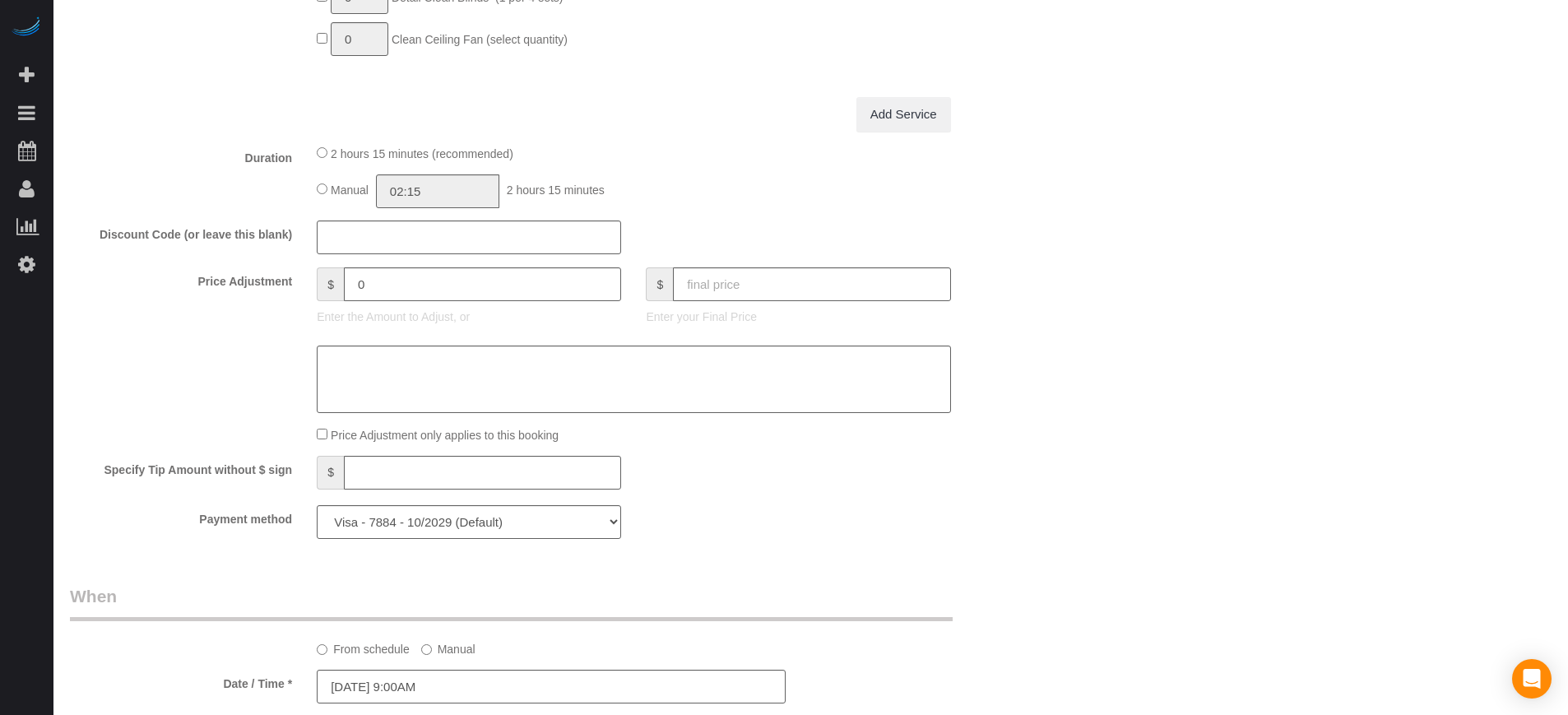
scroll to position [2766, 0]
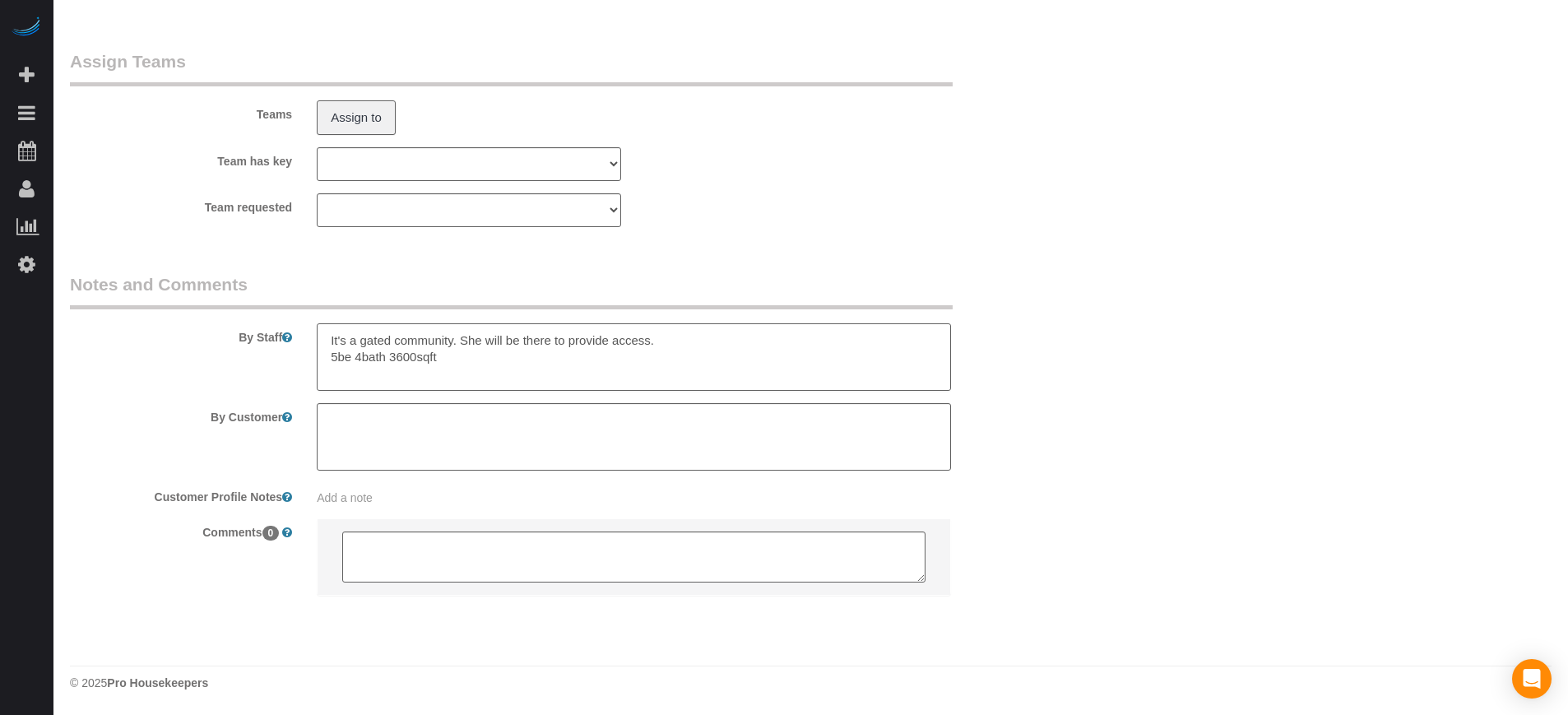
click at [513, 356] on textarea at bounding box center [634, 357] width 634 height 67
click at [438, 380] on textarea at bounding box center [634, 357] width 634 height 67
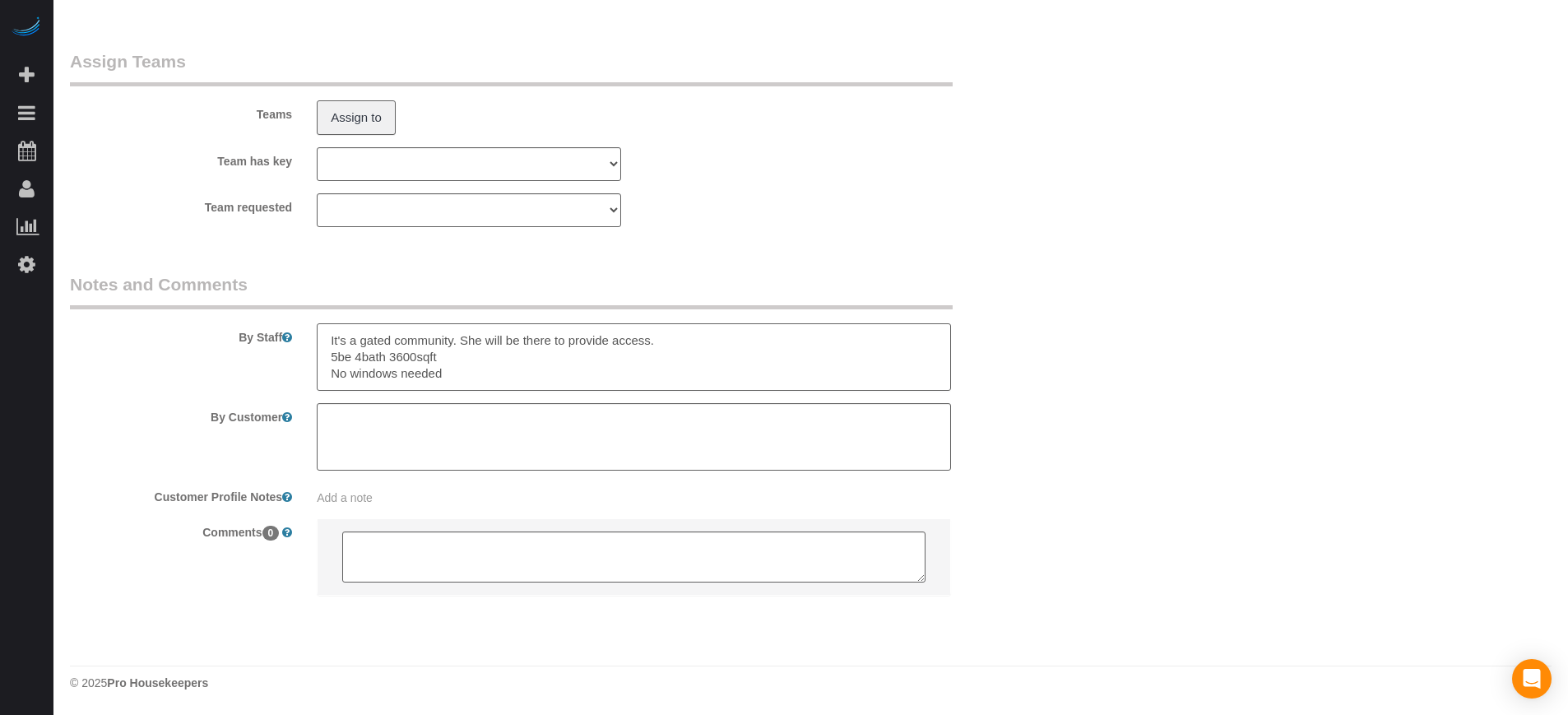
click at [423, 377] on textarea at bounding box center [634, 357] width 634 height 67
type textarea "It's a gated community. She will be there to provide access. 5be 4bath 3600sqft…"
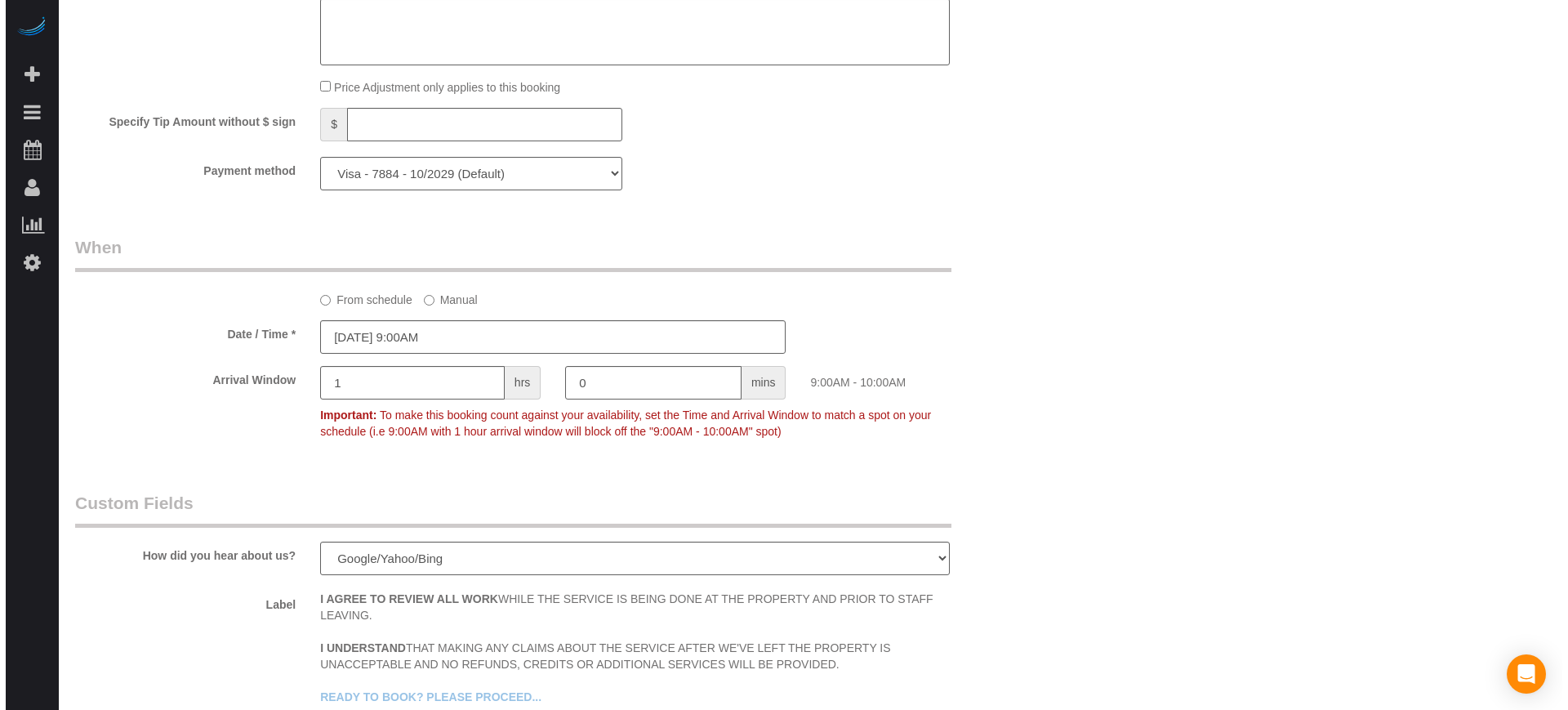
scroll to position [0, 0]
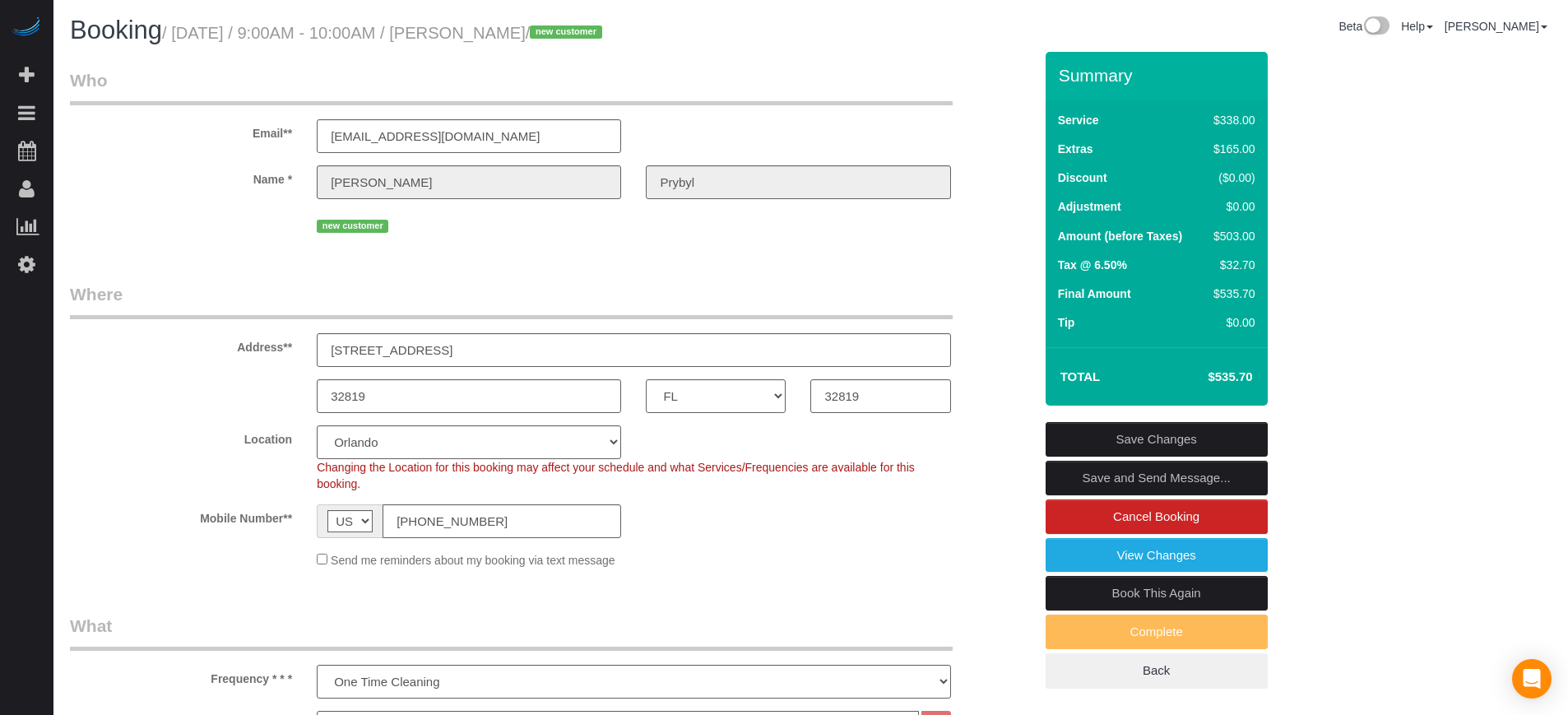
click at [1129, 432] on link "Save Changes" at bounding box center [1157, 439] width 222 height 35
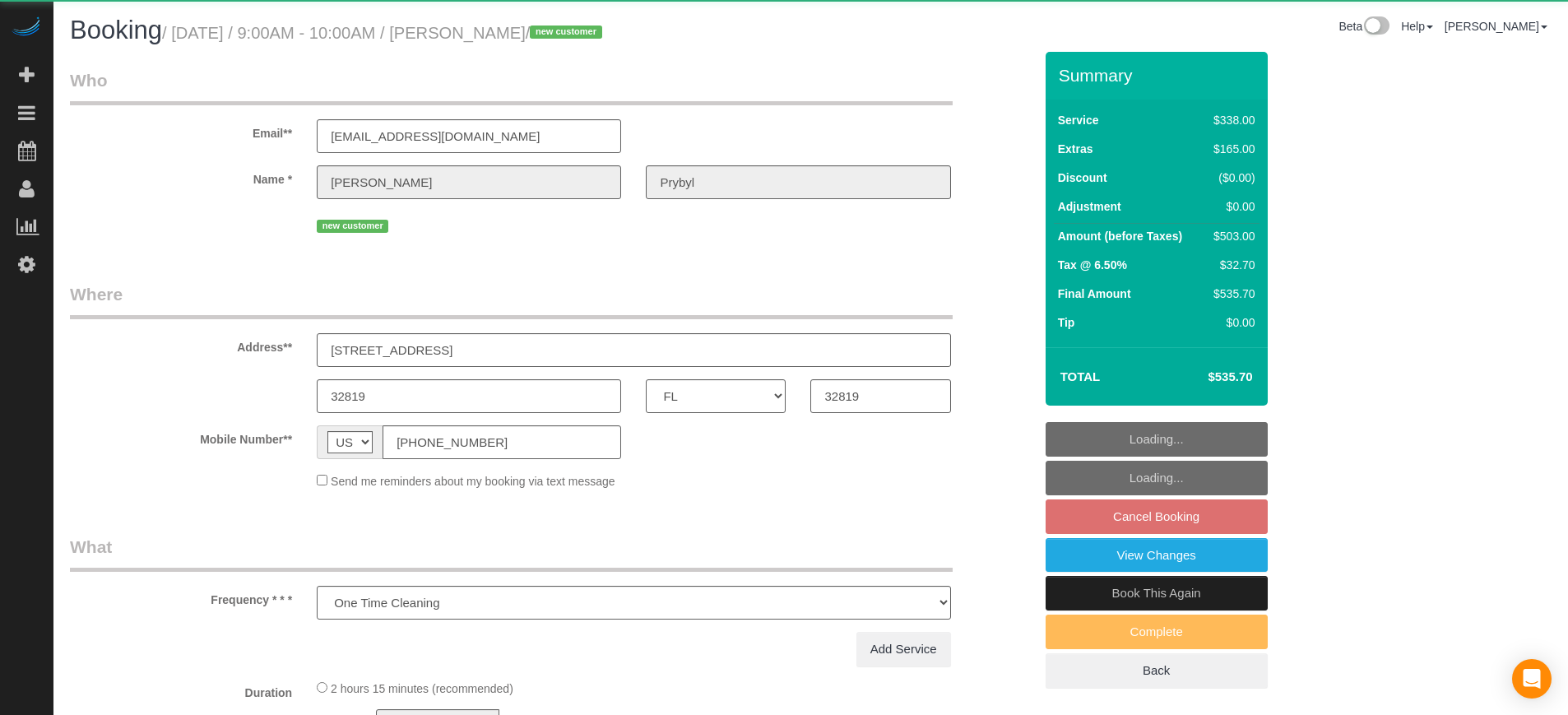
select select "FL"
select select "object:645"
select select "5"
select select "number:9"
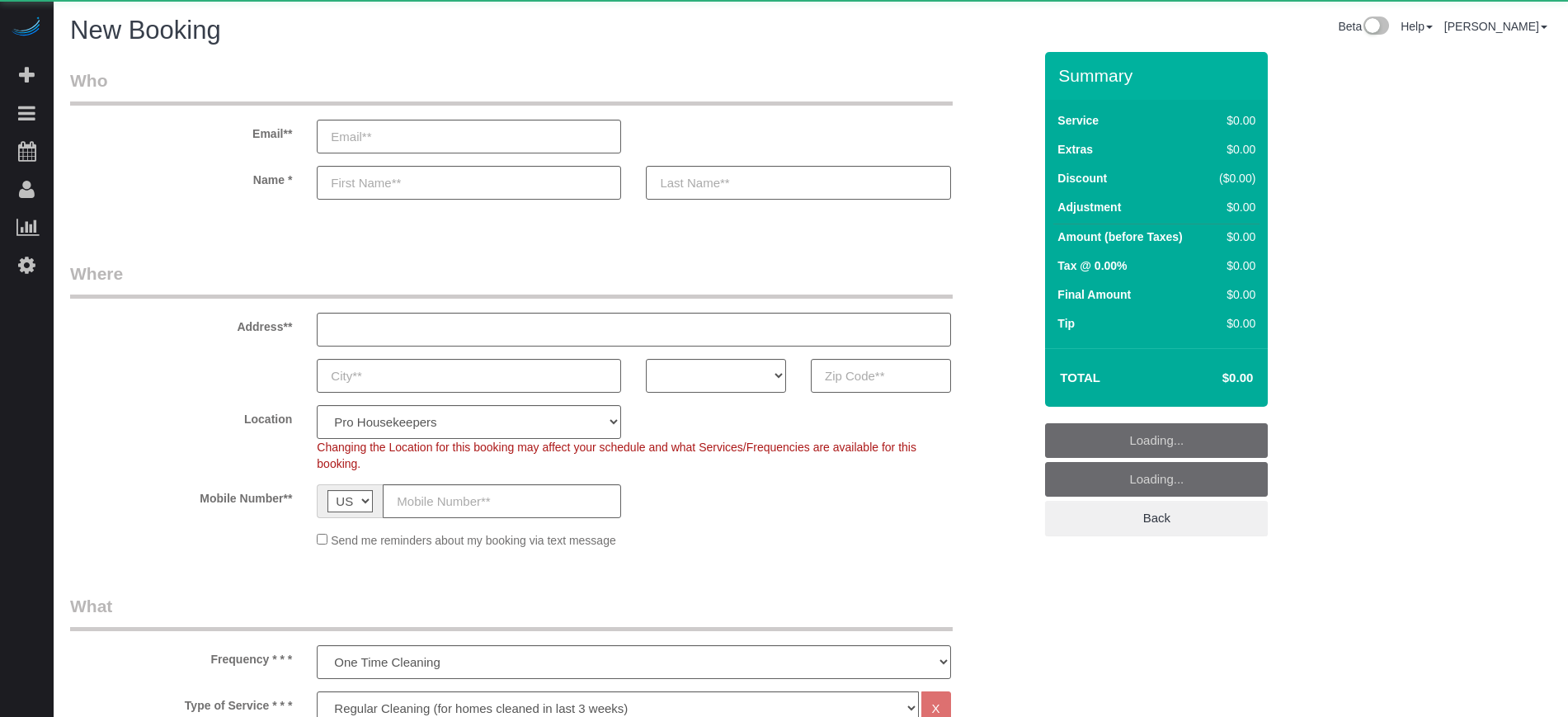
select select "4"
select select "number:9"
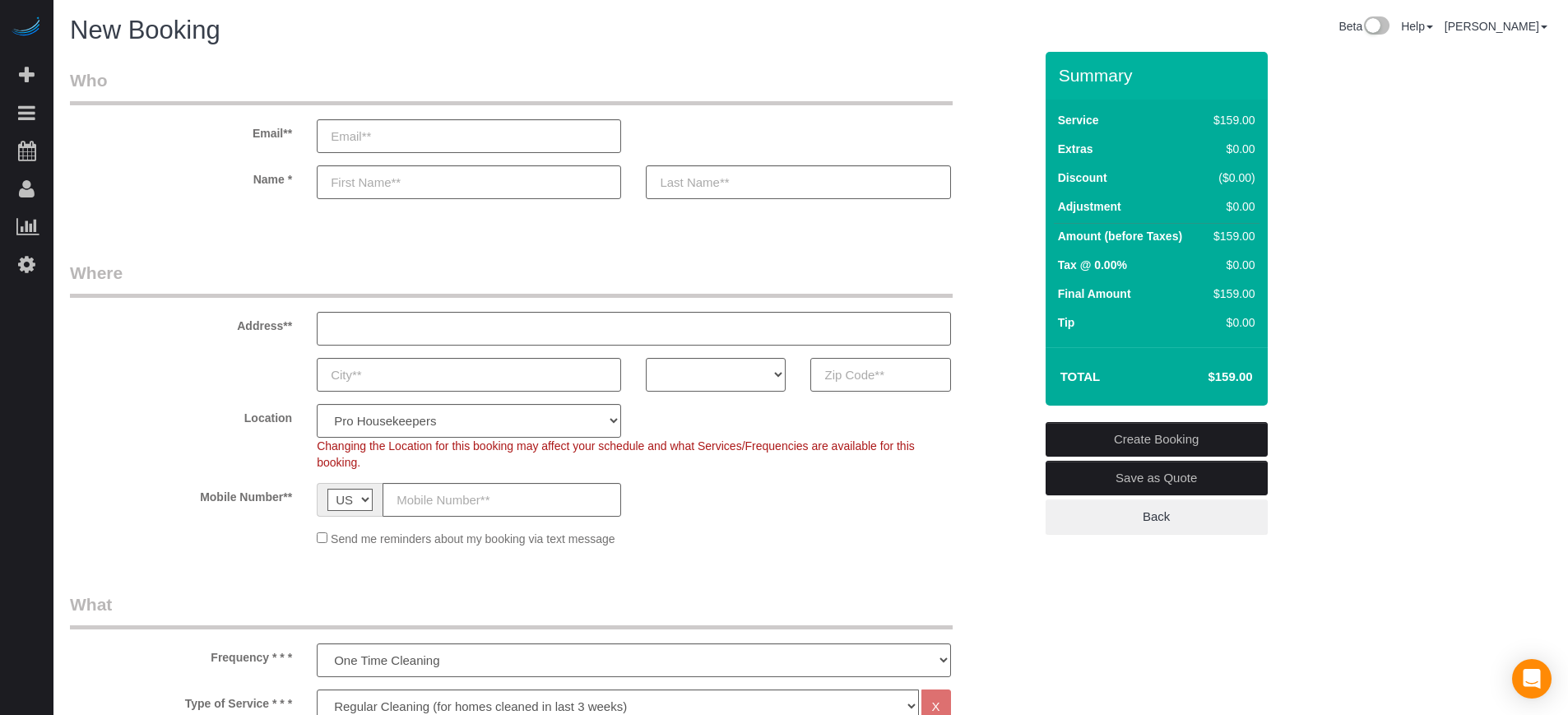
click at [840, 375] on input "text" at bounding box center [881, 375] width 140 height 34
paste input "41042"
type input "41042"
click at [736, 386] on select "AK AL AR AZ CA CO CT DC DE [GEOGRAPHIC_DATA] [GEOGRAPHIC_DATA] HI IA ID IL IN K…" at bounding box center [715, 375] width 140 height 34
select select "OH"
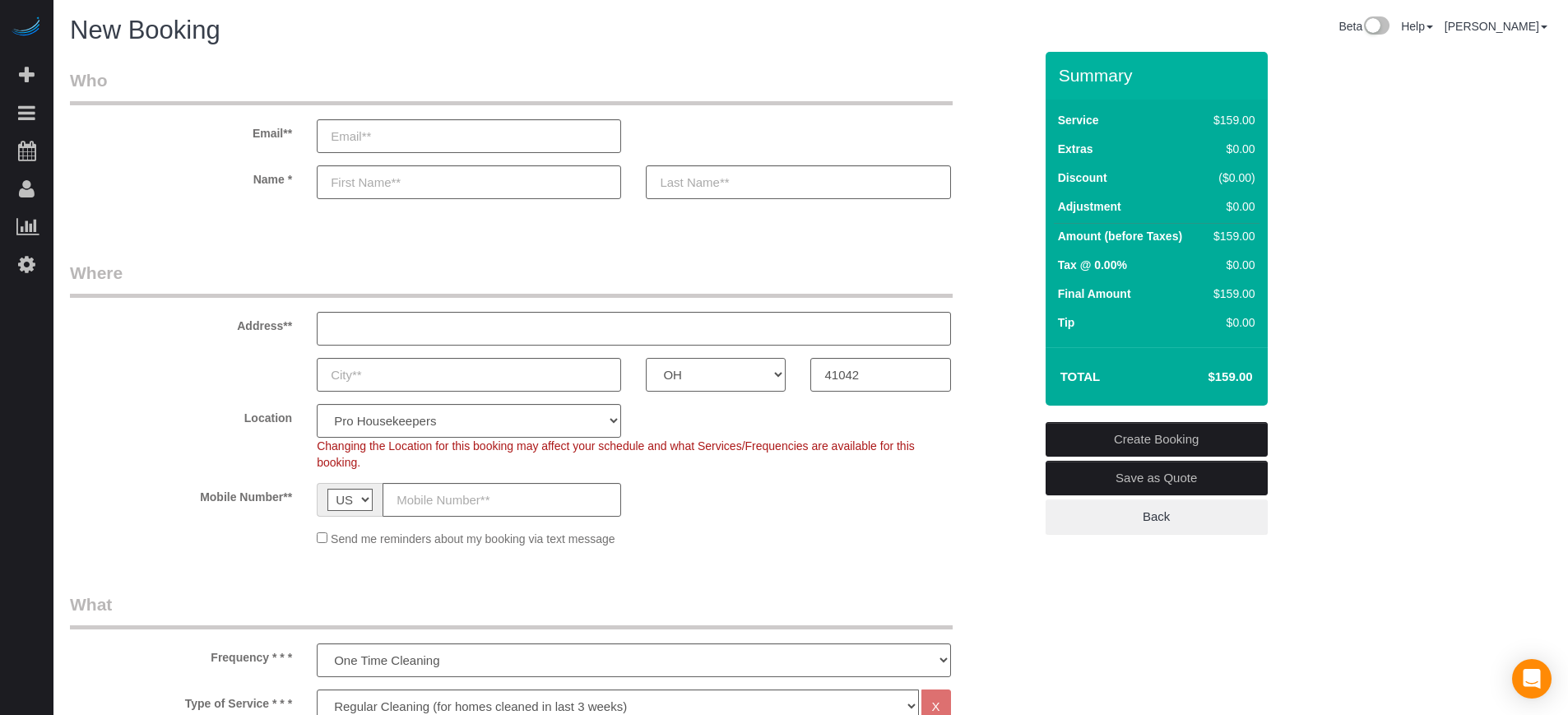
click at [646, 358] on select "AK AL AR AZ CA CO CT DC DE [GEOGRAPHIC_DATA] [GEOGRAPHIC_DATA] HI IA ID IL IN K…" at bounding box center [715, 375] width 140 height 34
drag, startPoint x: 536, startPoint y: 422, endPoint x: 533, endPoint y: 414, distance: 8.5
click at [536, 425] on select "Pro Housekeepers [GEOGRAPHIC_DATA] [GEOGRAPHIC_DATA] [GEOGRAPHIC_DATA] [GEOGRAP…" at bounding box center [468, 420] width 304 height 34
select select "10"
click at [317, 403] on select "Pro Housekeepers [GEOGRAPHIC_DATA] [GEOGRAPHIC_DATA] [GEOGRAPHIC_DATA] [GEOGRAP…" at bounding box center [468, 420] width 304 height 34
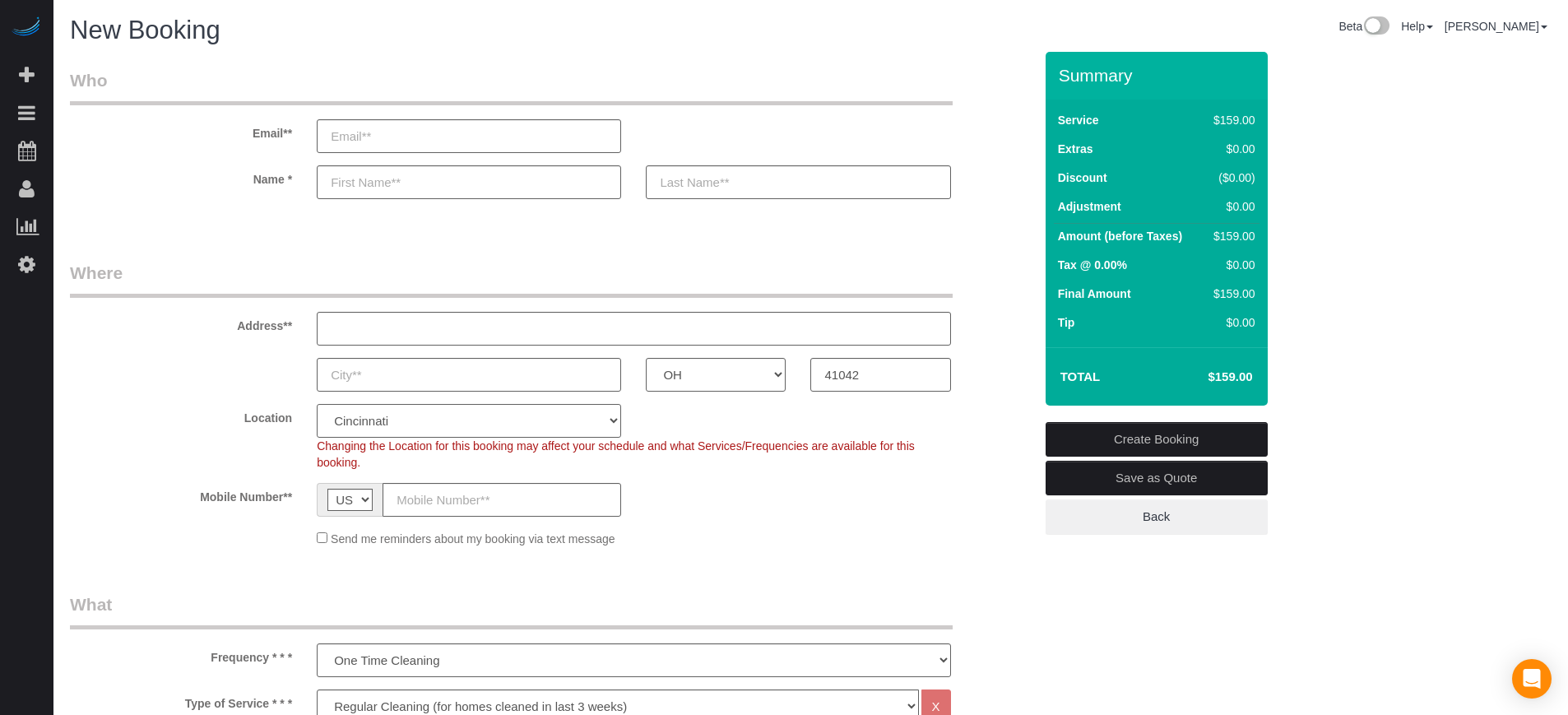
select select "object:1215"
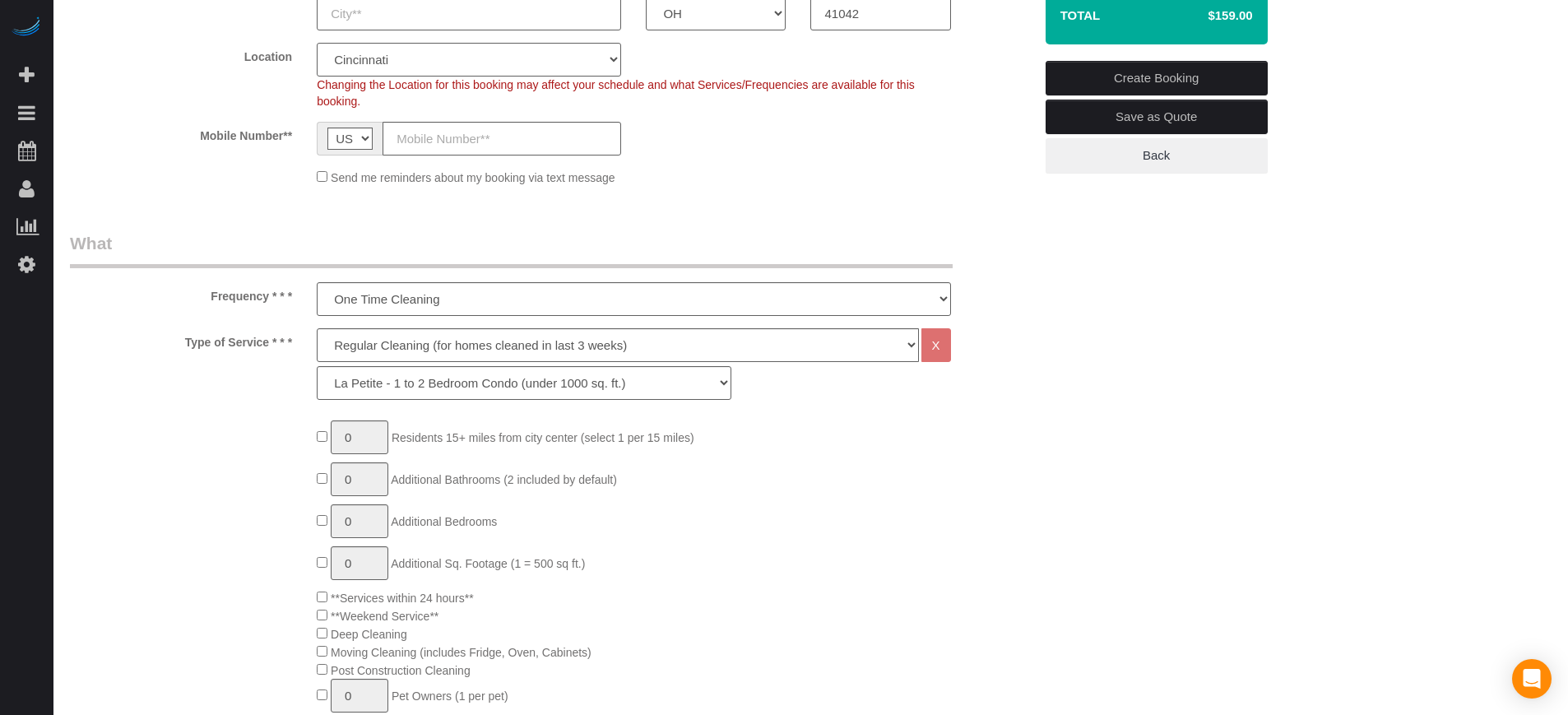
scroll to position [411, 0]
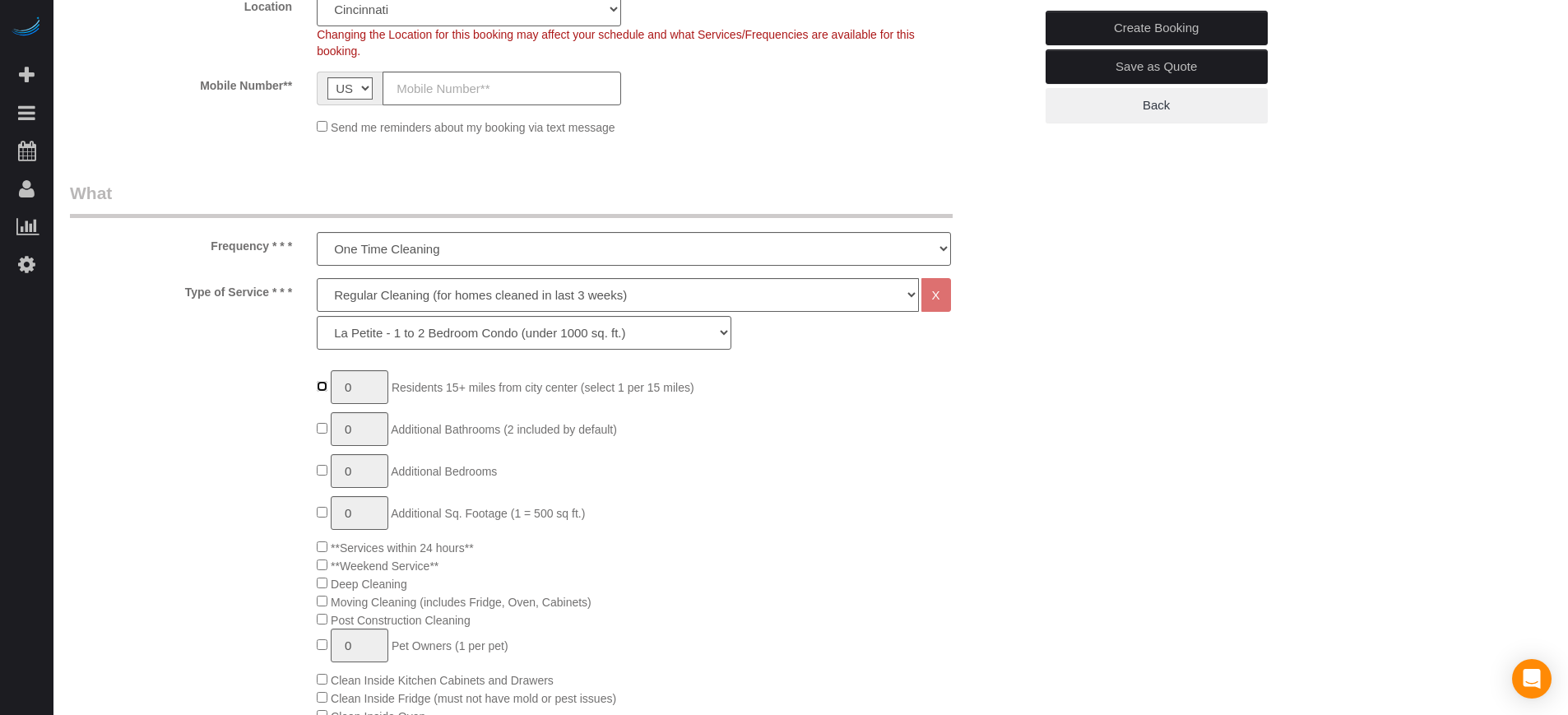
type input "1"
click at [384, 390] on input "1" at bounding box center [359, 387] width 58 height 34
type input "2"
click at [224, 341] on div "Type of Service * * * Deep Cleaning (for homes that have not been cleaned in 3+…" at bounding box center [552, 318] width 988 height 80
click at [429, 307] on select "Deep Cleaning (for homes that have not been cleaned in 3+ weeks) Spruce Regular…" at bounding box center [617, 295] width 601 height 34
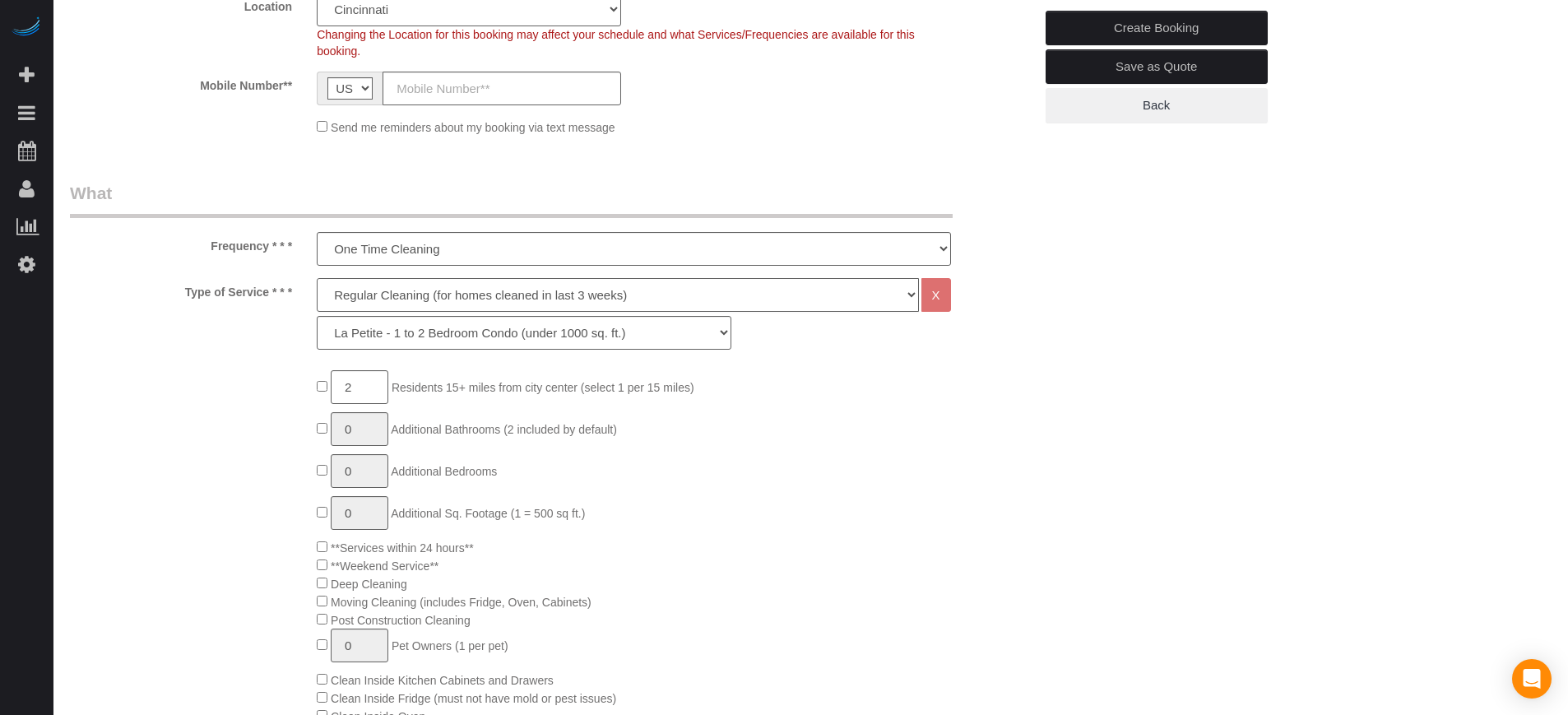
select select "6"
click at [317, 278] on select "Deep Cleaning (for homes that have not been cleaned in 3+ weeks) Spruce Regular…" at bounding box center [617, 295] width 601 height 34
click at [366, 336] on select "La Petite - 1 to 2 Bedroom Condo (under 1000 sq. ft.) La Petite II - 2 Bedroom …" at bounding box center [524, 333] width 415 height 34
select select "161"
click at [317, 316] on select "La Petite - 1 to 2 Bedroom Condo (under 1000 sq. ft.) La Petite II - 2 Bedroom …" at bounding box center [524, 333] width 415 height 34
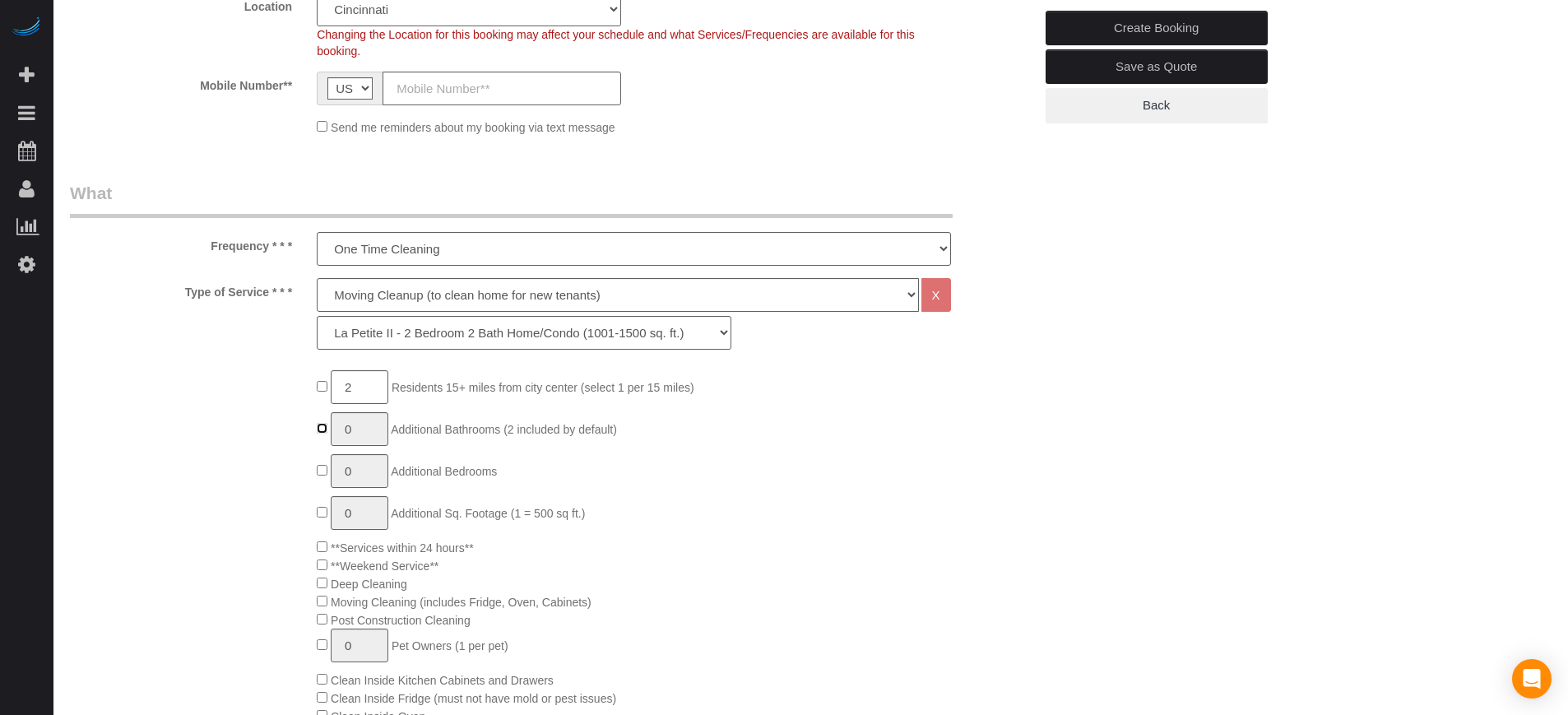
type input "1"
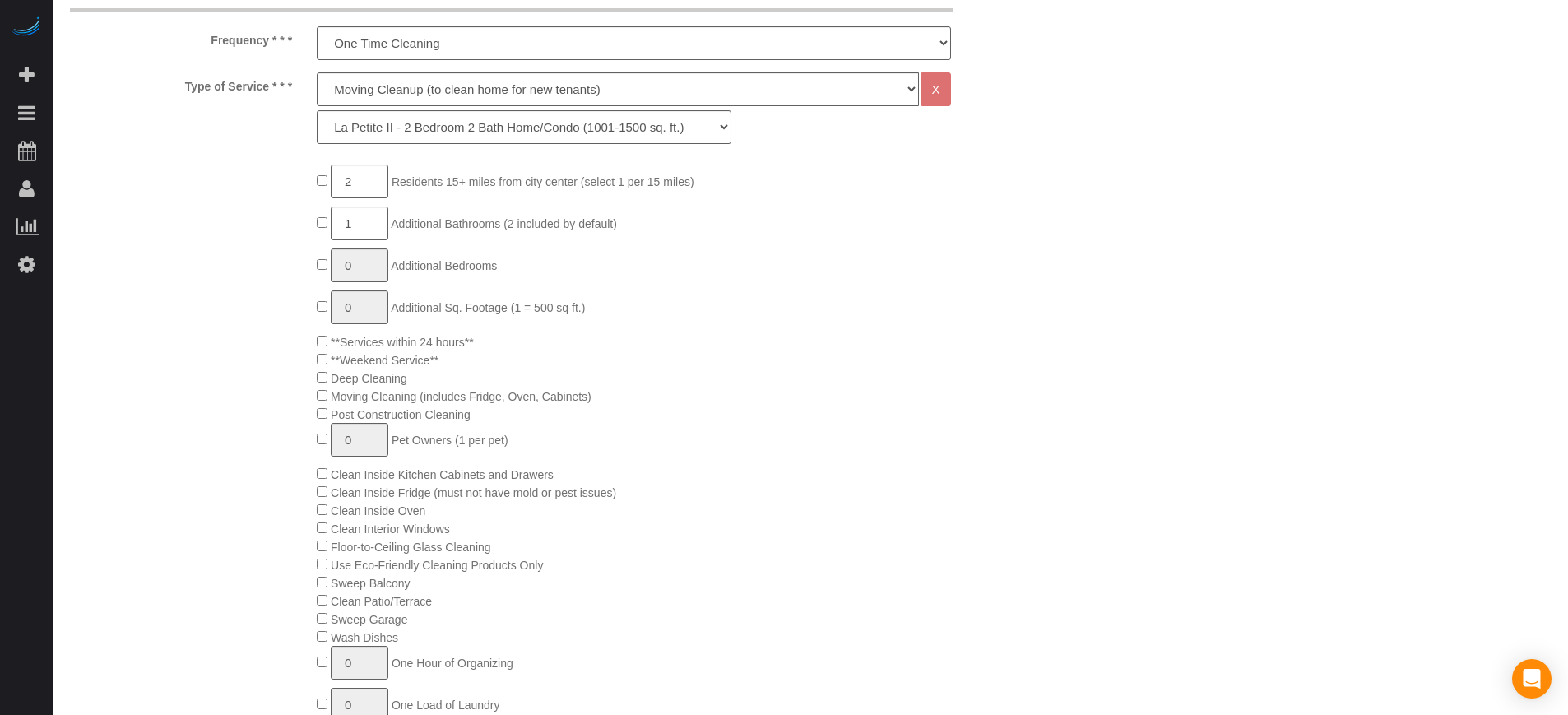
scroll to position [206, 0]
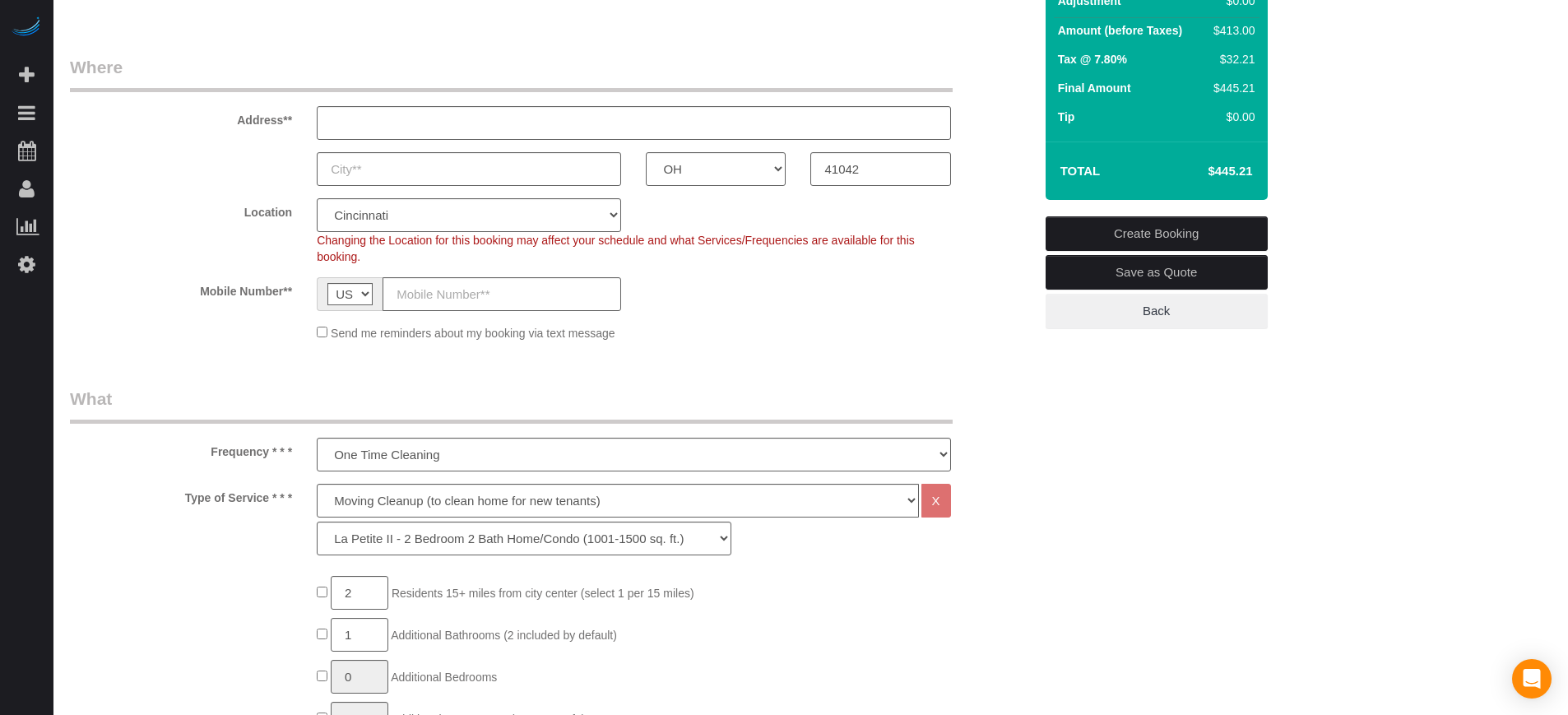
click at [116, 510] on div "Type of Service * * * Deep Cleaning (for homes that have not been cleaned in 3+…" at bounding box center [552, 523] width 988 height 80
